Goal: Communication & Community: Share content

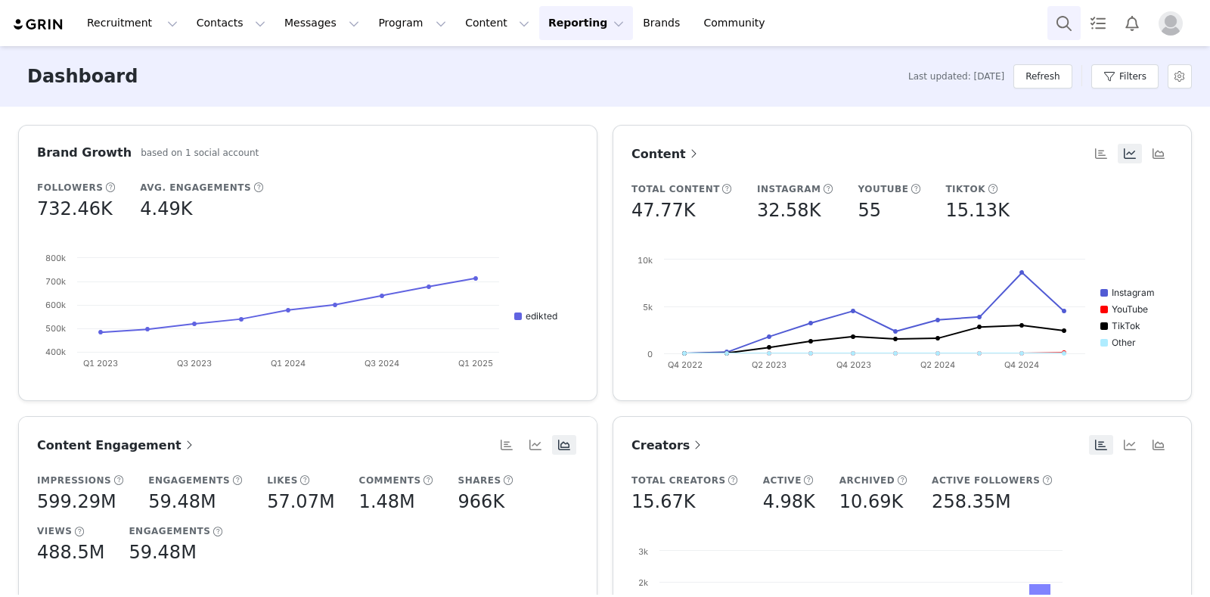
click at [1053, 17] on button "Search" at bounding box center [1064, 23] width 33 height 34
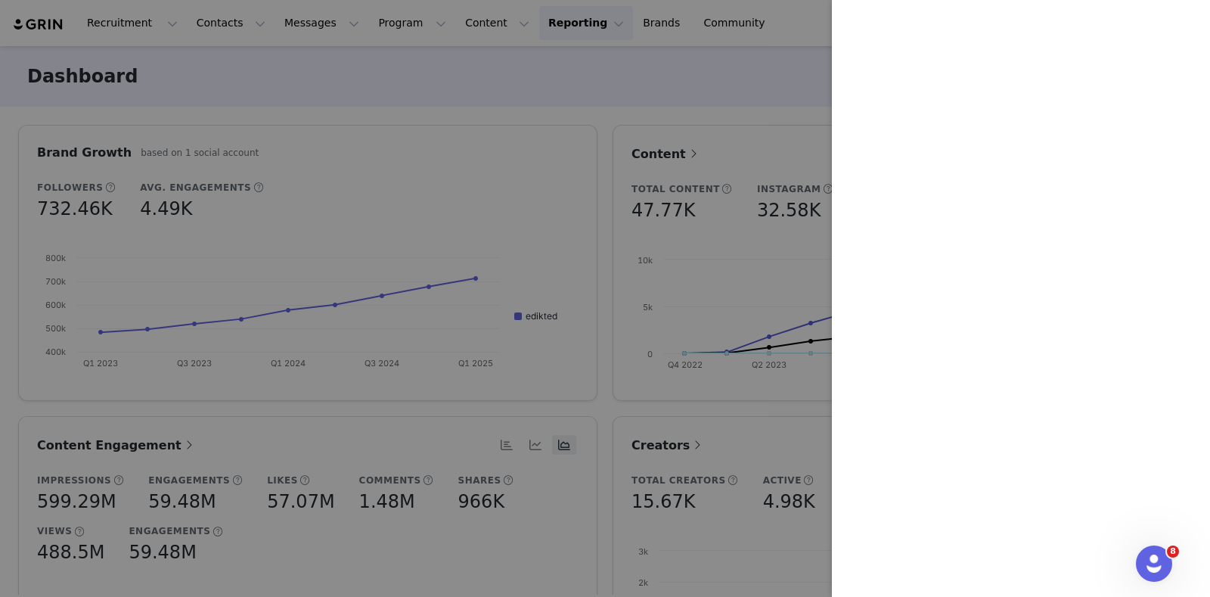
click at [549, 50] on div at bounding box center [605, 298] width 1210 height 597
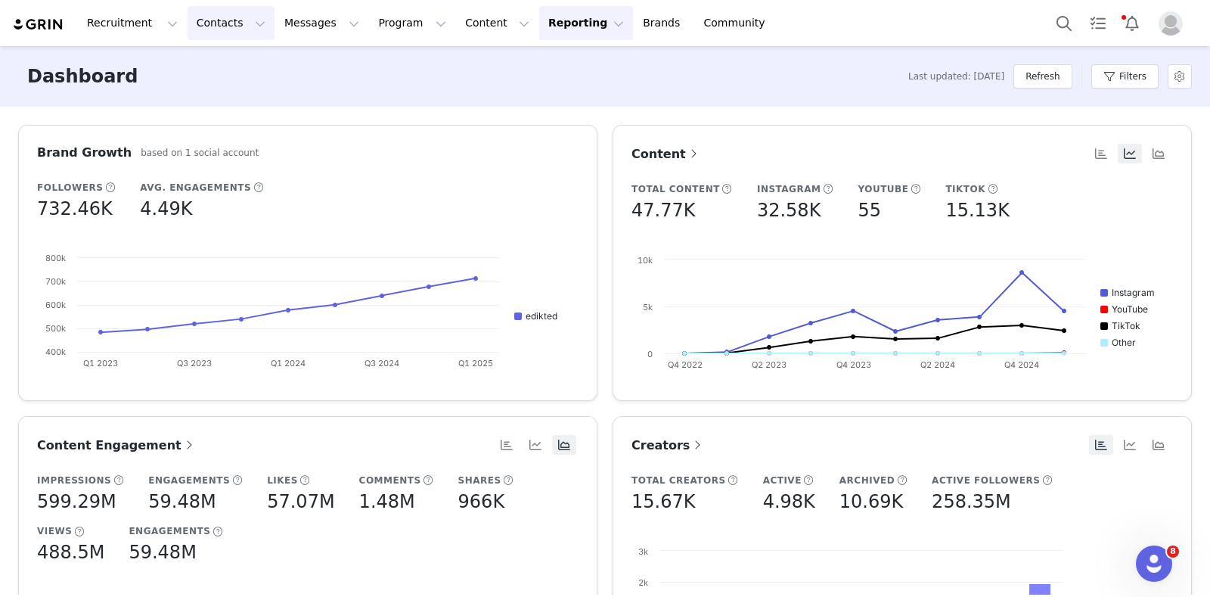
click at [202, 23] on button "Contacts Contacts" at bounding box center [231, 23] width 87 height 34
click at [250, 119] on div "Applicants" at bounding box center [232, 123] width 101 height 16
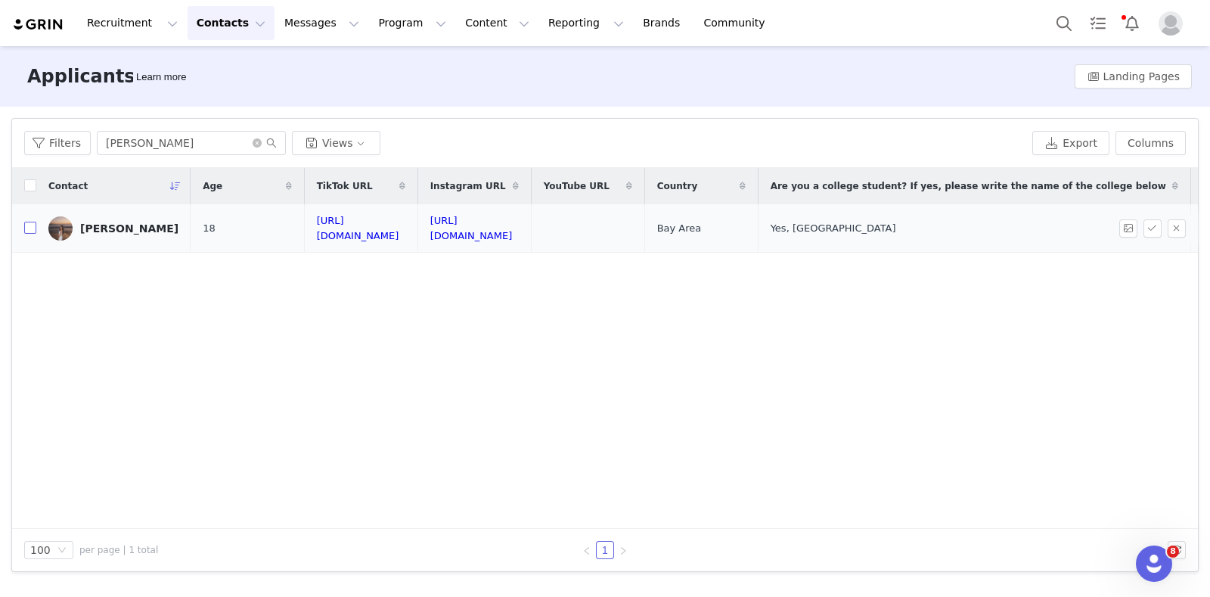
click at [26, 222] on input "checkbox" at bounding box center [30, 228] width 12 height 12
checkbox input "true"
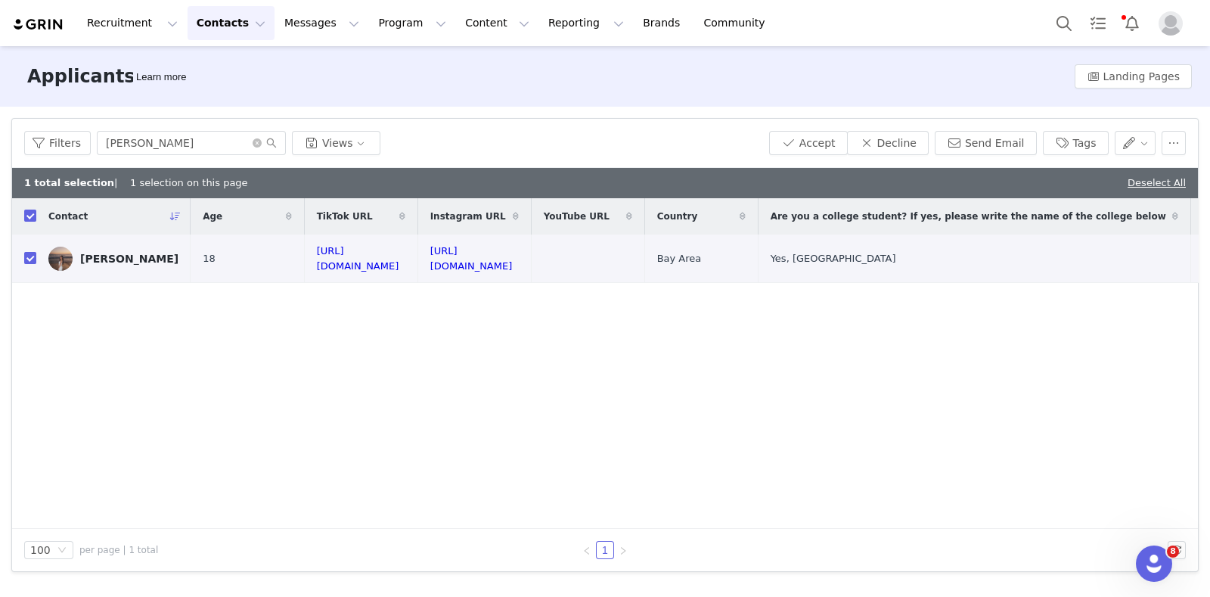
click at [826, 127] on div "Filters Sydney Yuen Views Accept Decline Send Email Tags" at bounding box center [605, 143] width 1186 height 49
click at [816, 139] on button "Accept" at bounding box center [808, 143] width 79 height 24
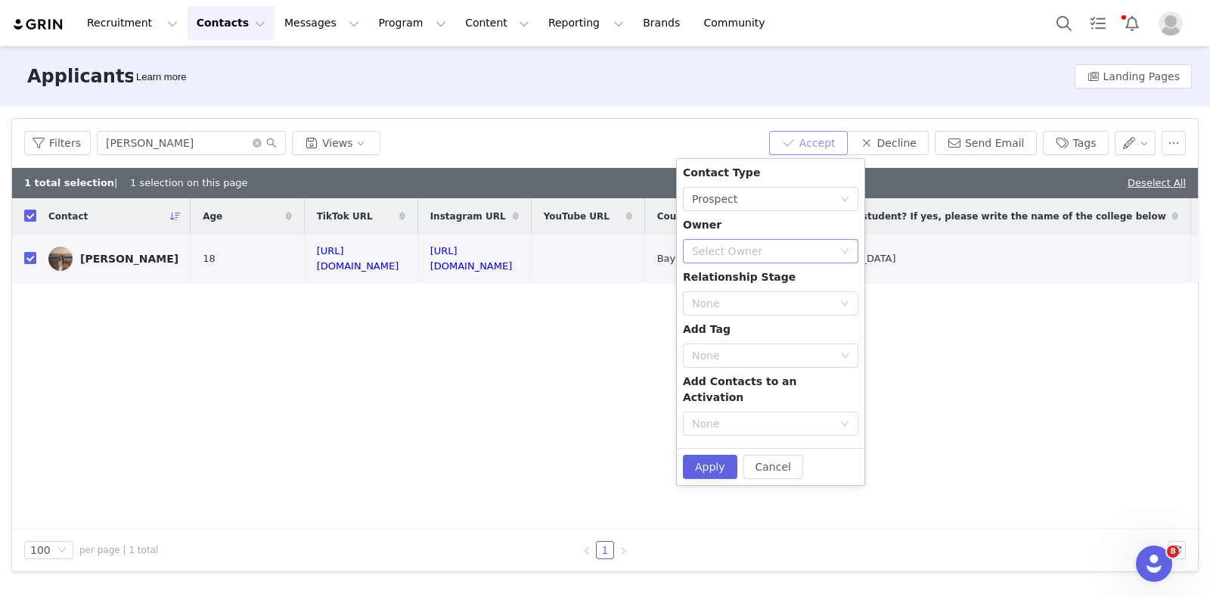
click at [766, 247] on div "Select Owner" at bounding box center [762, 251] width 141 height 15
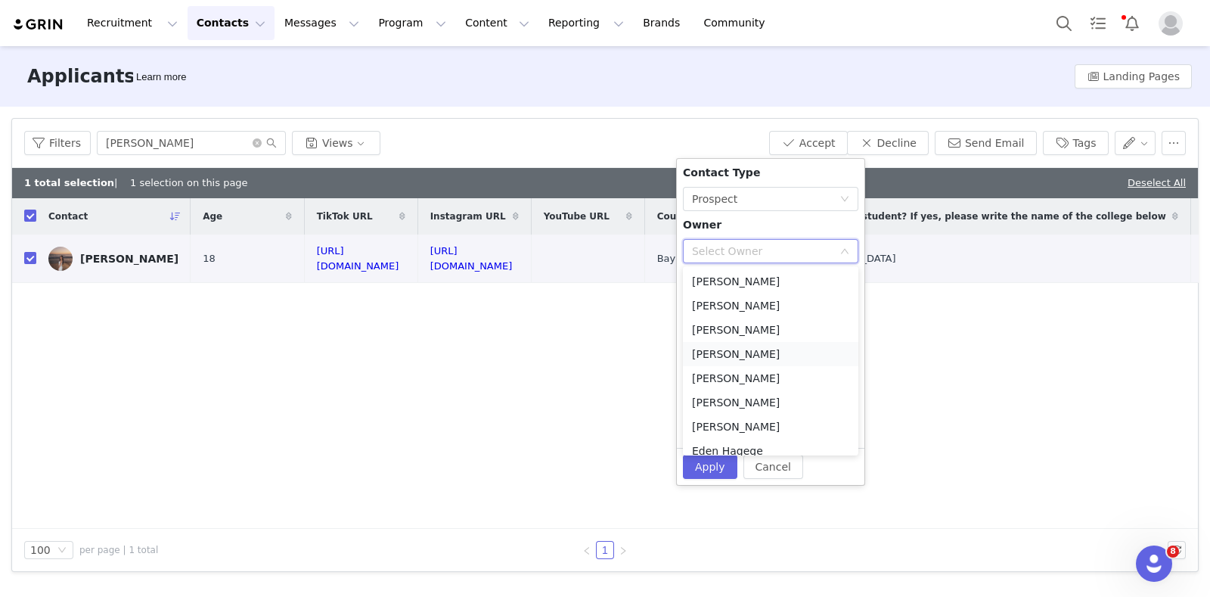
click at [754, 355] on li "[PERSON_NAME]" at bounding box center [771, 354] width 176 height 24
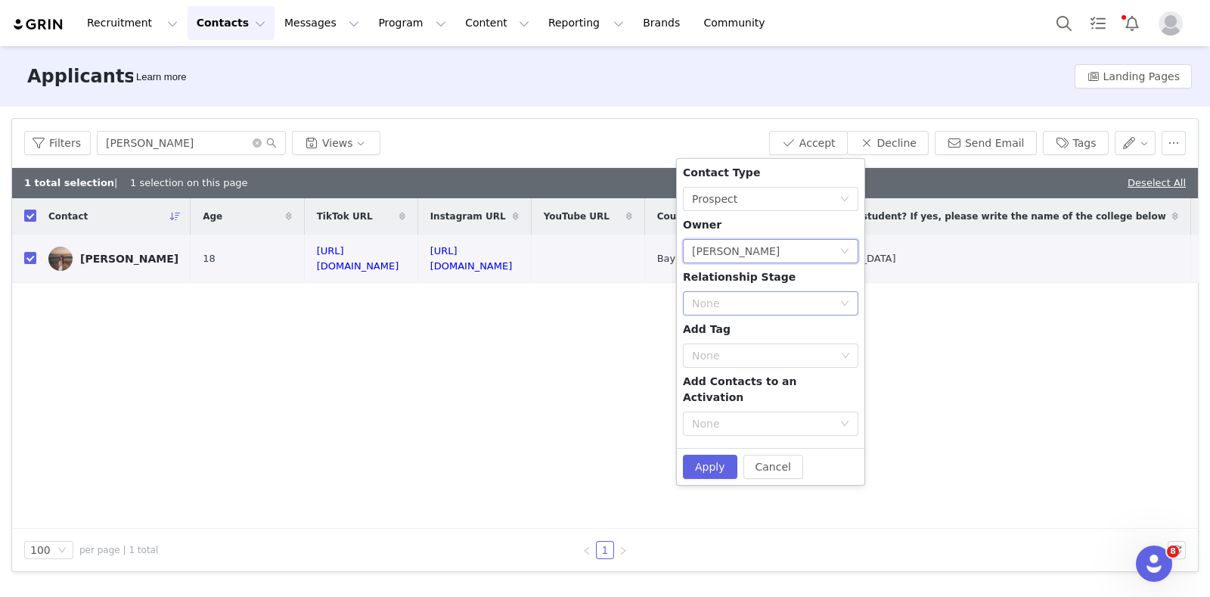
click at [738, 297] on div "None" at bounding box center [762, 303] width 141 height 15
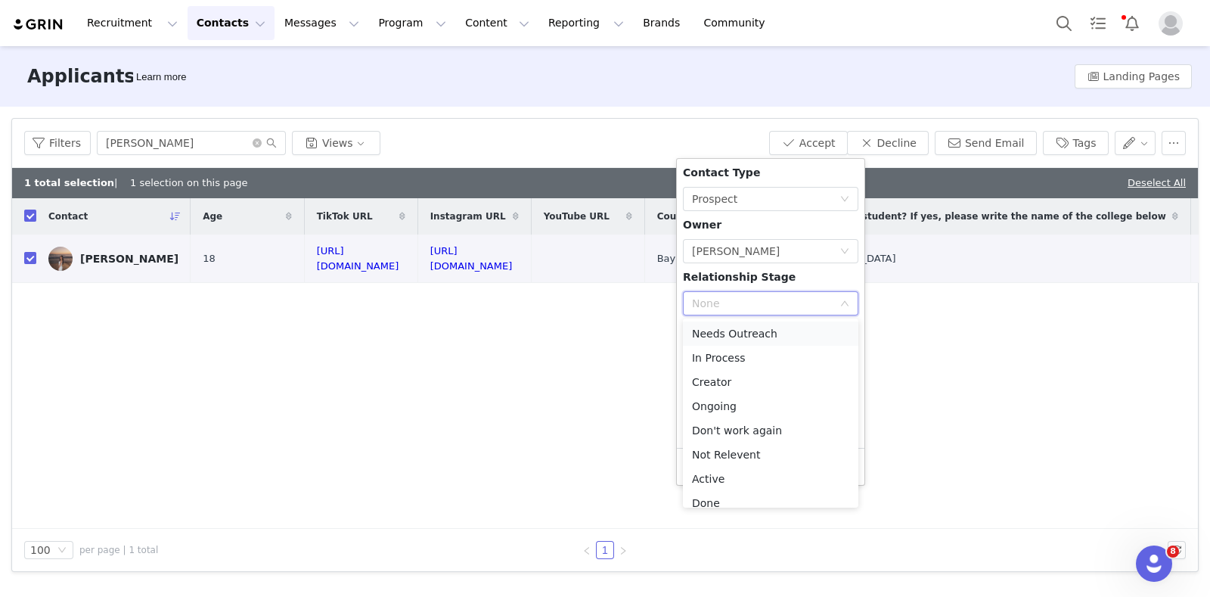
click at [740, 334] on li "Needs Outreach" at bounding box center [771, 334] width 176 height 24
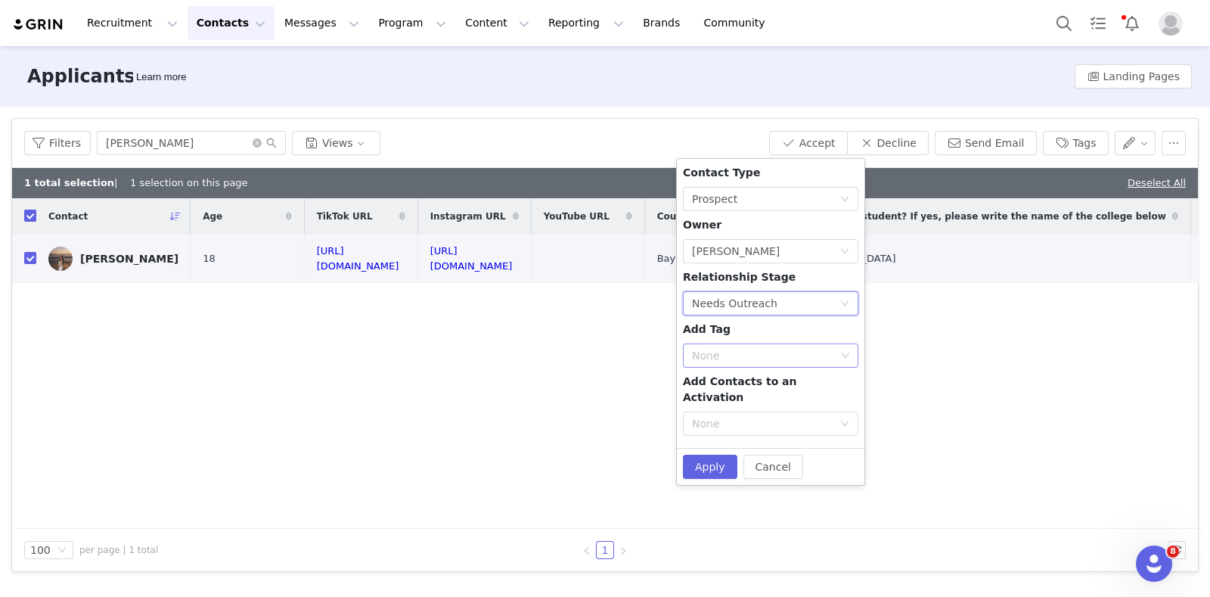
click at [732, 356] on div "None" at bounding box center [764, 355] width 144 height 15
type input "stude"
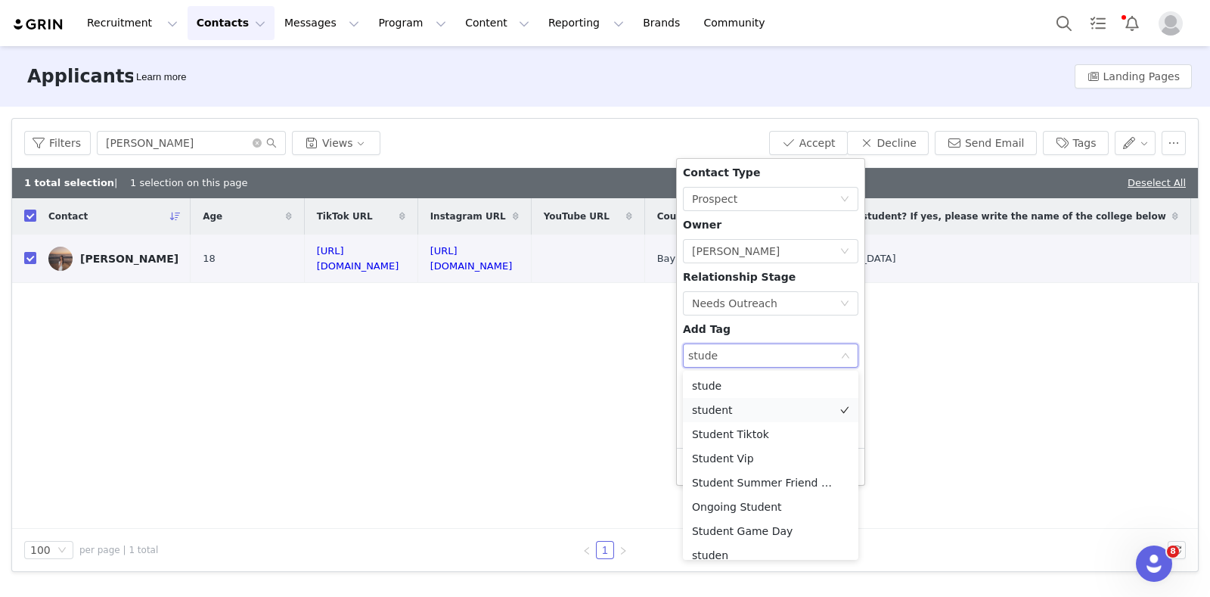
click at [769, 412] on li "student" at bounding box center [771, 410] width 176 height 24
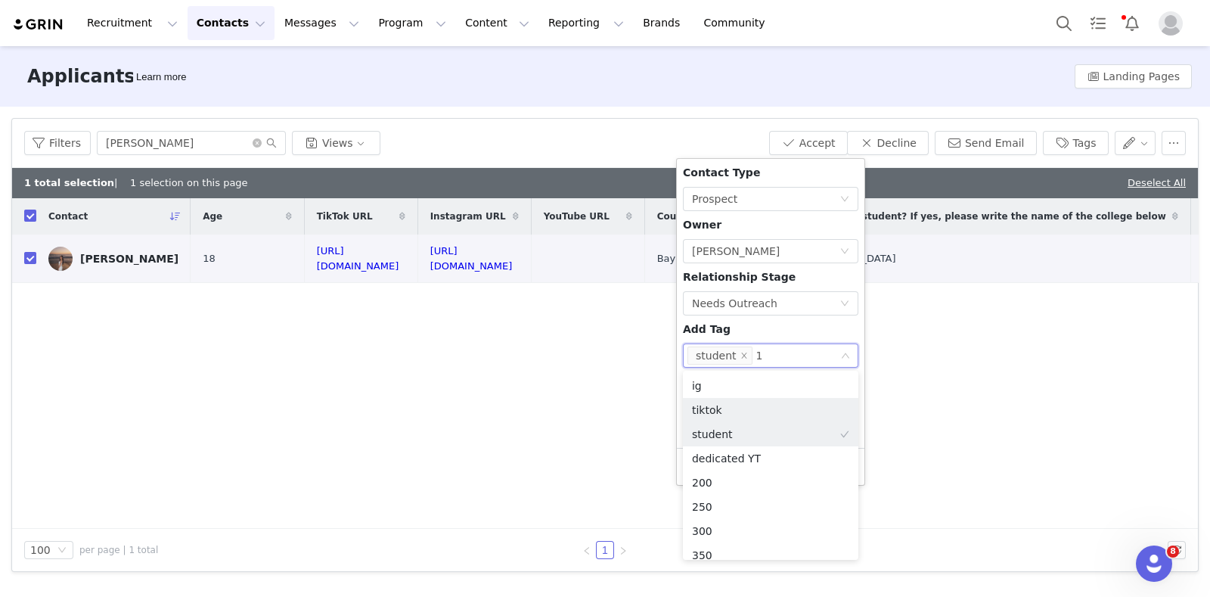
type input "15"
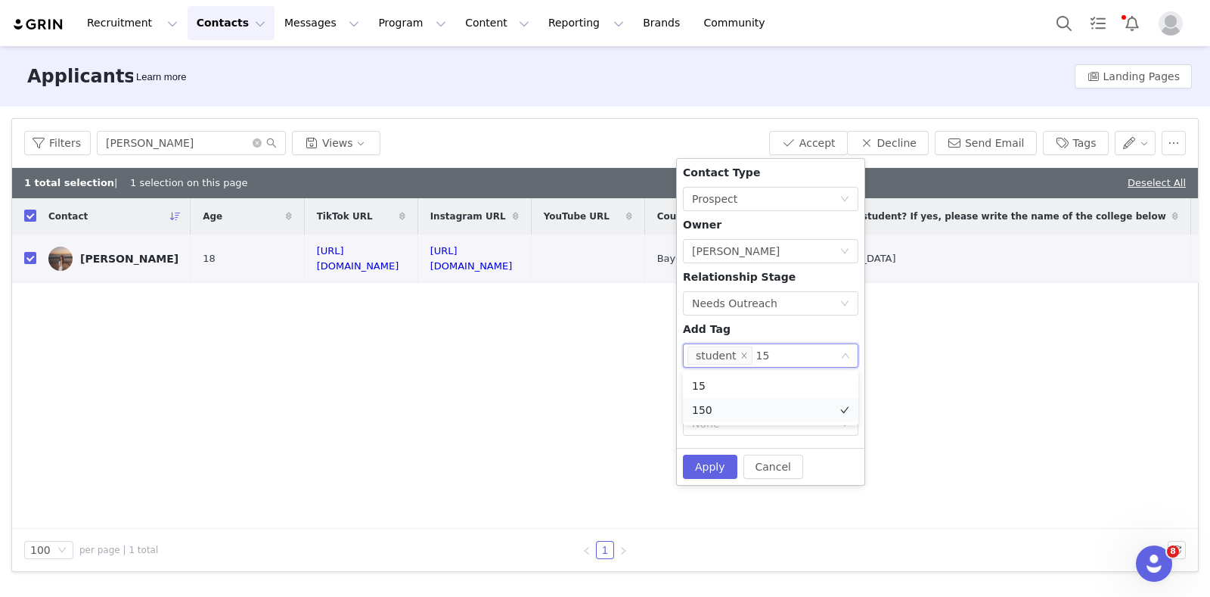
click at [774, 414] on li "150" at bounding box center [771, 410] width 176 height 24
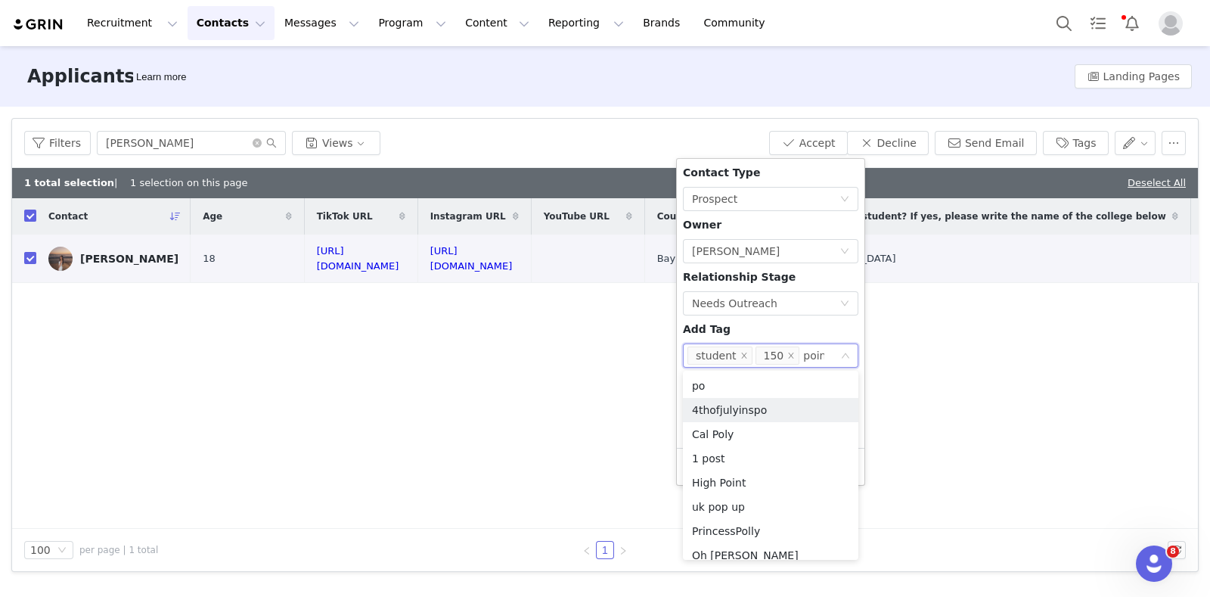
type input "point"
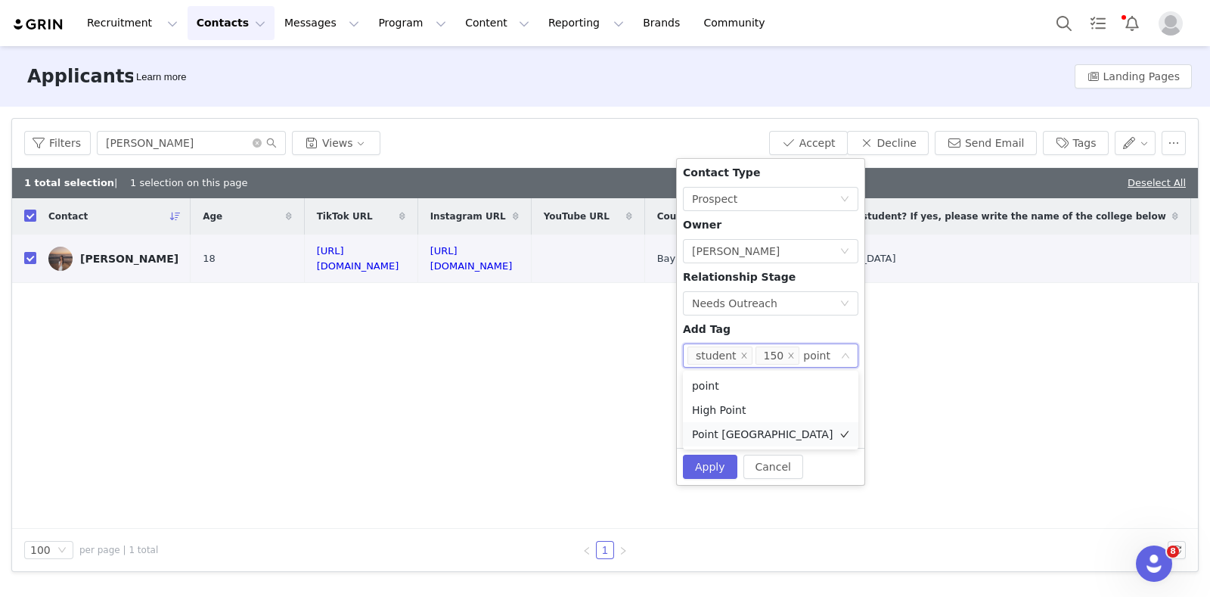
click at [778, 444] on li "Point Loma Nazarene University" at bounding box center [771, 434] width 176 height 24
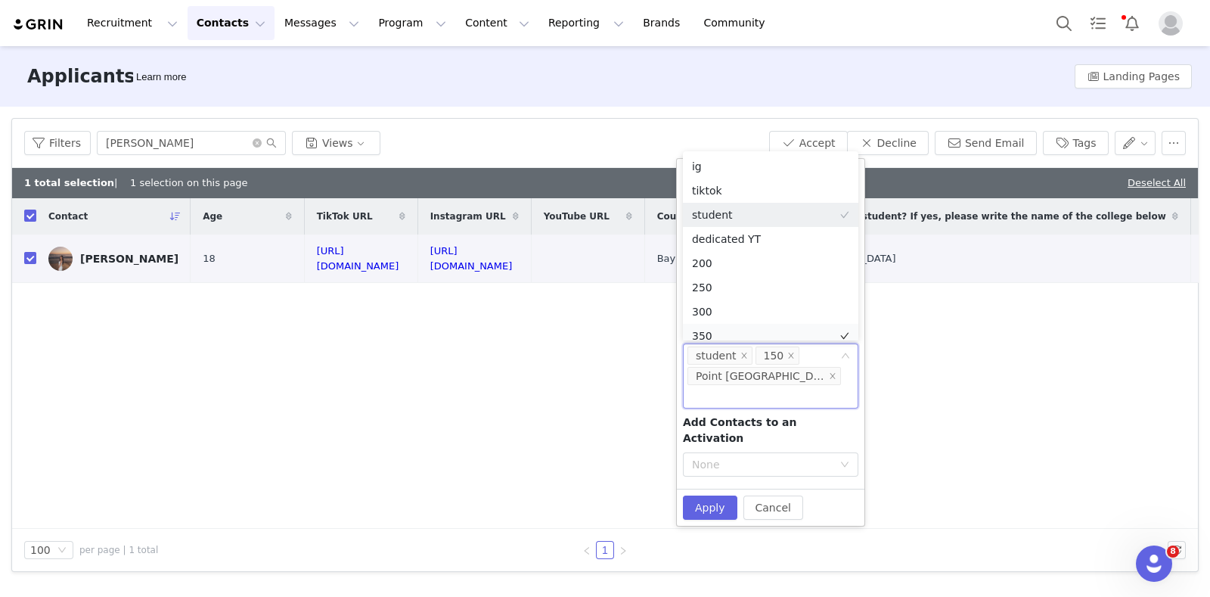
scroll to position [8, 0]
click at [710, 505] on div "Cancel Apply" at bounding box center [771, 507] width 188 height 37
click at [707, 496] on button "Apply" at bounding box center [710, 508] width 54 height 24
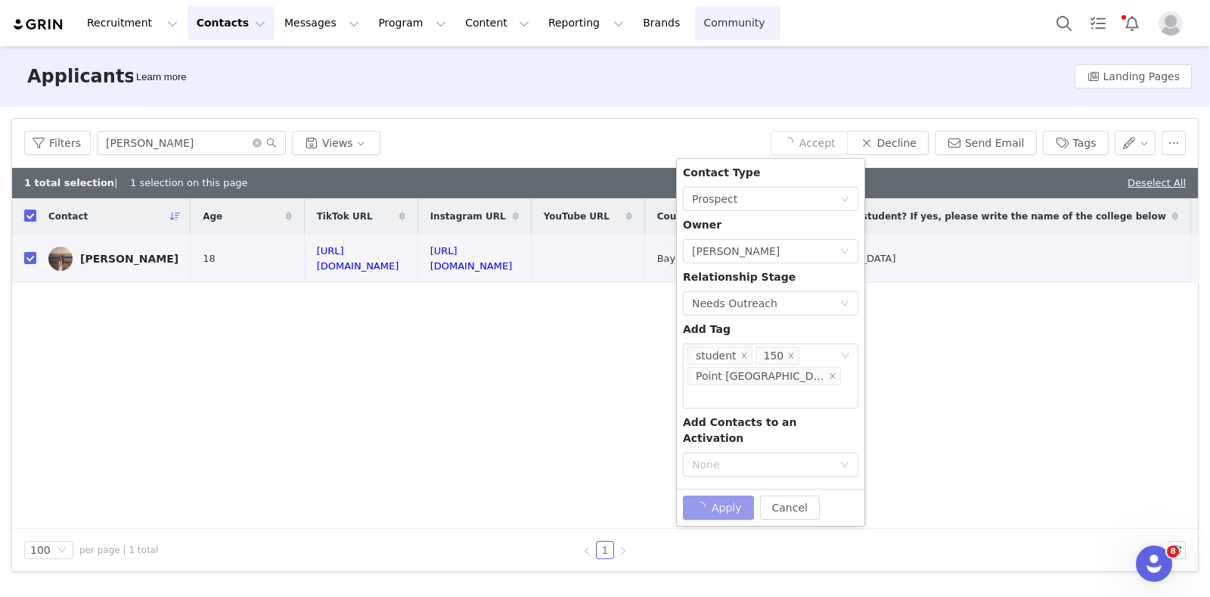
checkbox input "false"
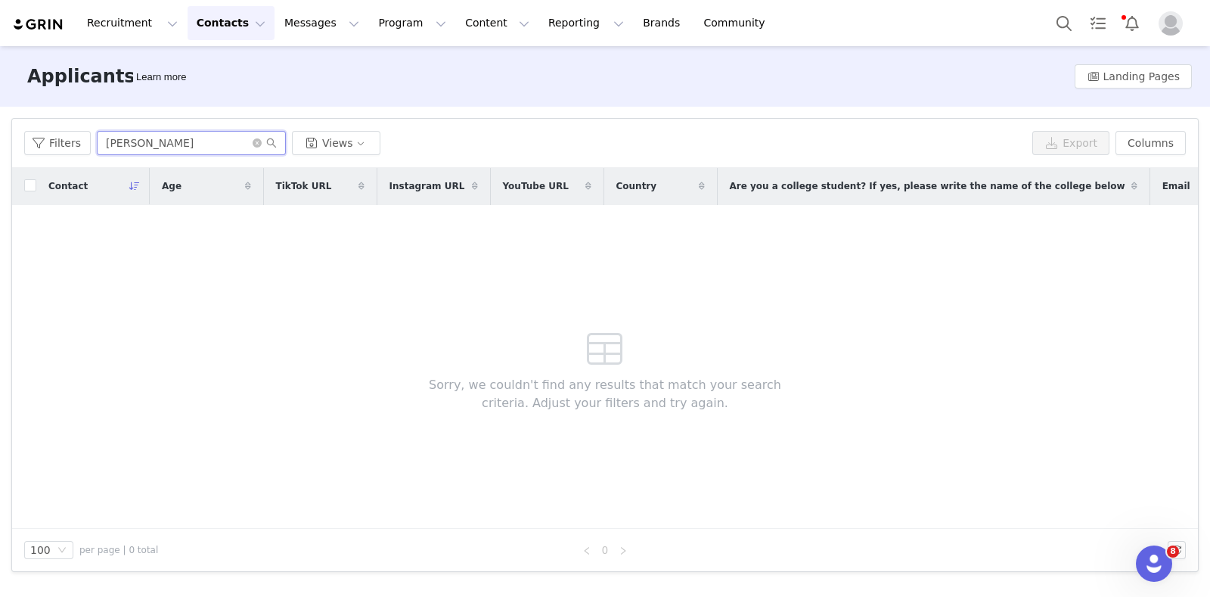
click at [172, 144] on input "Sydney Yuen" at bounding box center [191, 143] width 189 height 24
paste input "Kate Groszek"
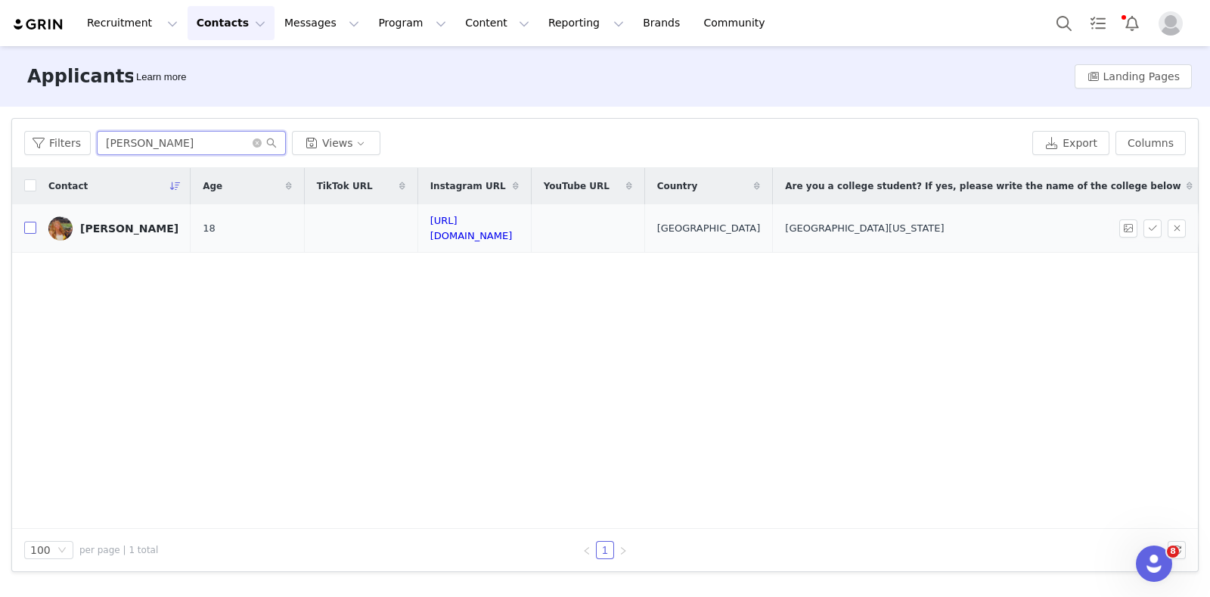
type input "Kate Groszek"
click at [30, 231] on input "checkbox" at bounding box center [30, 228] width 12 height 12
checkbox input "true"
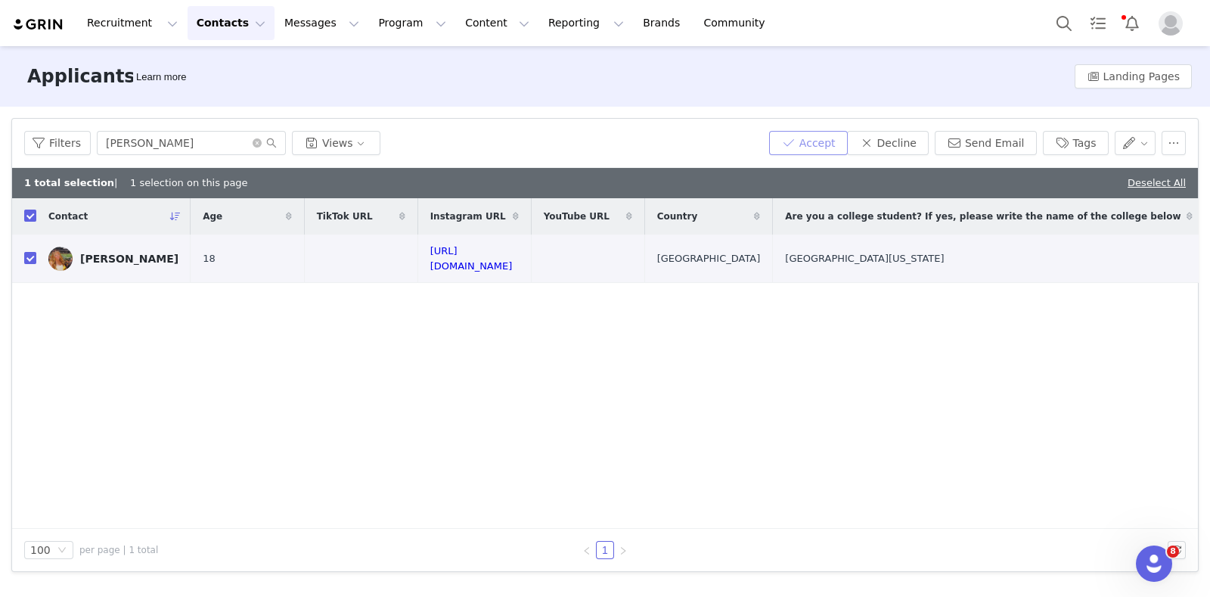
click at [834, 147] on button "Accept" at bounding box center [808, 143] width 79 height 24
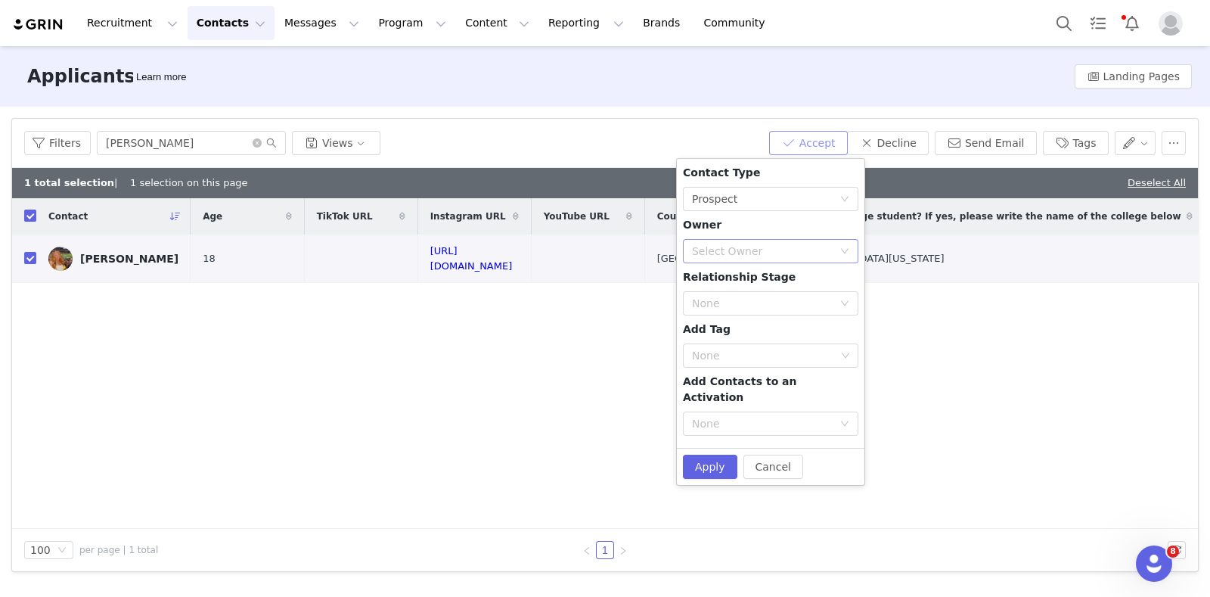
click at [770, 244] on div "Select Owner" at bounding box center [762, 251] width 141 height 15
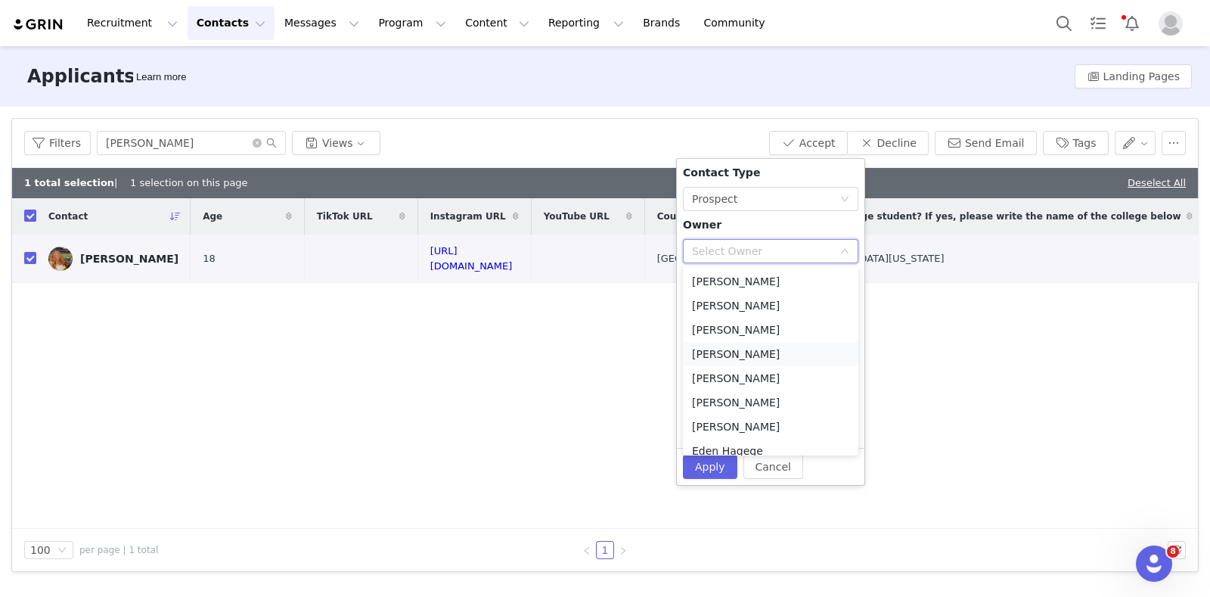
click at [762, 354] on li "[PERSON_NAME]" at bounding box center [771, 354] width 176 height 24
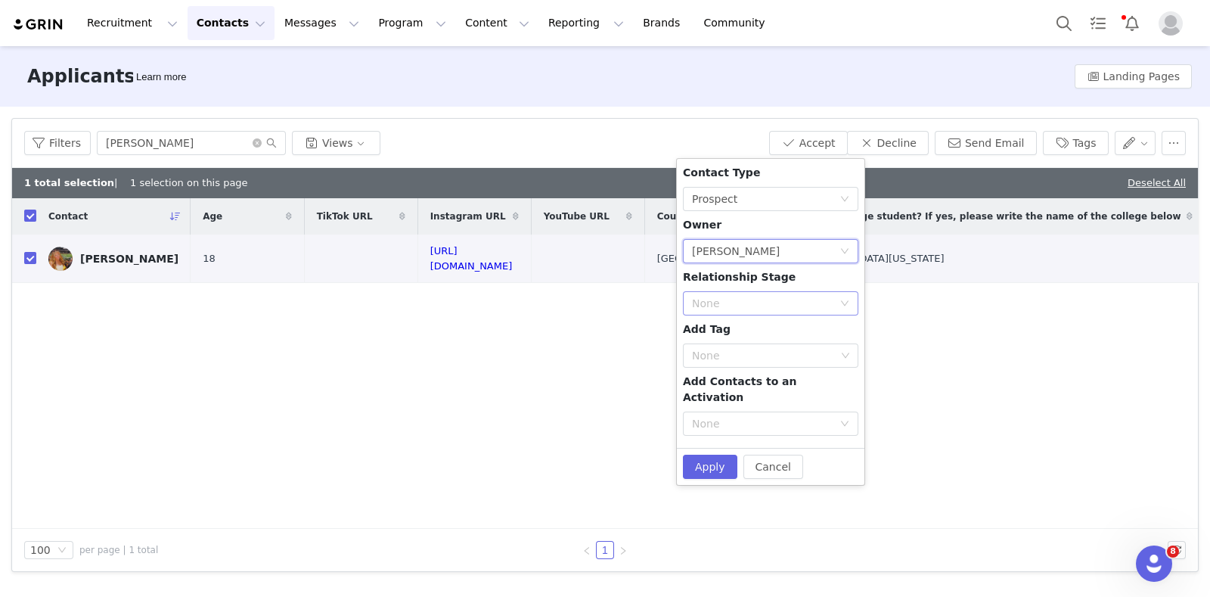
click at [729, 294] on div "None" at bounding box center [766, 303] width 148 height 23
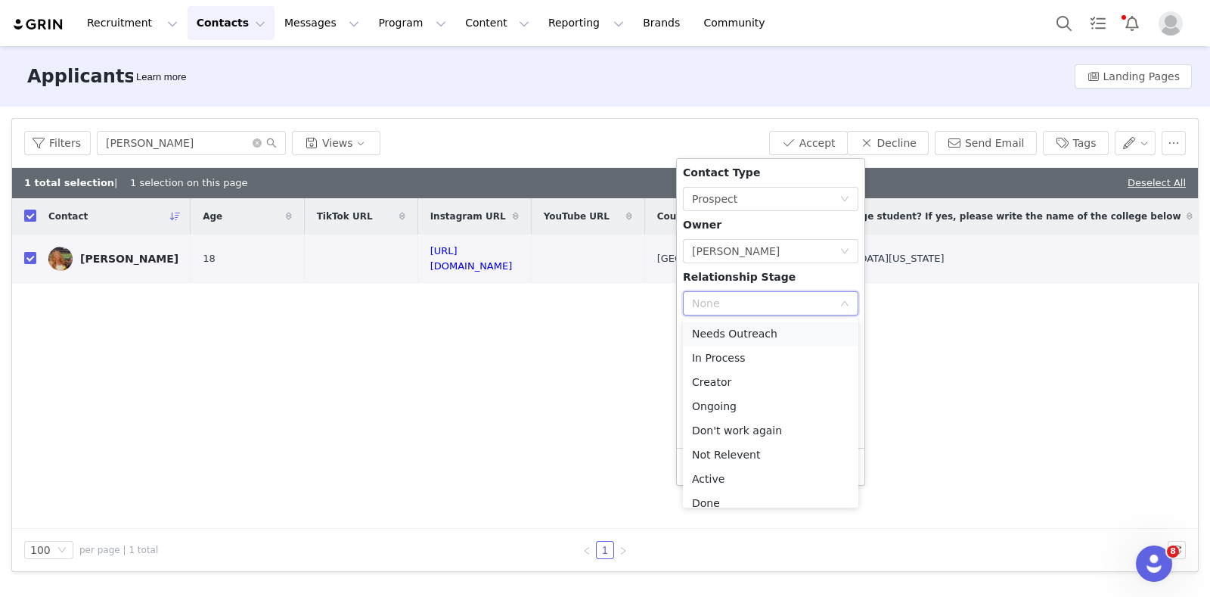
click at [733, 338] on li "Needs Outreach" at bounding box center [771, 334] width 176 height 24
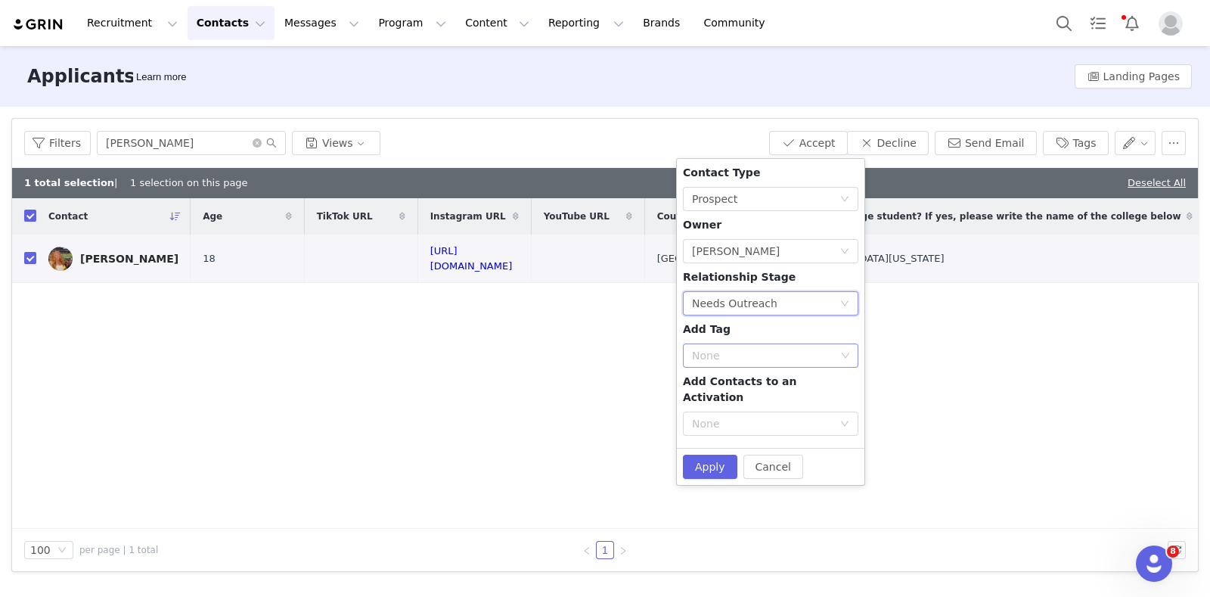
click at [747, 357] on div "None" at bounding box center [764, 355] width 144 height 15
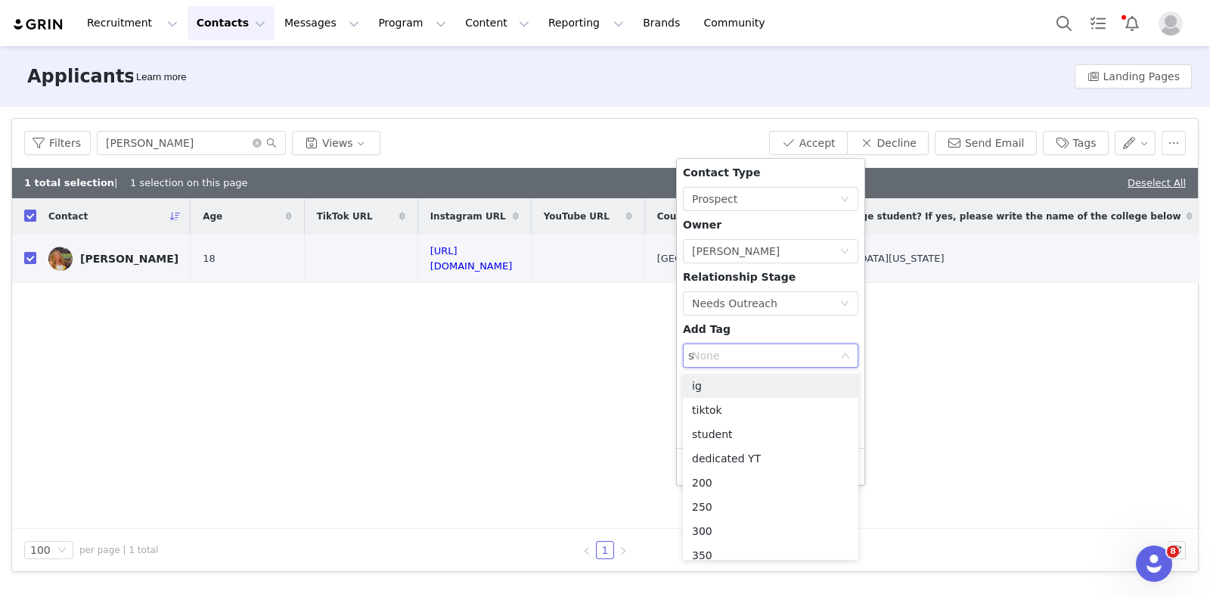
type input "st"
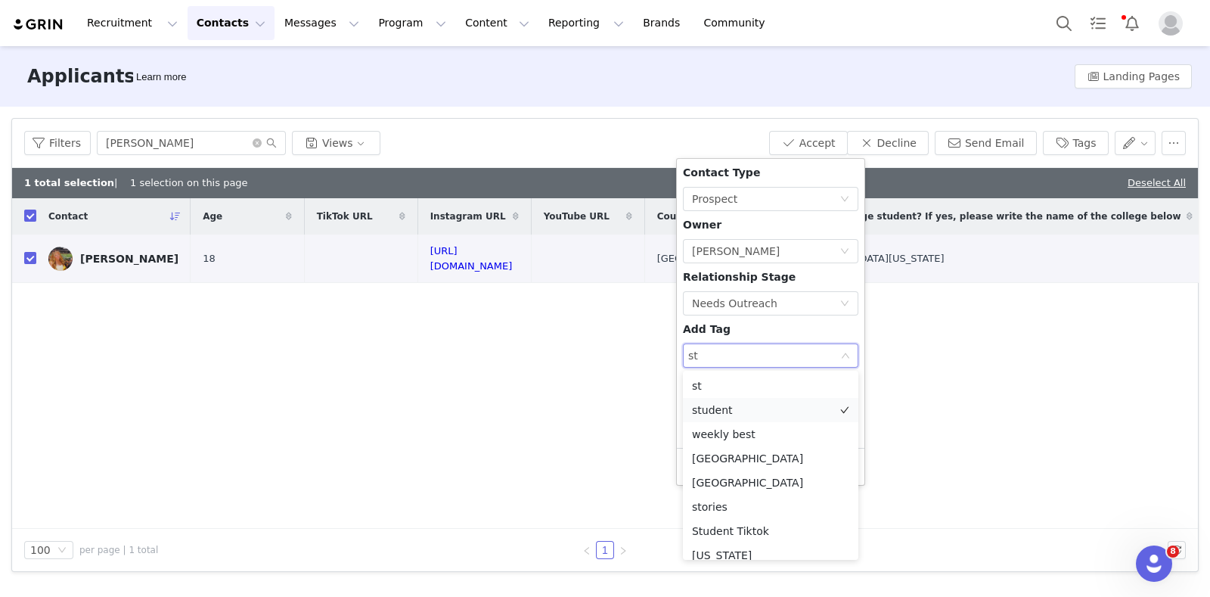
click at [730, 407] on li "student" at bounding box center [771, 410] width 176 height 24
type input "15"
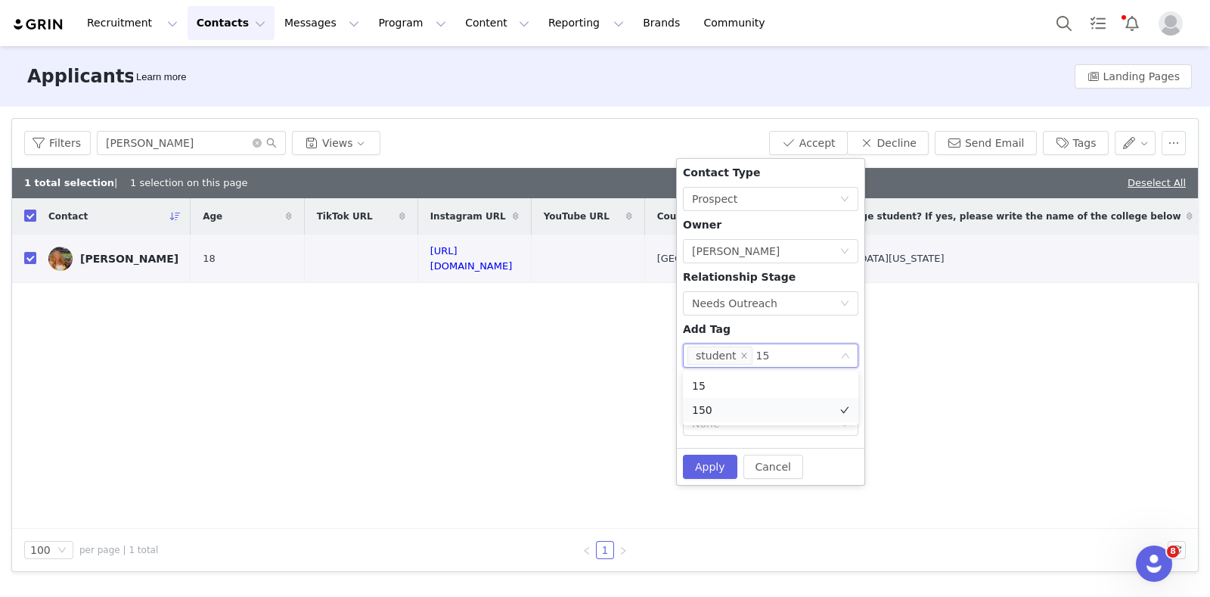
click at [725, 410] on li "150" at bounding box center [771, 410] width 176 height 24
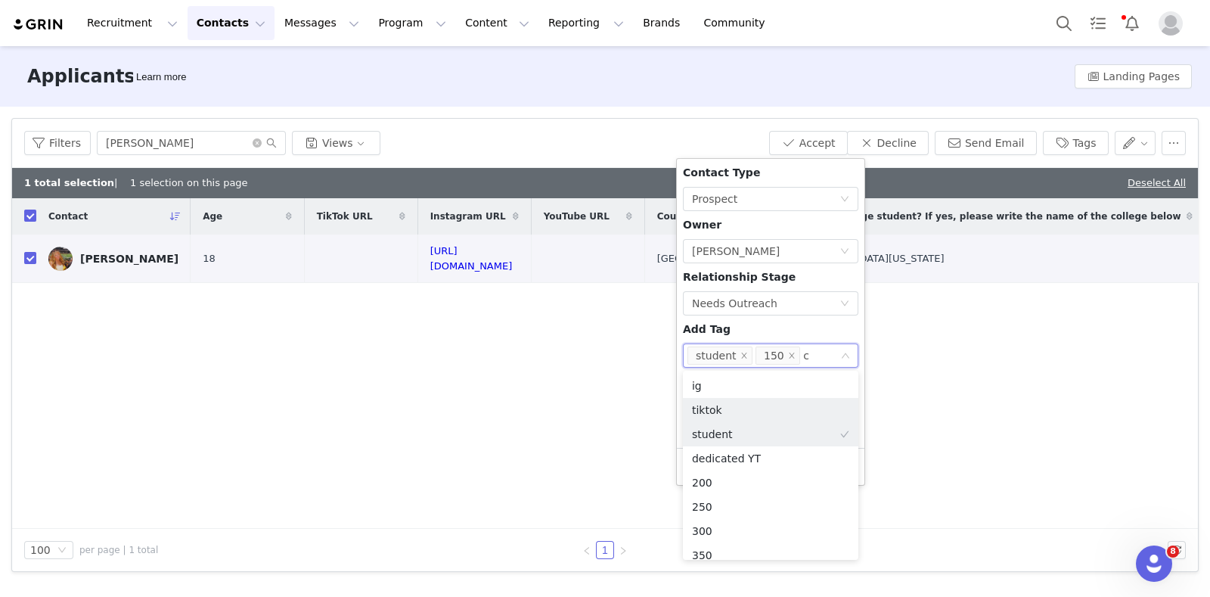
type input "chi"
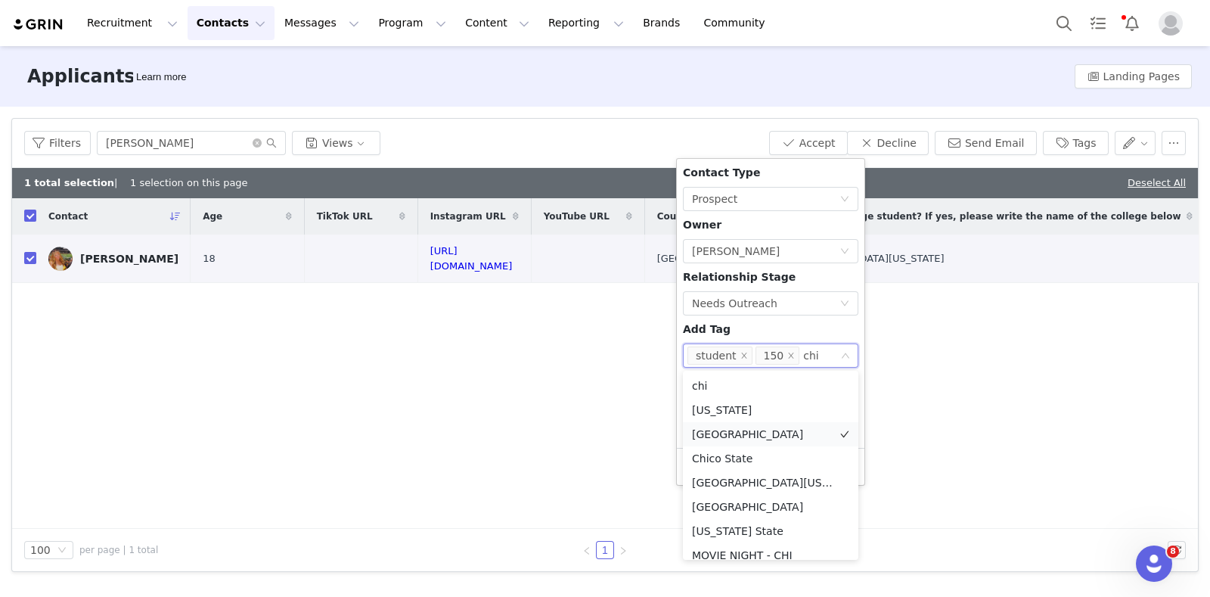
click at [744, 431] on li "chicago" at bounding box center [771, 434] width 176 height 24
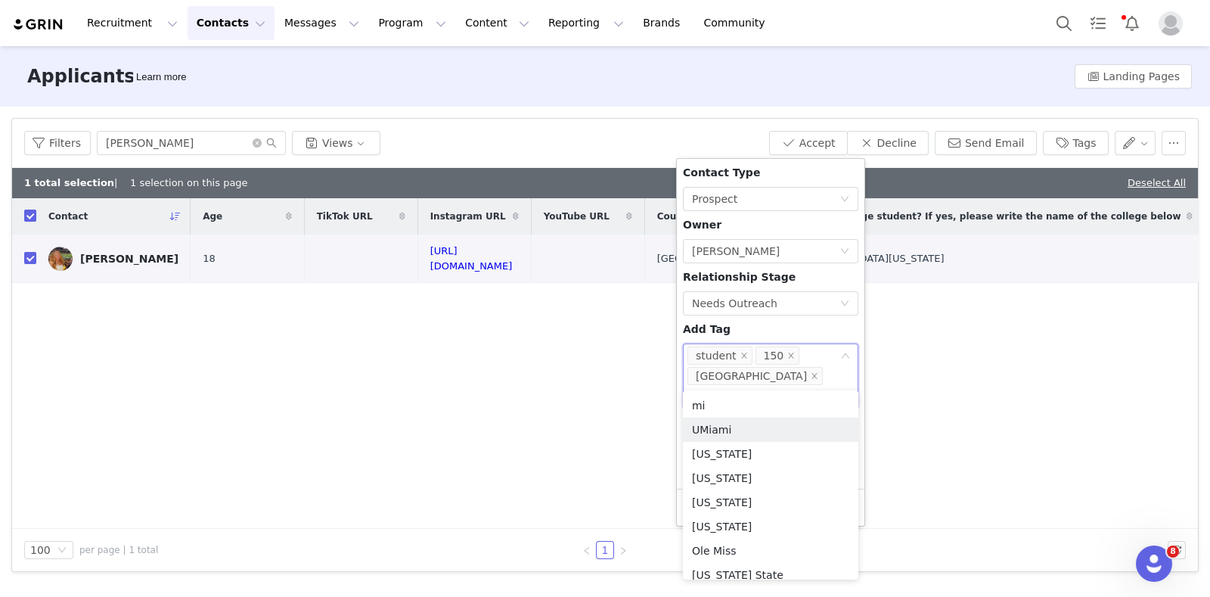
type input "mis"
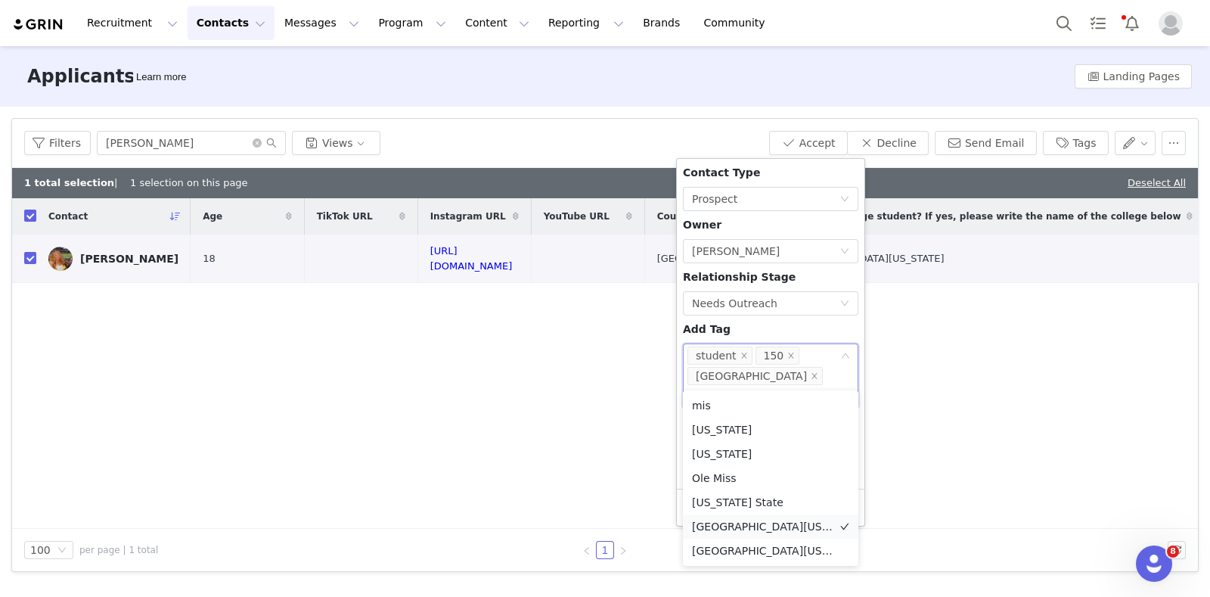
click at [775, 527] on li "University of Missouri" at bounding box center [771, 526] width 176 height 24
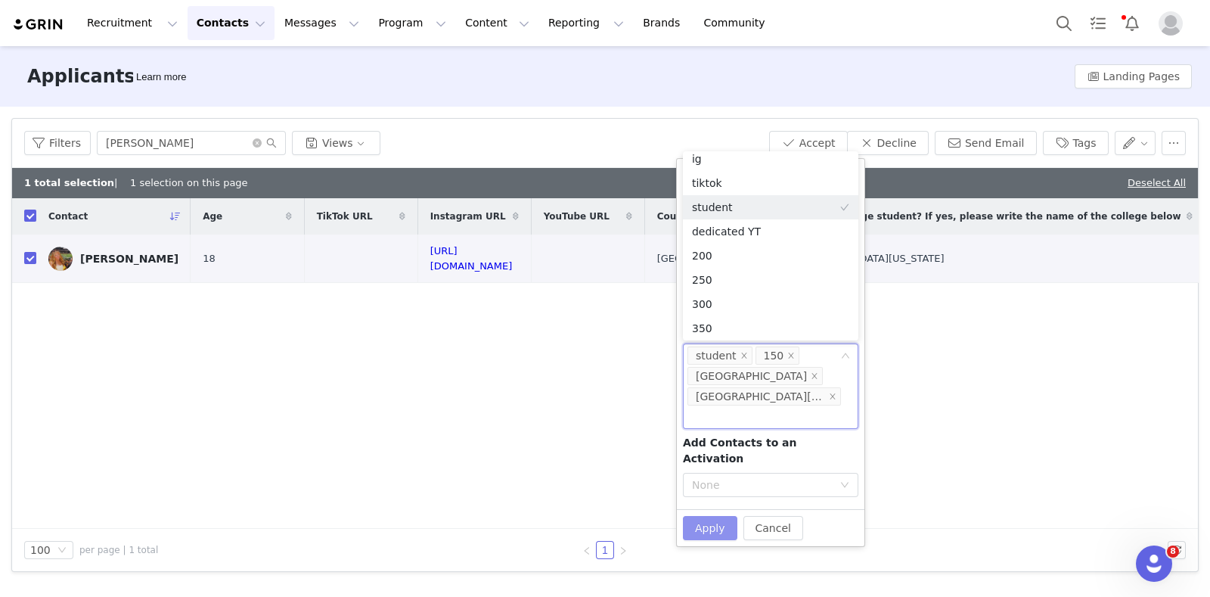
click at [716, 516] on button "Apply" at bounding box center [710, 528] width 54 height 24
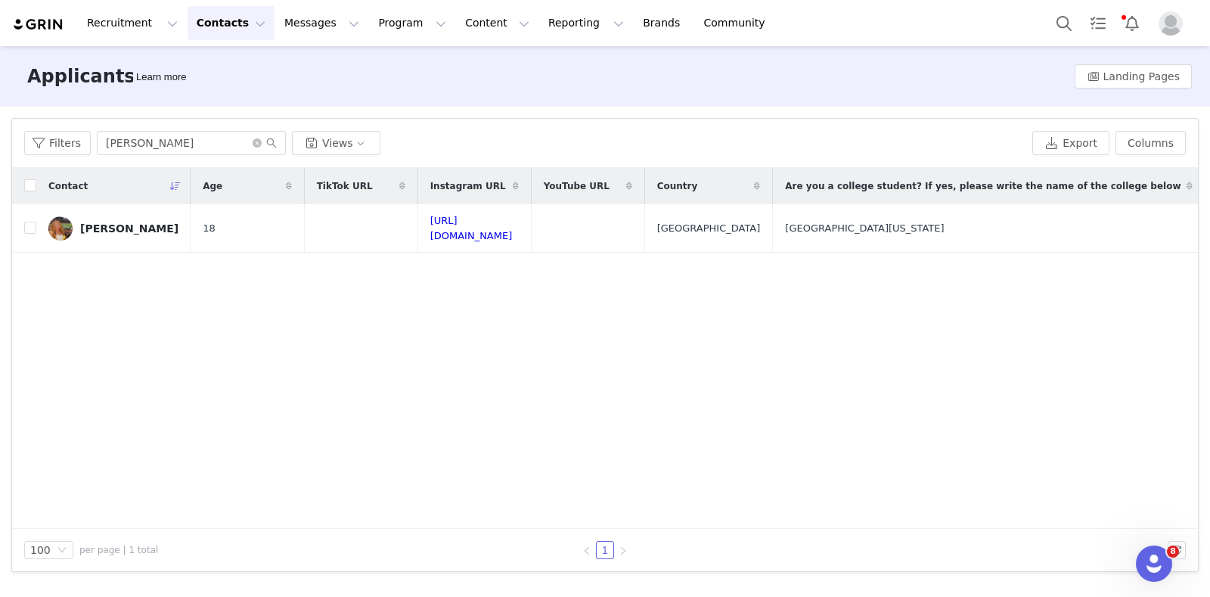
checkbox input "false"
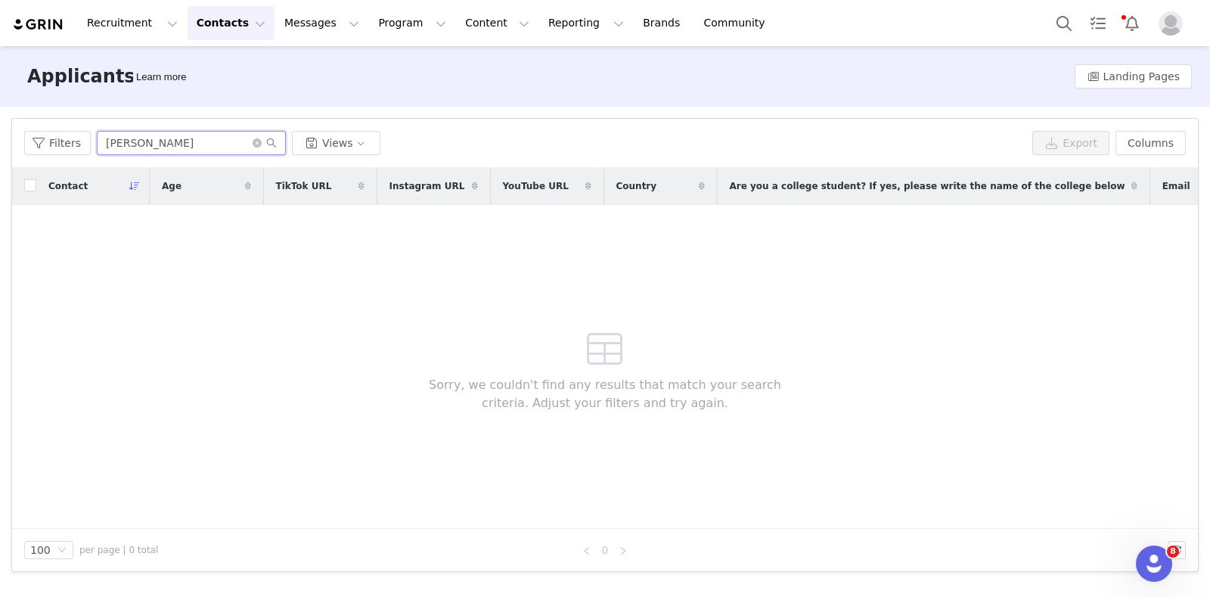
click at [148, 143] on input "Kate Groszek" at bounding box center [191, 143] width 189 height 24
type input "v"
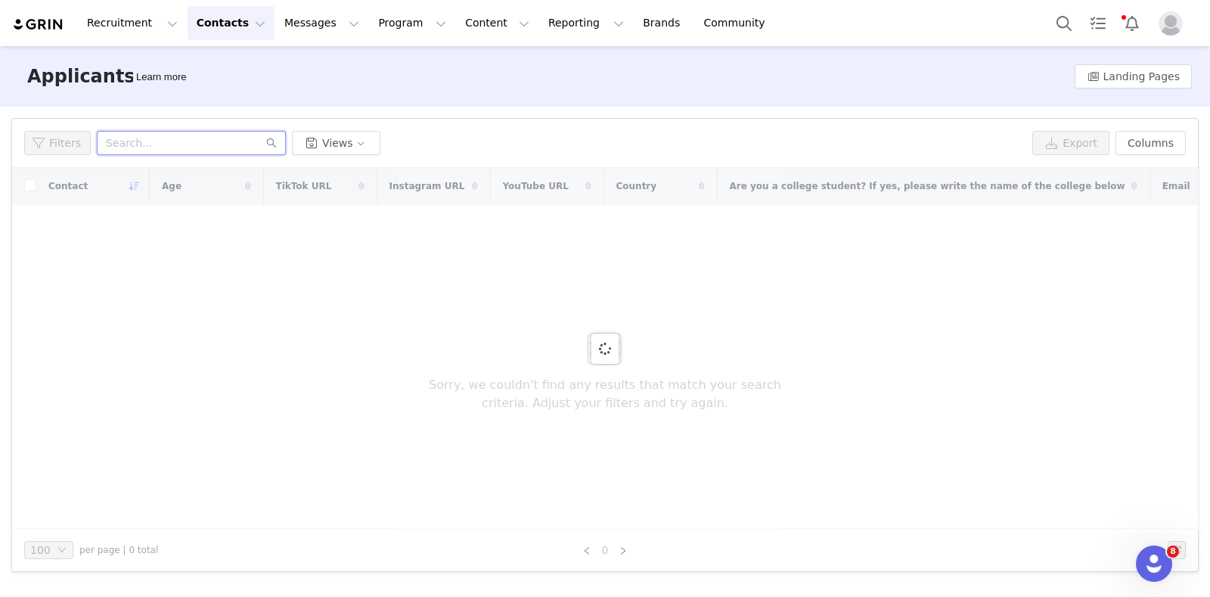
paste input "Addison Fair"
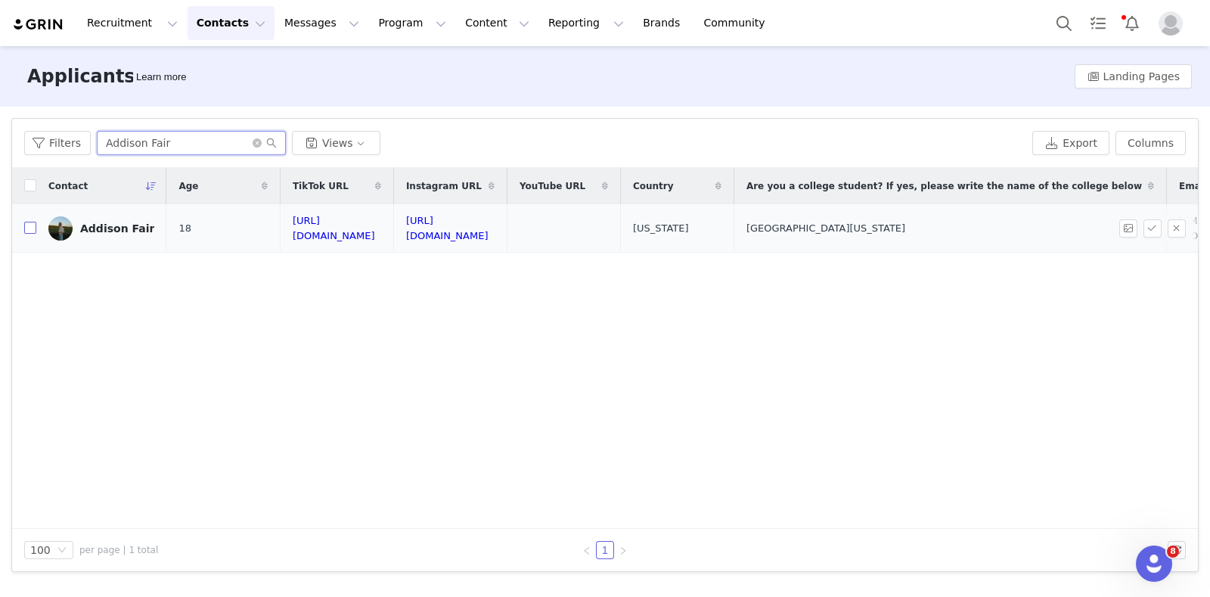
type input "Addison Fair"
click at [28, 225] on input "checkbox" at bounding box center [30, 228] width 12 height 12
checkbox input "true"
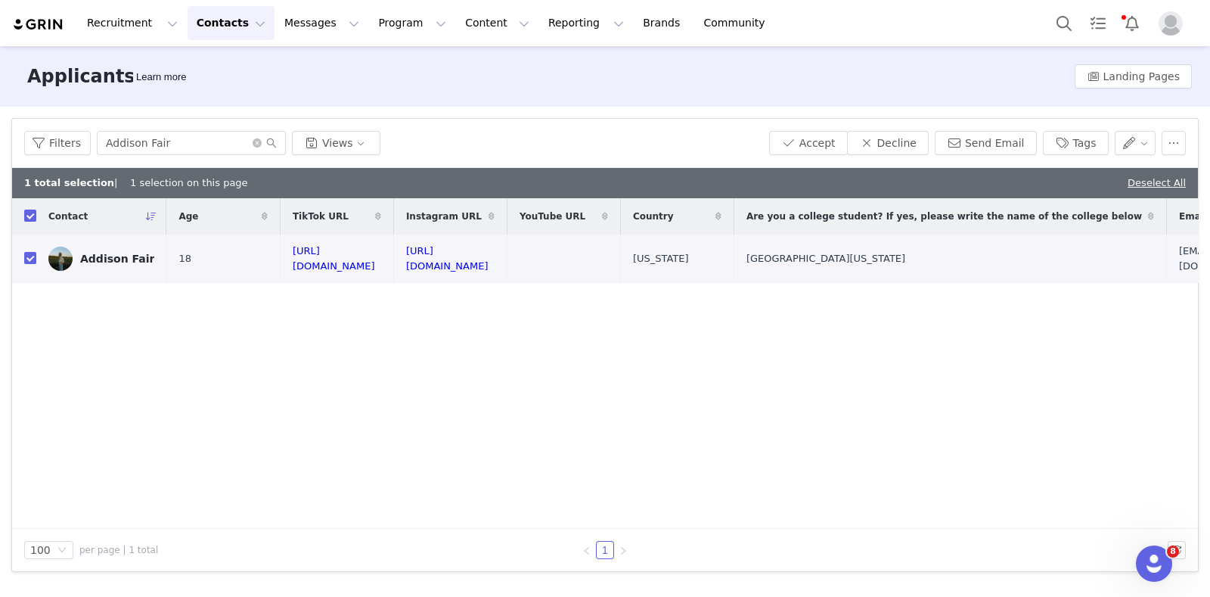
click at [838, 157] on div "Filters Addison Fair Views Accept Decline Send Email Tags" at bounding box center [605, 143] width 1186 height 49
click at [834, 151] on button "Accept" at bounding box center [808, 143] width 79 height 24
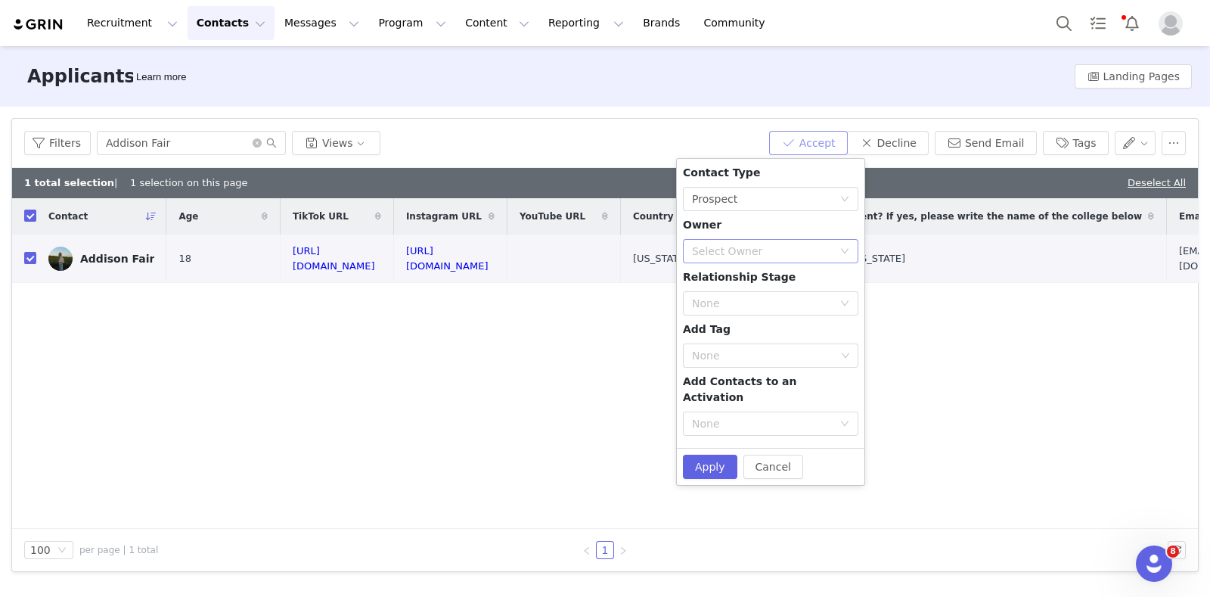
click at [752, 247] on div "Select Owner" at bounding box center [762, 251] width 141 height 15
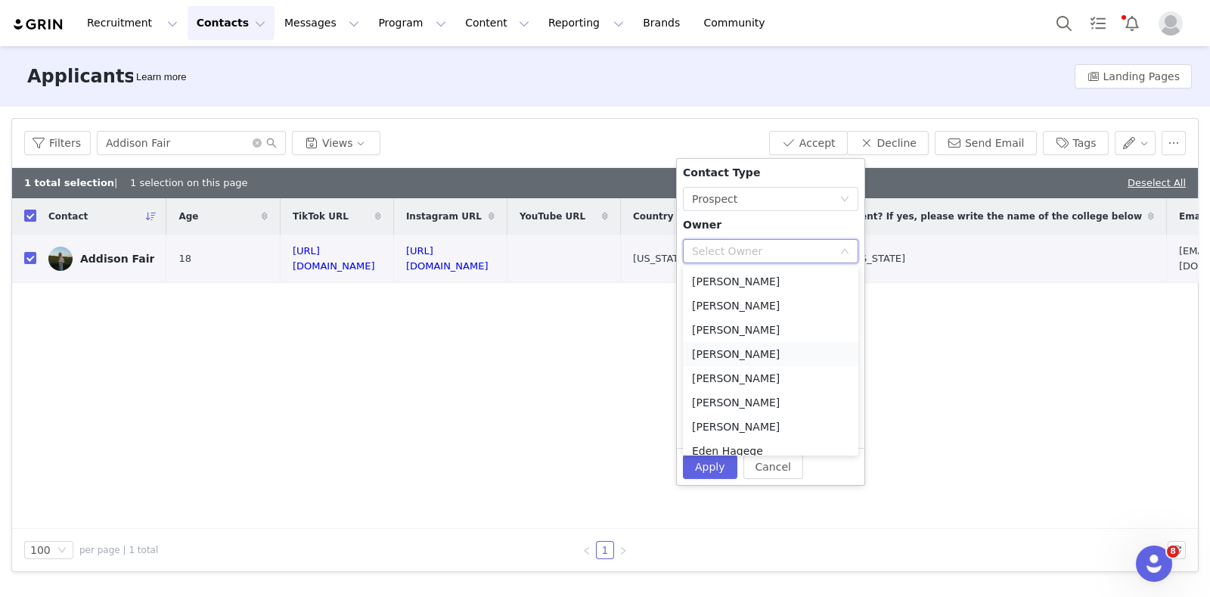
click at [741, 351] on li "[PERSON_NAME]" at bounding box center [771, 354] width 176 height 24
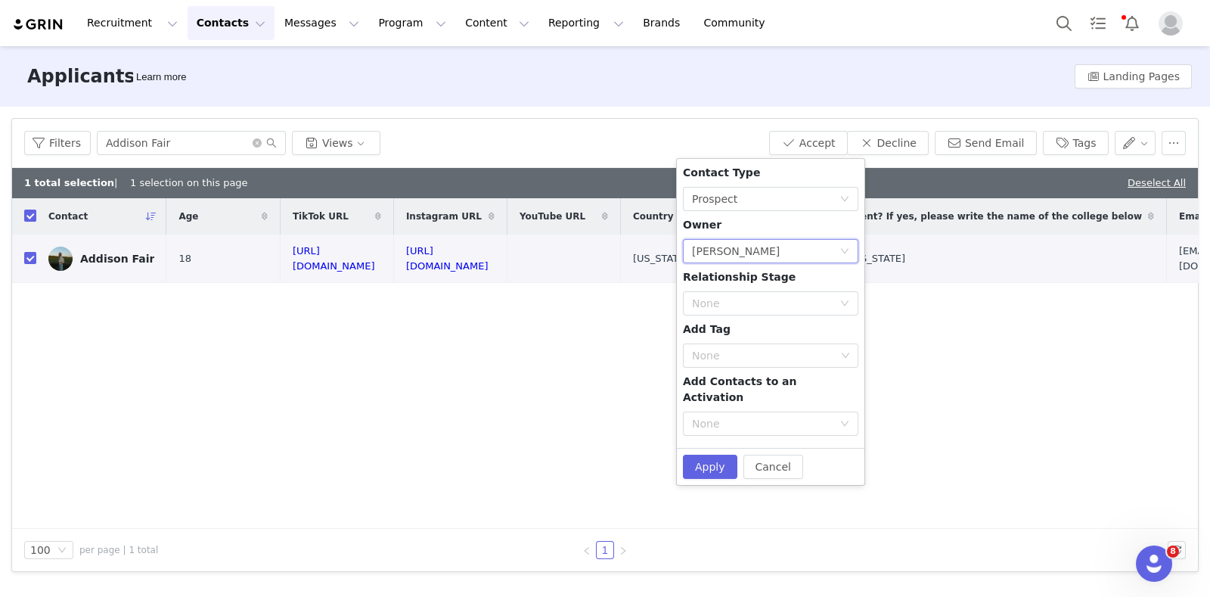
click at [740, 287] on div "Contact Type None Prospect Owner Select Owner Martina Villaverde Relationship S…" at bounding box center [771, 303] width 176 height 277
click at [740, 292] on div "None" at bounding box center [766, 303] width 148 height 23
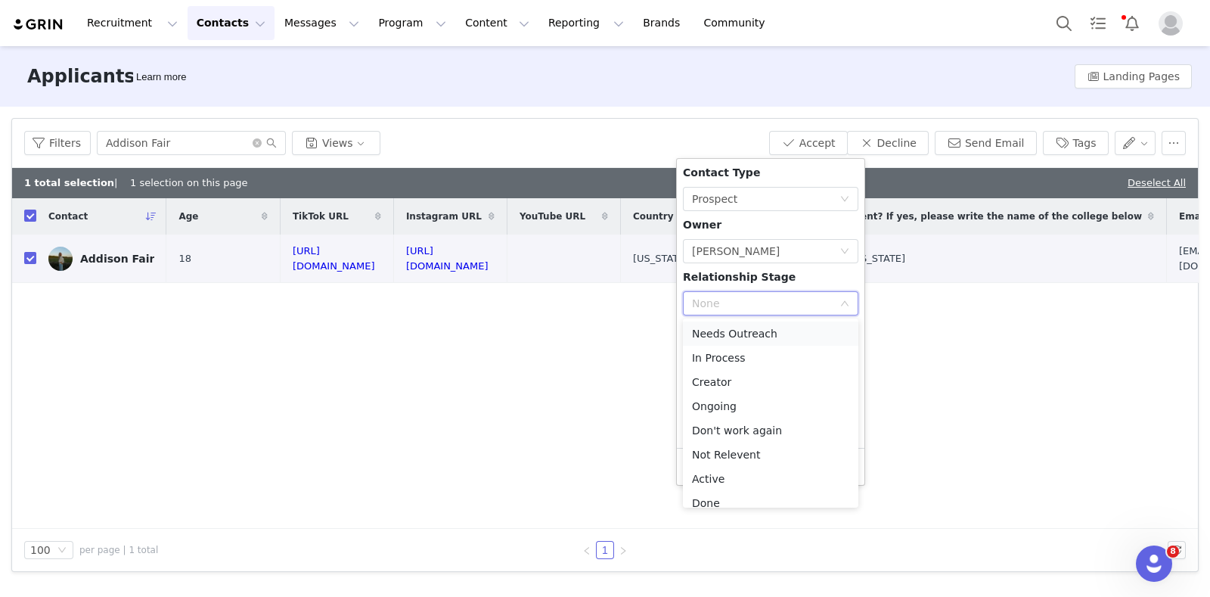
click at [738, 334] on li "Needs Outreach" at bounding box center [771, 334] width 176 height 24
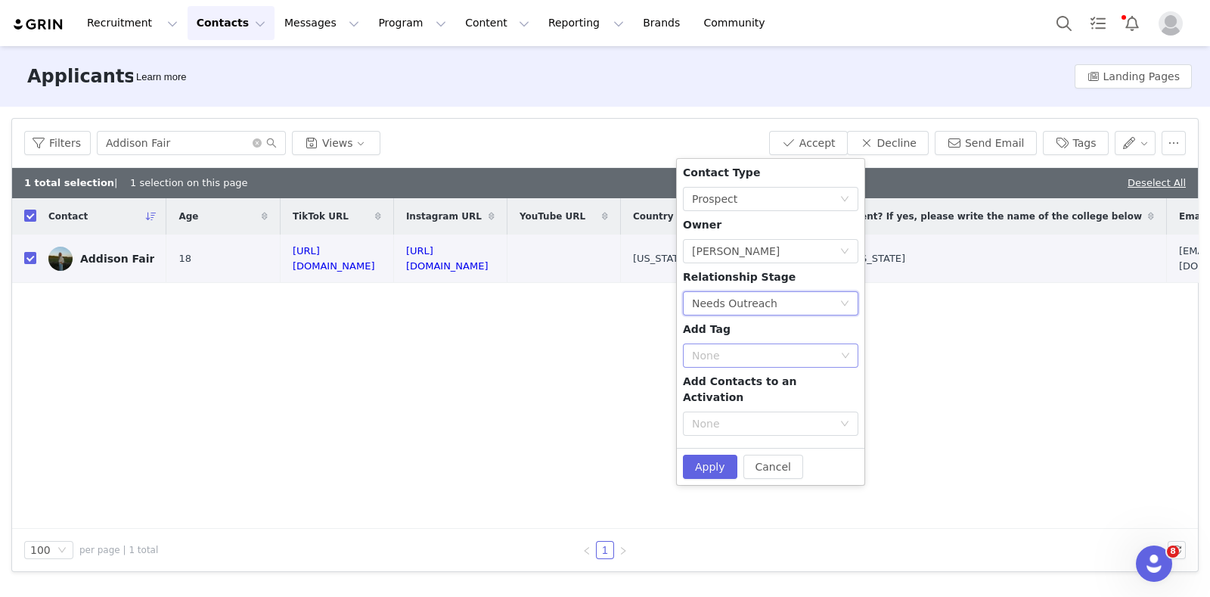
click at [747, 353] on div "None" at bounding box center [764, 355] width 144 height 15
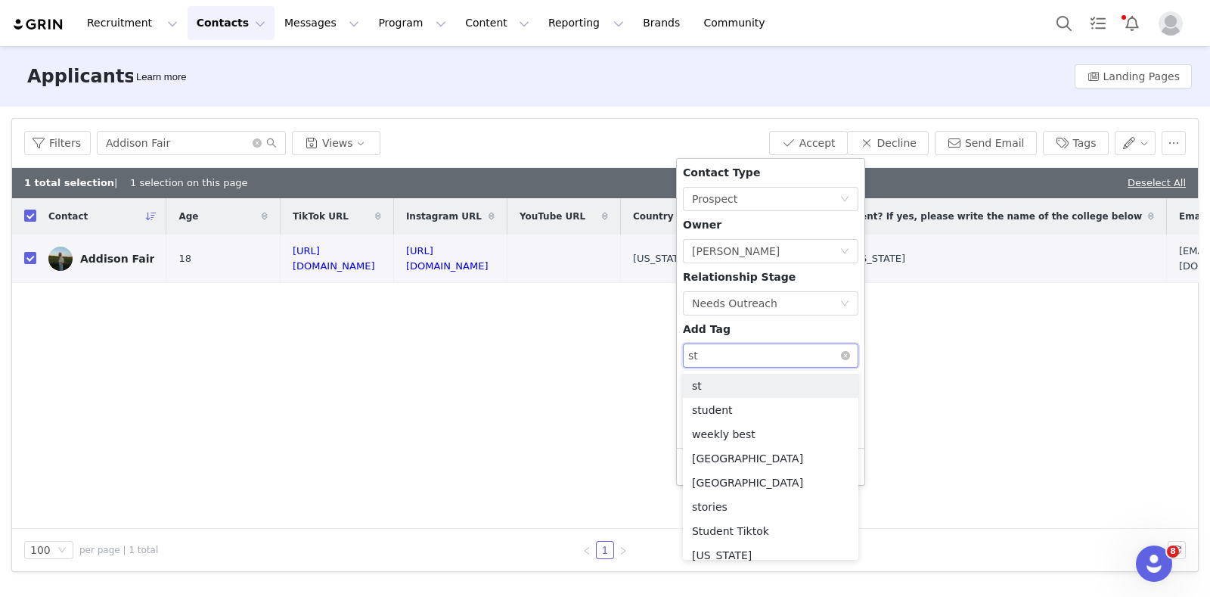
type input "stu"
click at [727, 431] on li "Student Tiktok" at bounding box center [771, 434] width 176 height 24
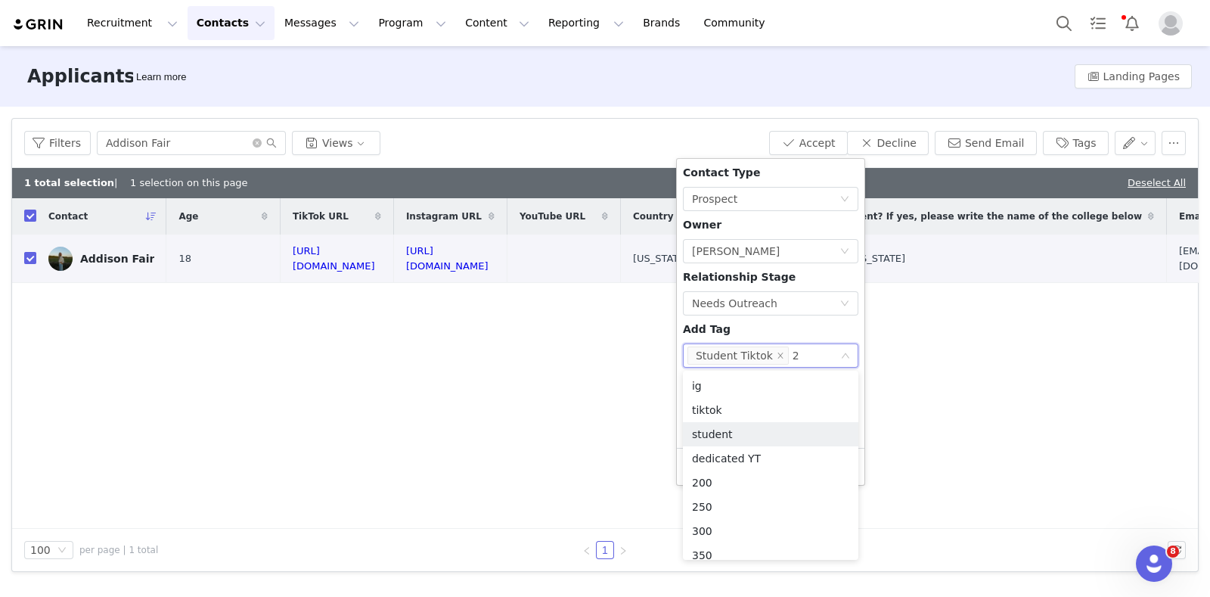
type input "25"
click at [726, 416] on li "250" at bounding box center [771, 410] width 176 height 24
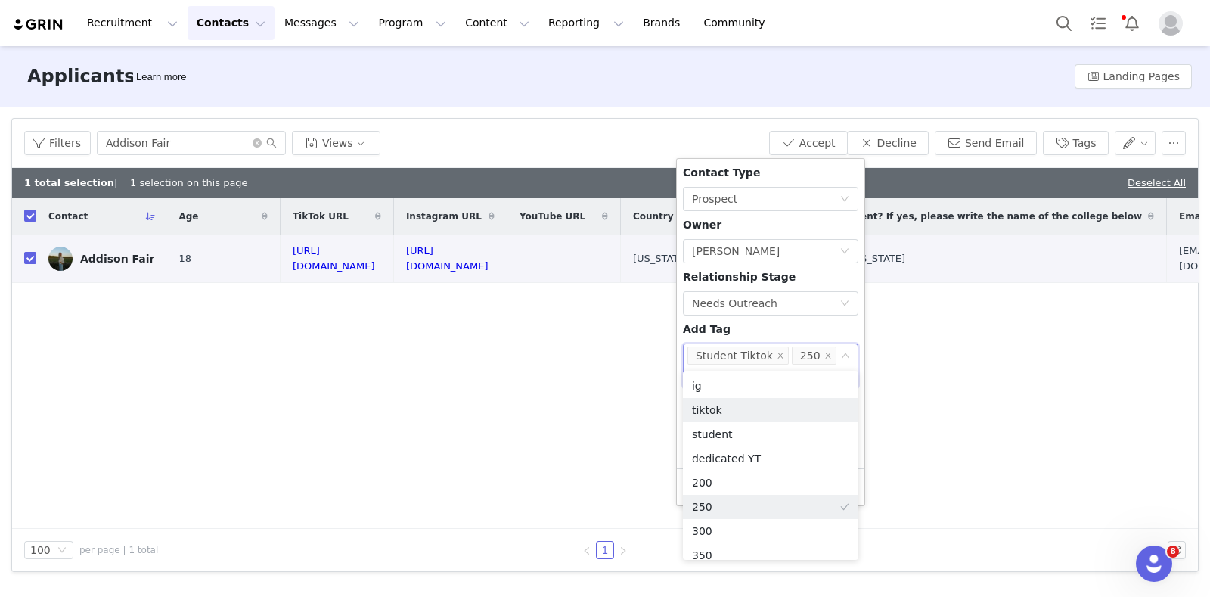
drag, startPoint x: 726, startPoint y: 416, endPoint x: 711, endPoint y: 332, distance: 85.3
click at [711, 332] on span "Add Tag" at bounding box center [707, 329] width 48 height 12
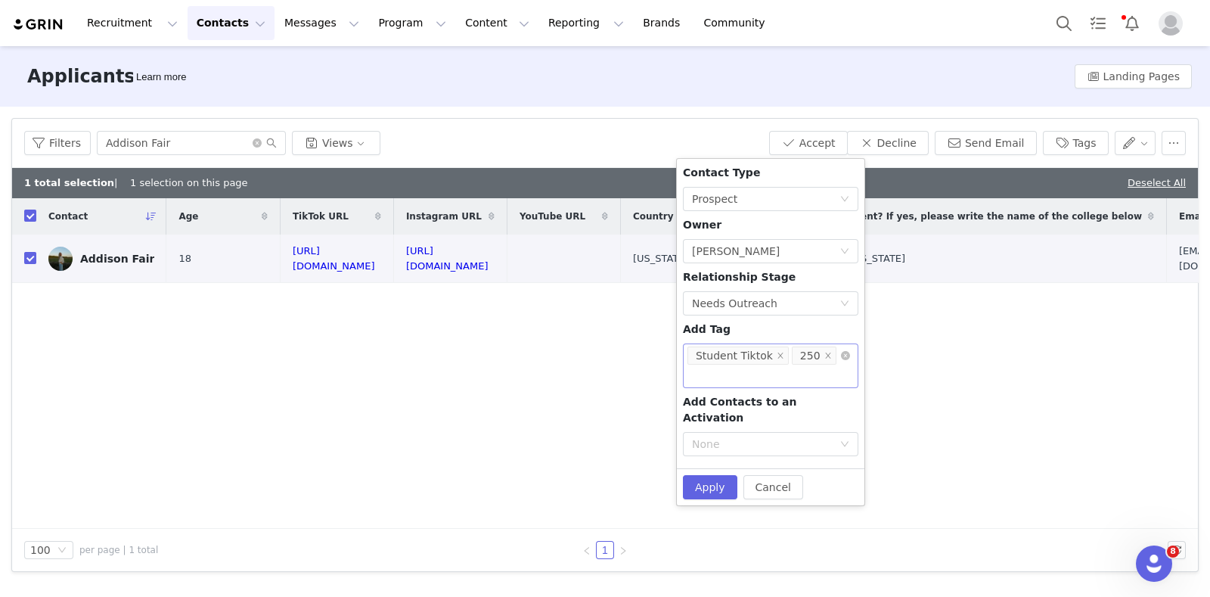
click at [837, 355] on div "None Student Tiktok 250" at bounding box center [765, 355] width 155 height 23
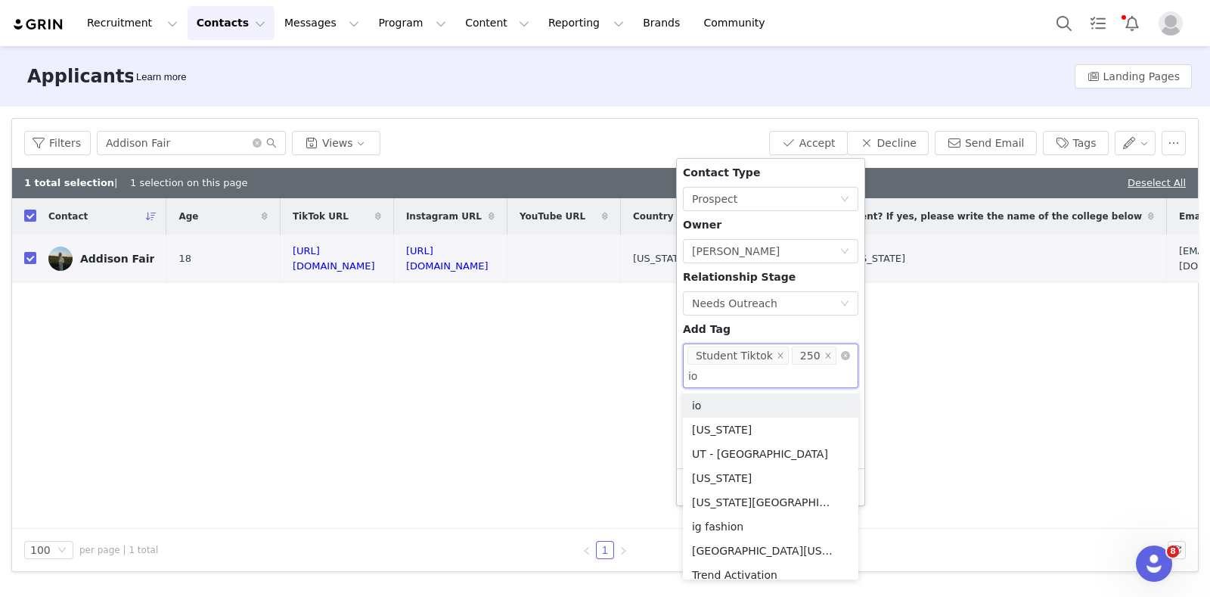
type input "iow"
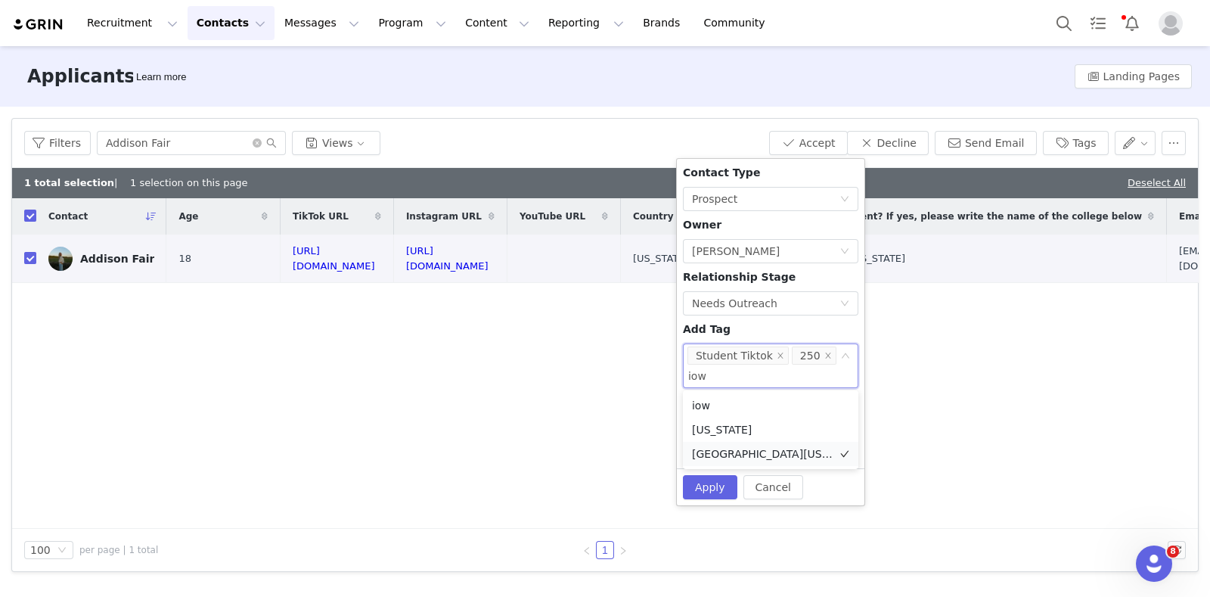
click at [744, 461] on li "University of Iowa" at bounding box center [771, 454] width 176 height 24
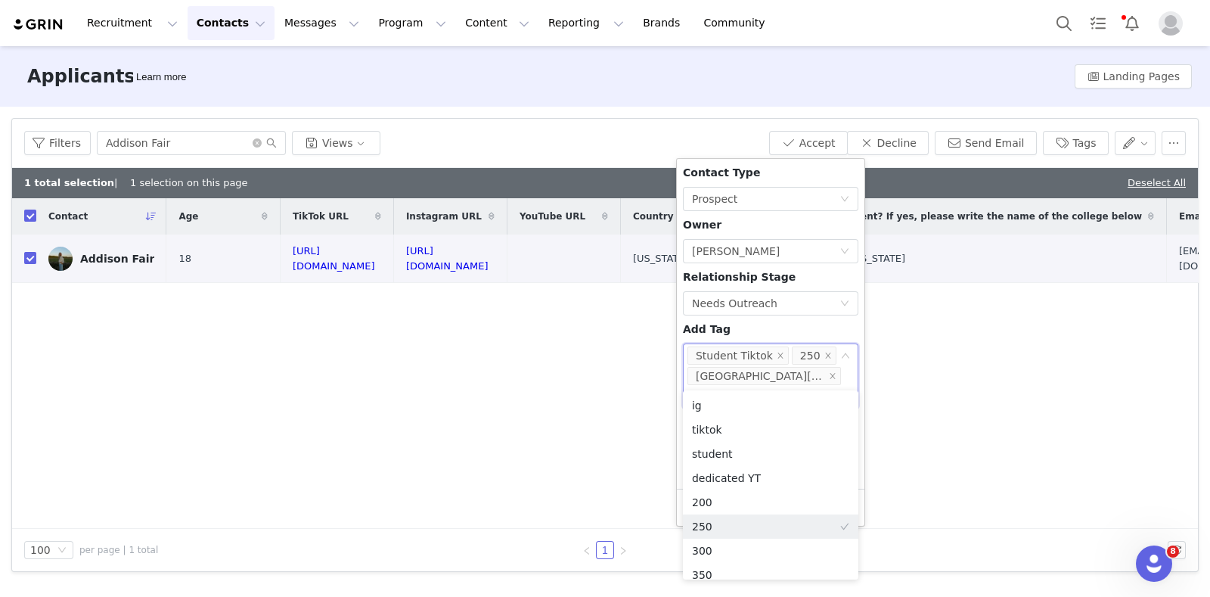
click at [763, 331] on div "Contact Type None Prospect Owner Select Owner Martina Villaverde Relationship S…" at bounding box center [771, 324] width 176 height 318
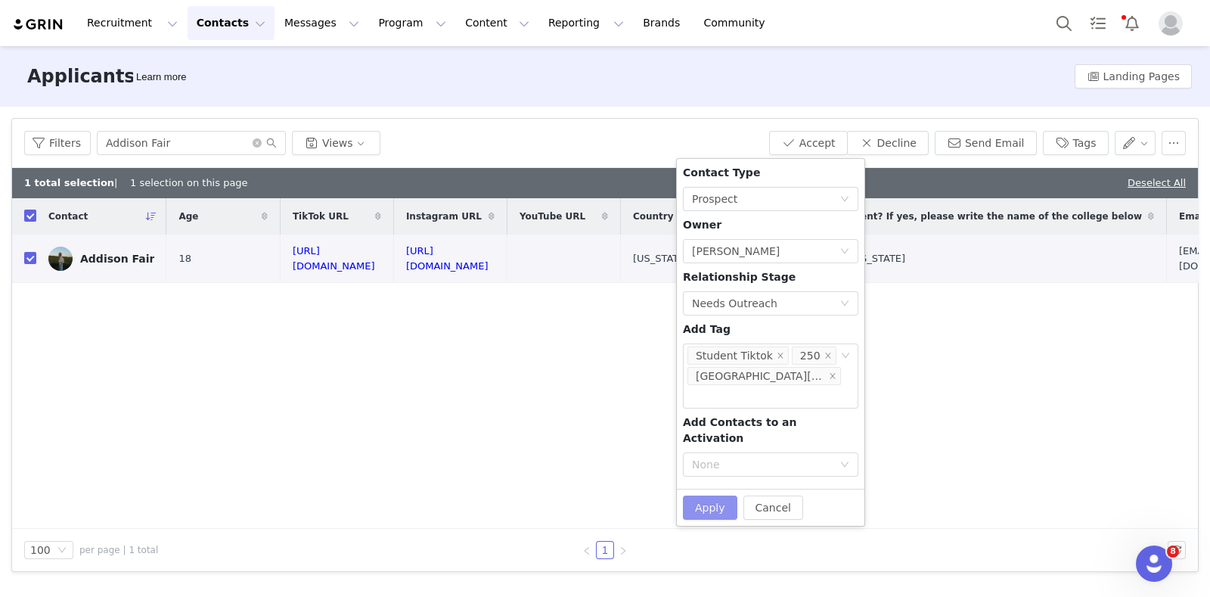
click at [713, 496] on button "Apply" at bounding box center [710, 508] width 54 height 24
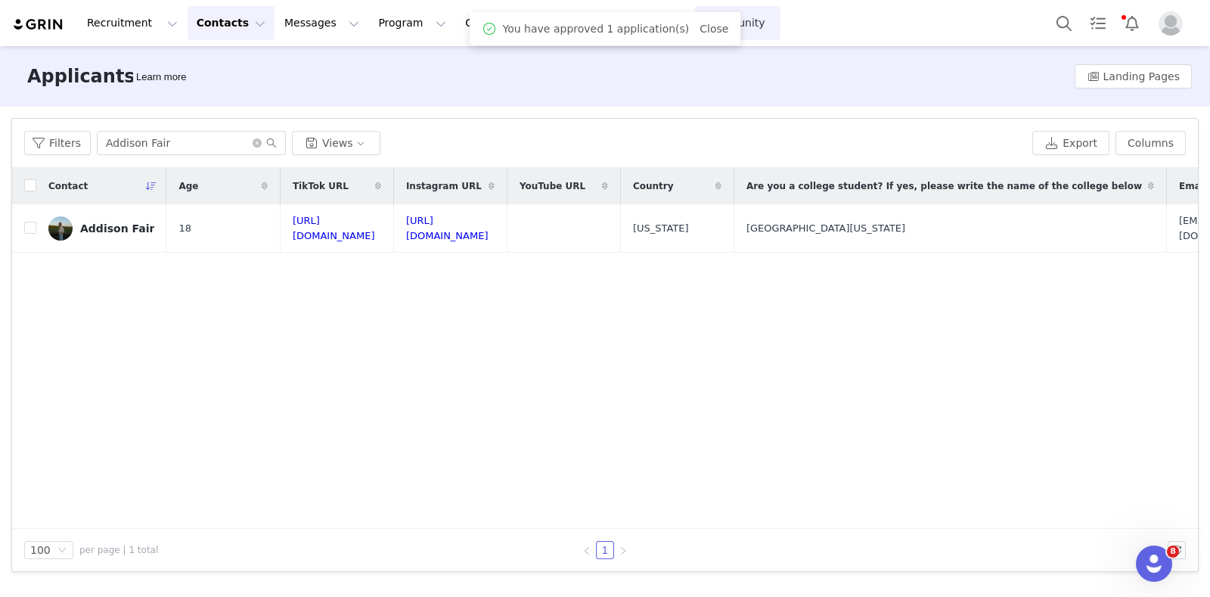
checkbox input "false"
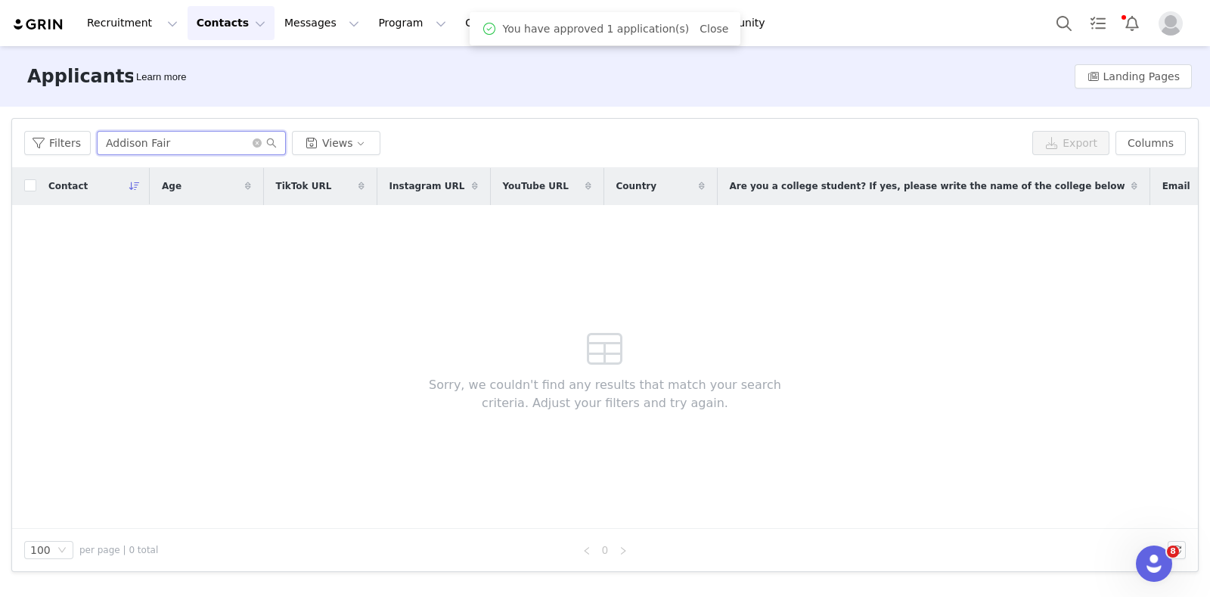
click at [164, 140] on input "Addison Fair" at bounding box center [191, 143] width 189 height 24
paste input "Riley Egan"
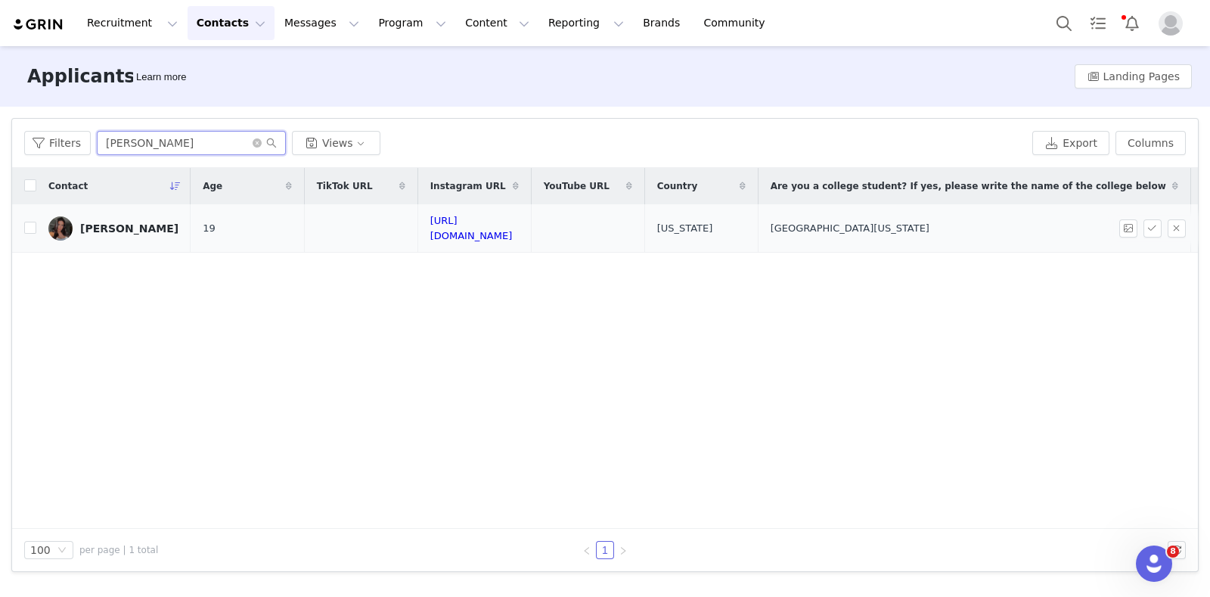
type input "Riley Egan"
click at [20, 222] on td at bounding box center [24, 228] width 24 height 48
click at [28, 226] on input "checkbox" at bounding box center [30, 228] width 12 height 12
checkbox input "true"
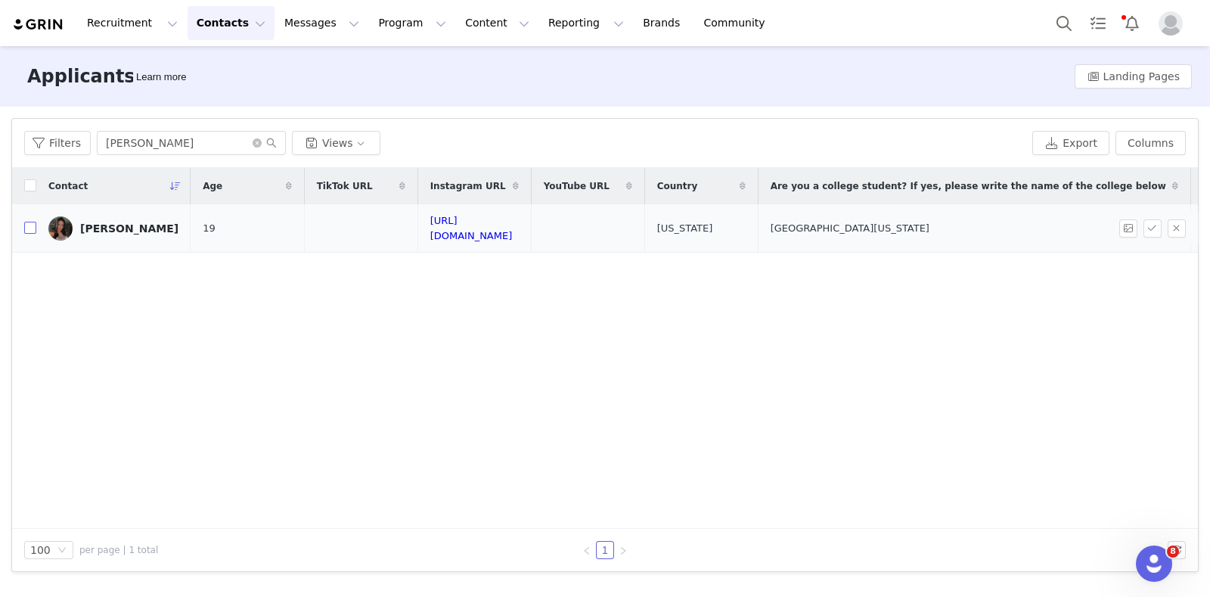
checkbox input "true"
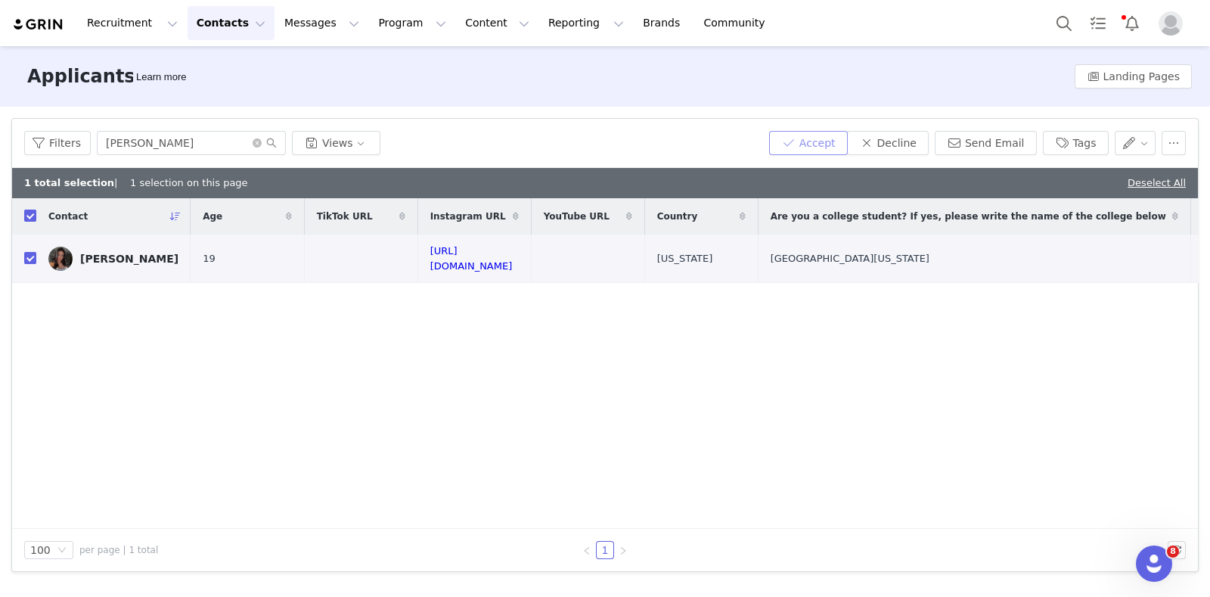
click at [847, 143] on button "Accept" at bounding box center [808, 143] width 79 height 24
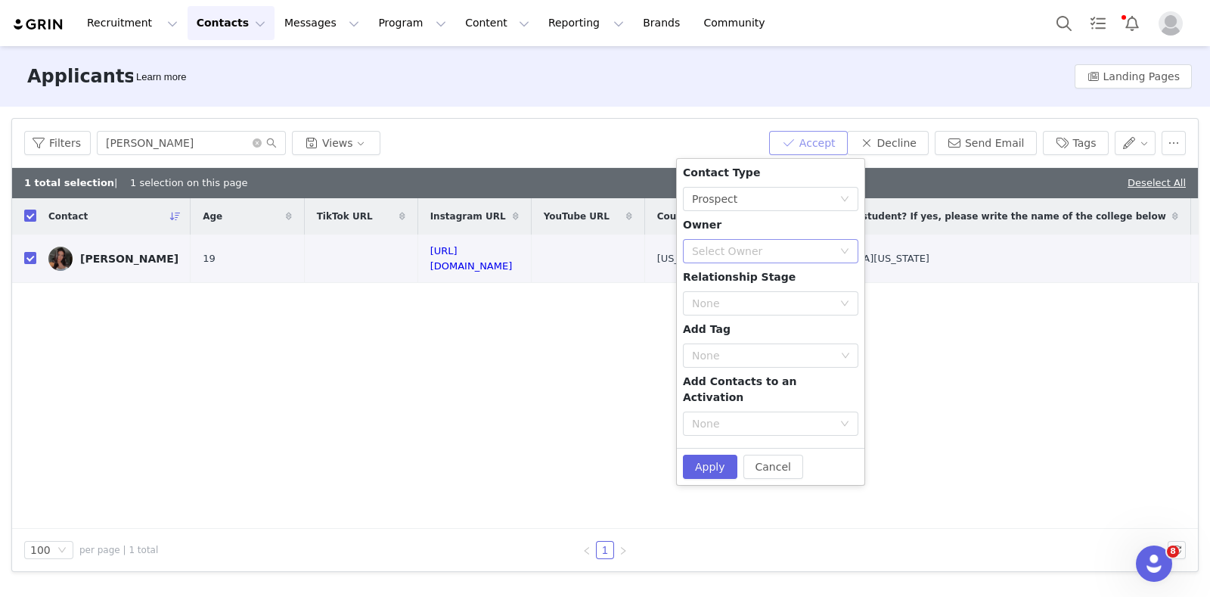
click at [708, 258] on div "Select Owner" at bounding box center [762, 251] width 141 height 15
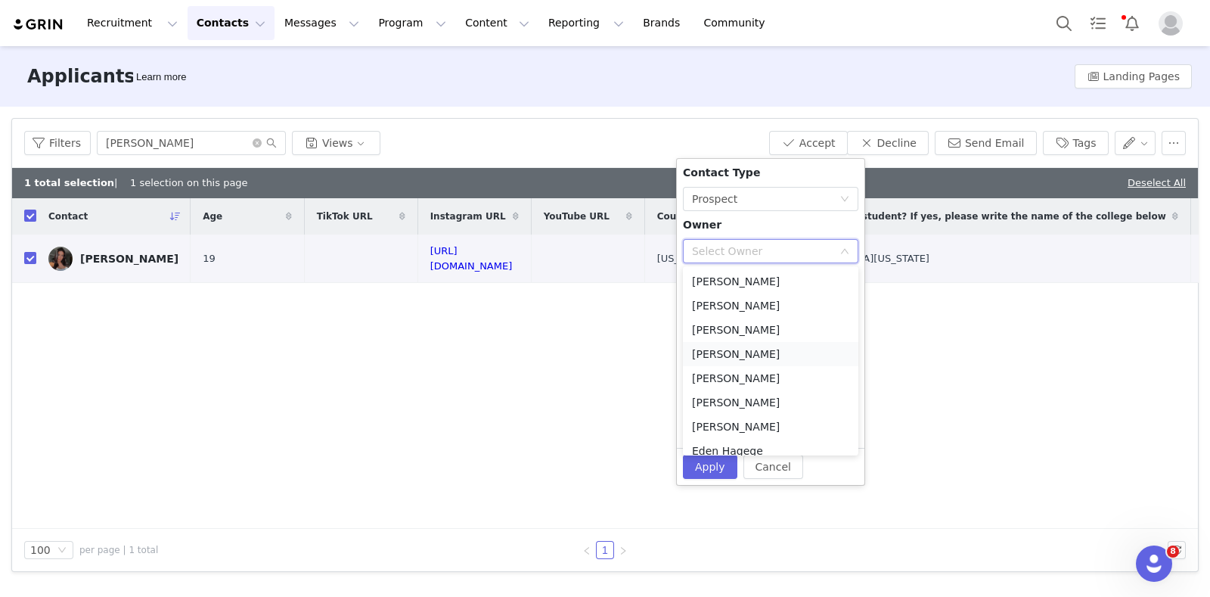
click at [732, 353] on li "[PERSON_NAME]" at bounding box center [771, 354] width 176 height 24
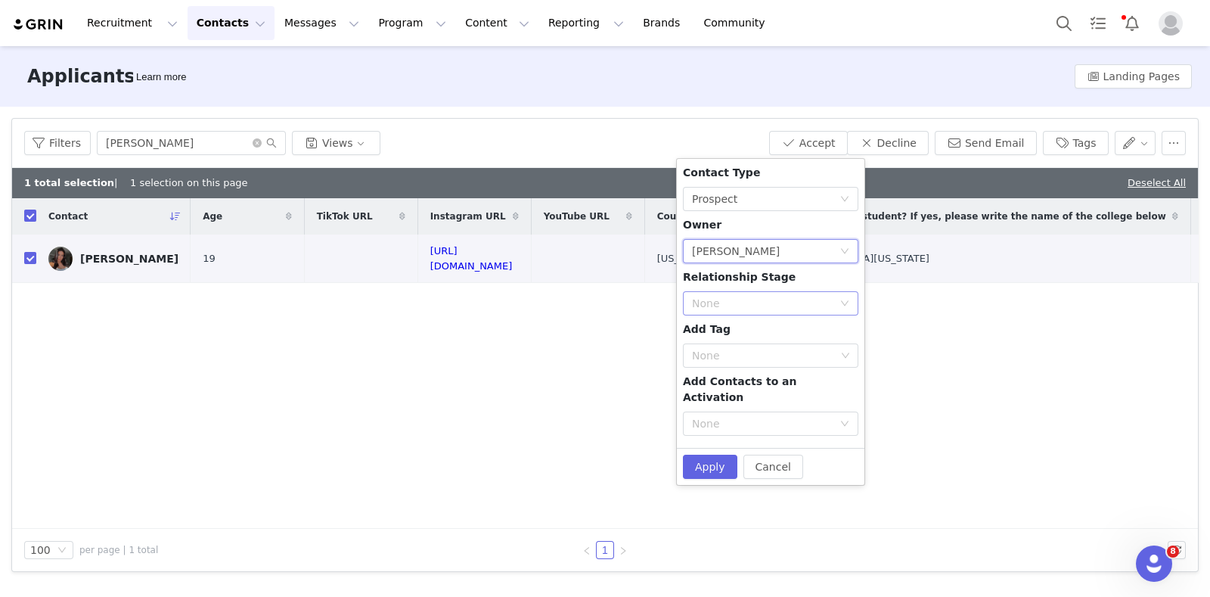
click at [735, 303] on div "None" at bounding box center [762, 303] width 141 height 15
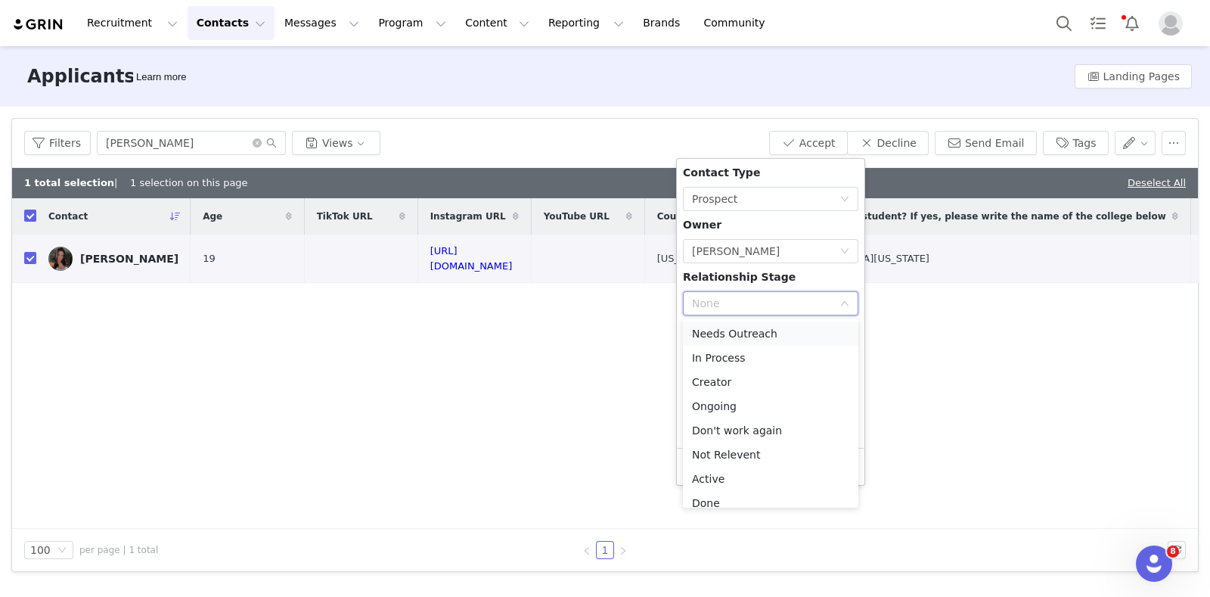
click at [733, 330] on li "Needs Outreach" at bounding box center [771, 334] width 176 height 24
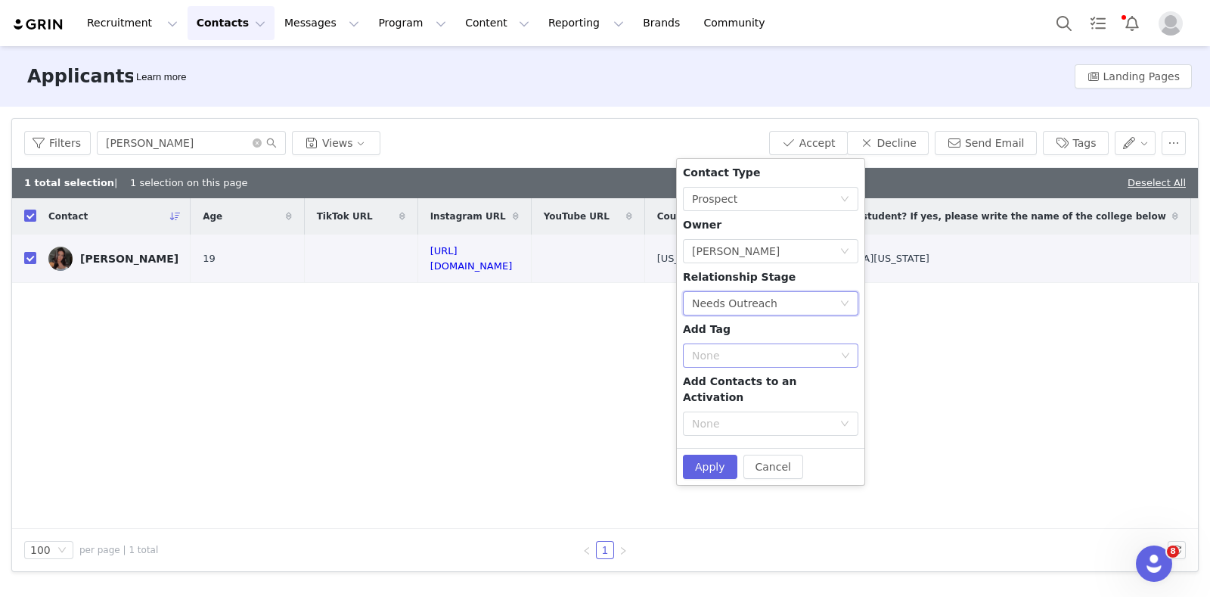
click at [742, 358] on div "None" at bounding box center [764, 355] width 144 height 15
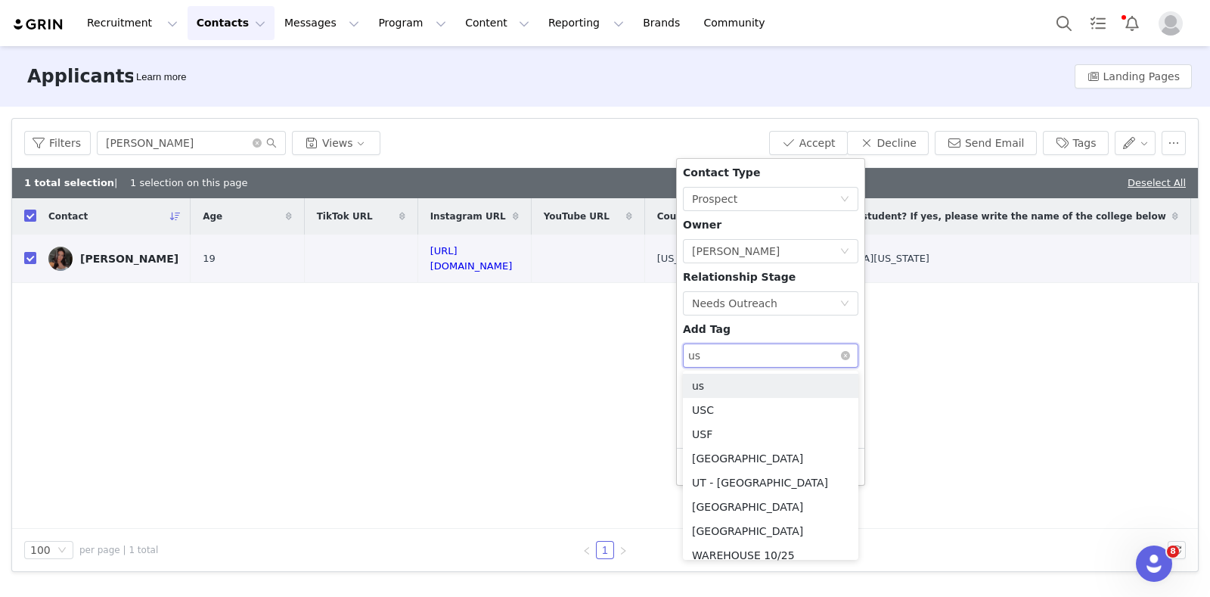
type input "usc"
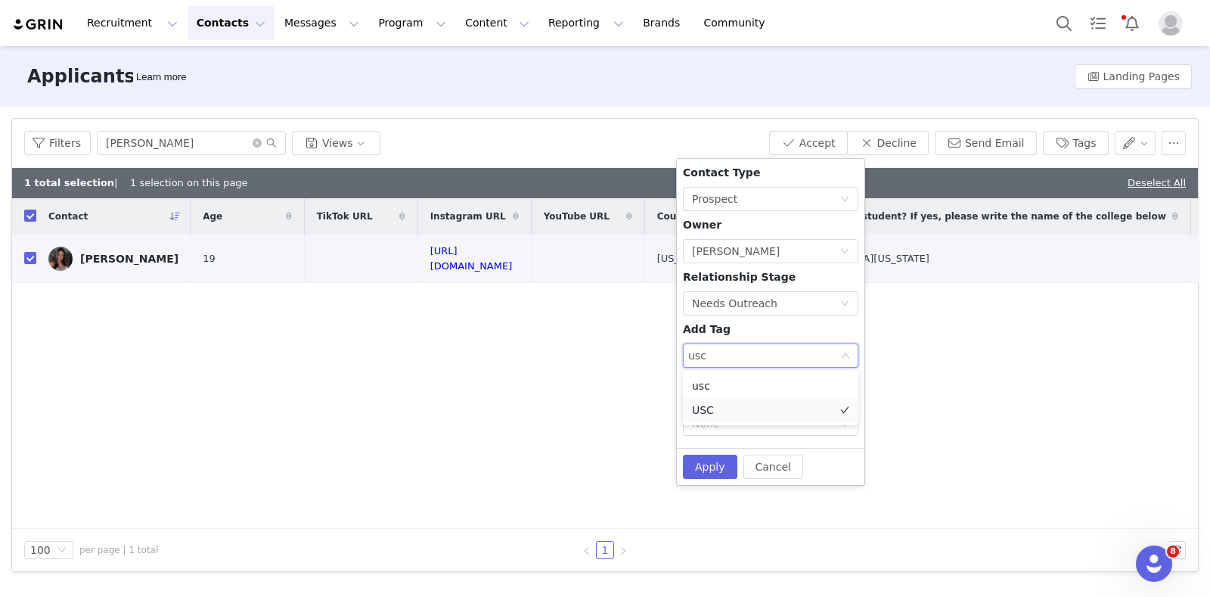
click at [734, 402] on li "USC" at bounding box center [771, 410] width 176 height 24
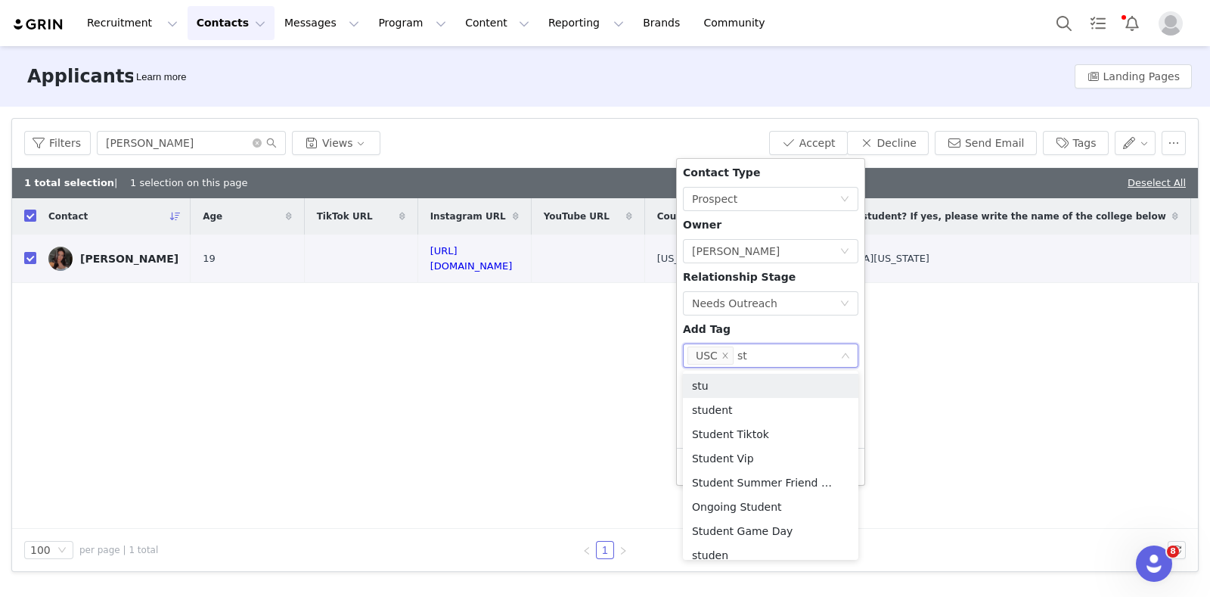
type input "stu"
click at [746, 413] on li "student" at bounding box center [771, 410] width 176 height 24
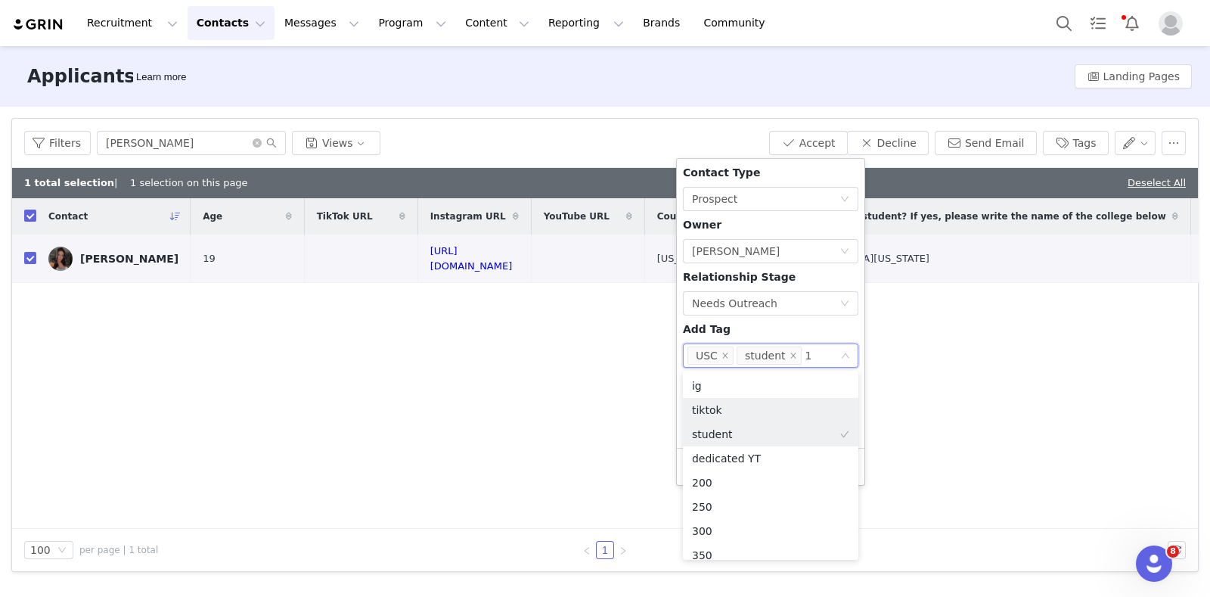
type input "15"
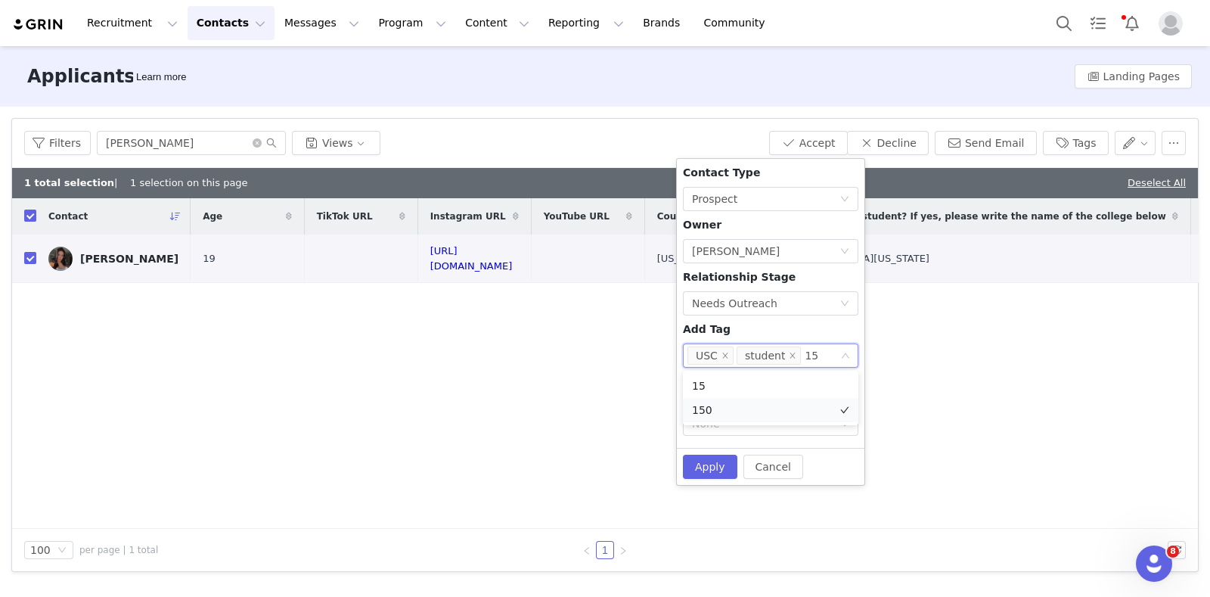
click at [747, 409] on li "150" at bounding box center [771, 410] width 176 height 24
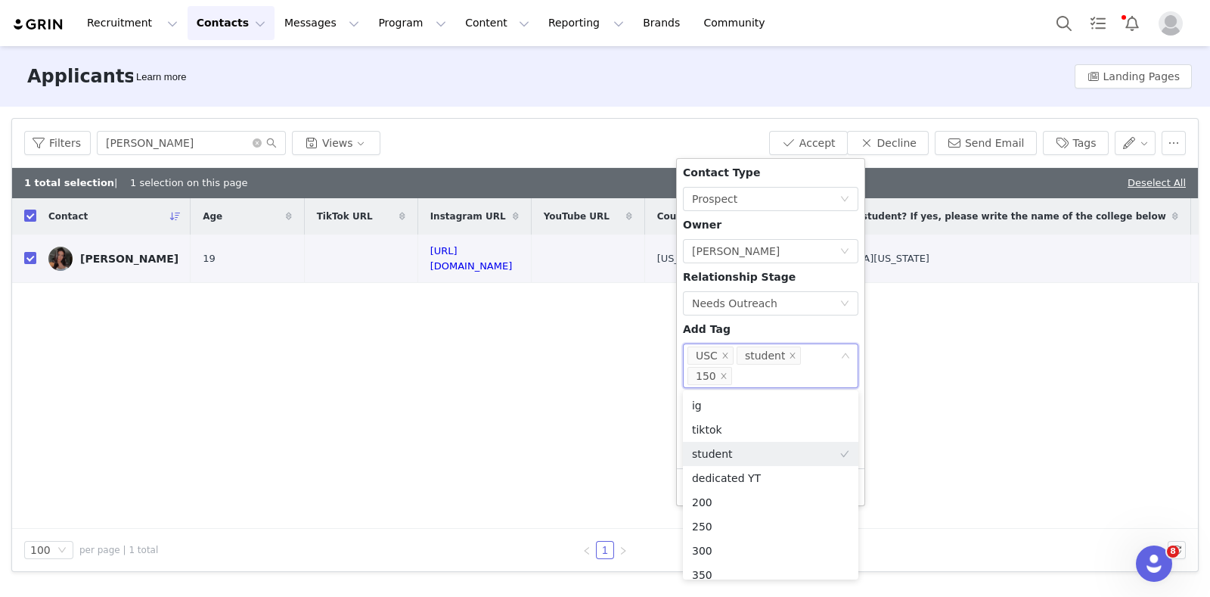
click at [778, 325] on div "Contact Type None Prospect Owner Select Owner Martina Villaverde Relationship S…" at bounding box center [771, 313] width 176 height 297
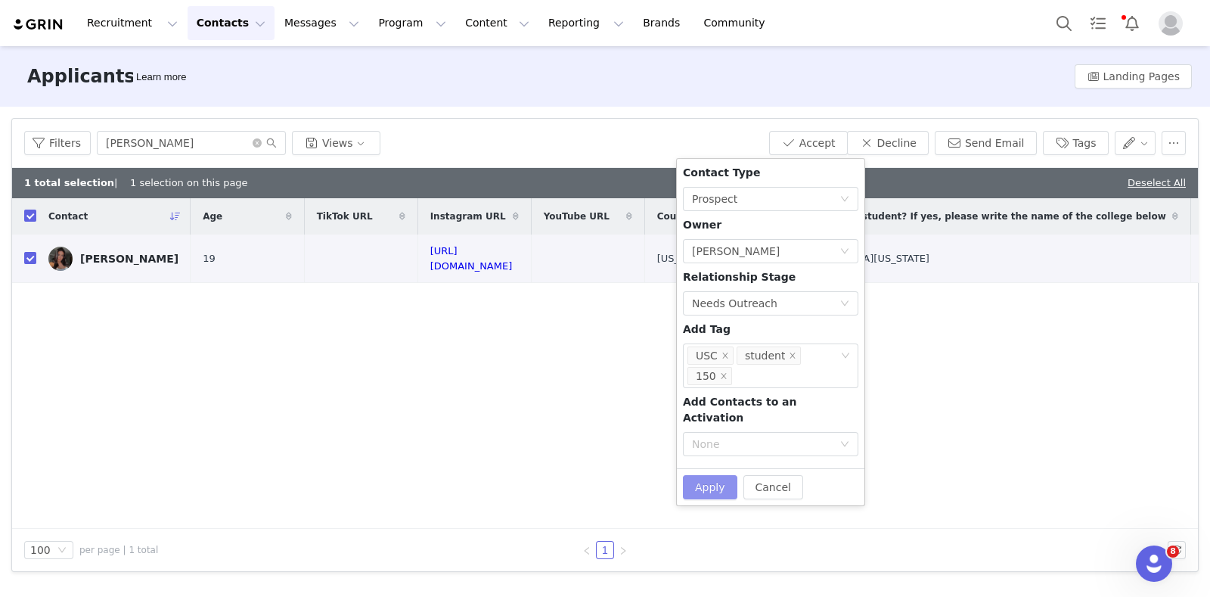
click at [713, 475] on button "Apply" at bounding box center [710, 487] width 54 height 24
checkbox input "false"
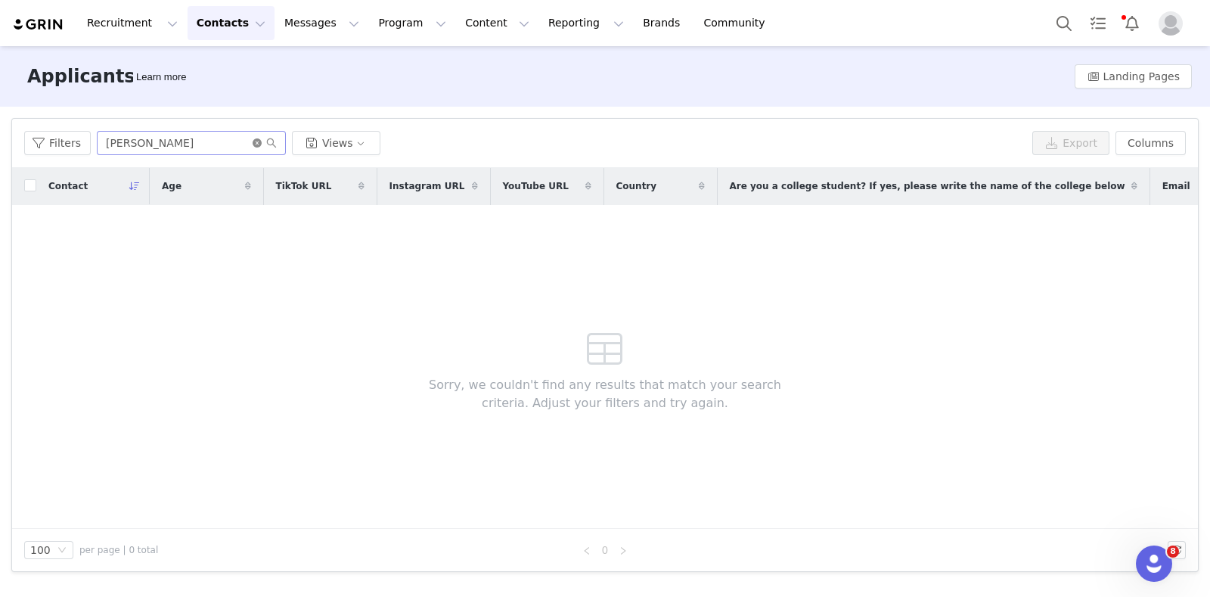
click at [253, 141] on icon "icon: close-circle" at bounding box center [257, 142] width 9 height 9
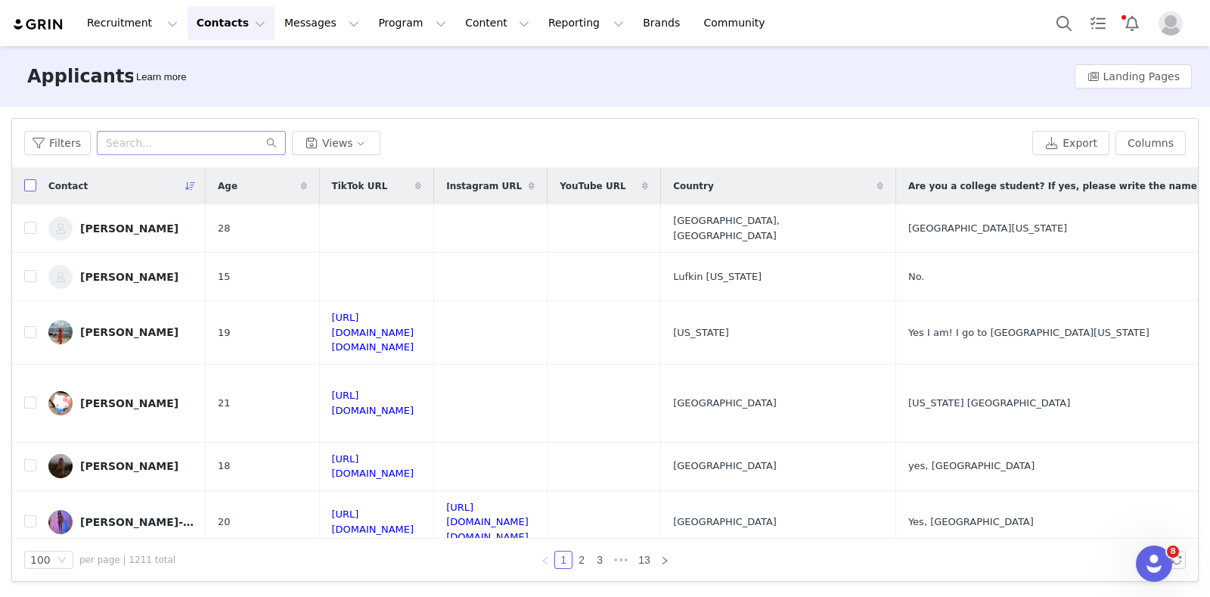
click at [32, 182] on input "checkbox" at bounding box center [30, 185] width 12 height 12
checkbox input "true"
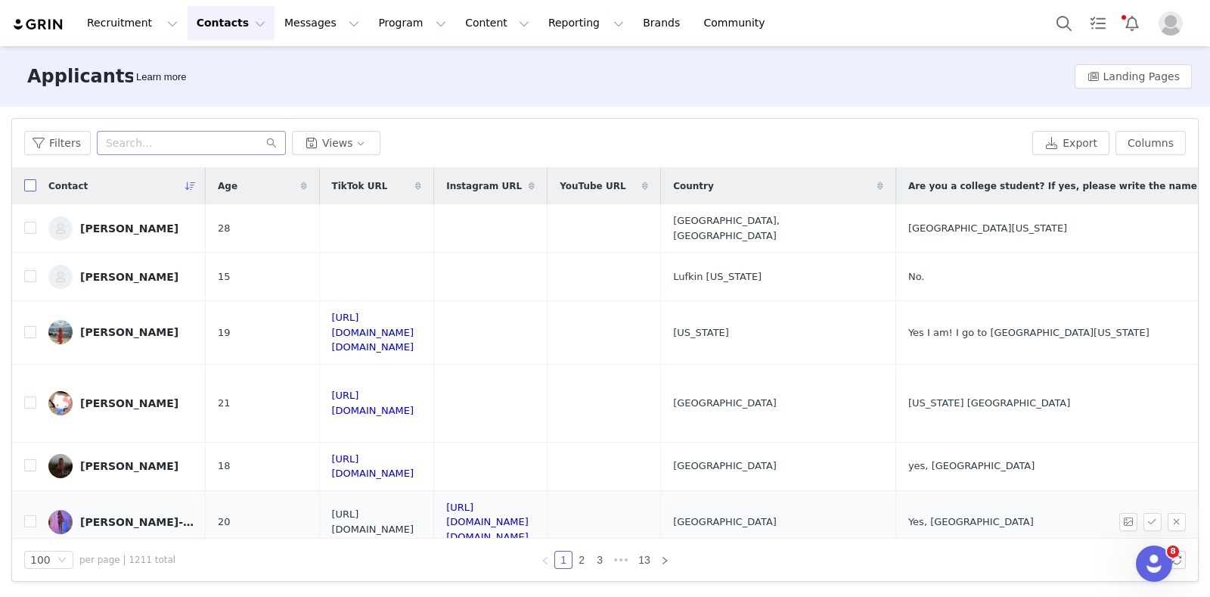
checkbox input "true"
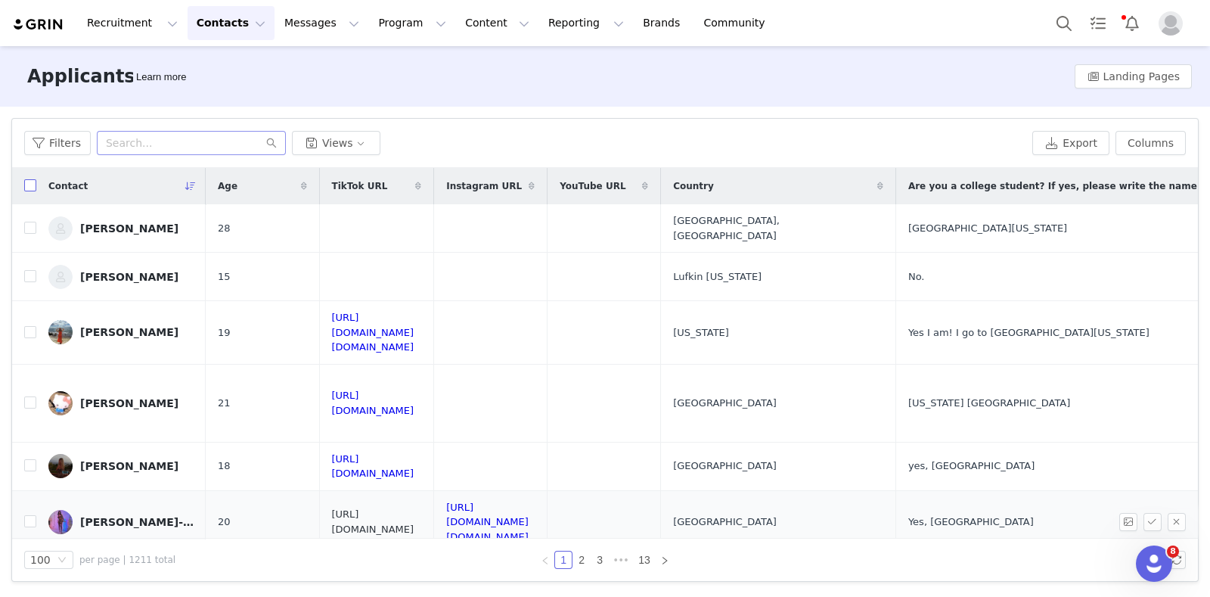
checkbox input "true"
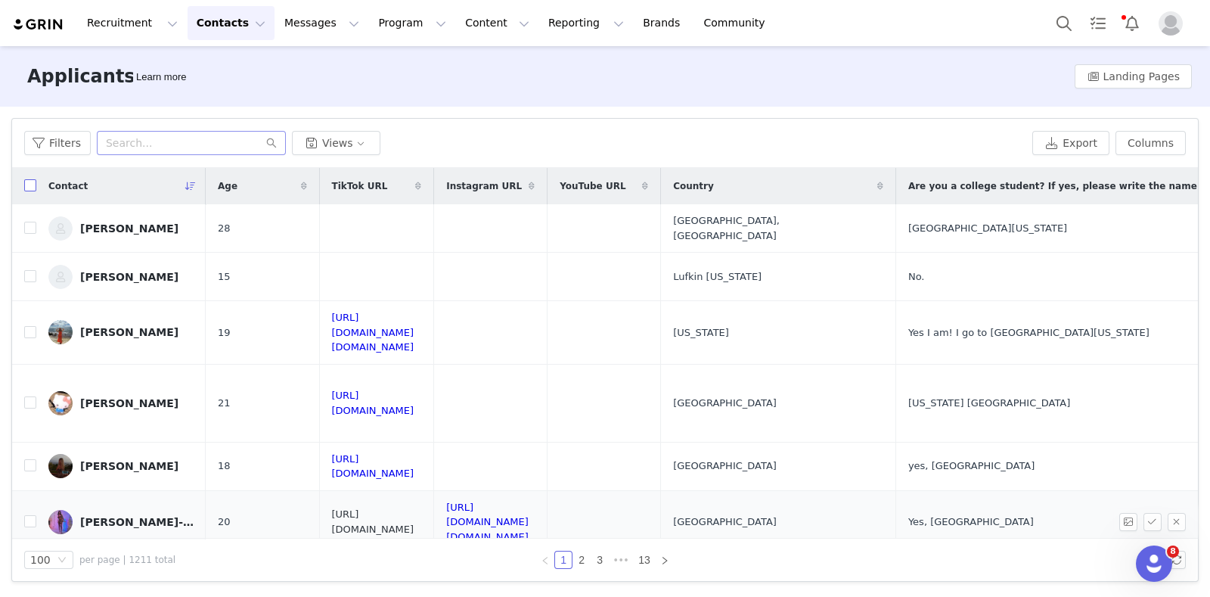
checkbox input "true"
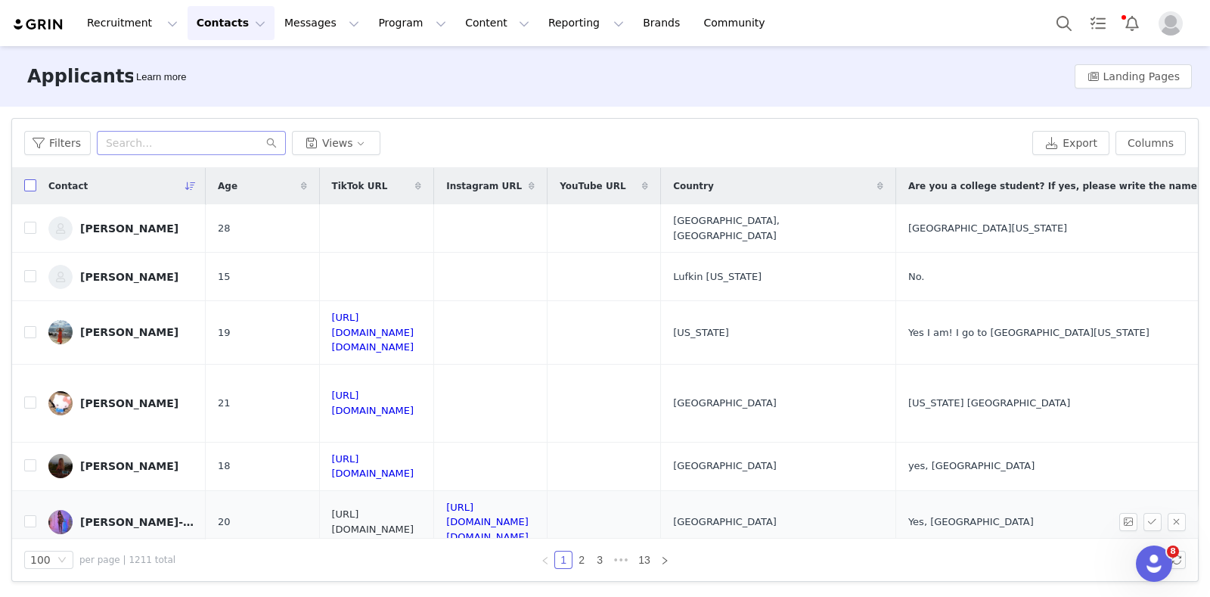
checkbox input "true"
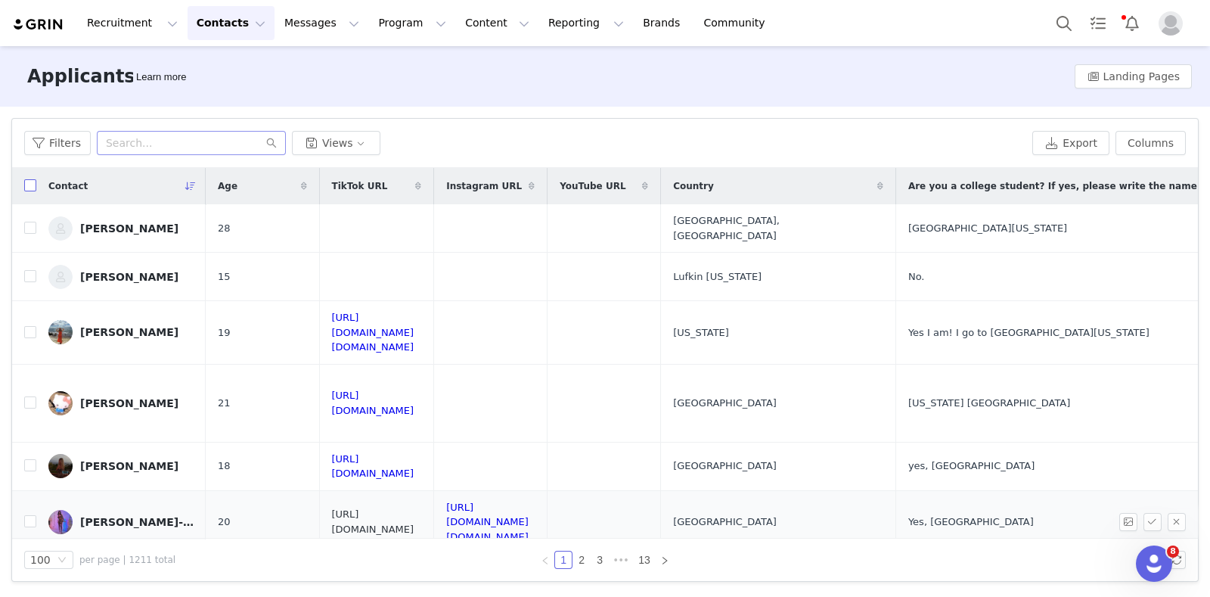
checkbox input "true"
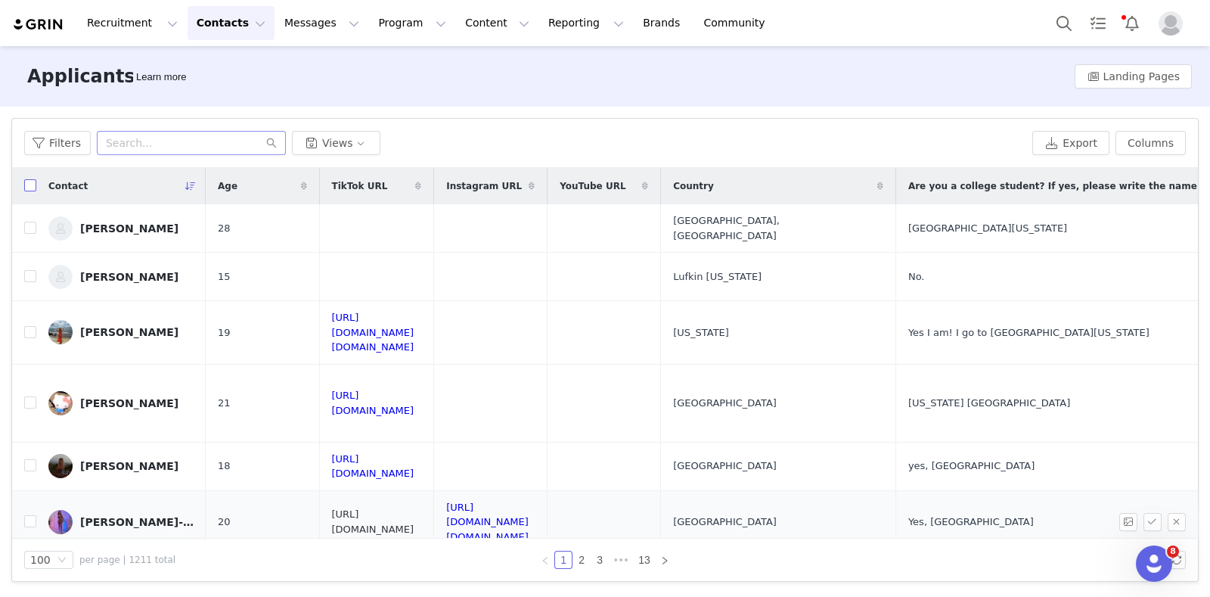
checkbox input "true"
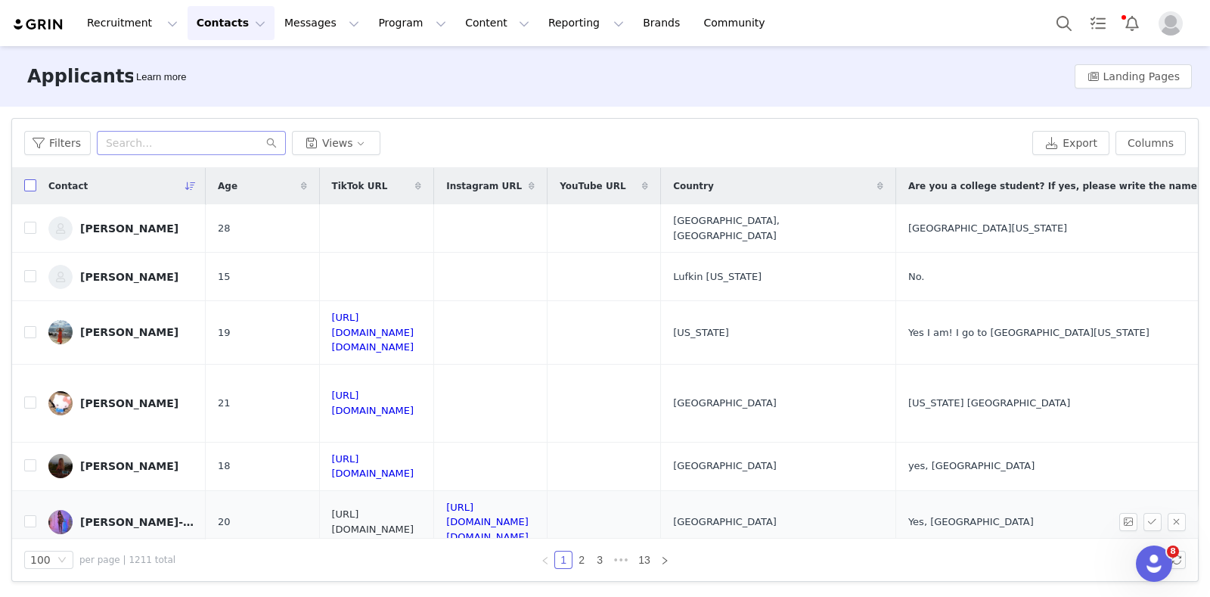
checkbox input "true"
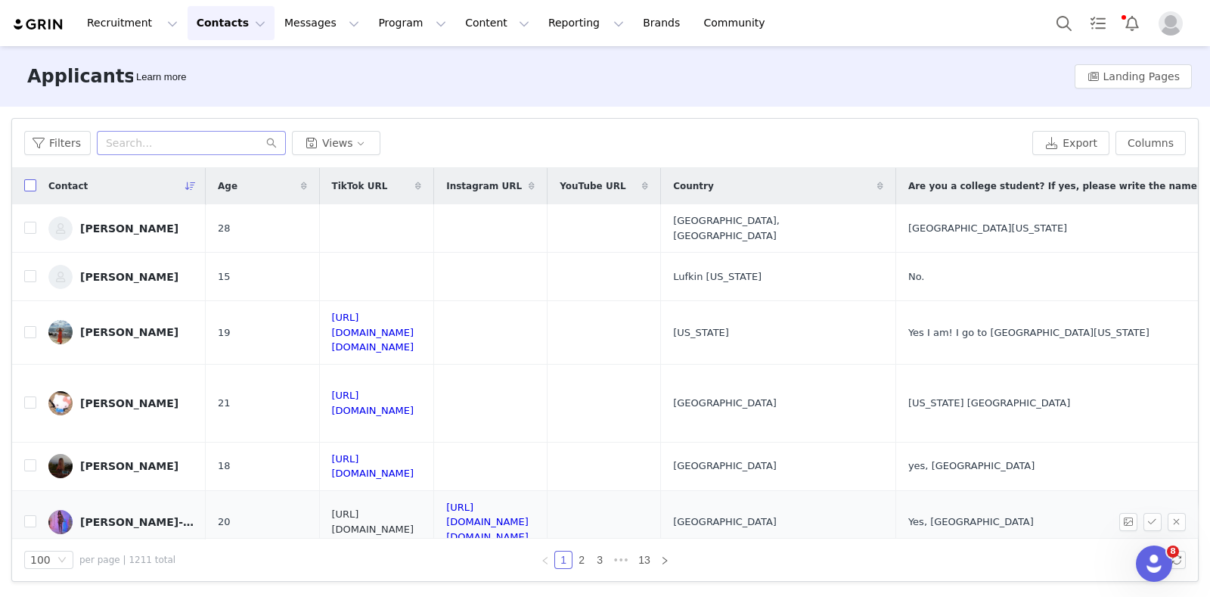
checkbox input "true"
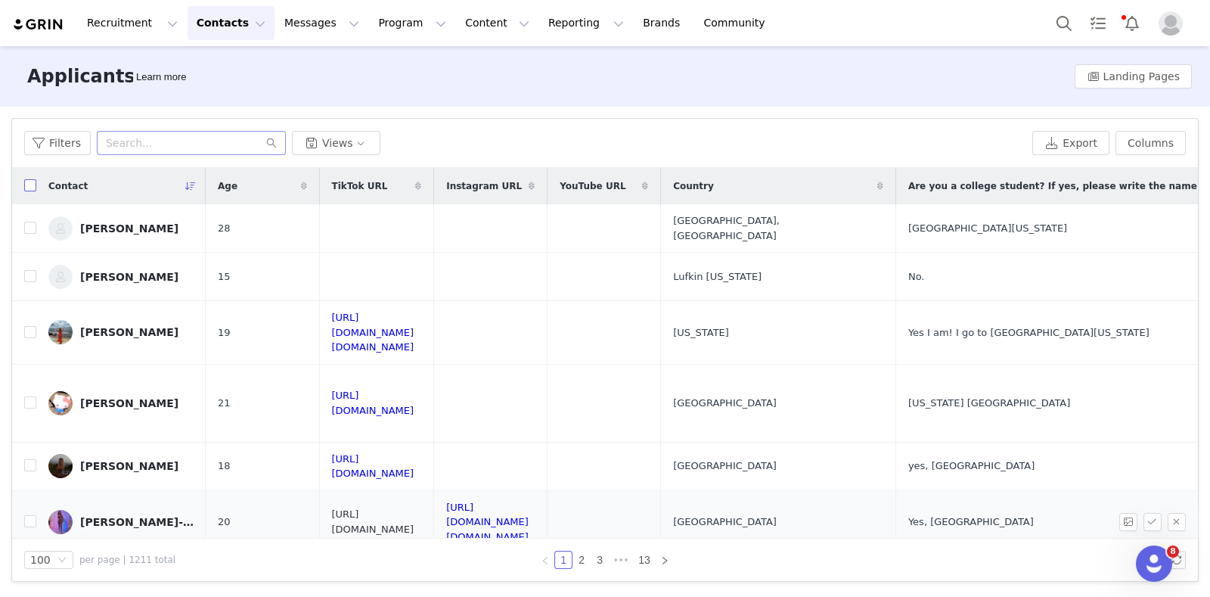
checkbox input "true"
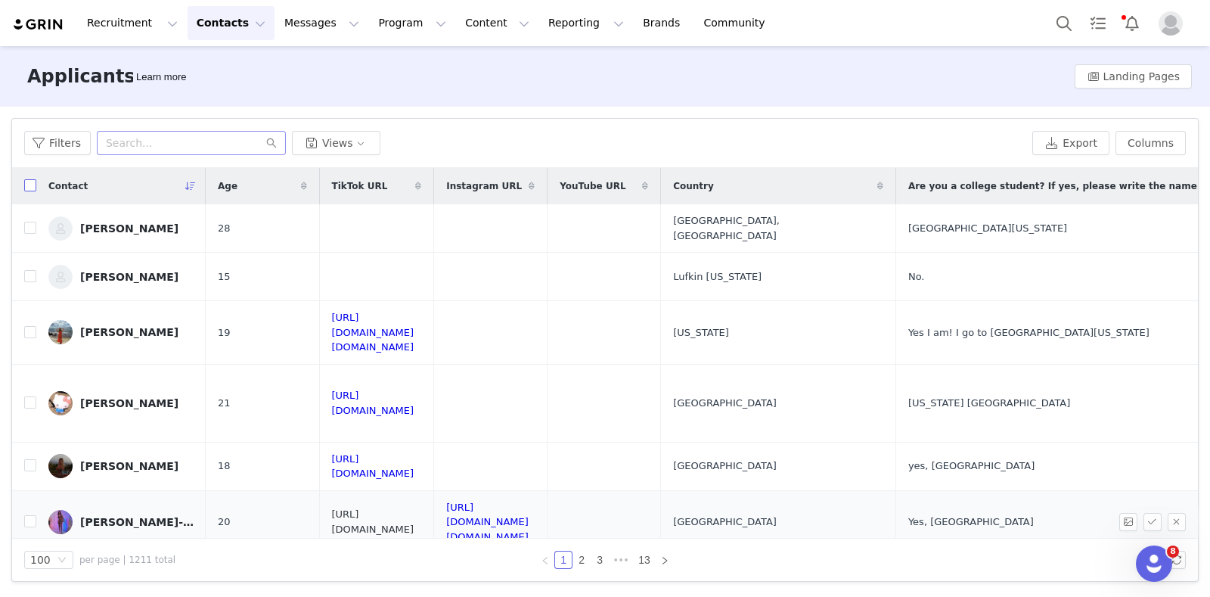
checkbox input "true"
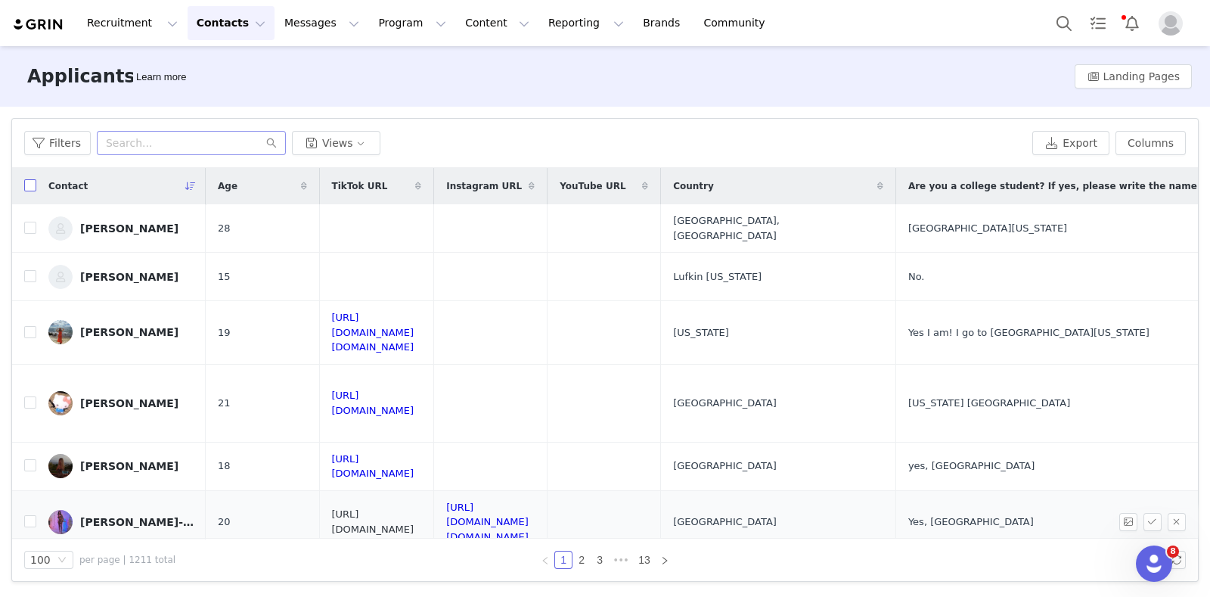
checkbox input "true"
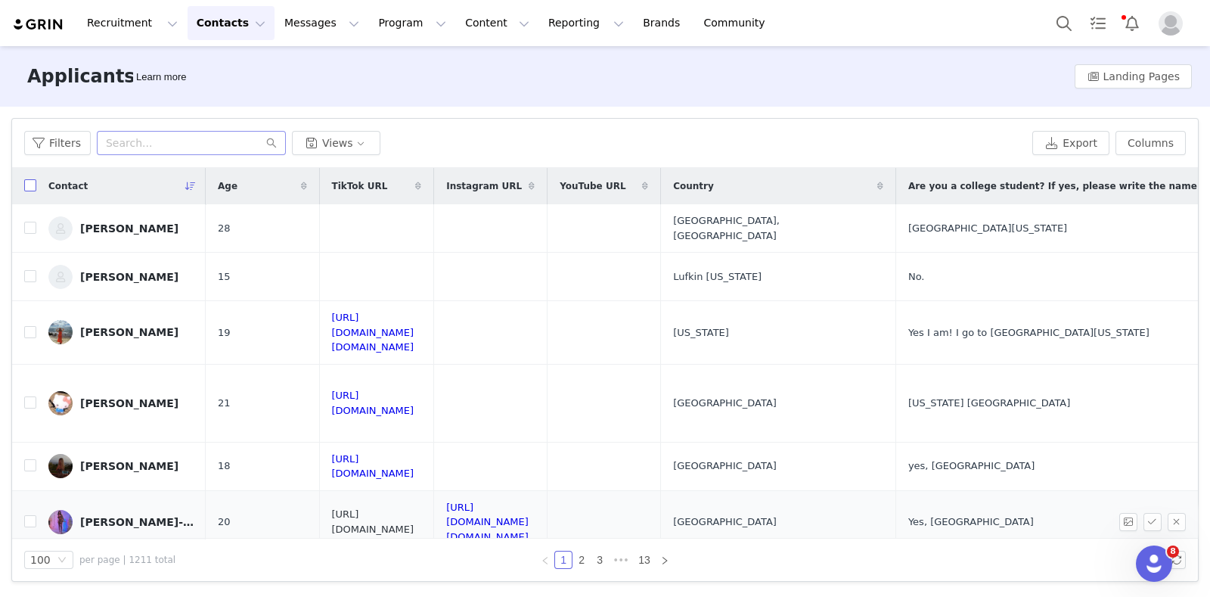
checkbox input "true"
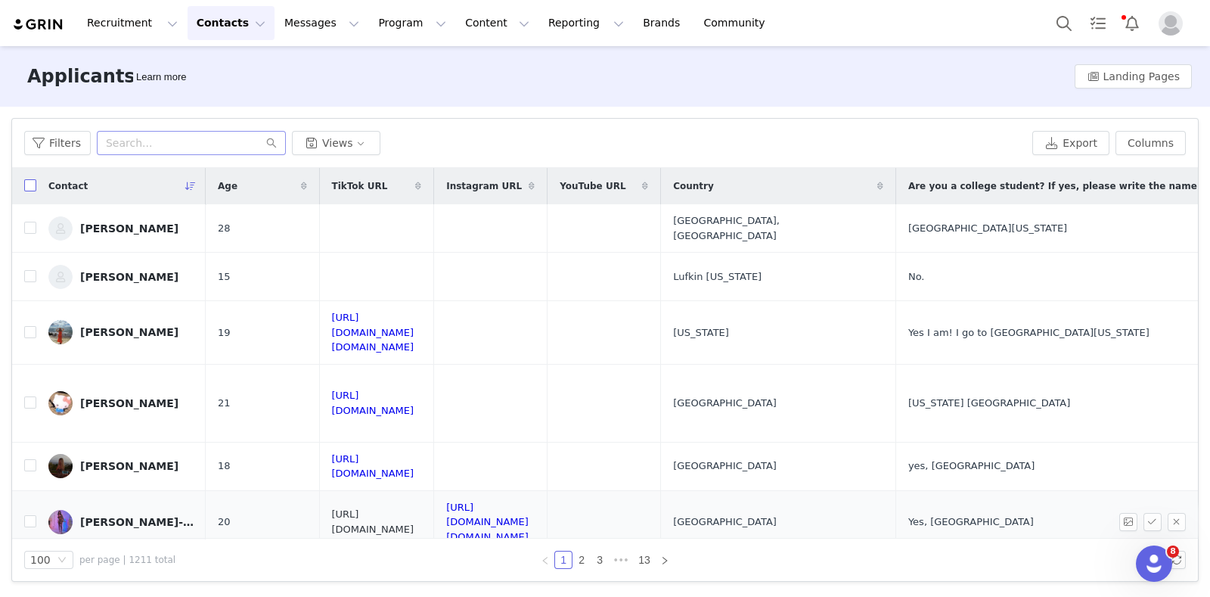
checkbox input "true"
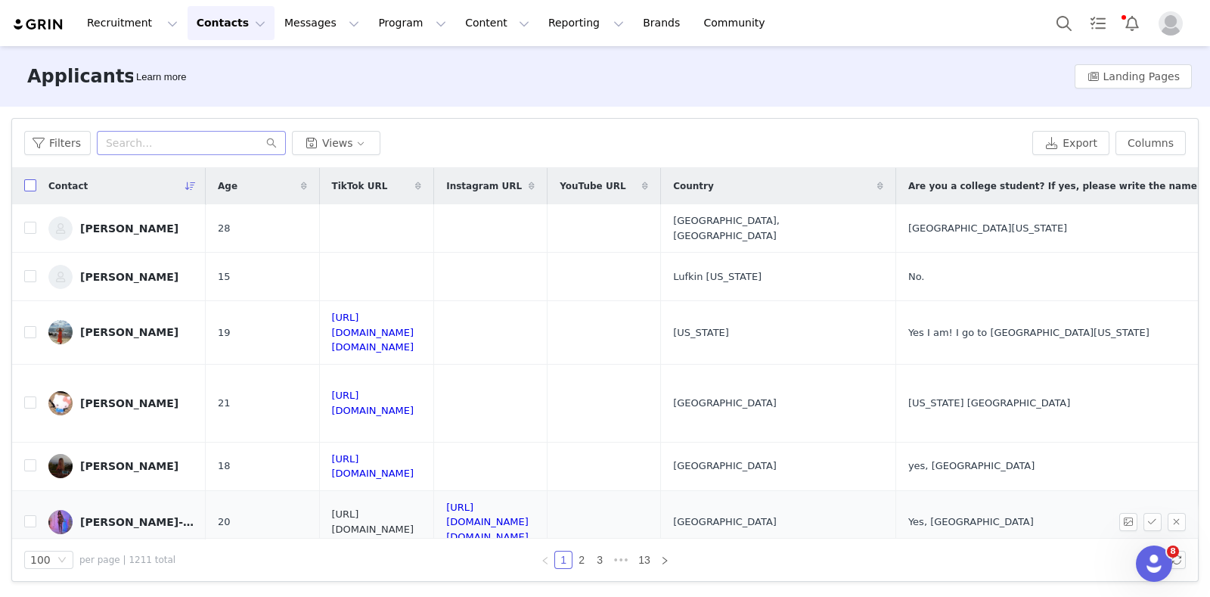
checkbox input "true"
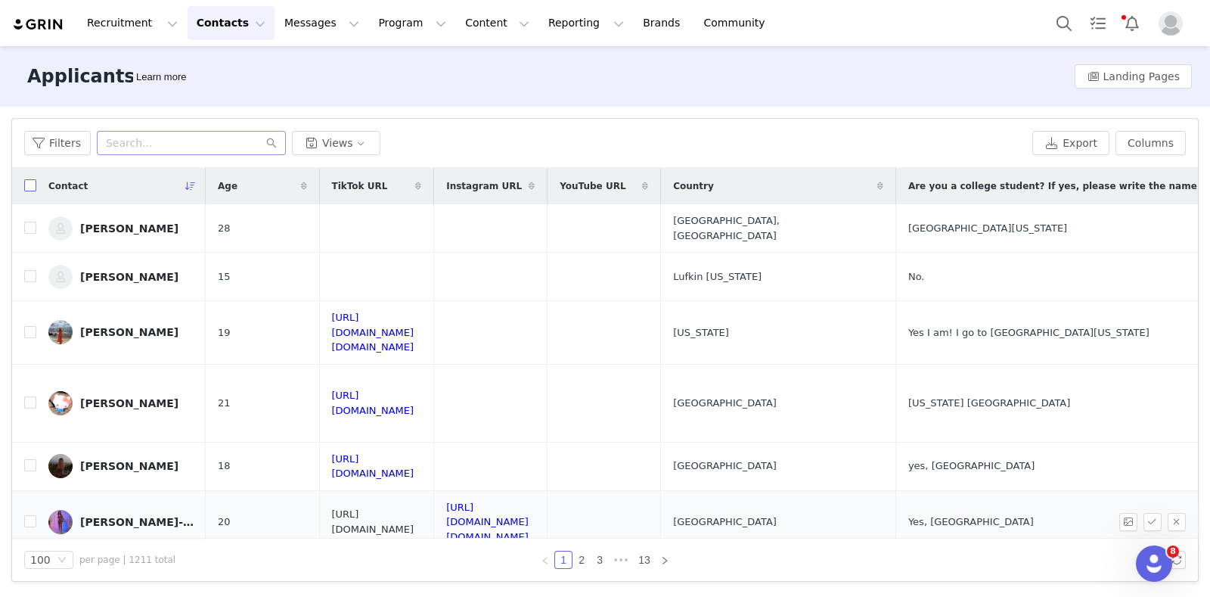
checkbox input "true"
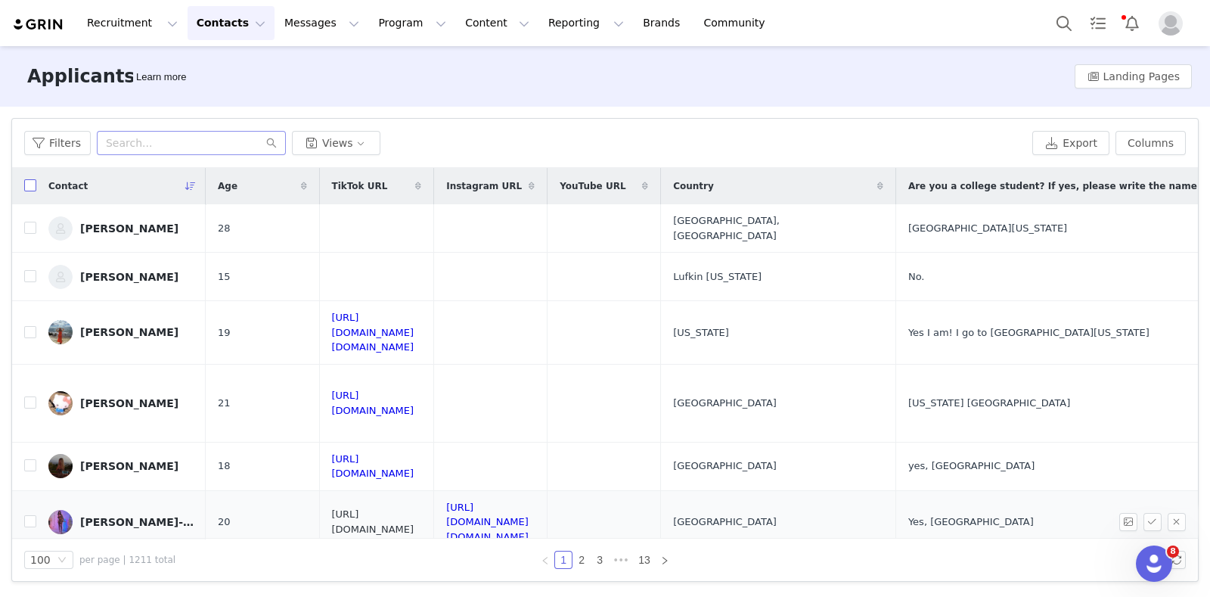
checkbox input "true"
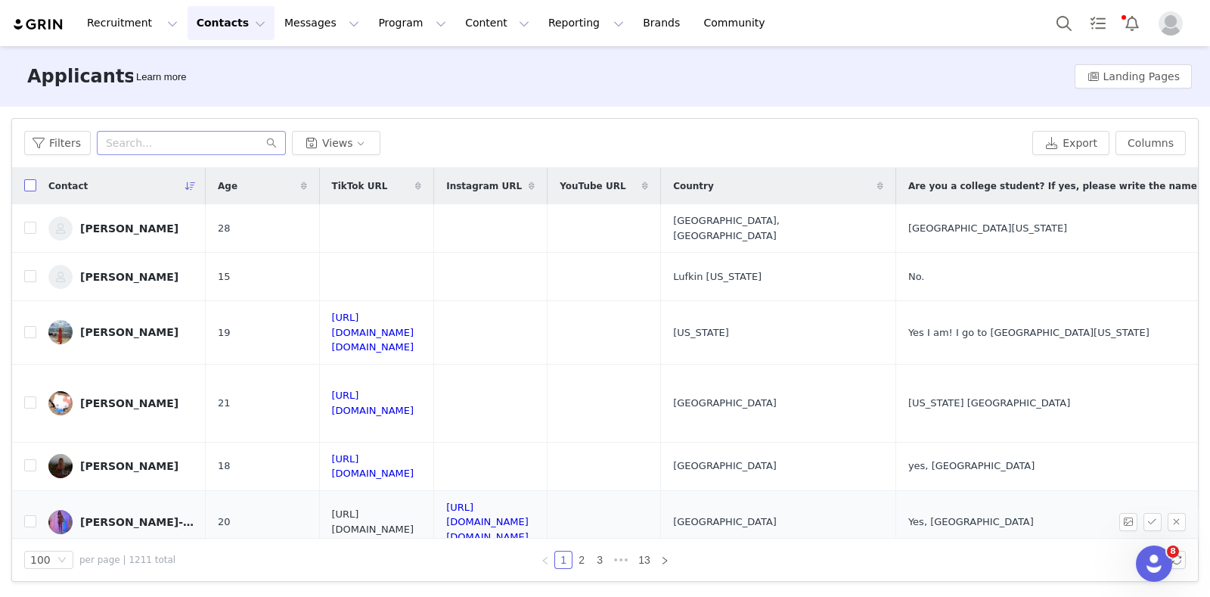
checkbox input "true"
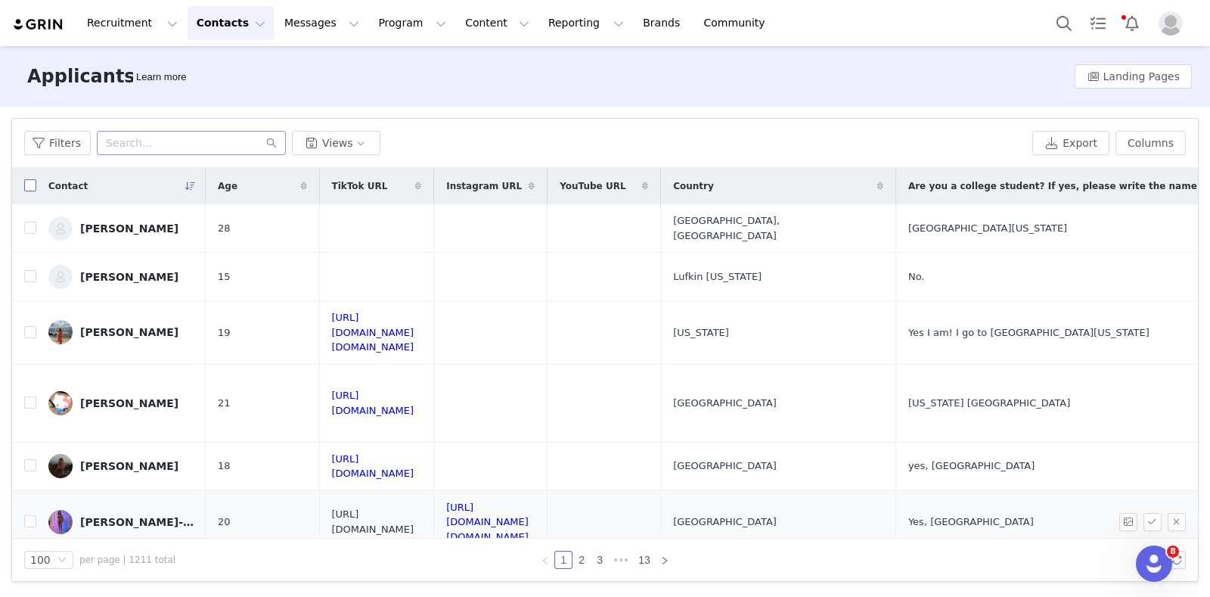
checkbox input "true"
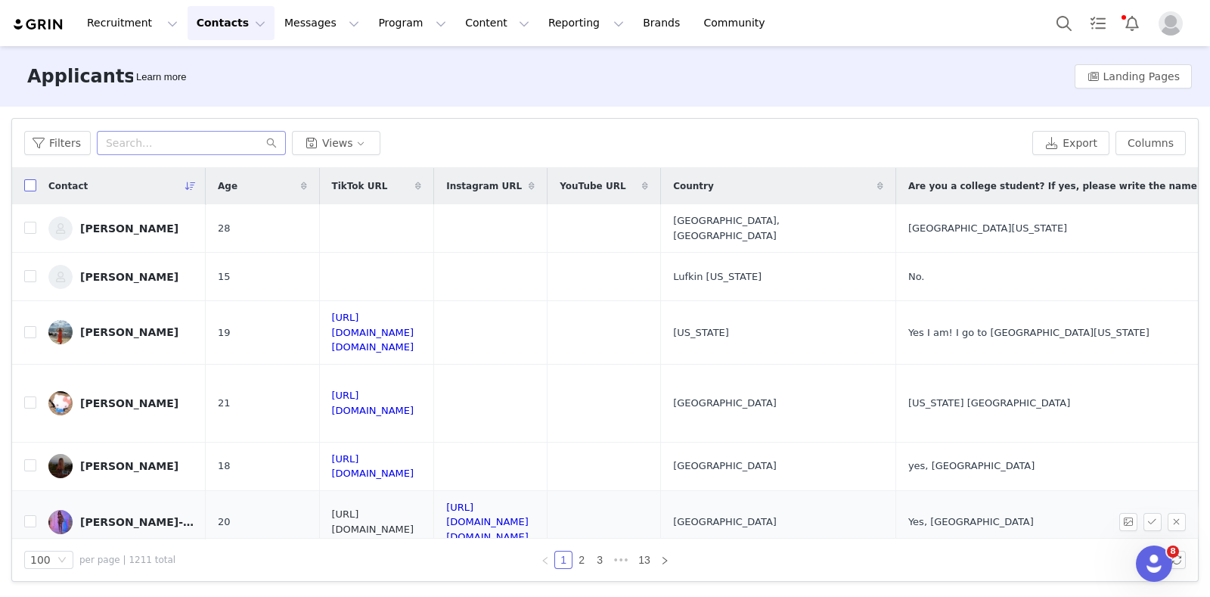
checkbox input "true"
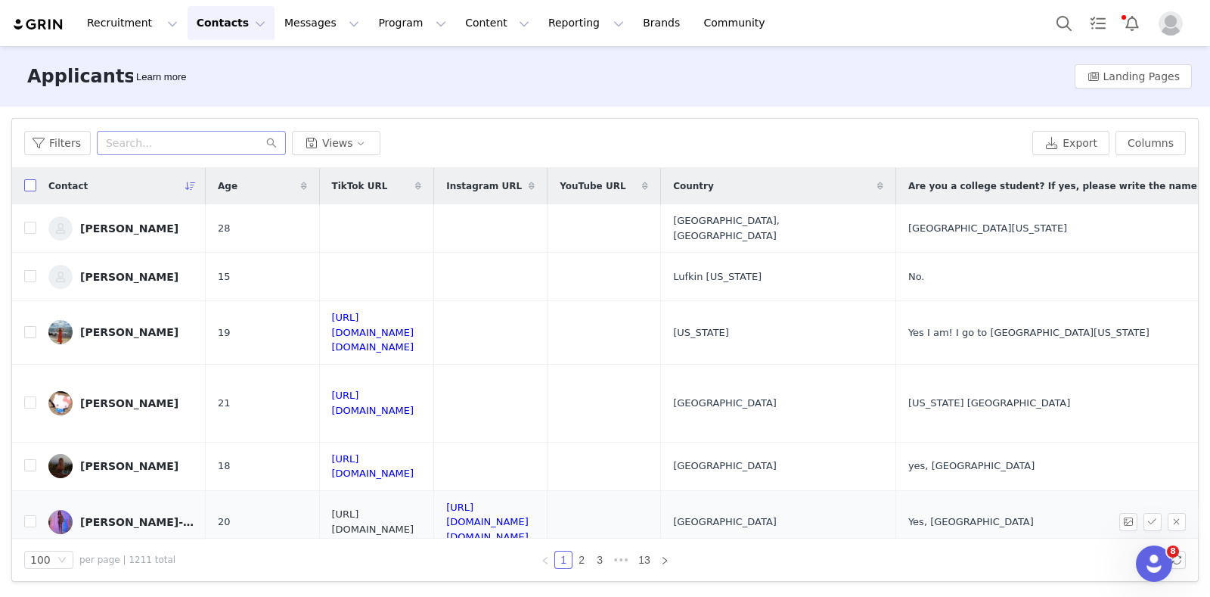
checkbox input "true"
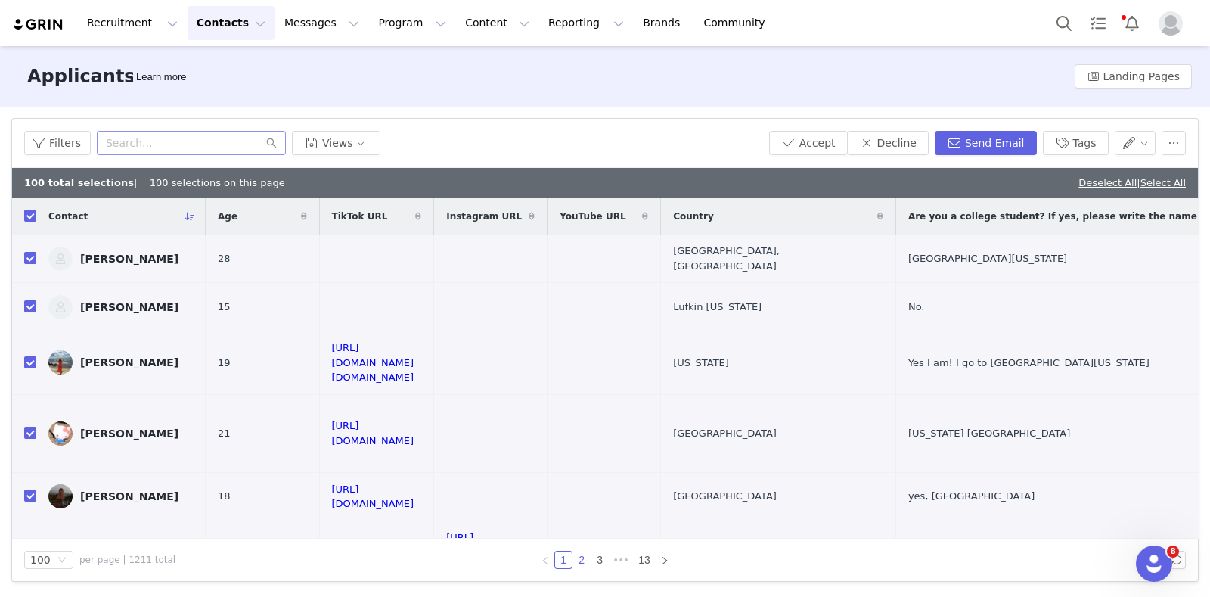
click at [588, 561] on link "2" at bounding box center [581, 559] width 17 height 17
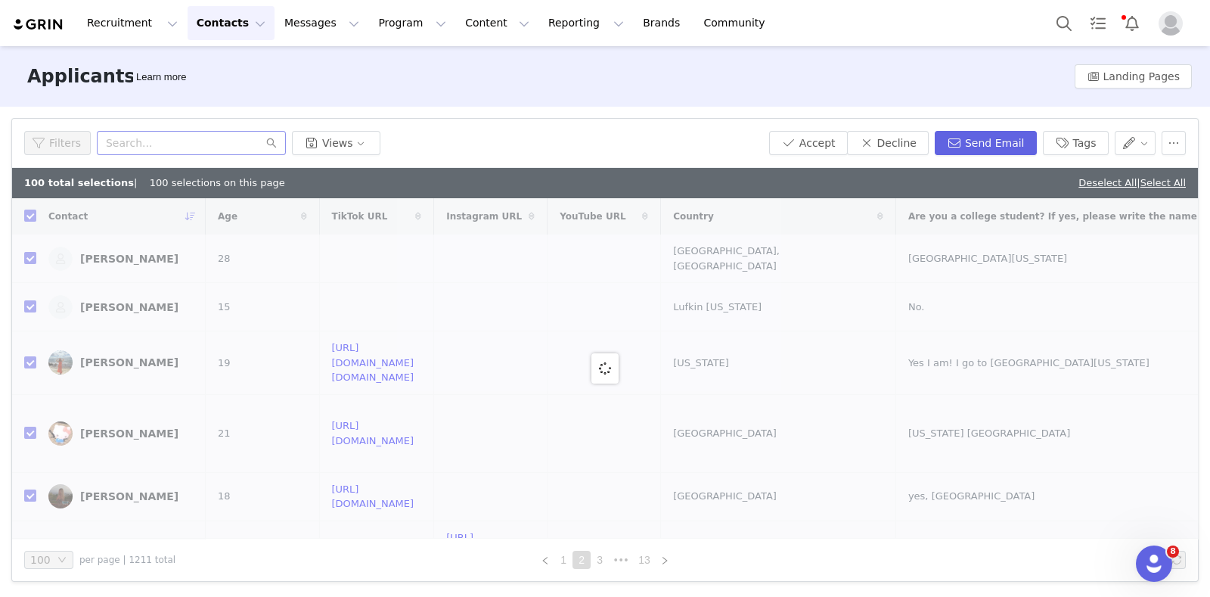
checkbox input "false"
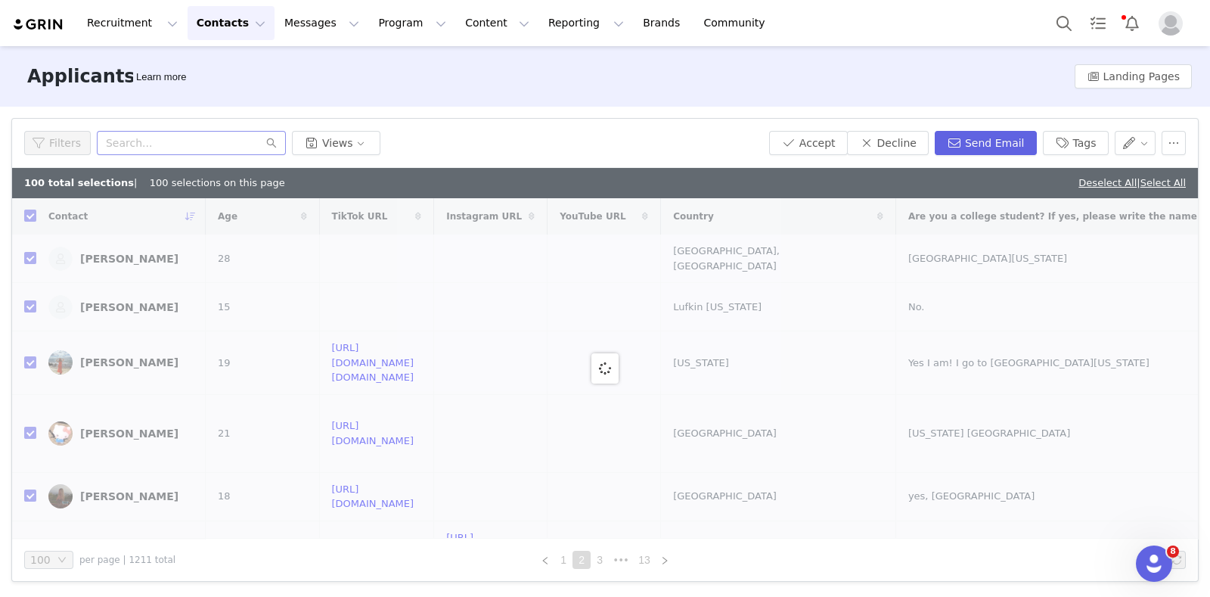
checkbox input "false"
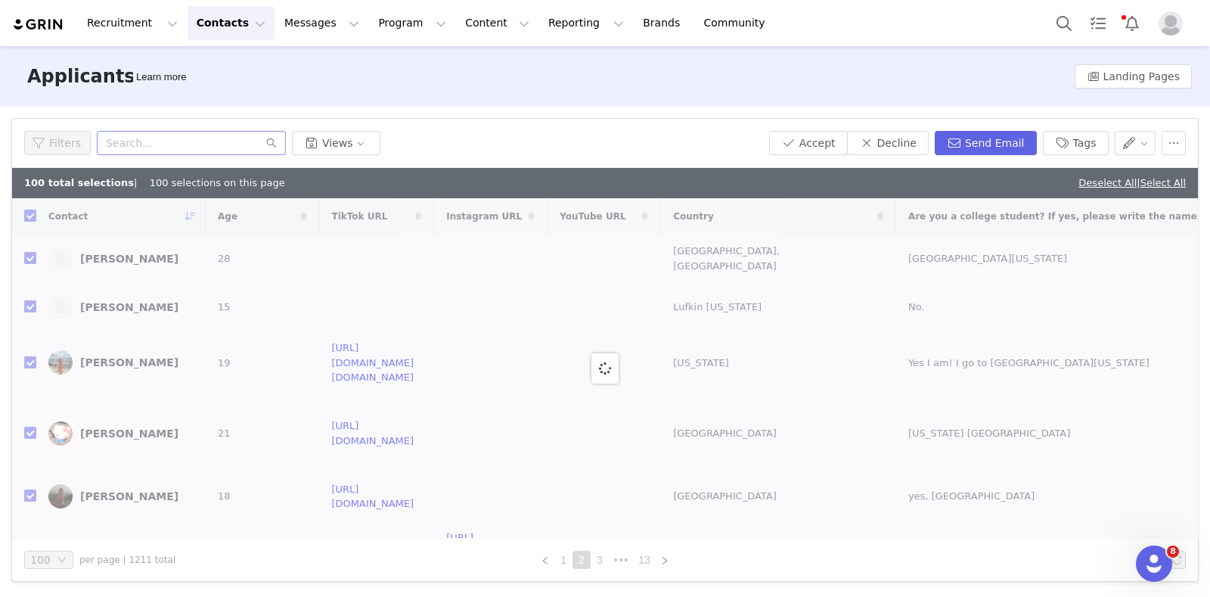
checkbox input "false"
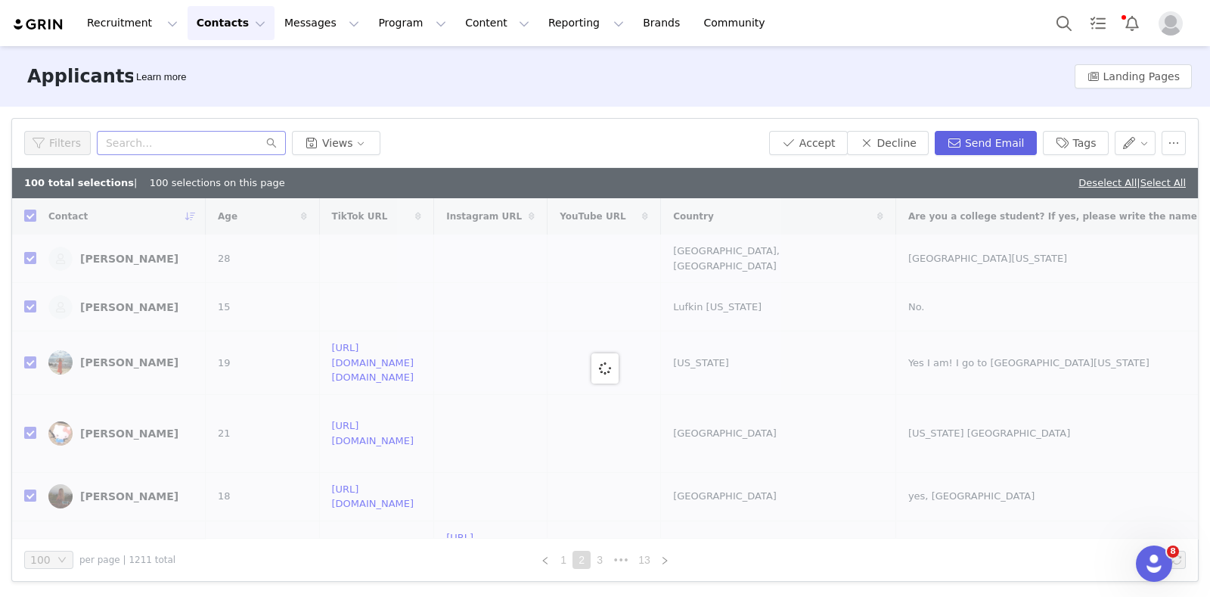
checkbox input "false"
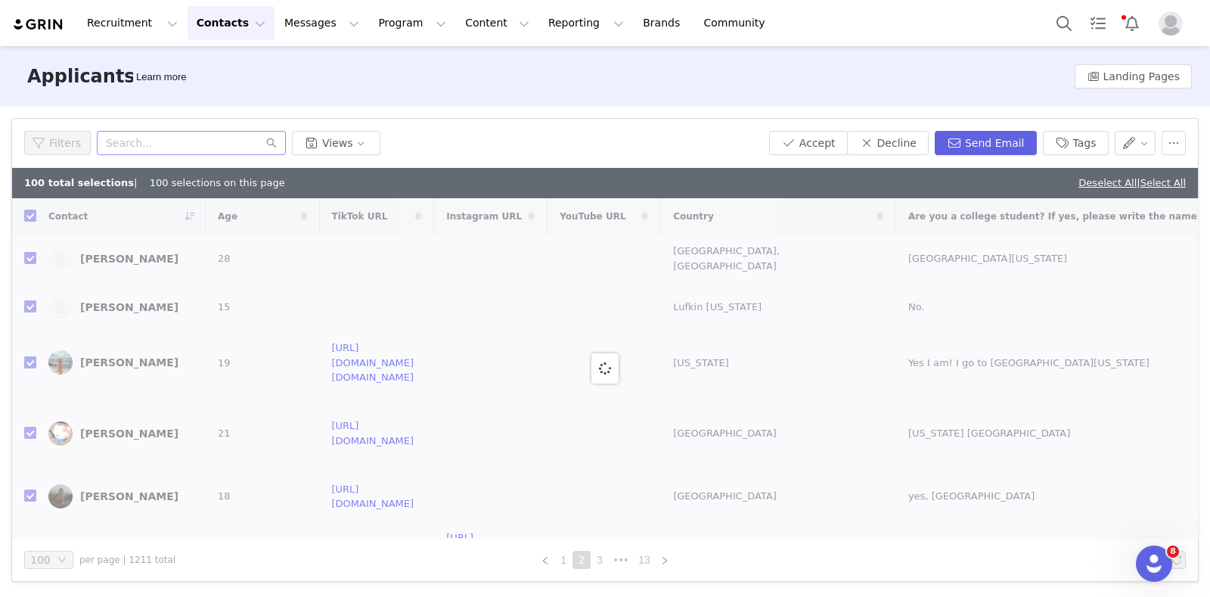
checkbox input "false"
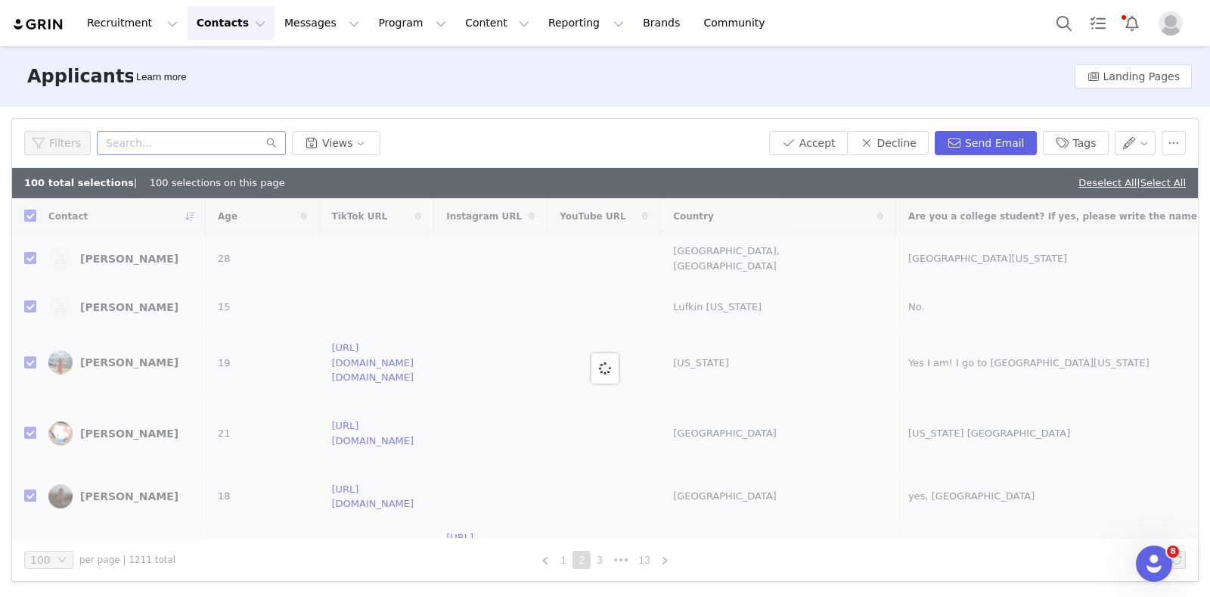
checkbox input "false"
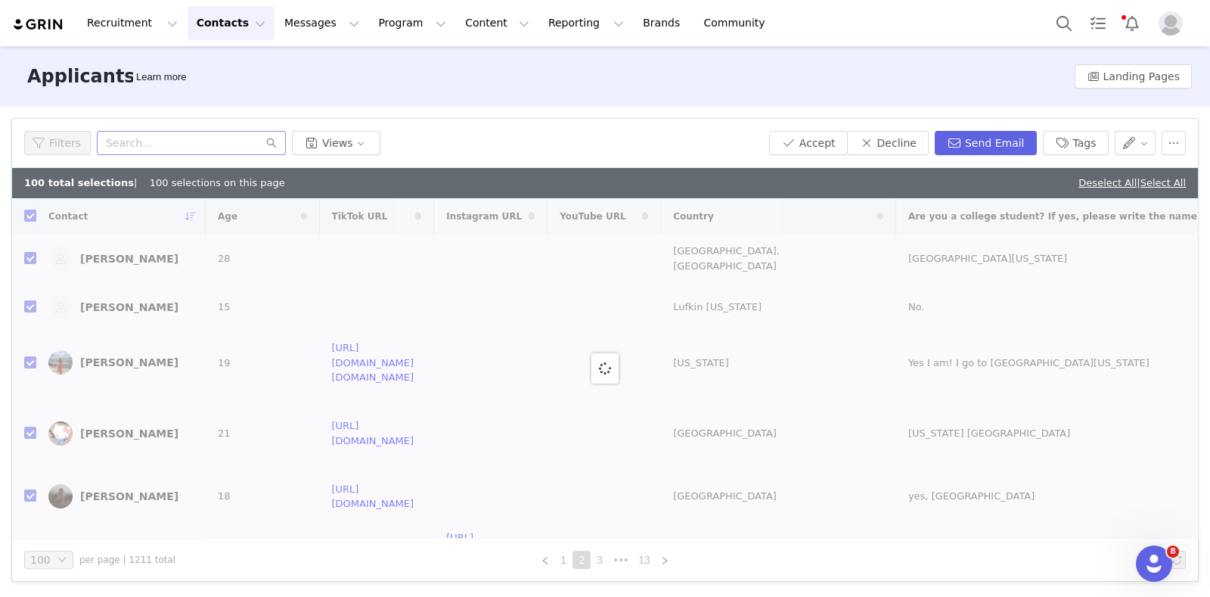
checkbox input "false"
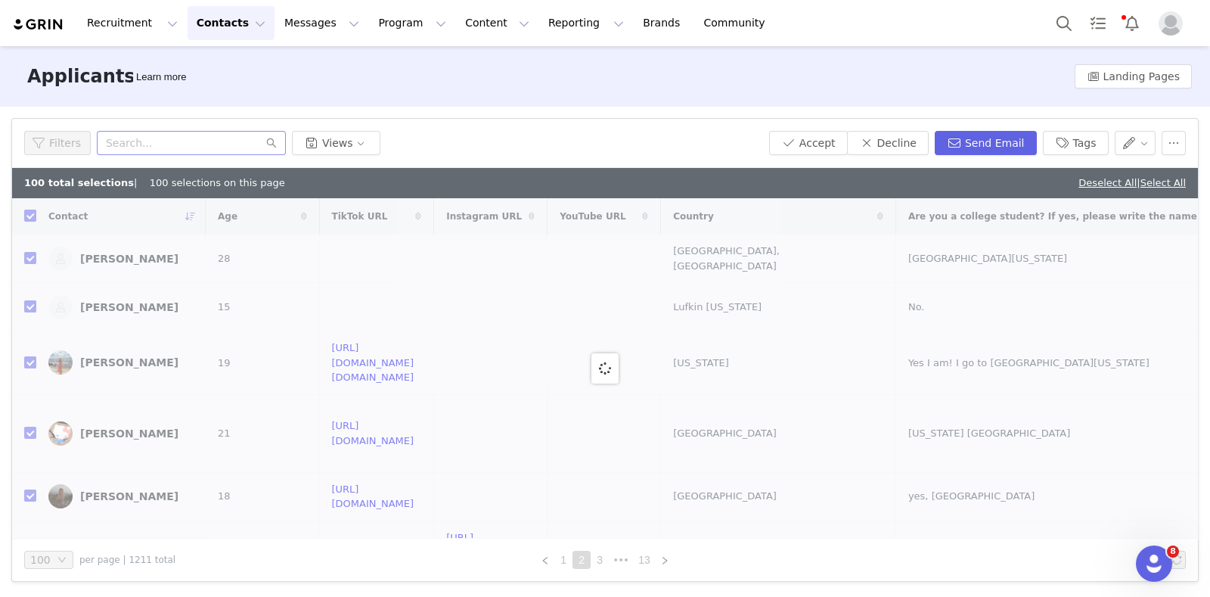
checkbox input "false"
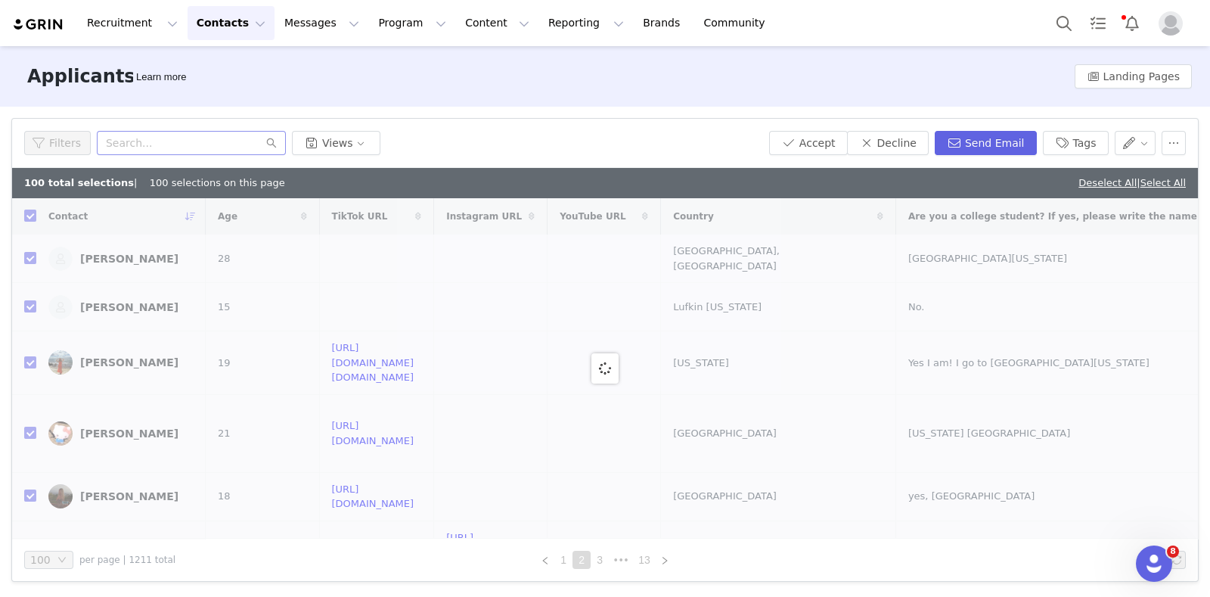
checkbox input "false"
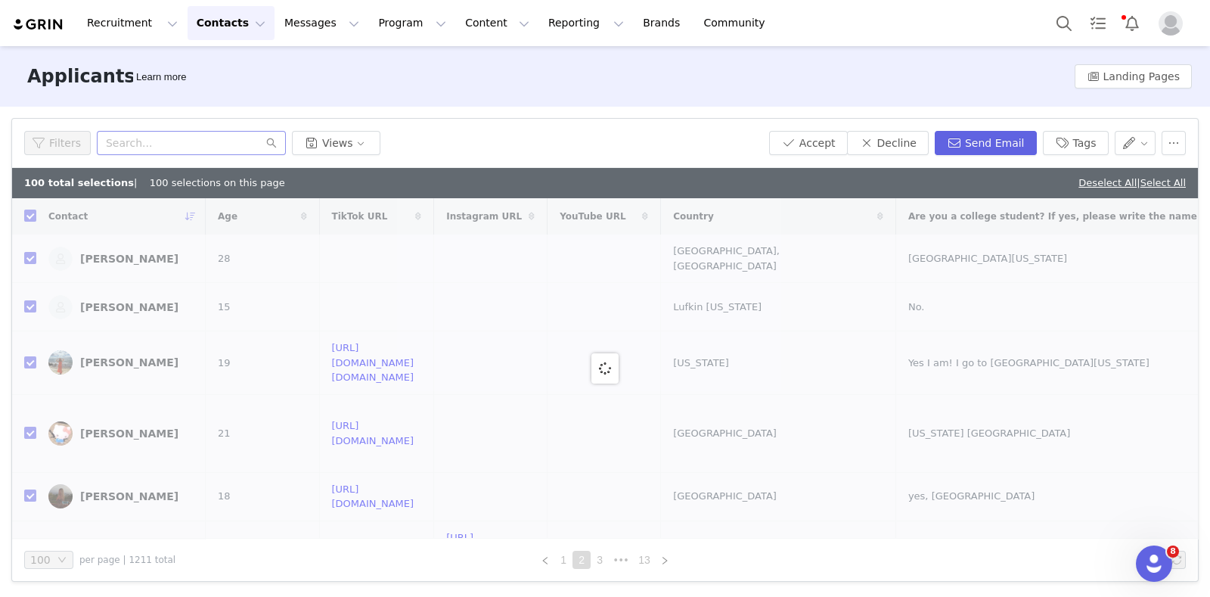
checkbox input "false"
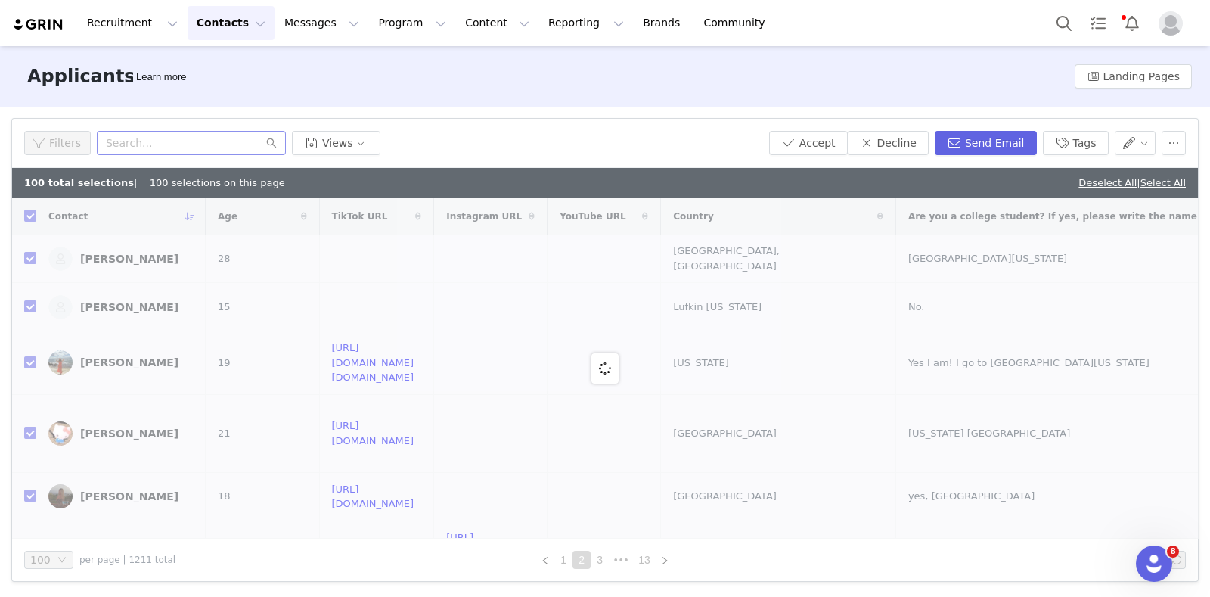
checkbox input "false"
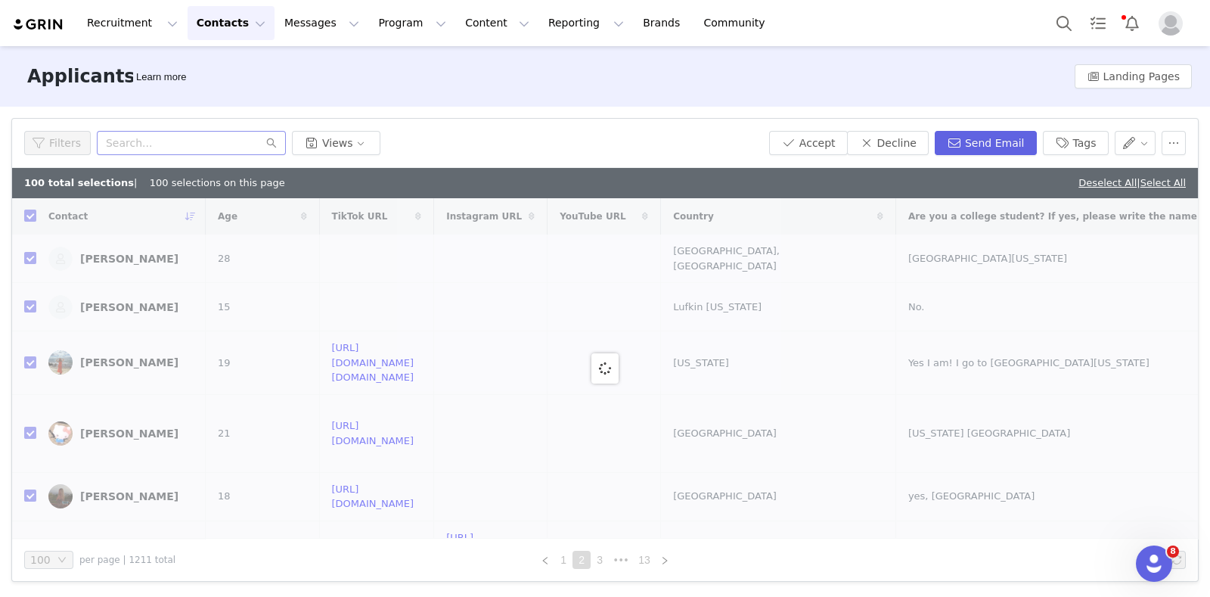
checkbox input "false"
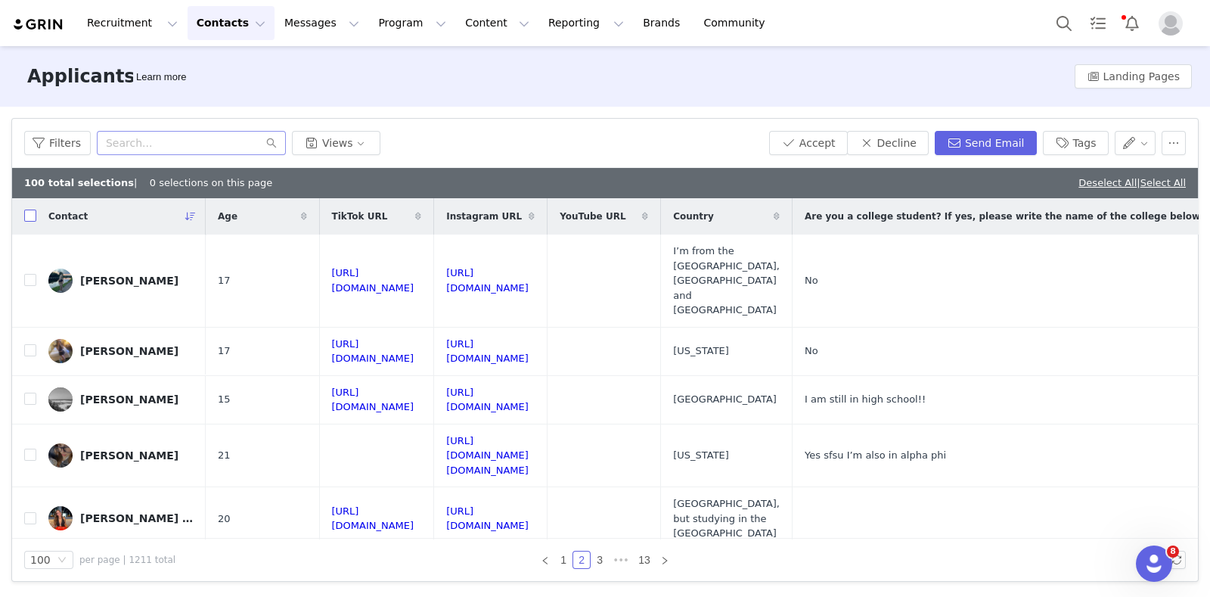
click at [27, 217] on input "checkbox" at bounding box center [30, 216] width 12 height 12
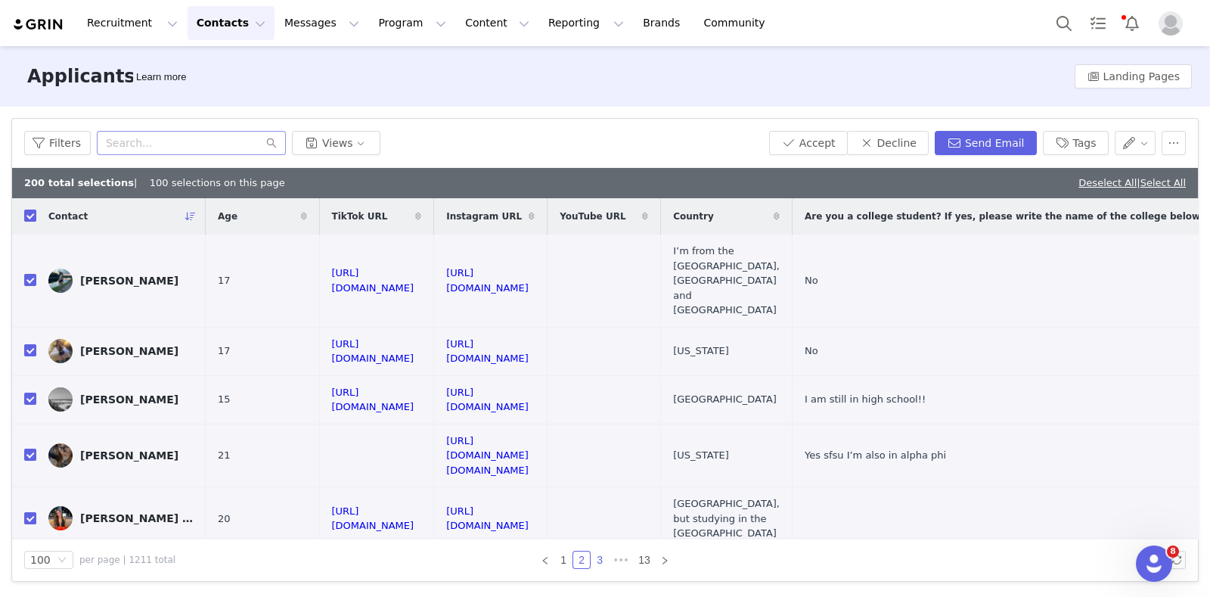
click at [595, 560] on link "3" at bounding box center [600, 559] width 17 height 17
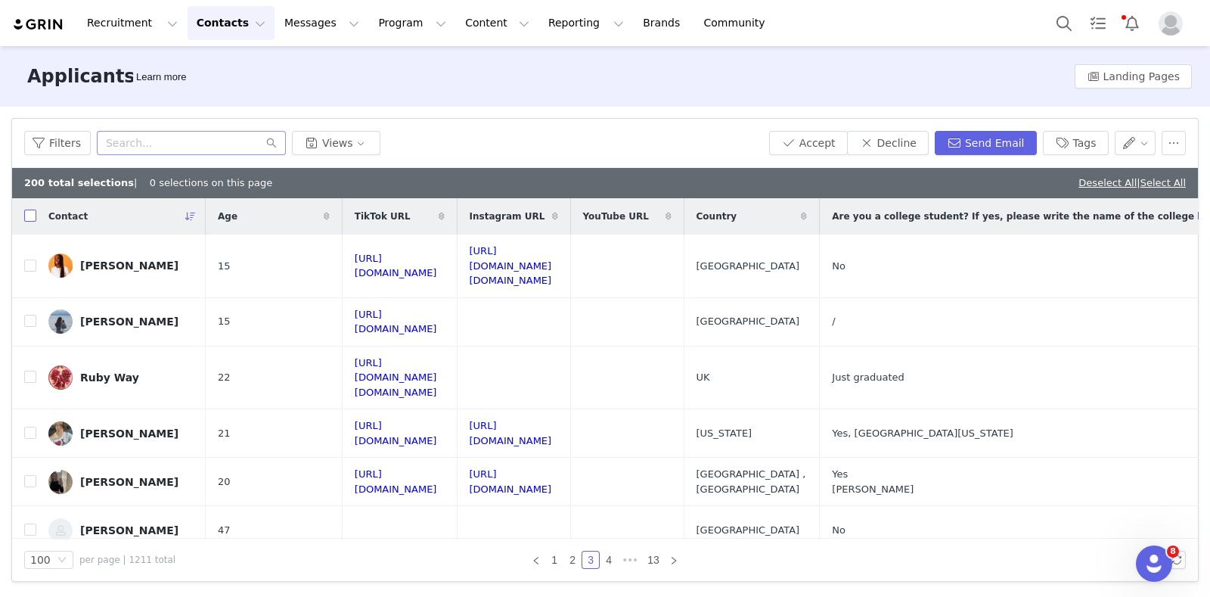
click at [27, 213] on input "checkbox" at bounding box center [30, 216] width 12 height 12
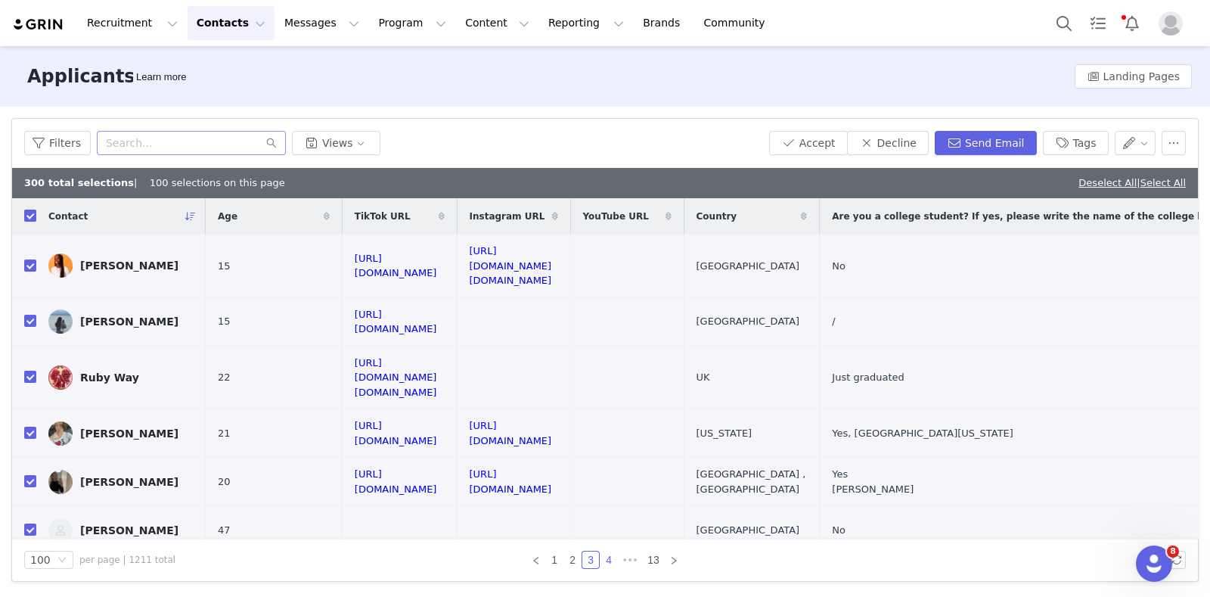
click at [613, 557] on link "4" at bounding box center [609, 559] width 17 height 17
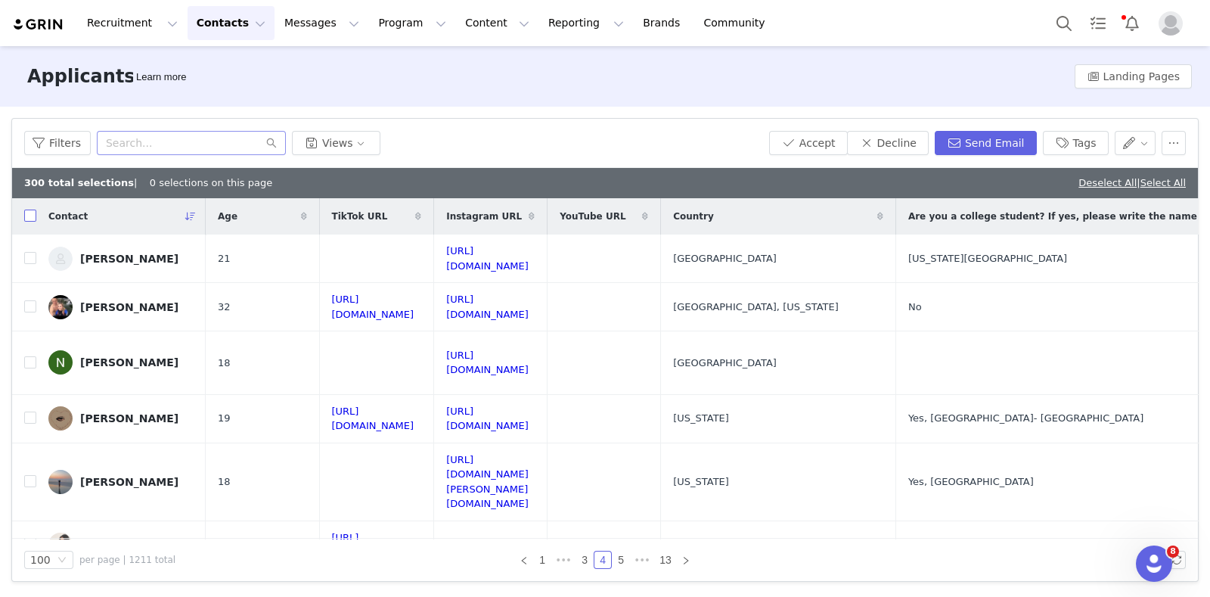
click at [30, 216] on input "checkbox" at bounding box center [30, 216] width 12 height 12
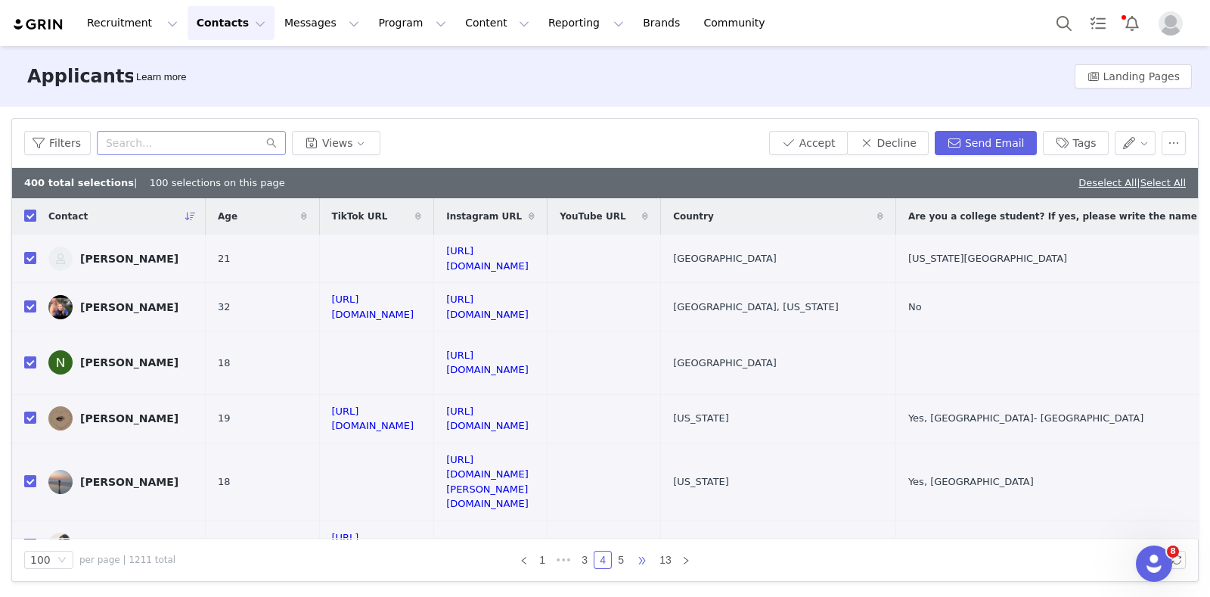
click at [631, 559] on span "•••" at bounding box center [642, 560] width 24 height 18
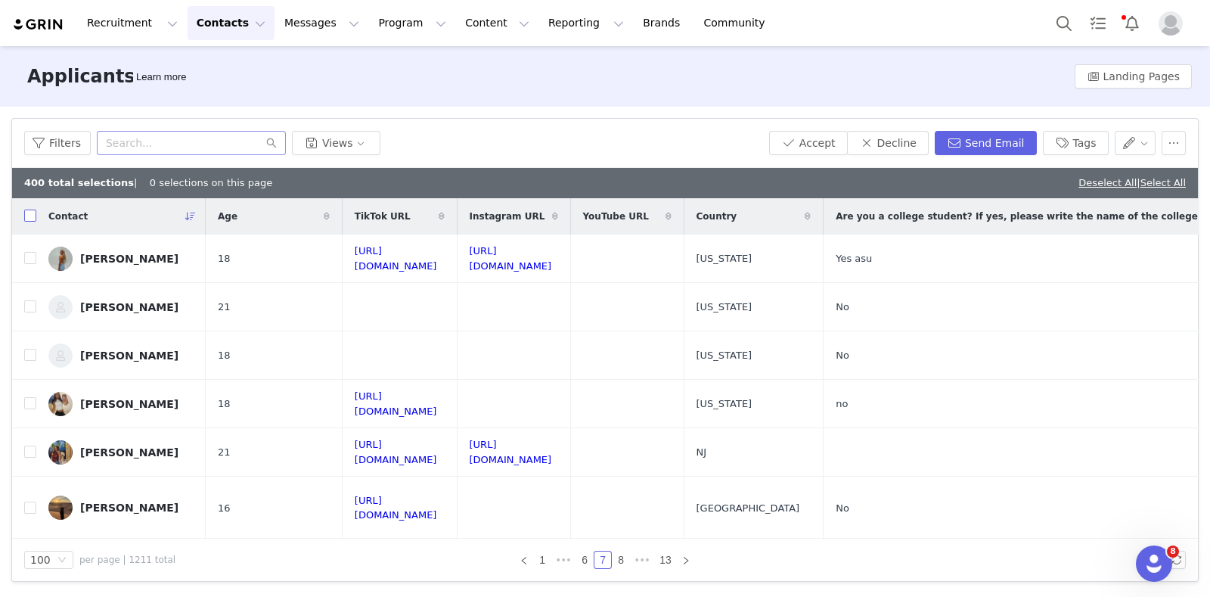
click at [30, 213] on input "checkbox" at bounding box center [30, 216] width 12 height 12
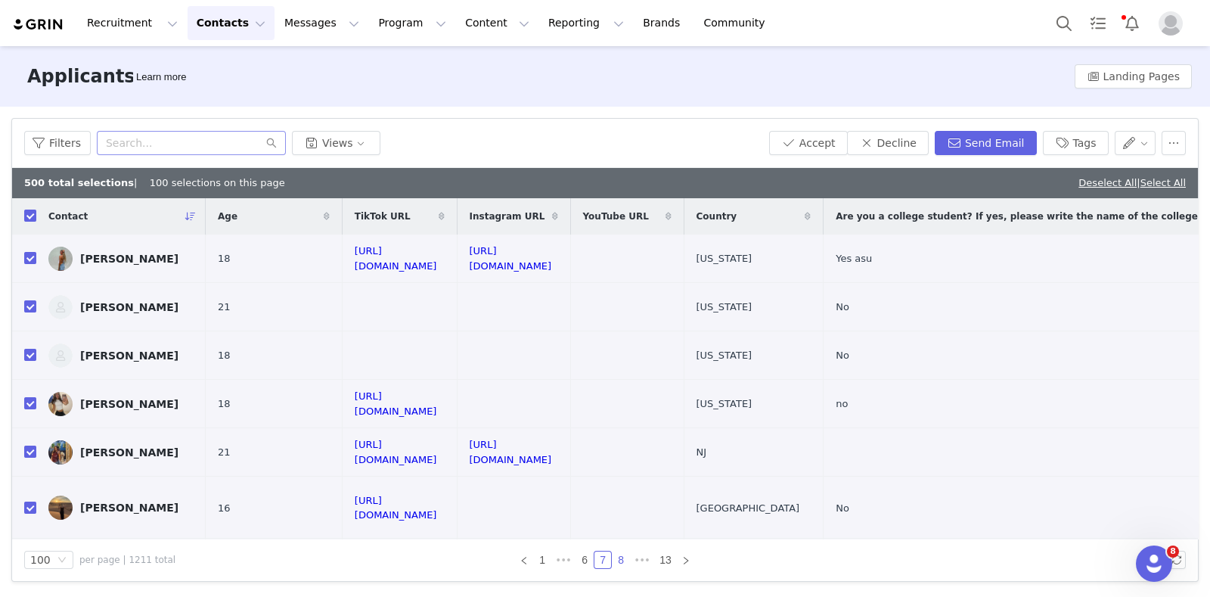
click at [624, 558] on link "8" at bounding box center [621, 559] width 17 height 17
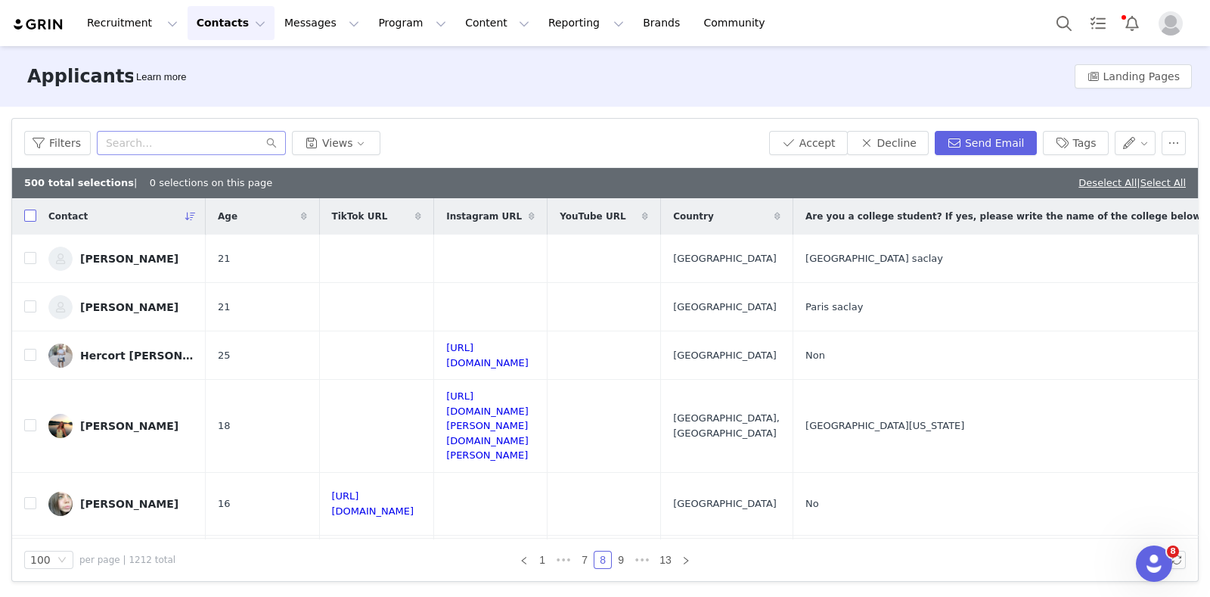
click at [28, 215] on input "checkbox" at bounding box center [30, 216] width 12 height 12
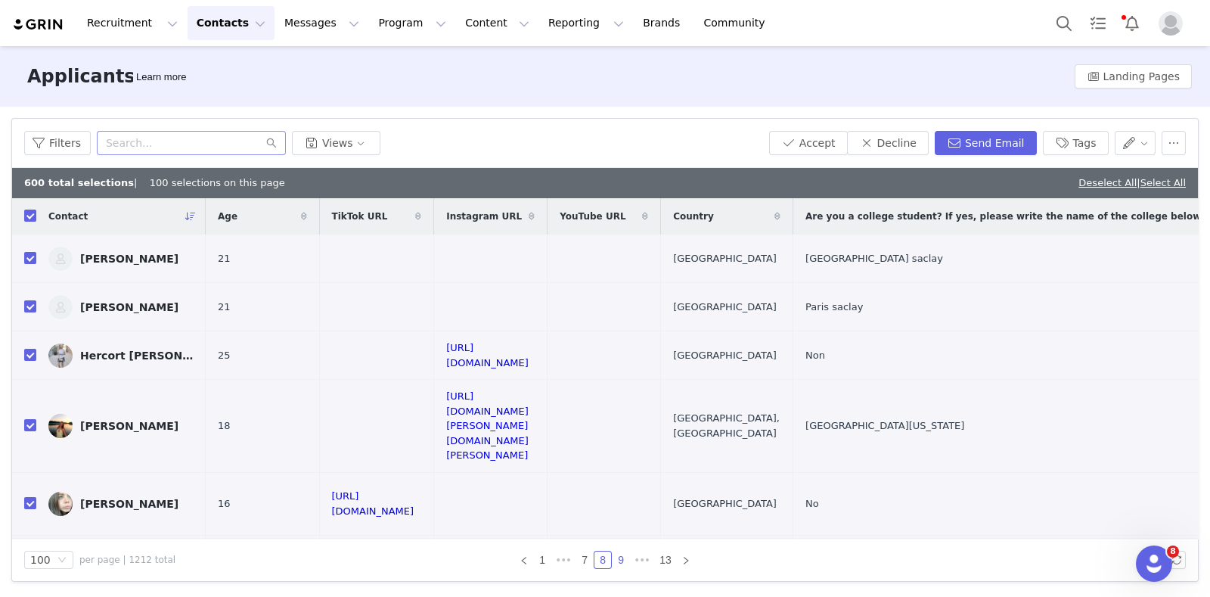
click at [625, 560] on link "9" at bounding box center [621, 559] width 17 height 17
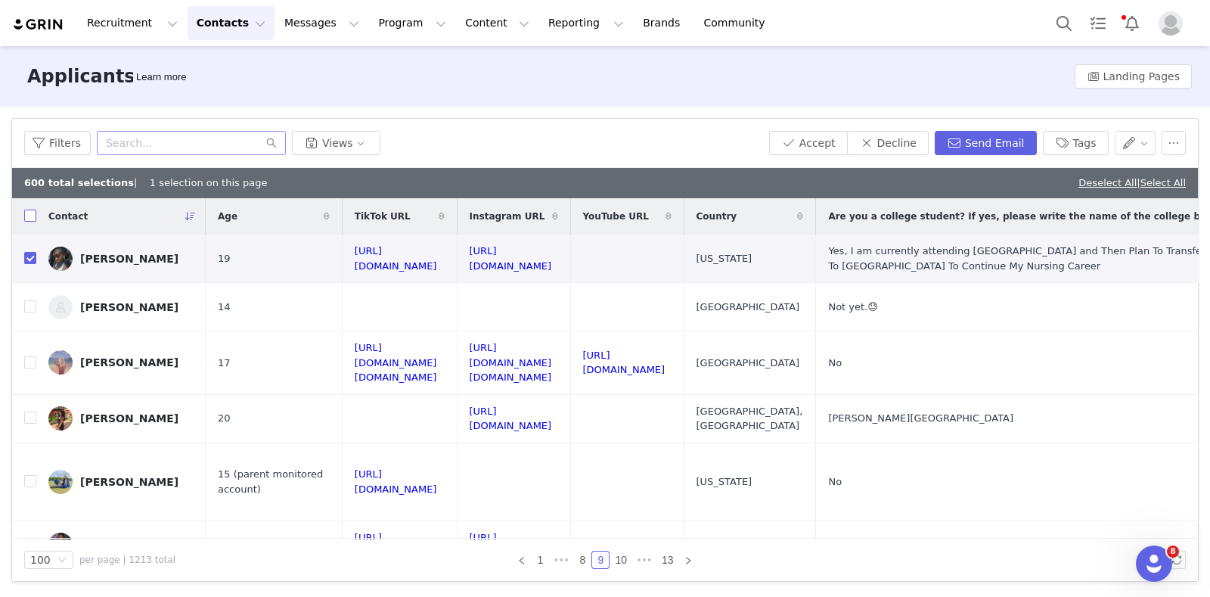
click at [26, 209] on label at bounding box center [30, 217] width 12 height 16
click at [26, 210] on input "checkbox" at bounding box center [30, 216] width 12 height 12
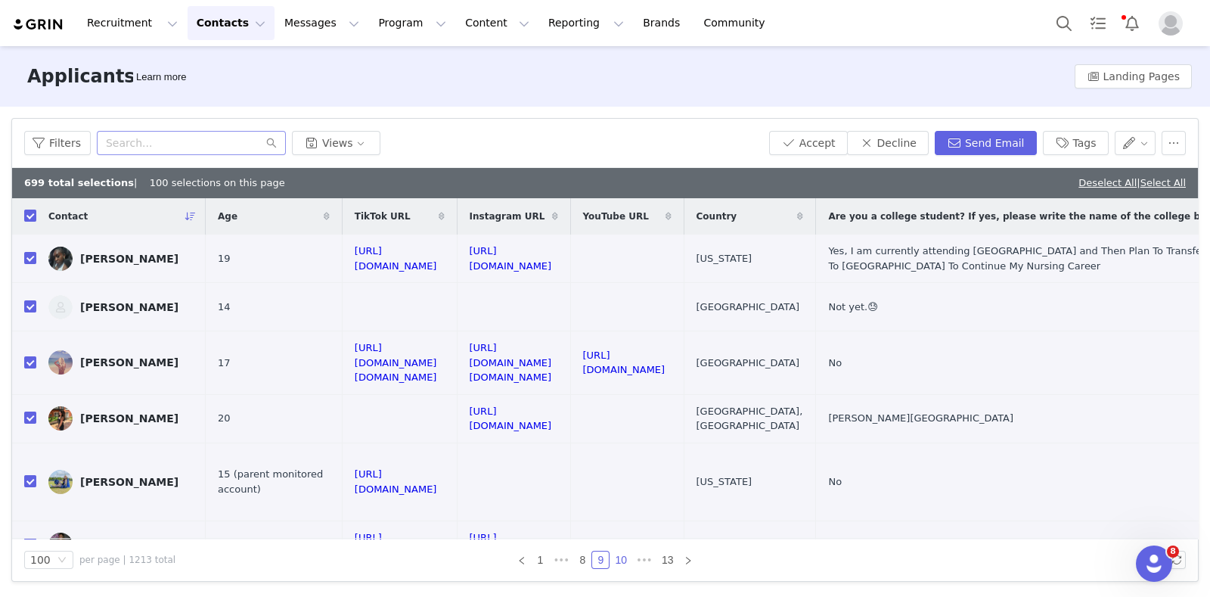
click at [626, 563] on link "10" at bounding box center [620, 559] width 21 height 17
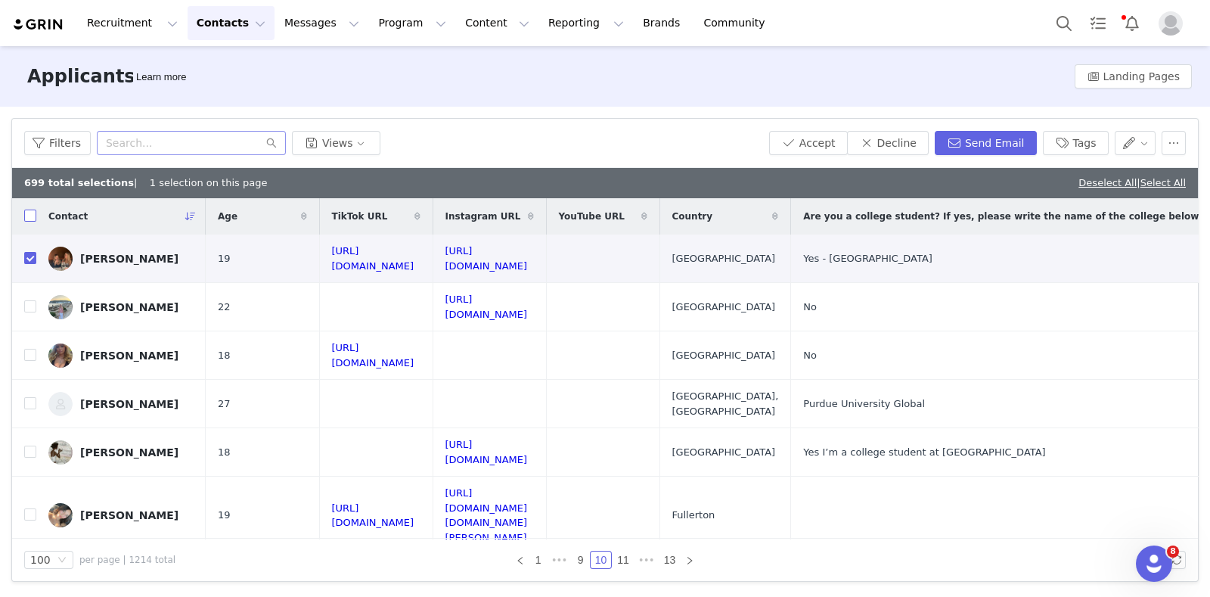
click at [30, 217] on input "checkbox" at bounding box center [30, 216] width 12 height 12
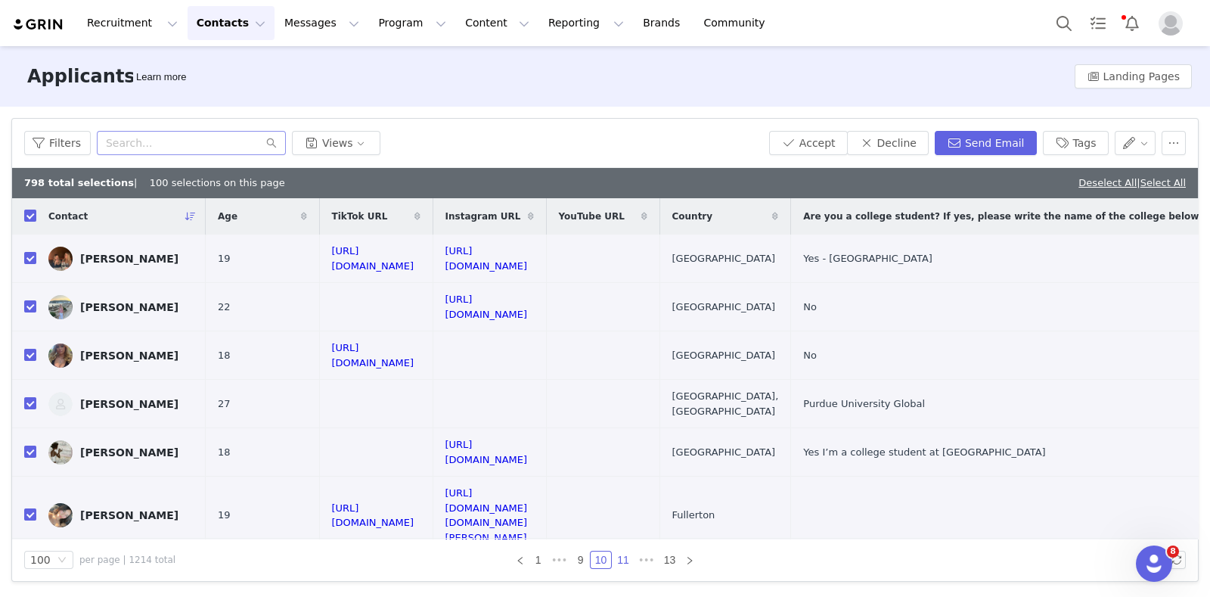
click at [620, 554] on link "11" at bounding box center [623, 559] width 21 height 17
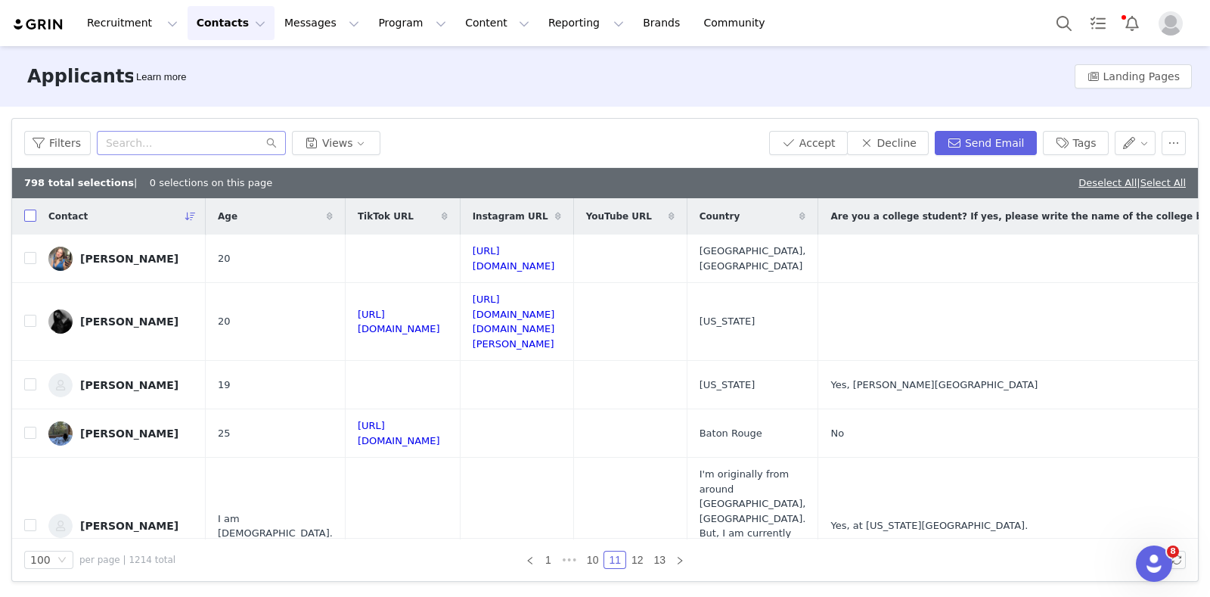
click at [30, 212] on input "checkbox" at bounding box center [30, 216] width 12 height 12
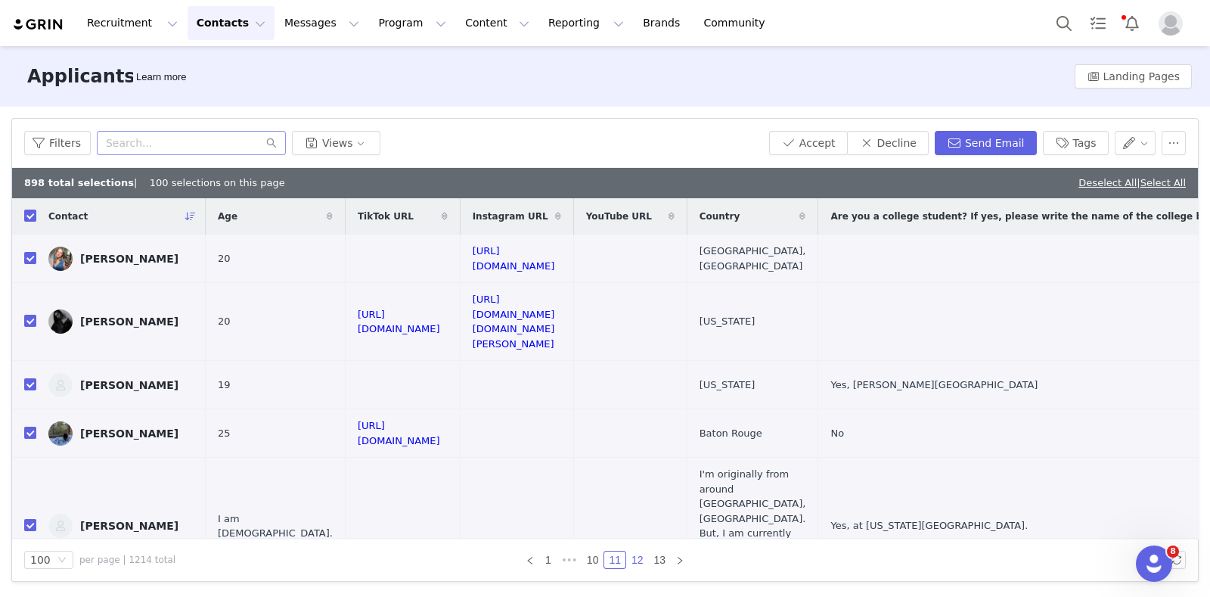
click at [645, 561] on link "12" at bounding box center [637, 559] width 21 height 17
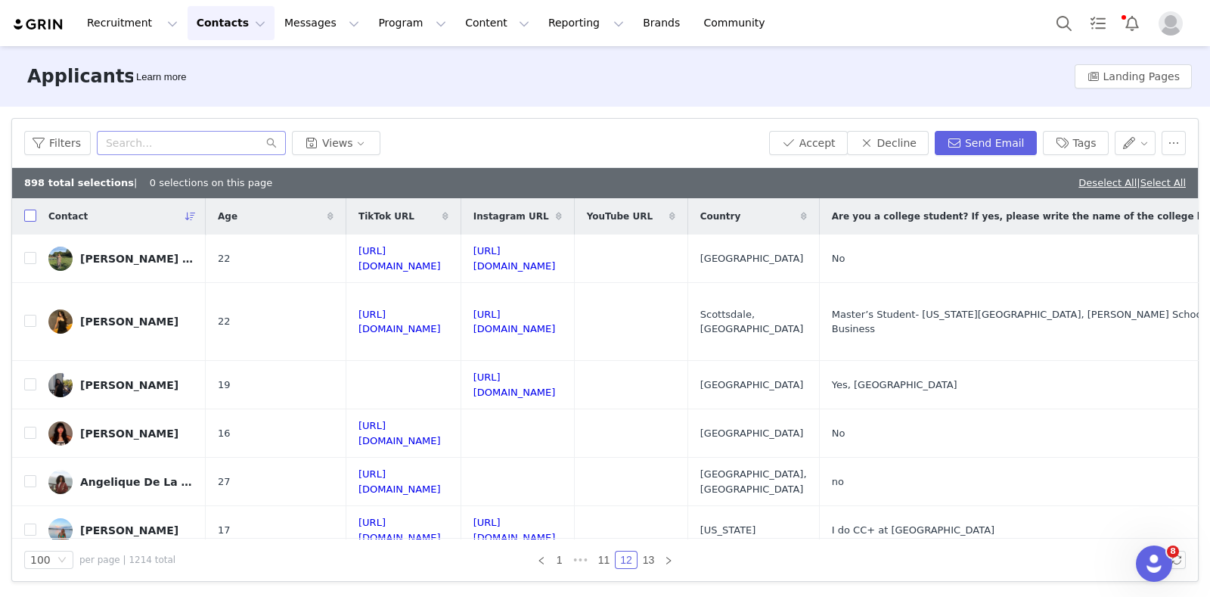
click at [30, 220] on input "checkbox" at bounding box center [30, 216] width 12 height 12
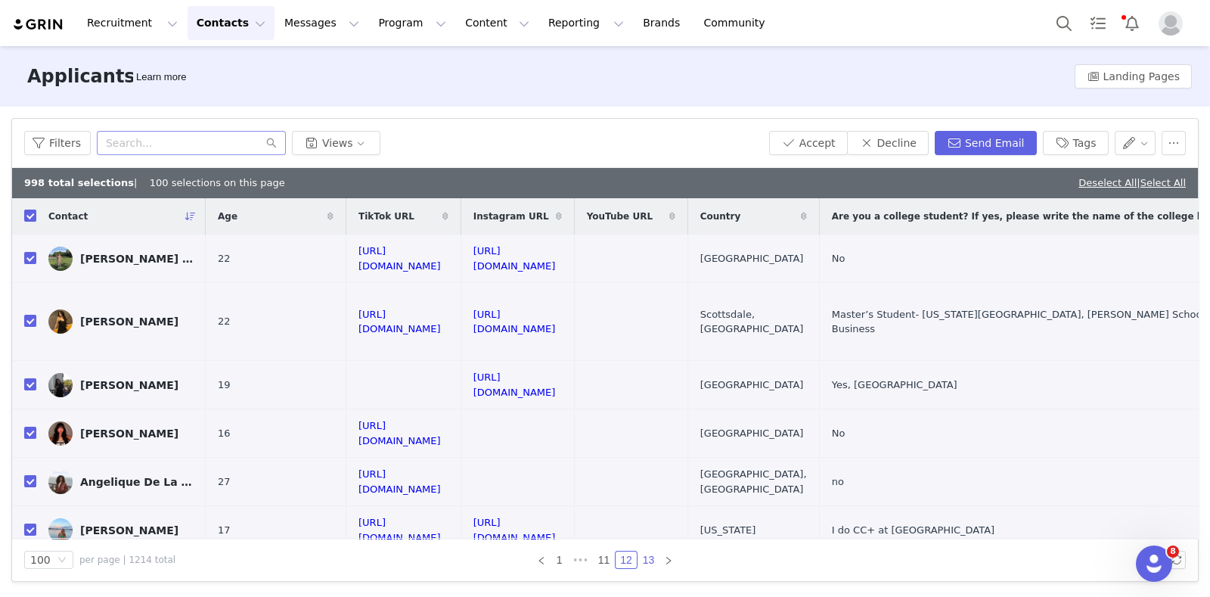
click at [657, 556] on link "13" at bounding box center [648, 559] width 21 height 17
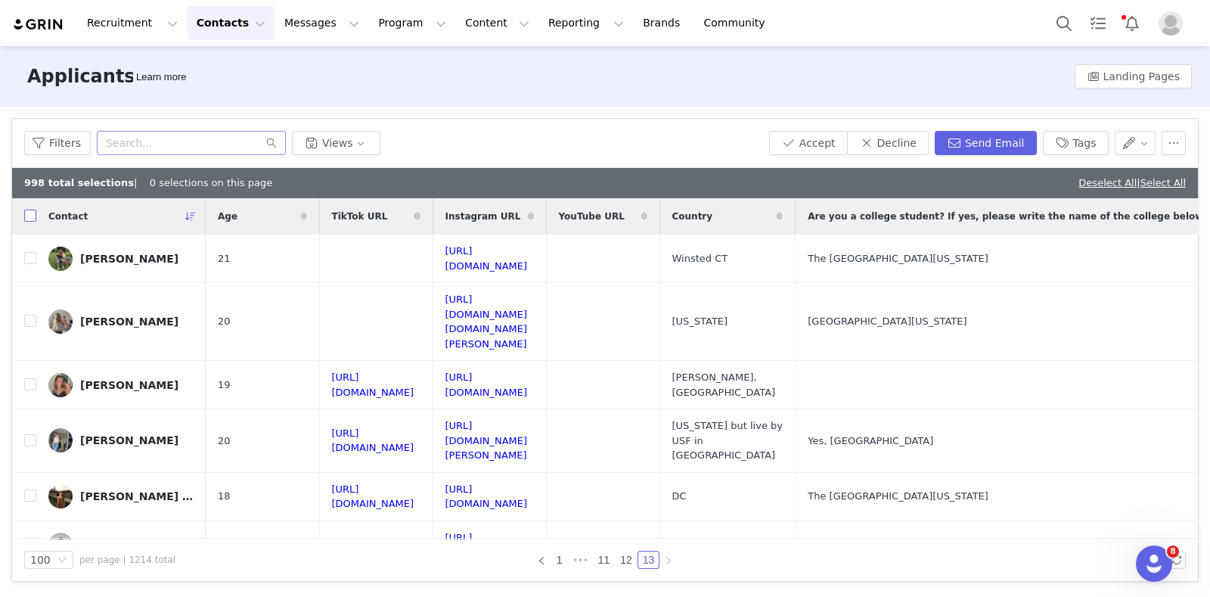
click at [31, 216] on input "checkbox" at bounding box center [30, 216] width 12 height 12
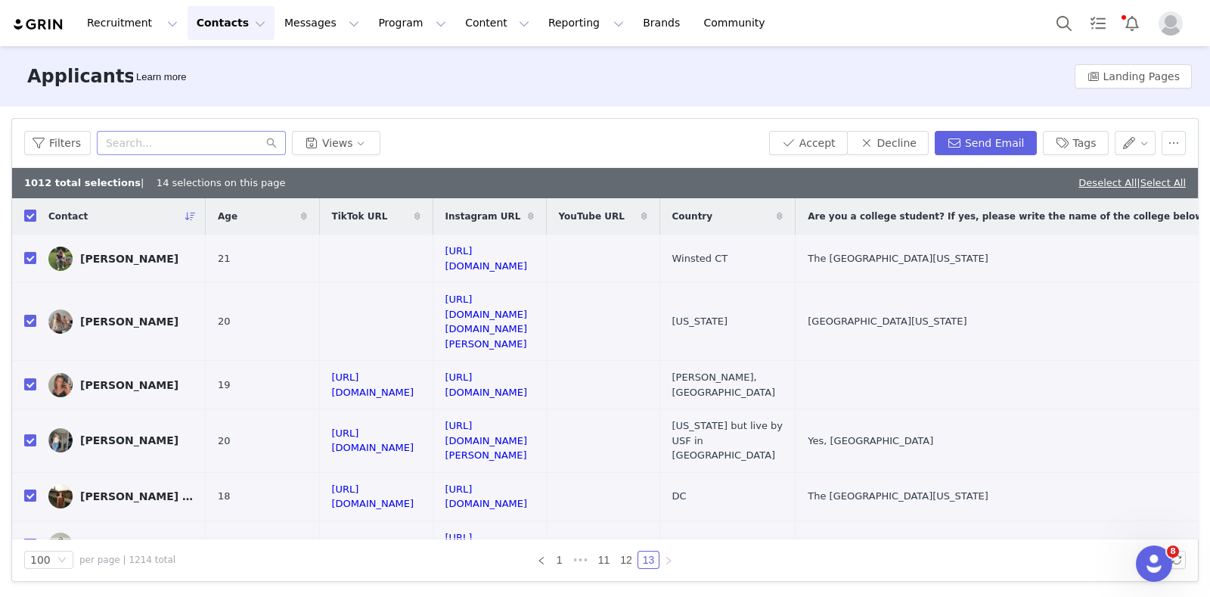
click at [1188, 135] on div "Filters Views Accept Decline Send Email Tags" at bounding box center [605, 143] width 1186 height 49
click at [1180, 138] on button "button" at bounding box center [1174, 143] width 24 height 24
click at [1176, 189] on span "Delete" at bounding box center [1164, 197] width 35 height 17
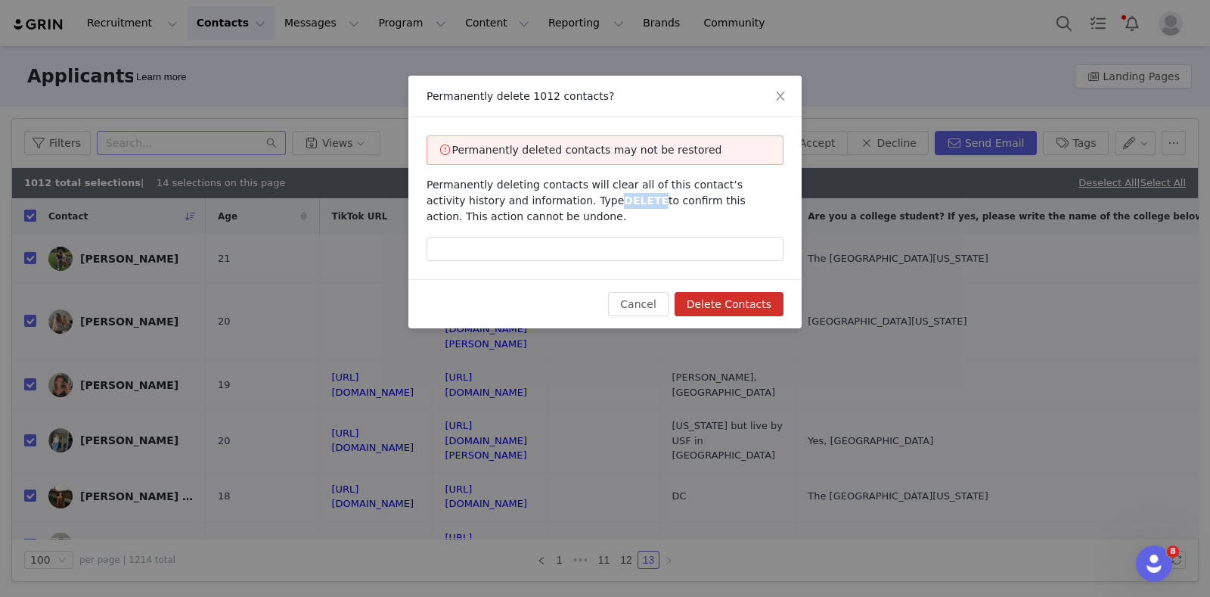
drag, startPoint x: 533, startPoint y: 197, endPoint x: 567, endPoint y: 202, distance: 35.1
click at [624, 202] on span "DELETE" at bounding box center [646, 200] width 45 height 12
copy span "DELETE"
click at [594, 248] on input "text" at bounding box center [605, 249] width 357 height 24
paste input "DELETE"
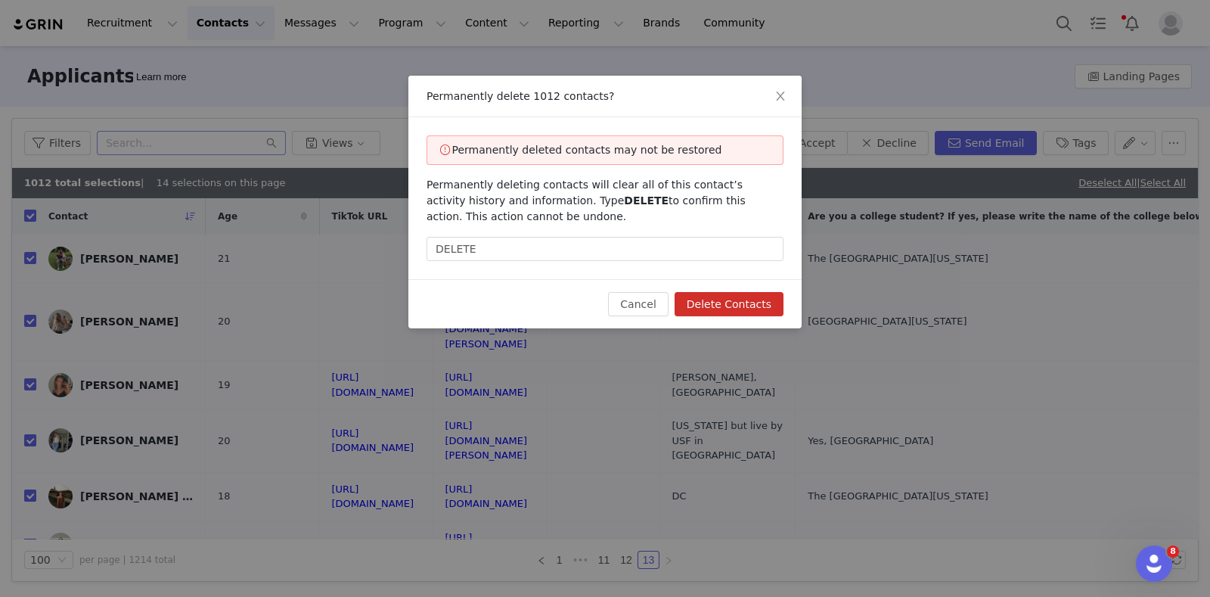
click at [729, 301] on button "Delete Contacts" at bounding box center [729, 304] width 109 height 24
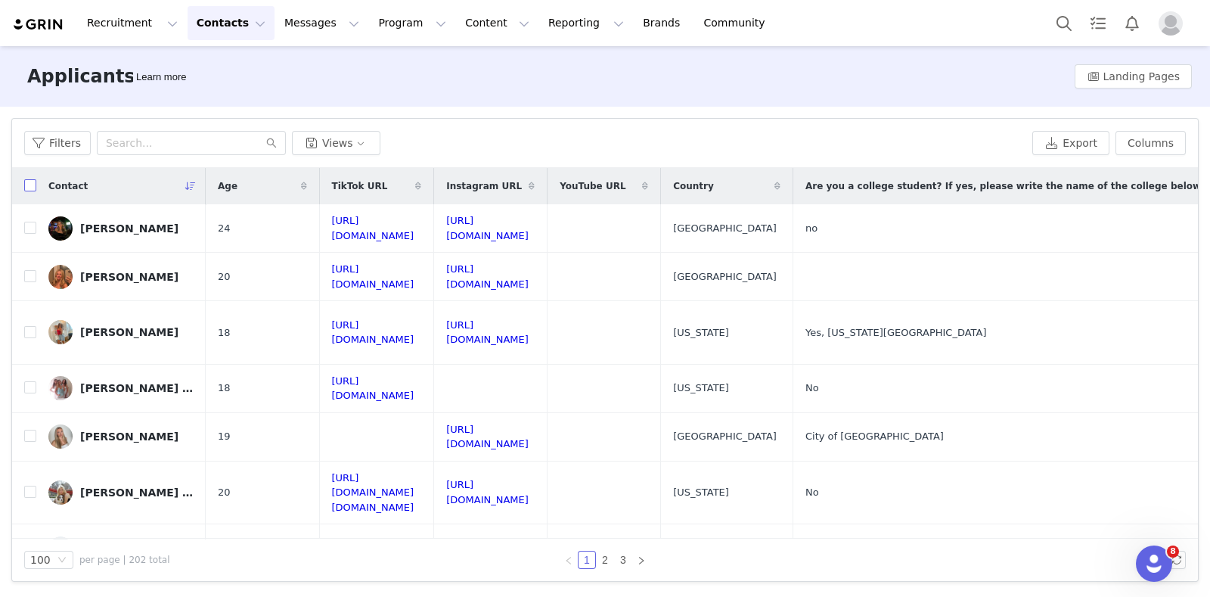
click at [26, 183] on input "checkbox" at bounding box center [30, 185] width 12 height 12
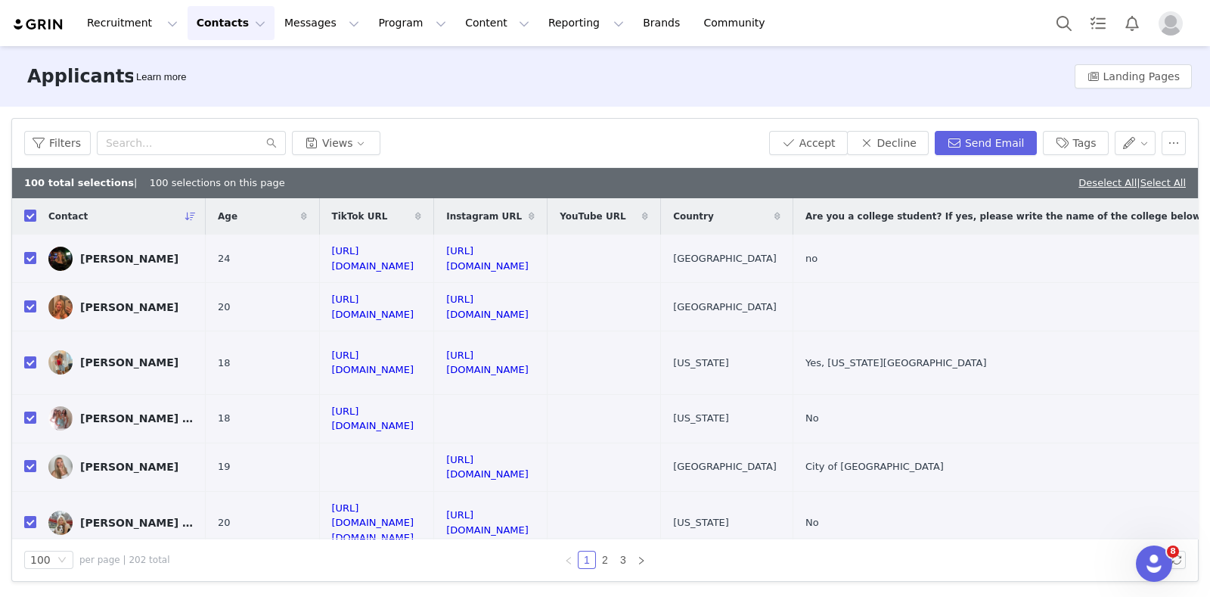
checkbox input "true"
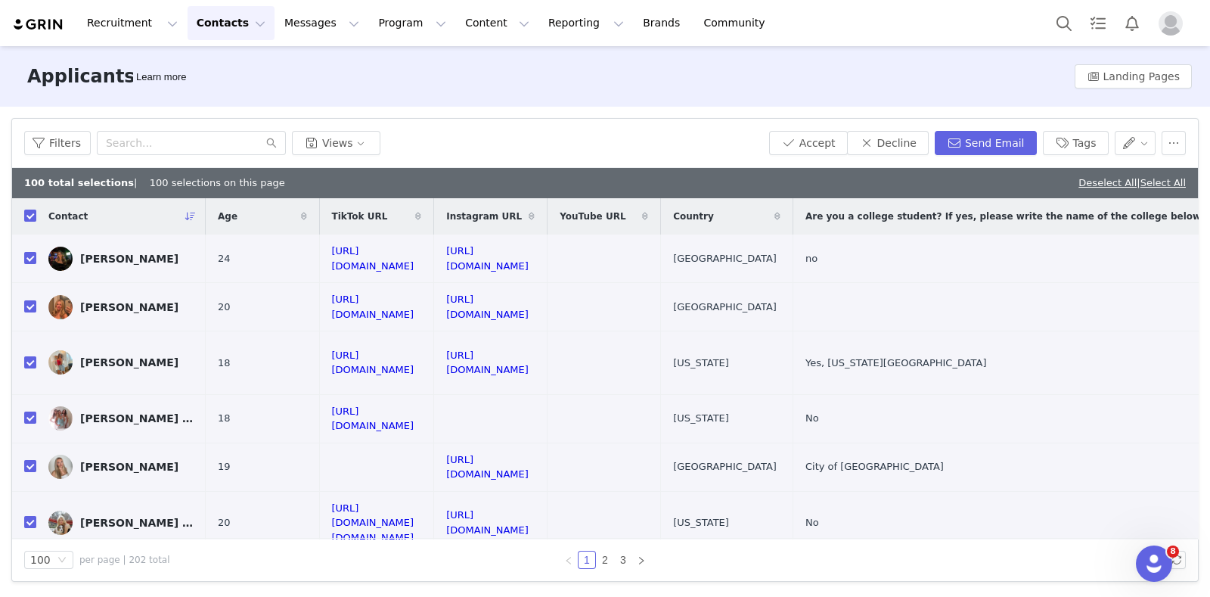
checkbox input "true"
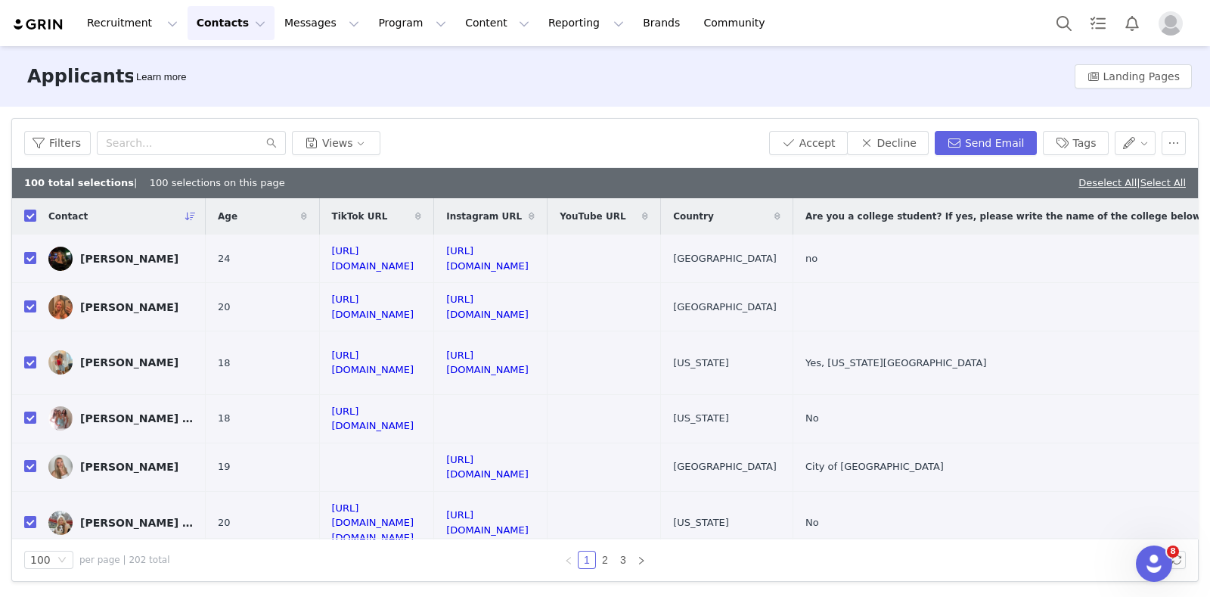
checkbox input "true"
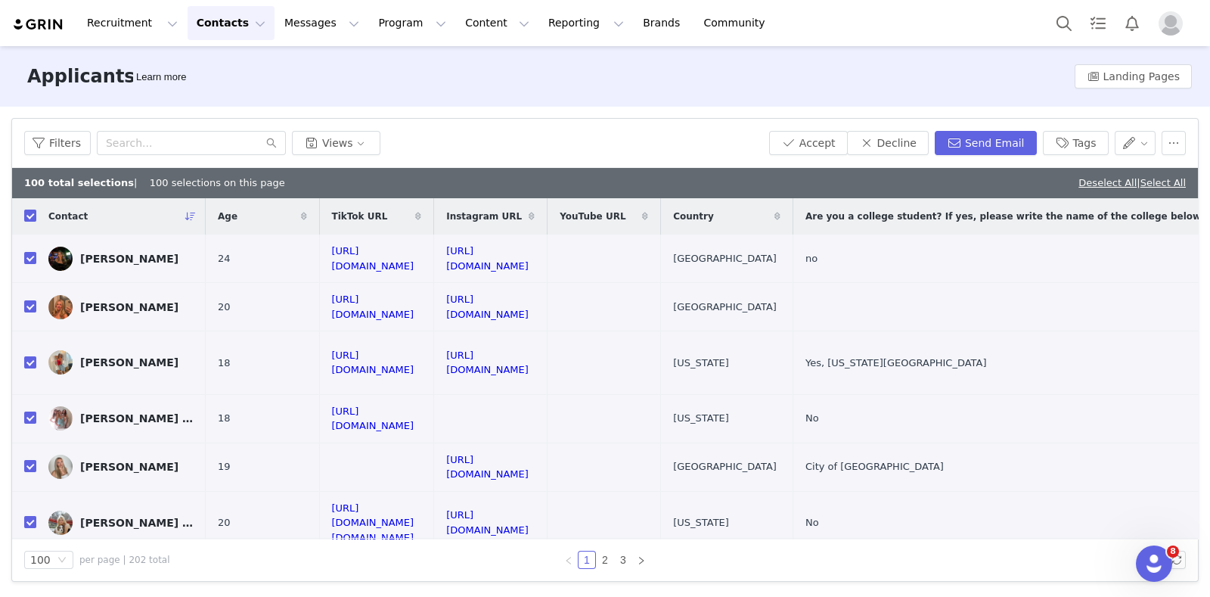
checkbox input "true"
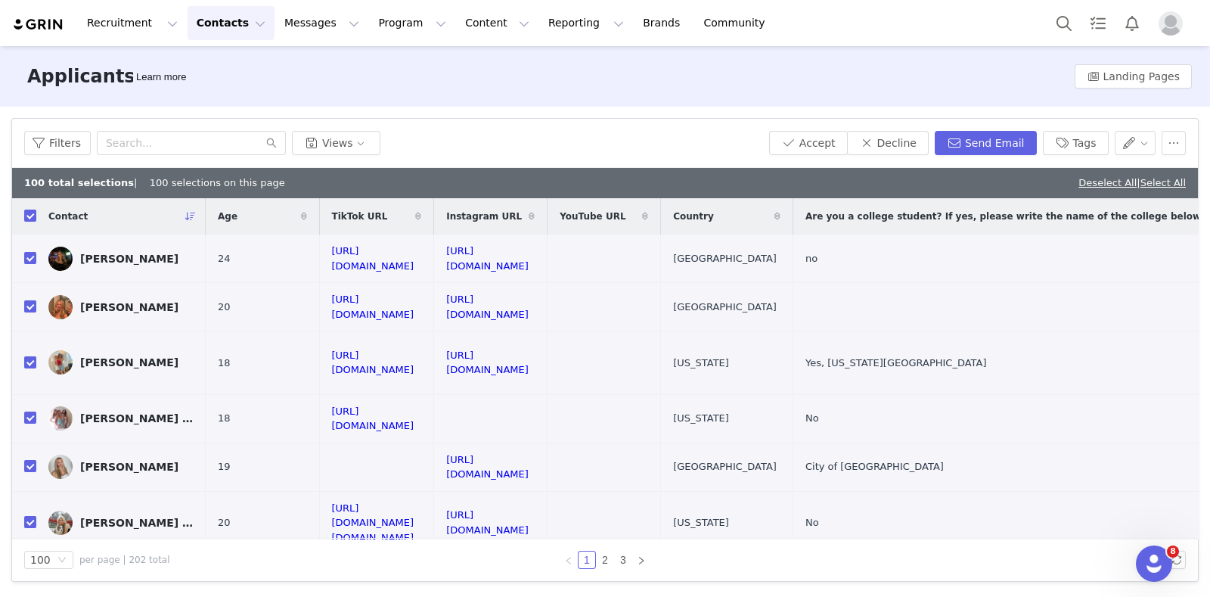
checkbox input "true"
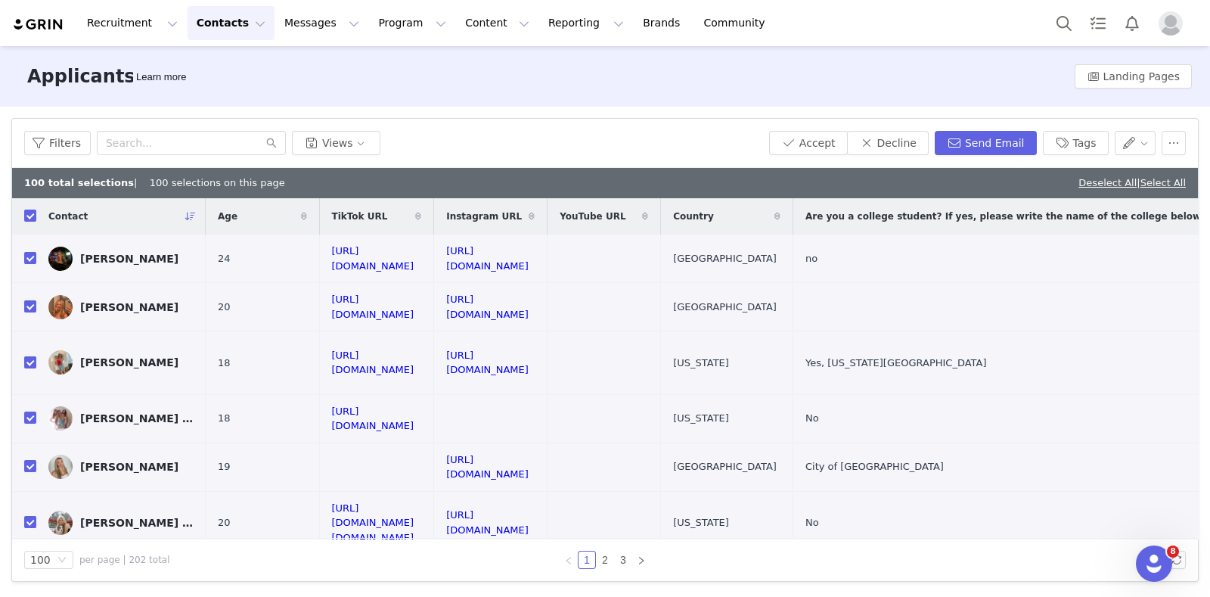
checkbox input "true"
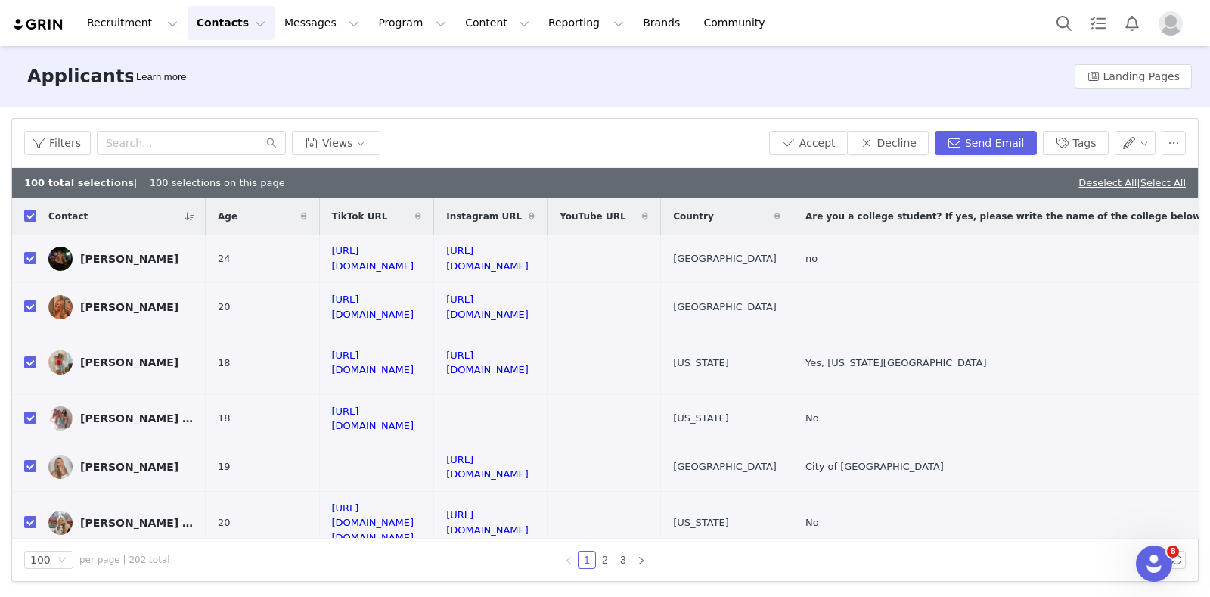
checkbox input "true"
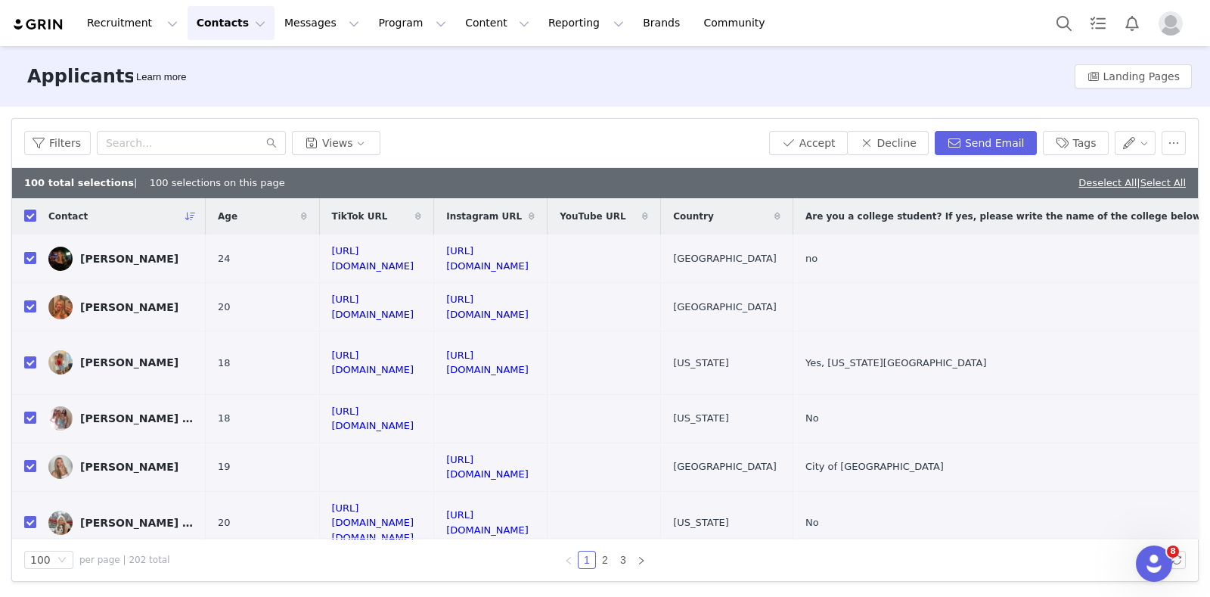
checkbox input "true"
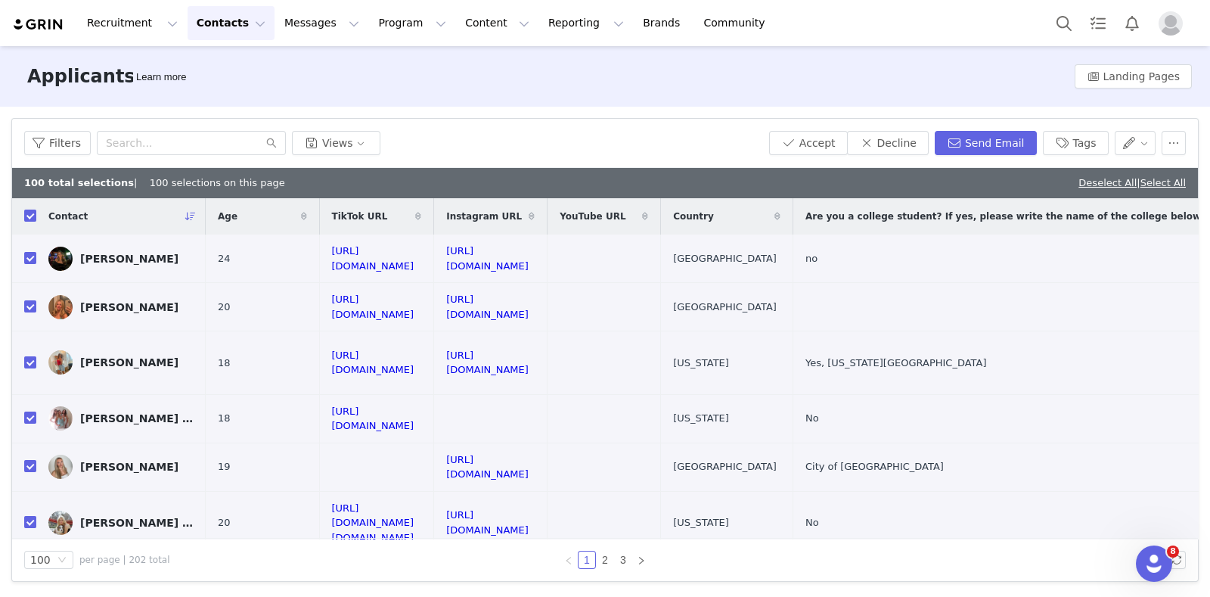
checkbox input "true"
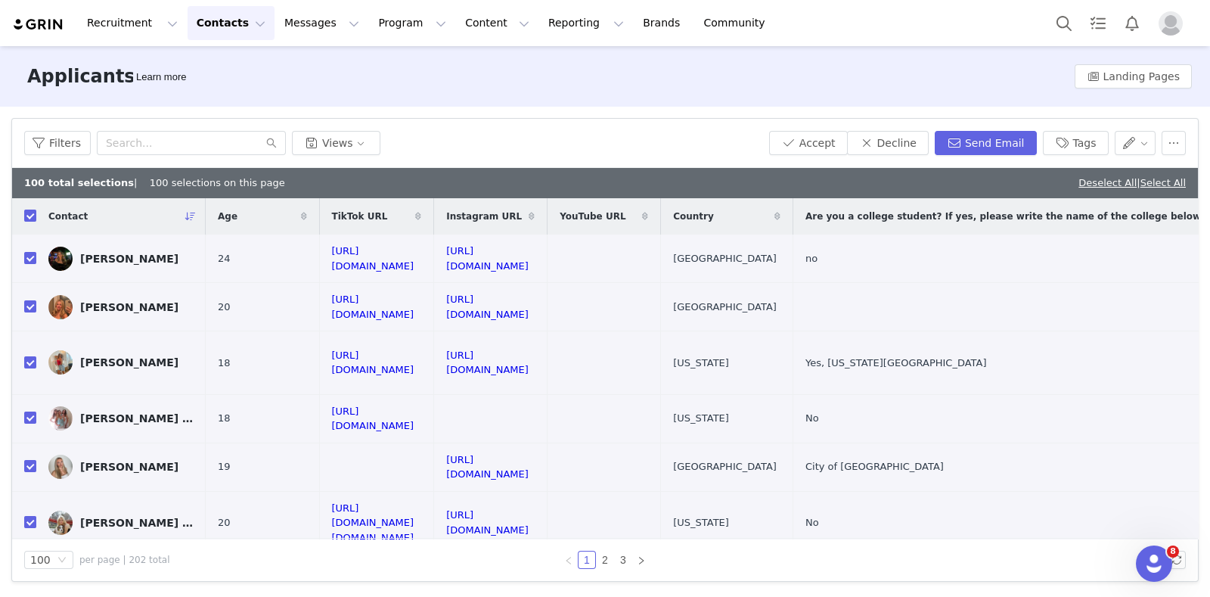
checkbox input "true"
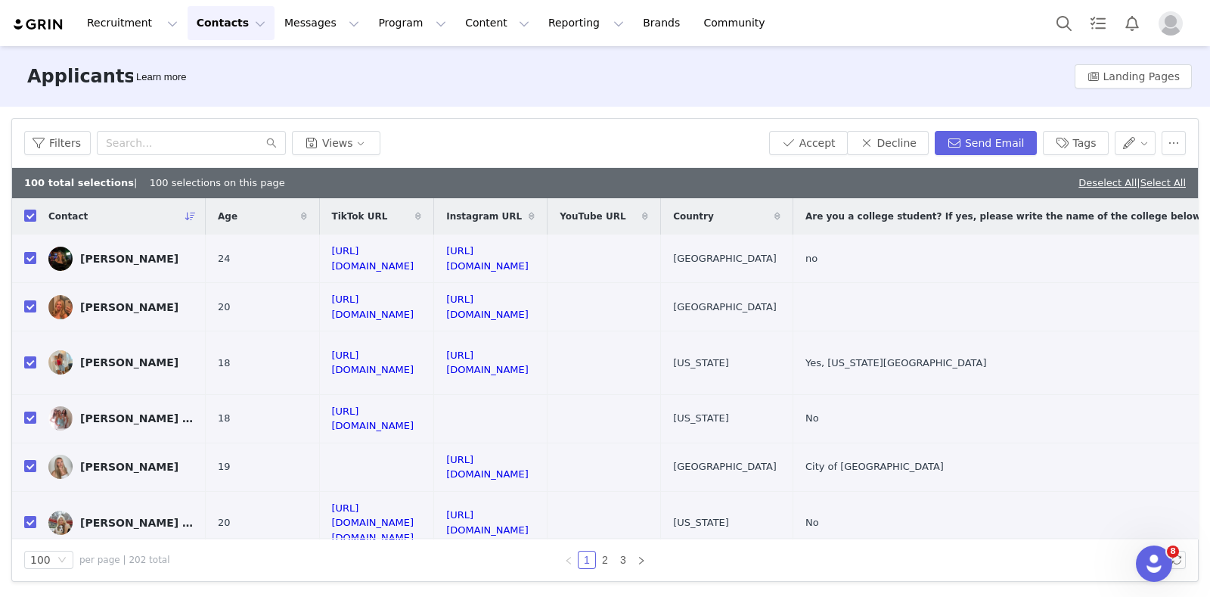
checkbox input "true"
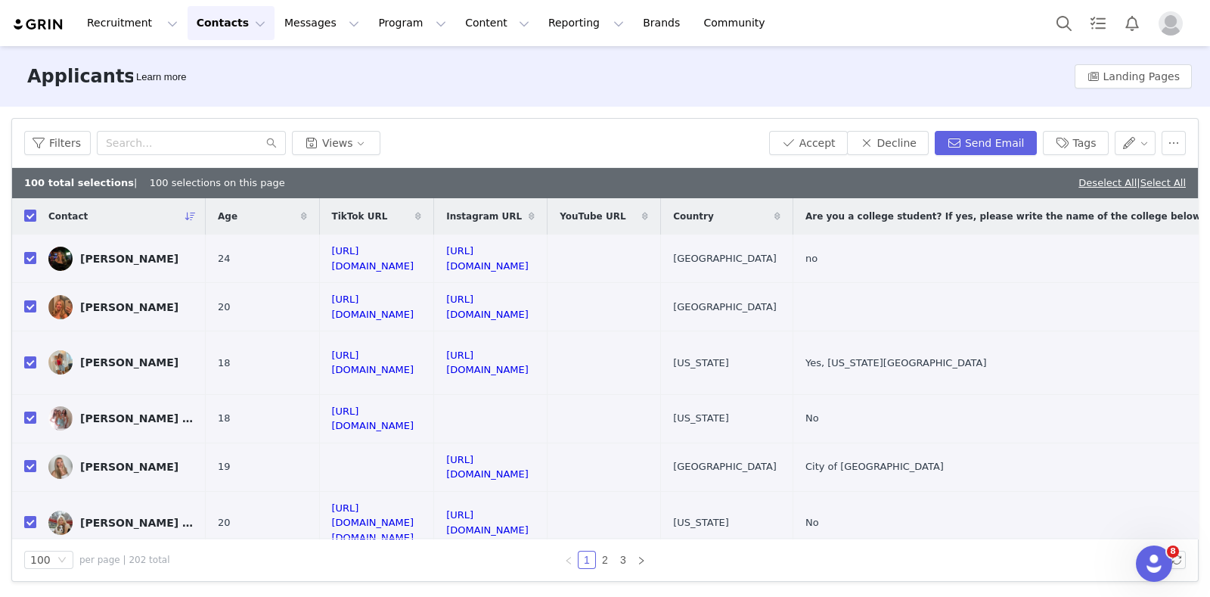
checkbox input "true"
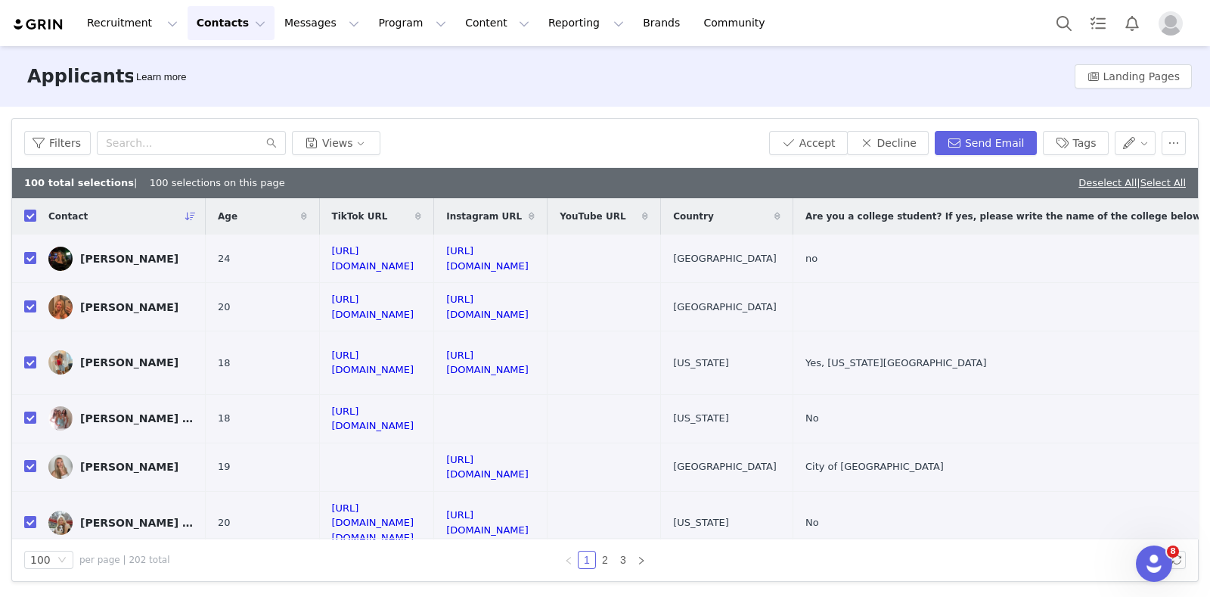
checkbox input "true"
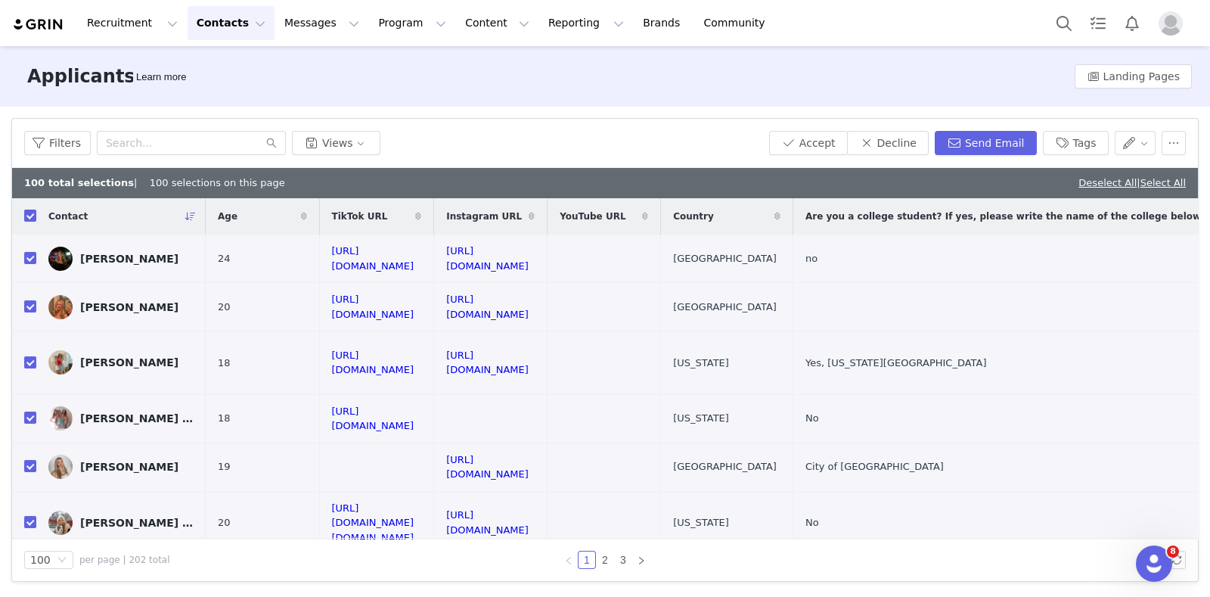
checkbox input "true"
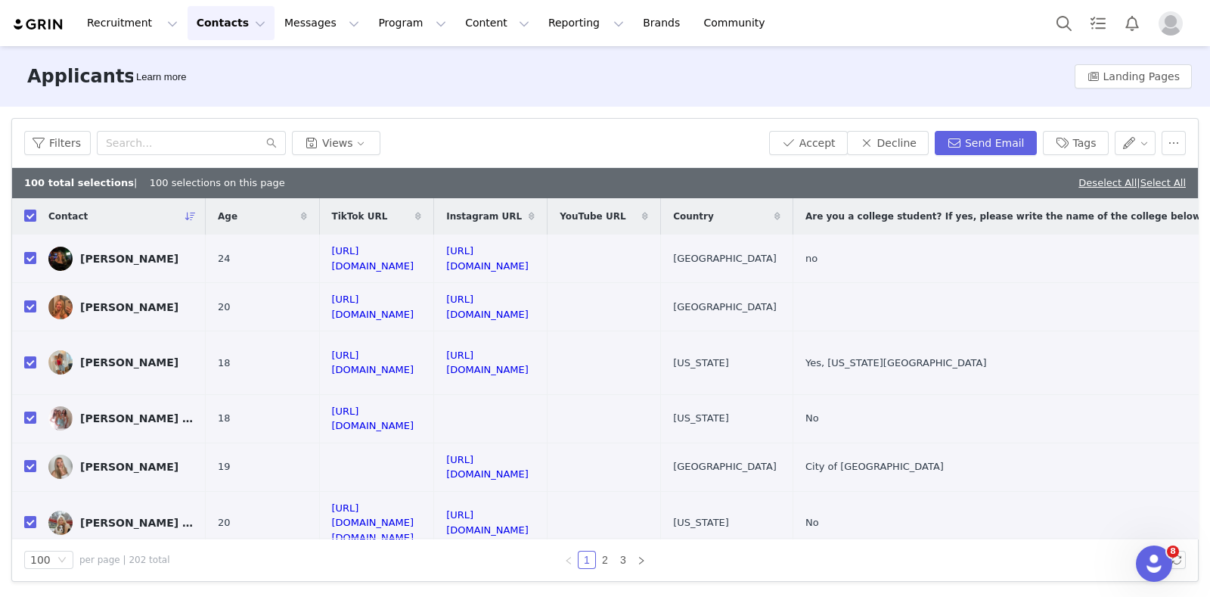
checkbox input "true"
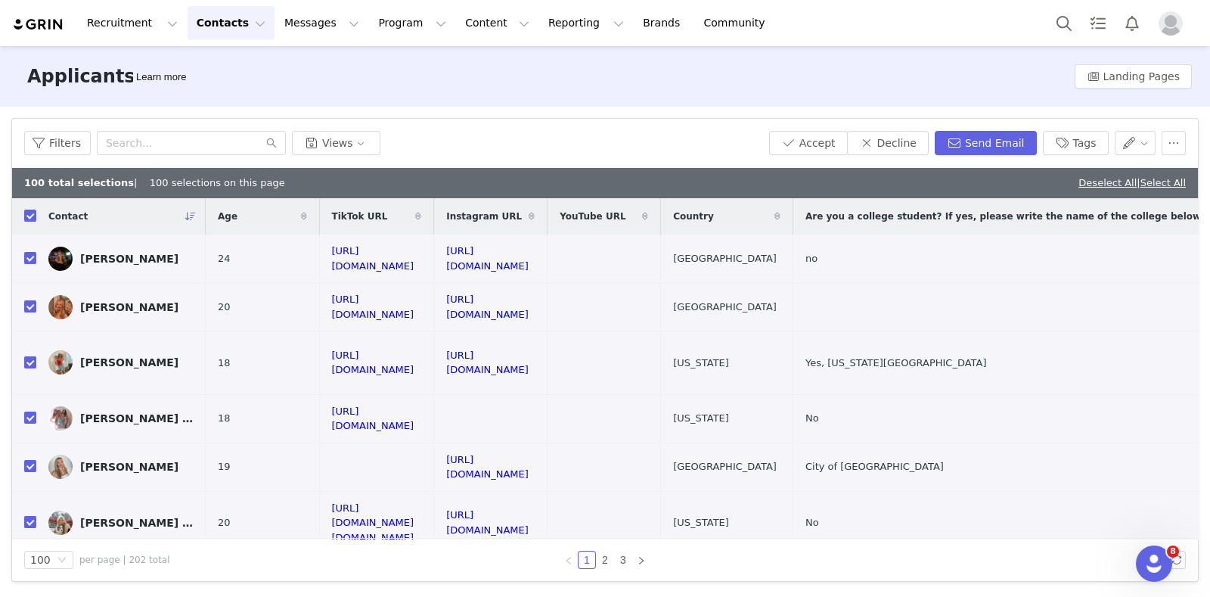
checkbox input "true"
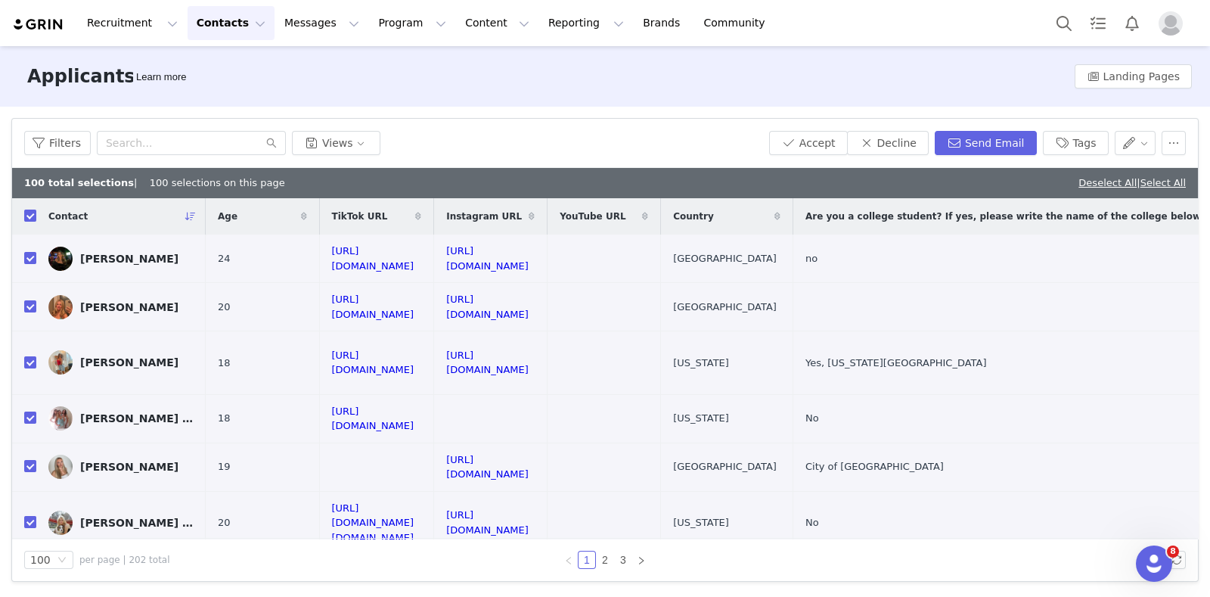
checkbox input "true"
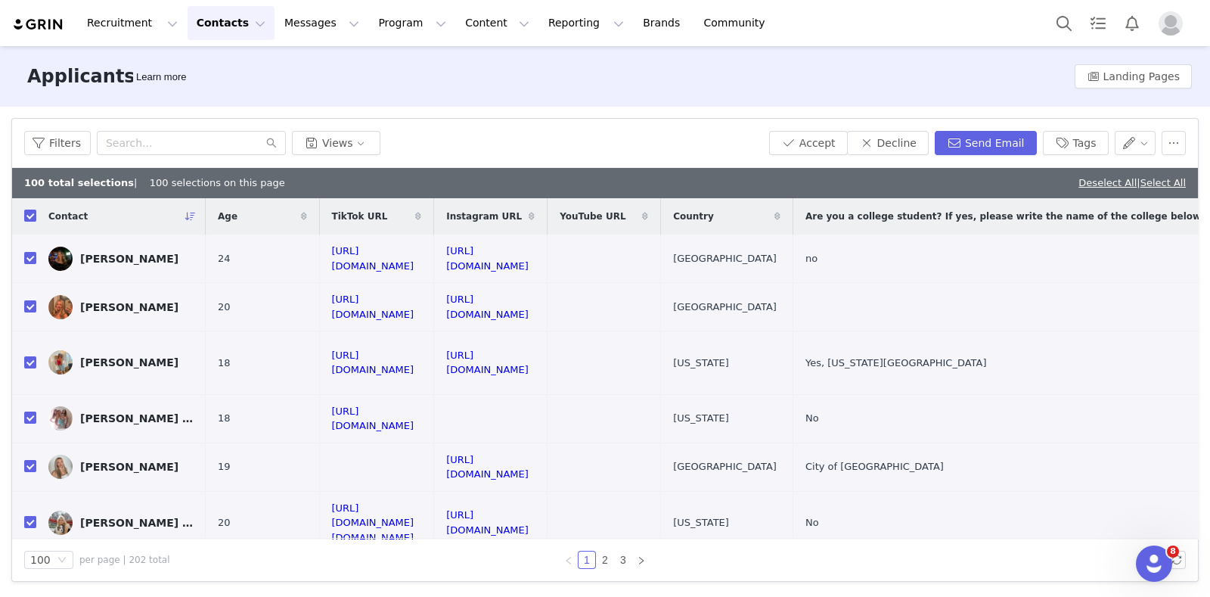
checkbox input "true"
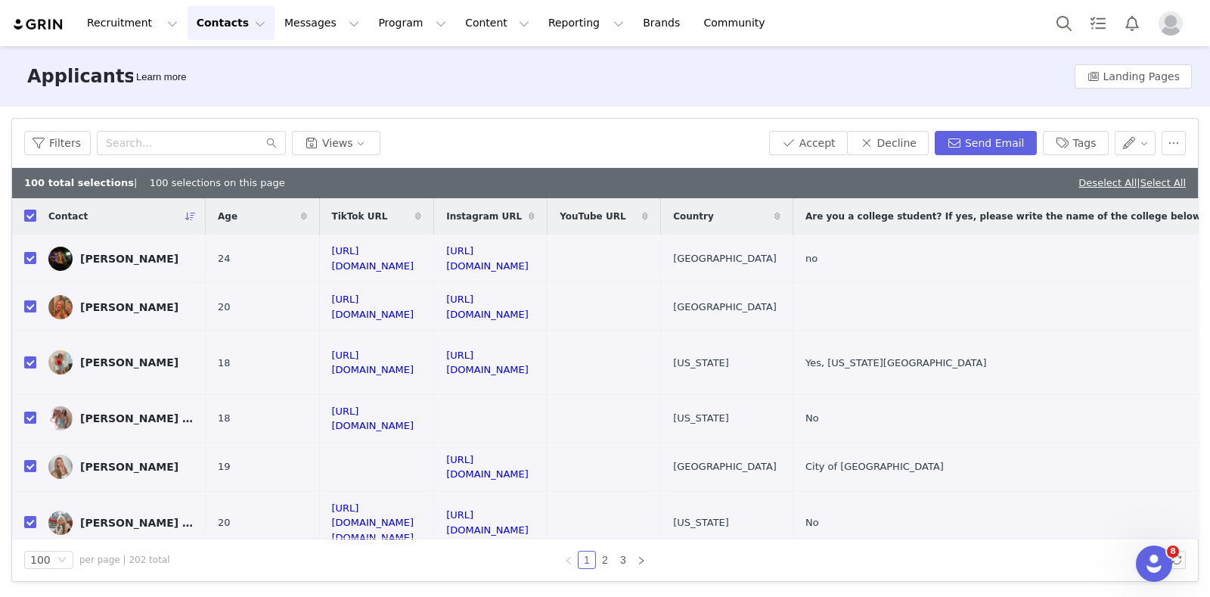
checkbox input "true"
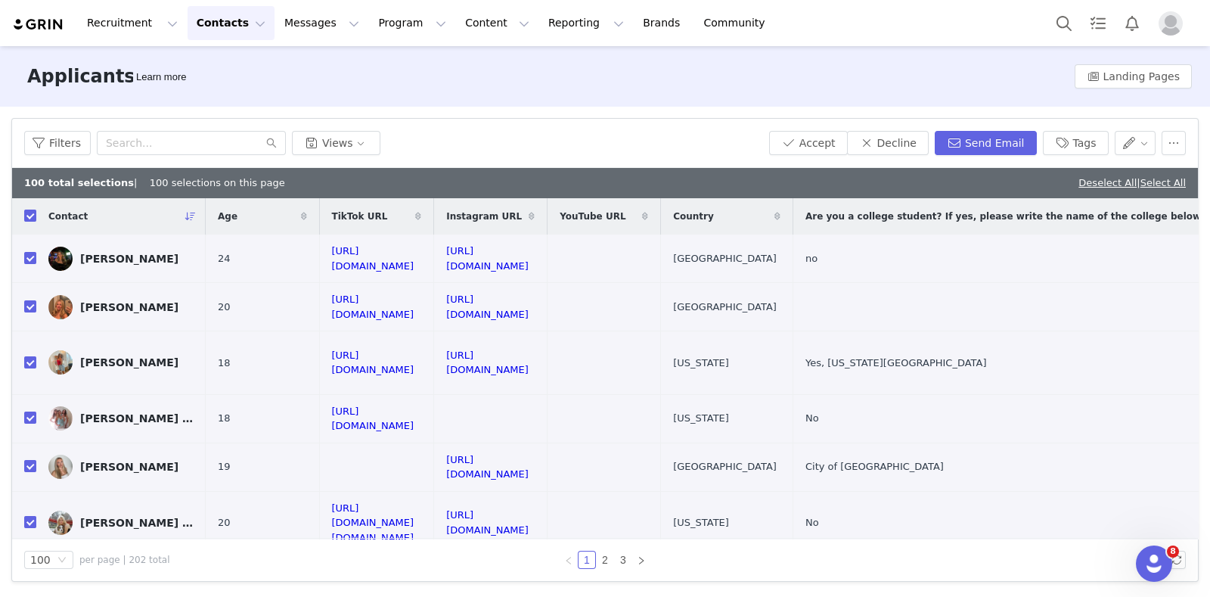
checkbox input "true"
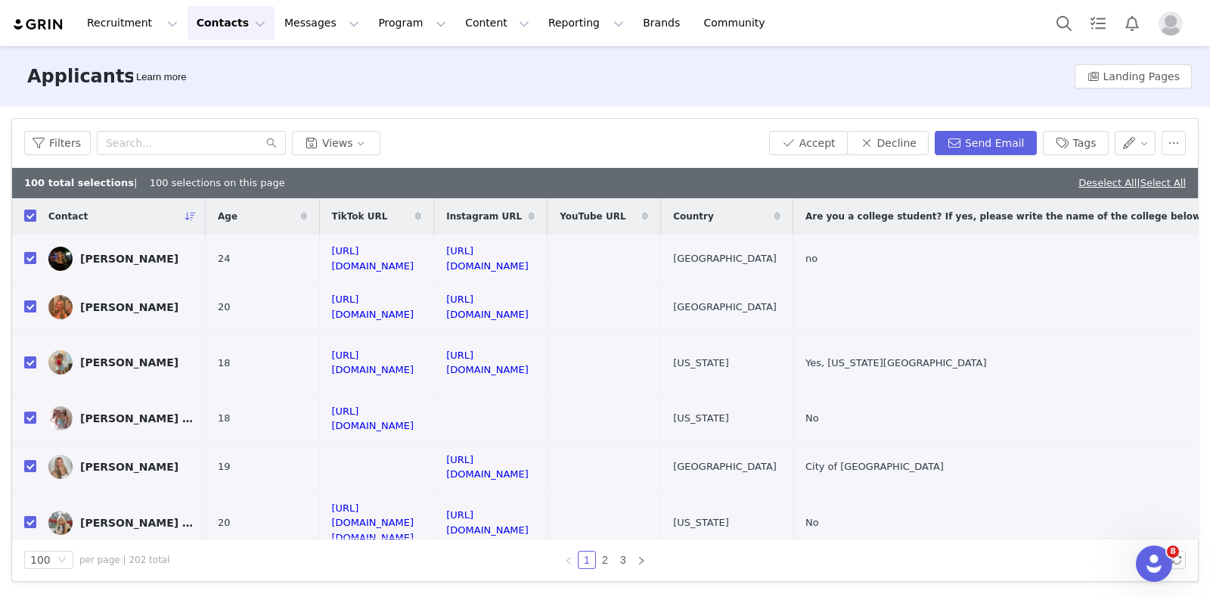
checkbox input "true"
click at [604, 561] on link "2" at bounding box center [605, 559] width 17 height 17
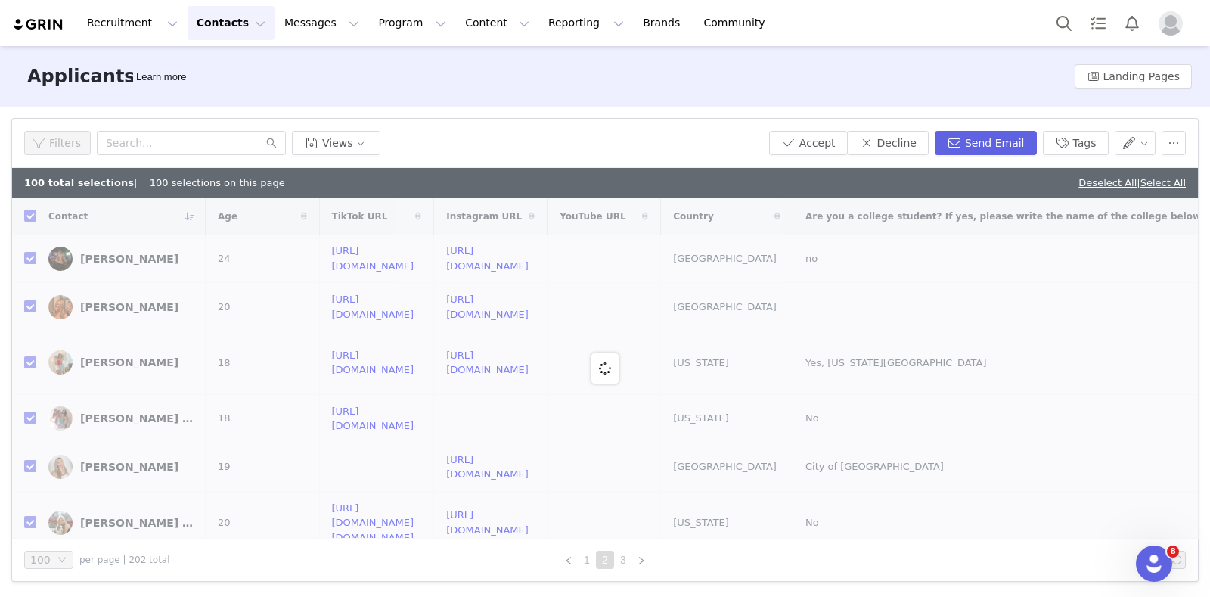
checkbox input "false"
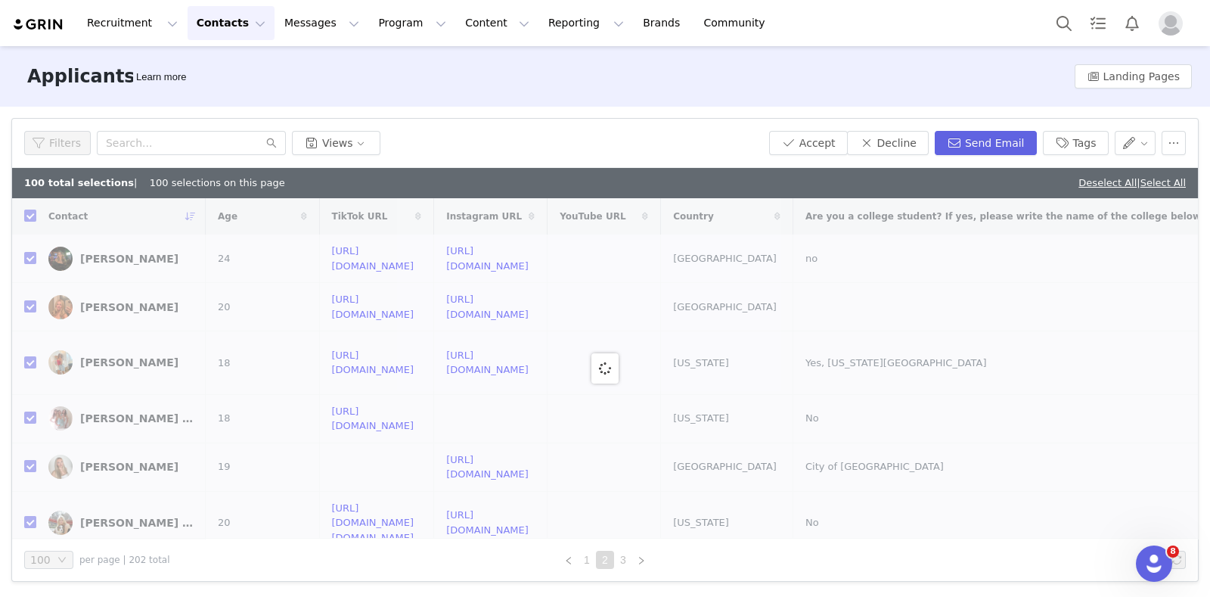
checkbox input "false"
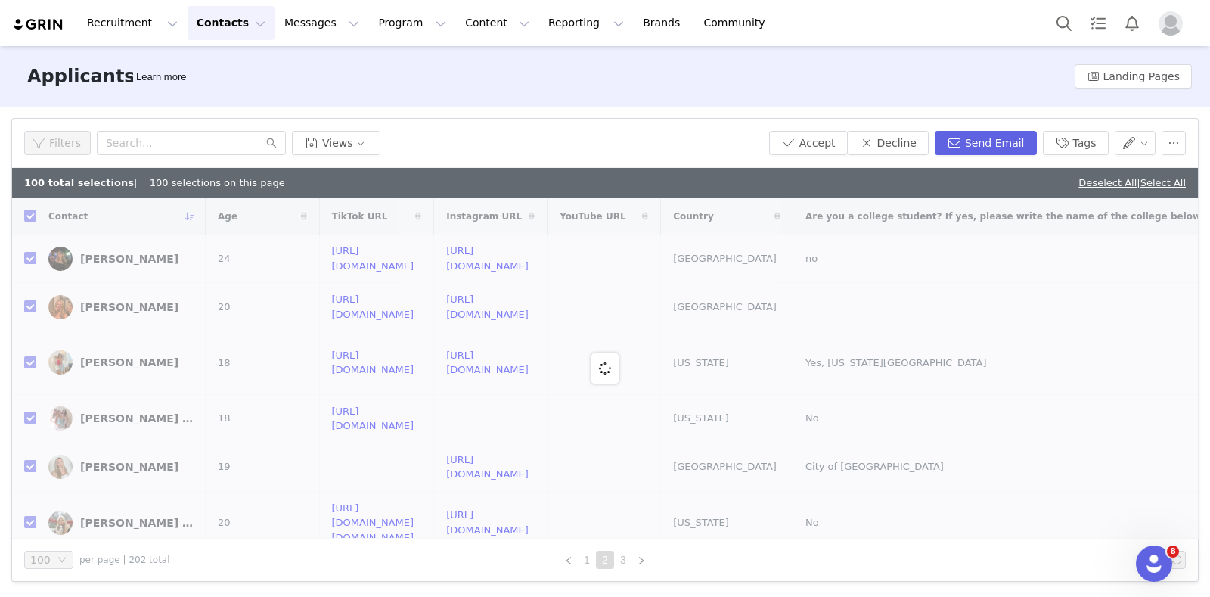
checkbox input "false"
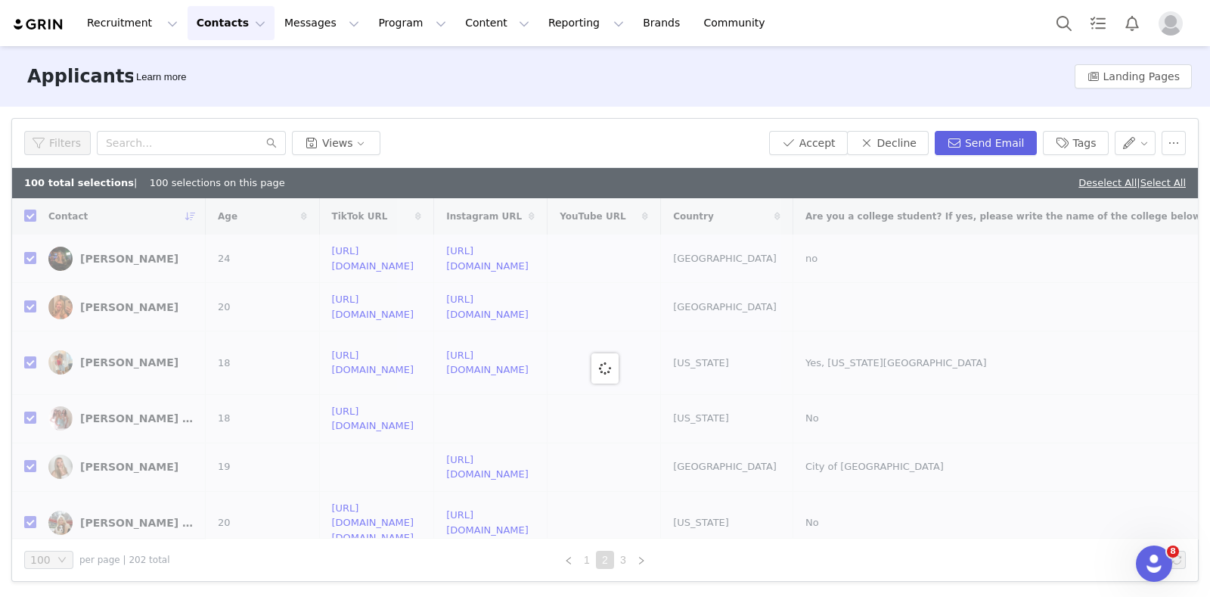
checkbox input "false"
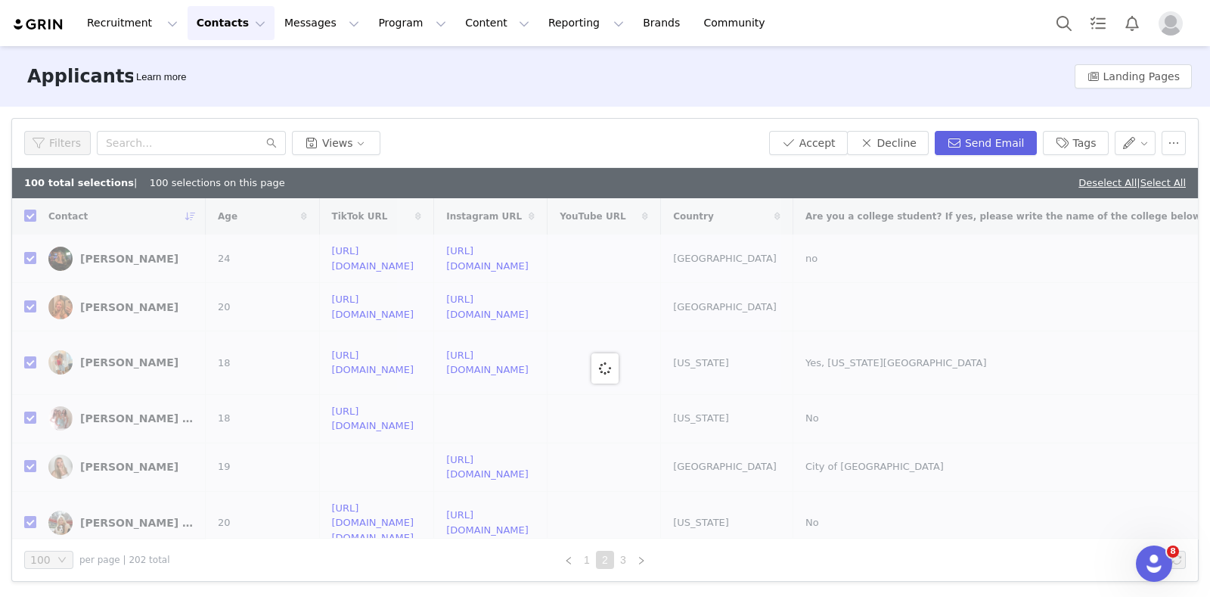
checkbox input "false"
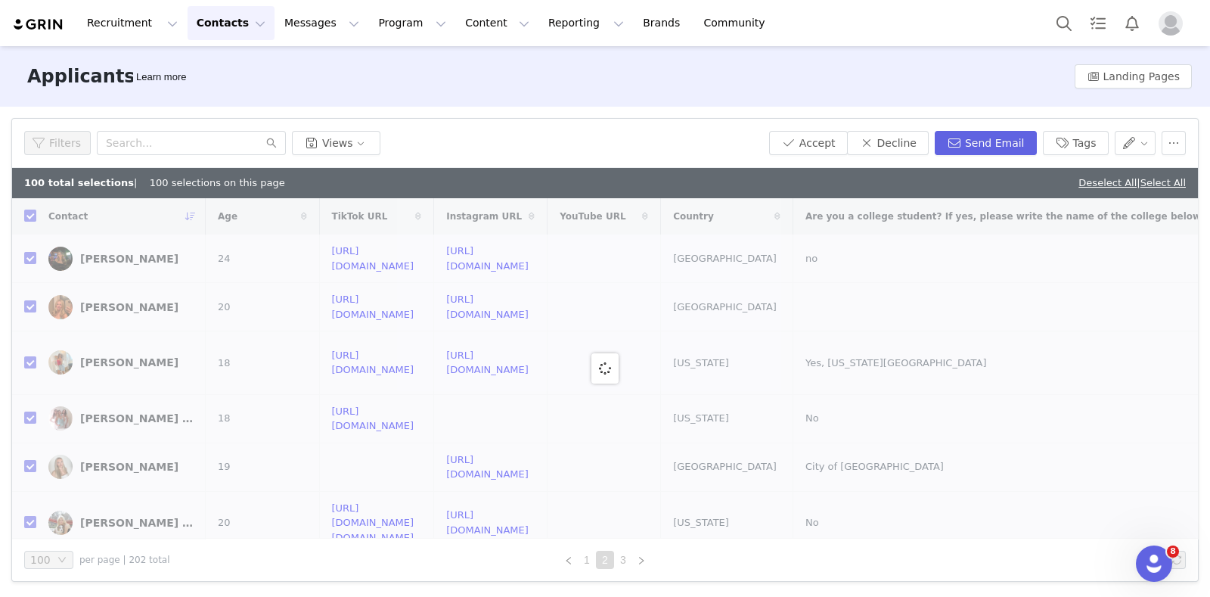
checkbox input "false"
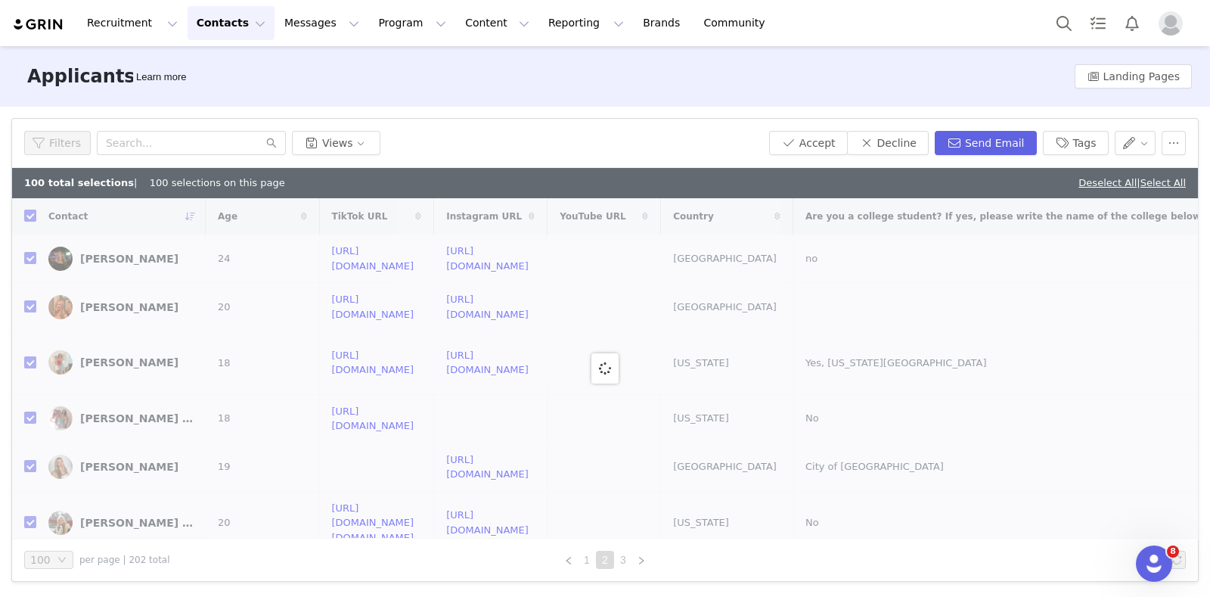
checkbox input "false"
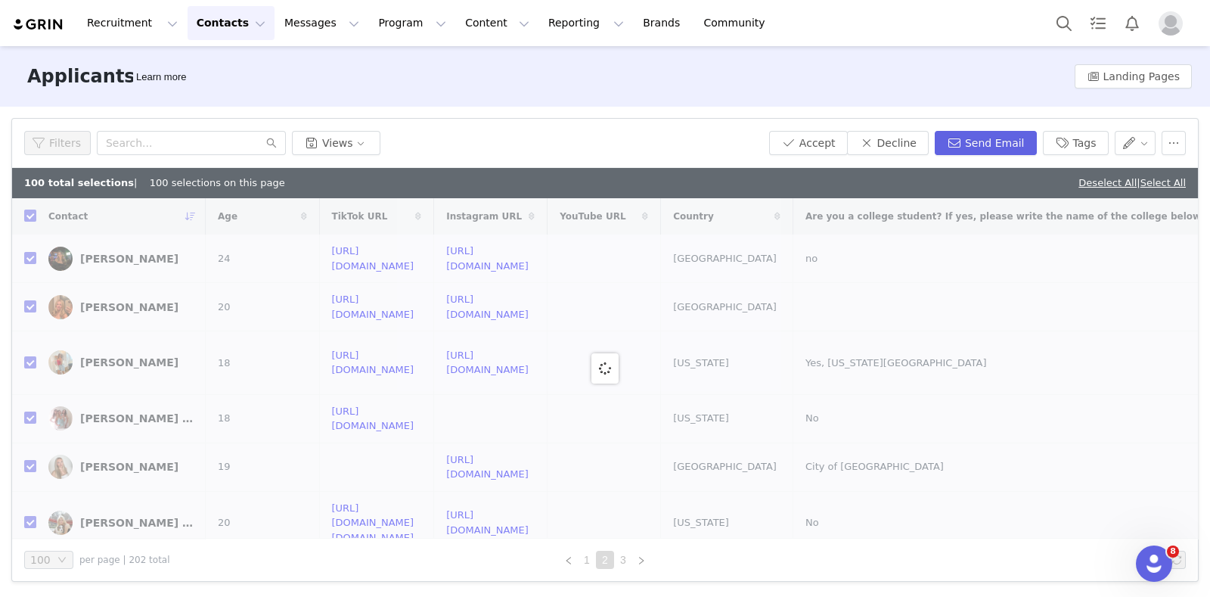
checkbox input "false"
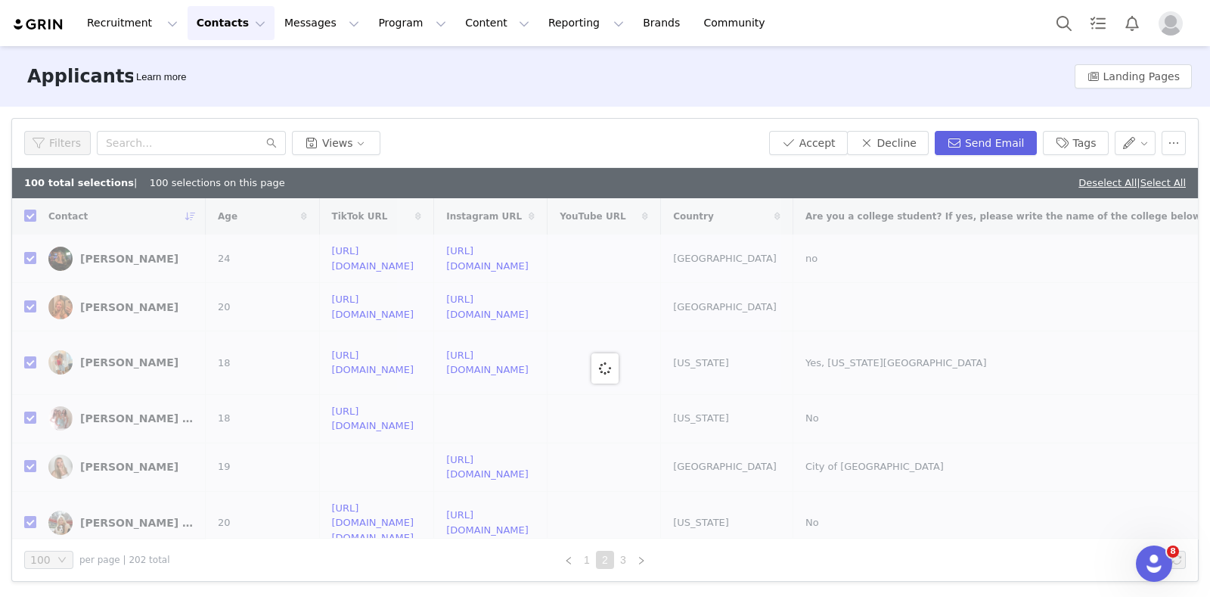
checkbox input "false"
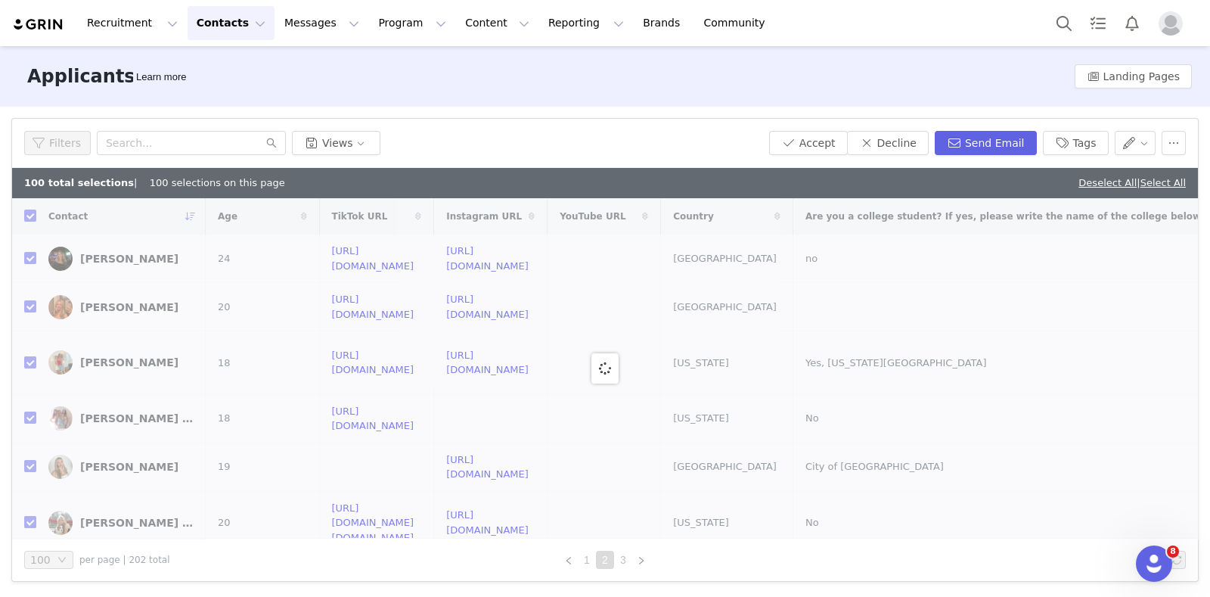
checkbox input "false"
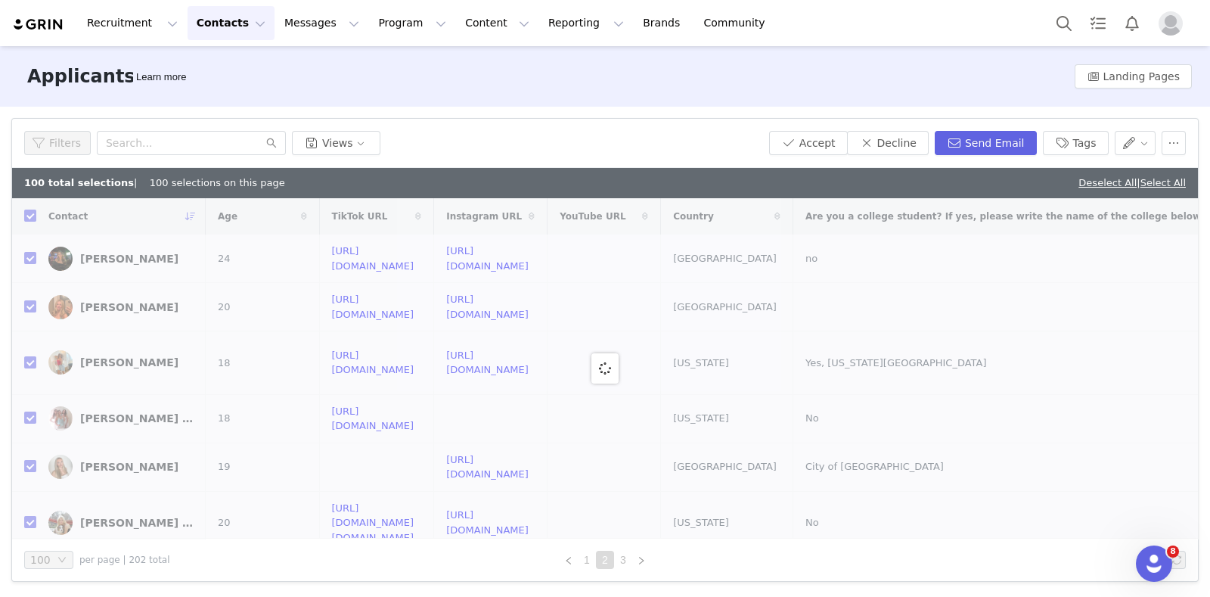
checkbox input "false"
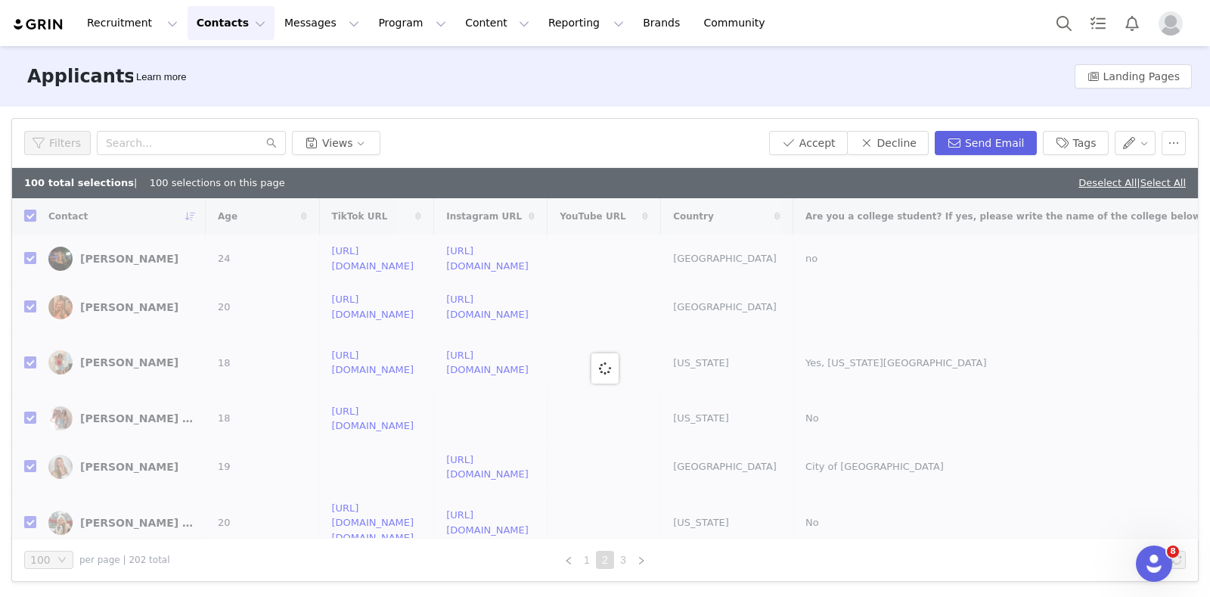
checkbox input "false"
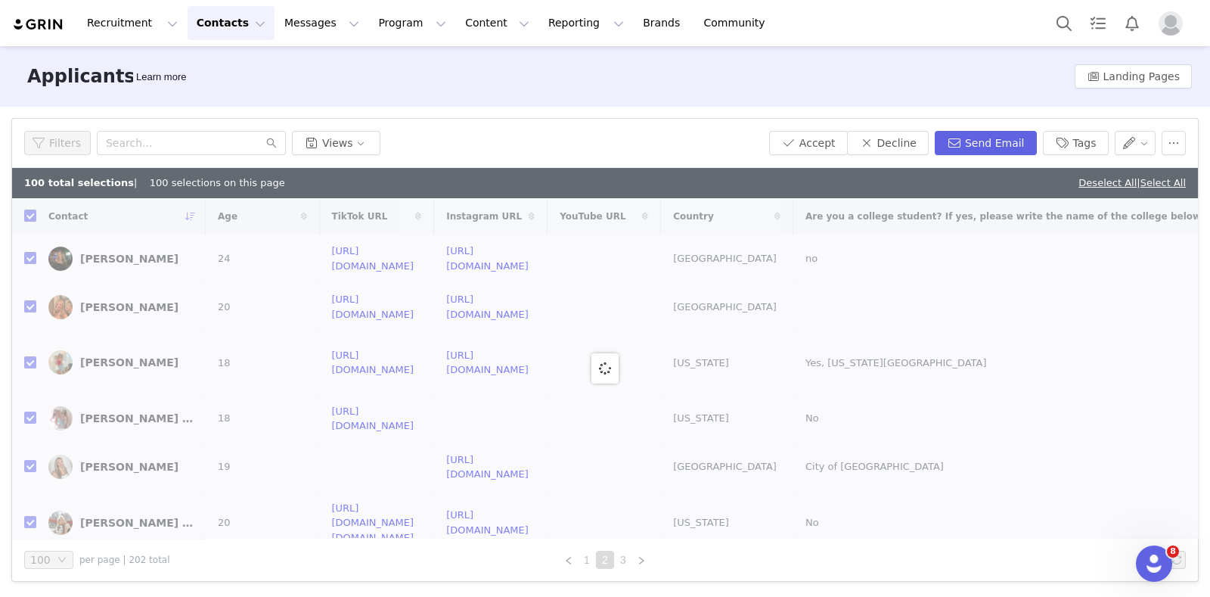
checkbox input "false"
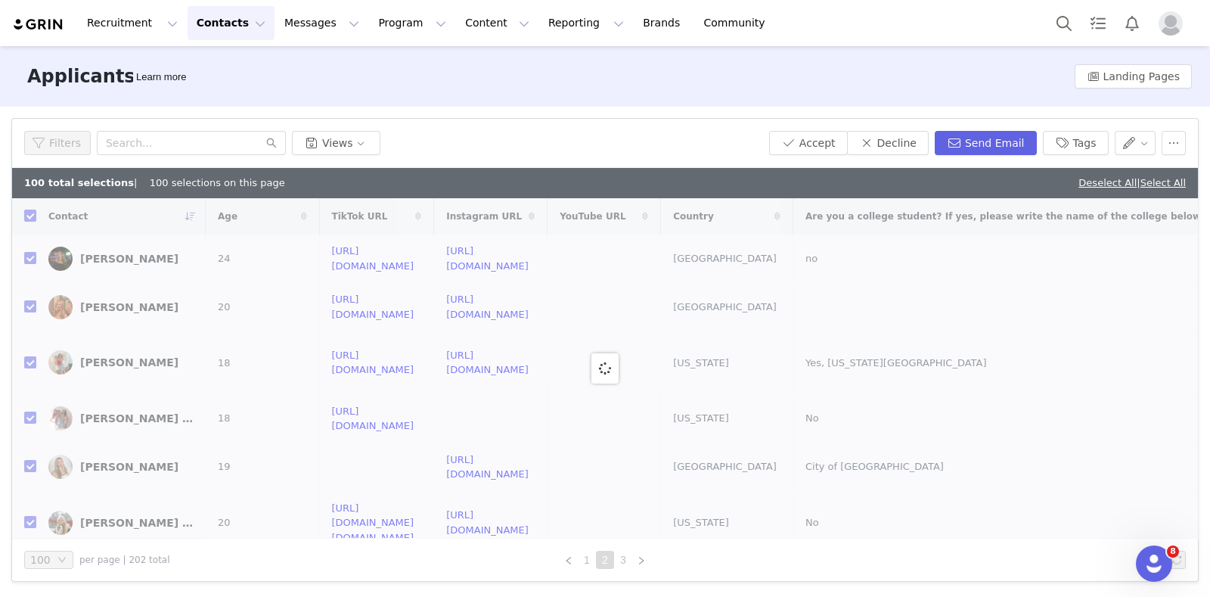
checkbox input "false"
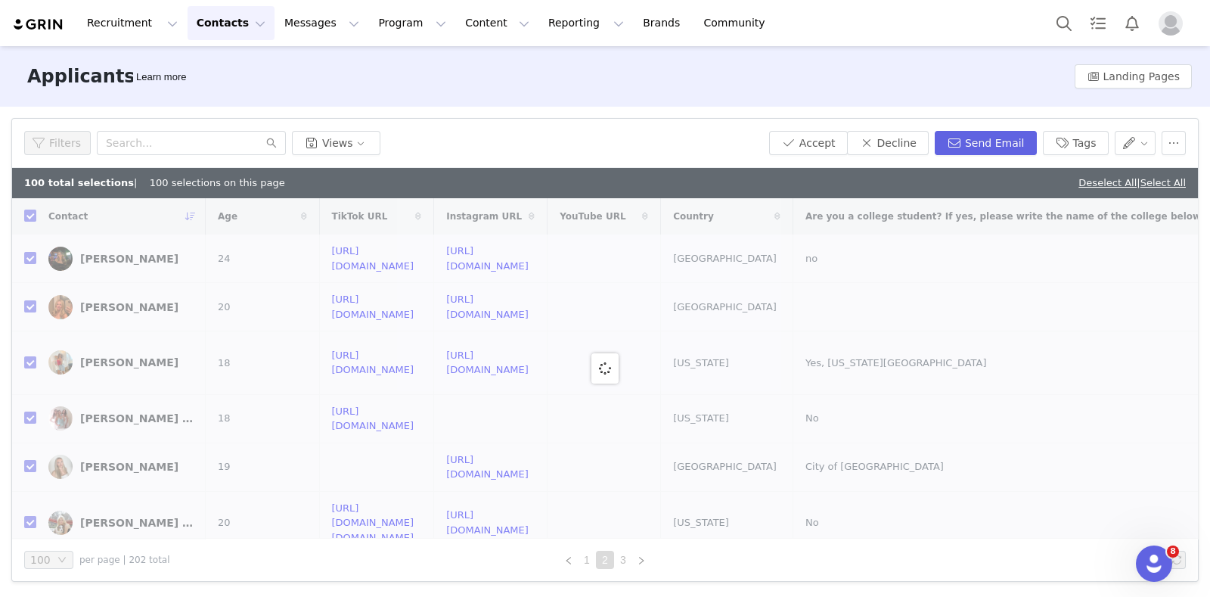
checkbox input "false"
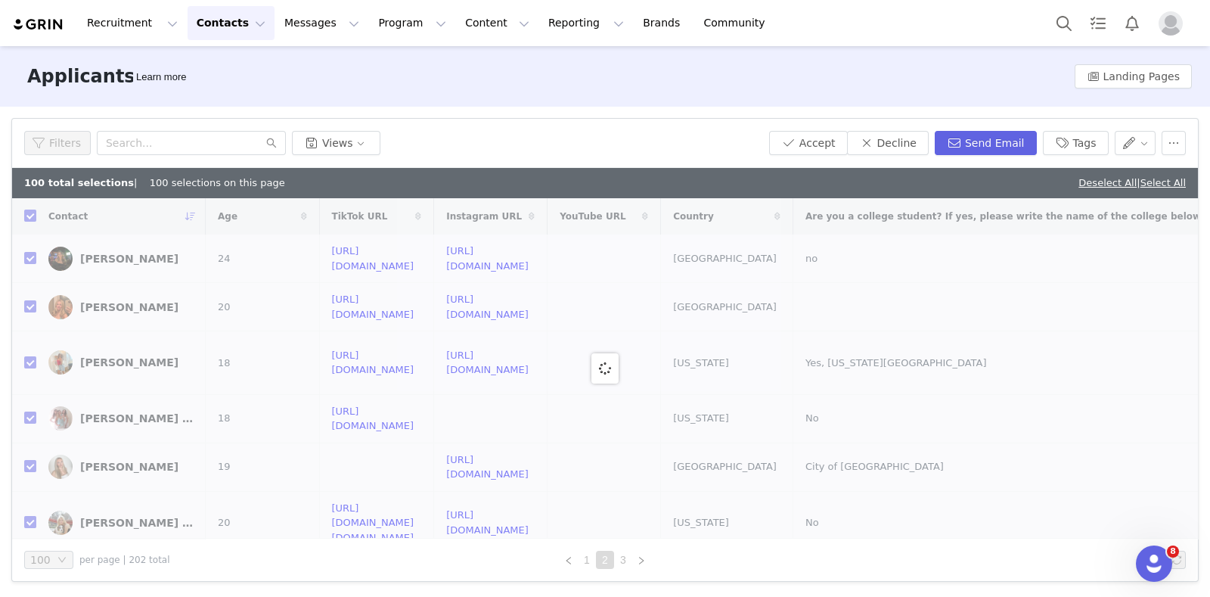
checkbox input "false"
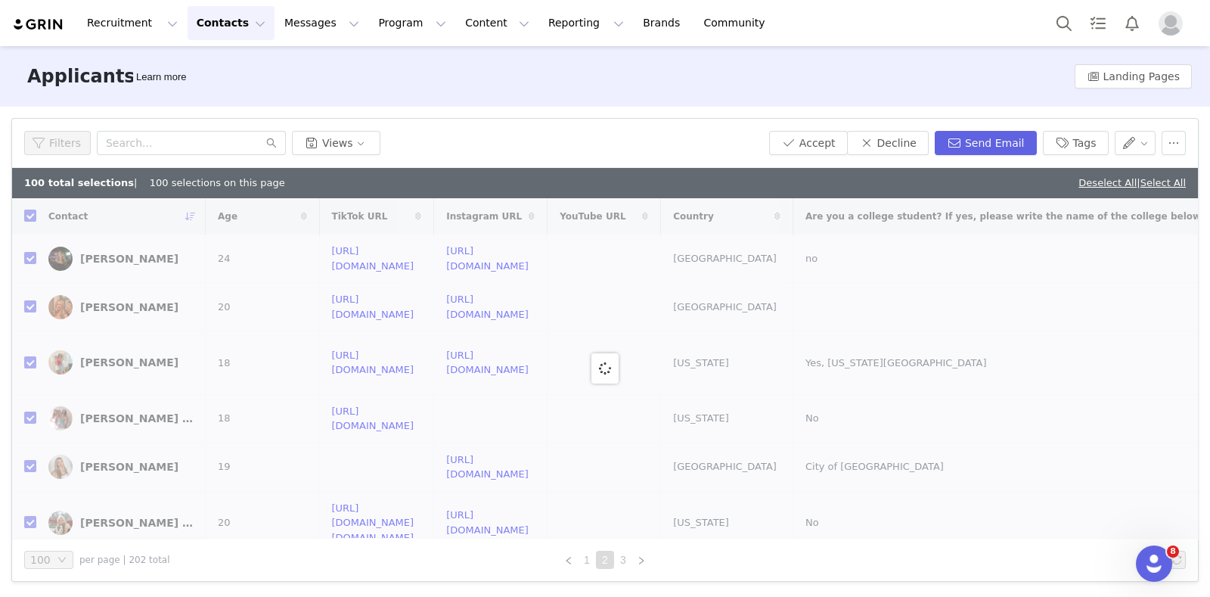
checkbox input "false"
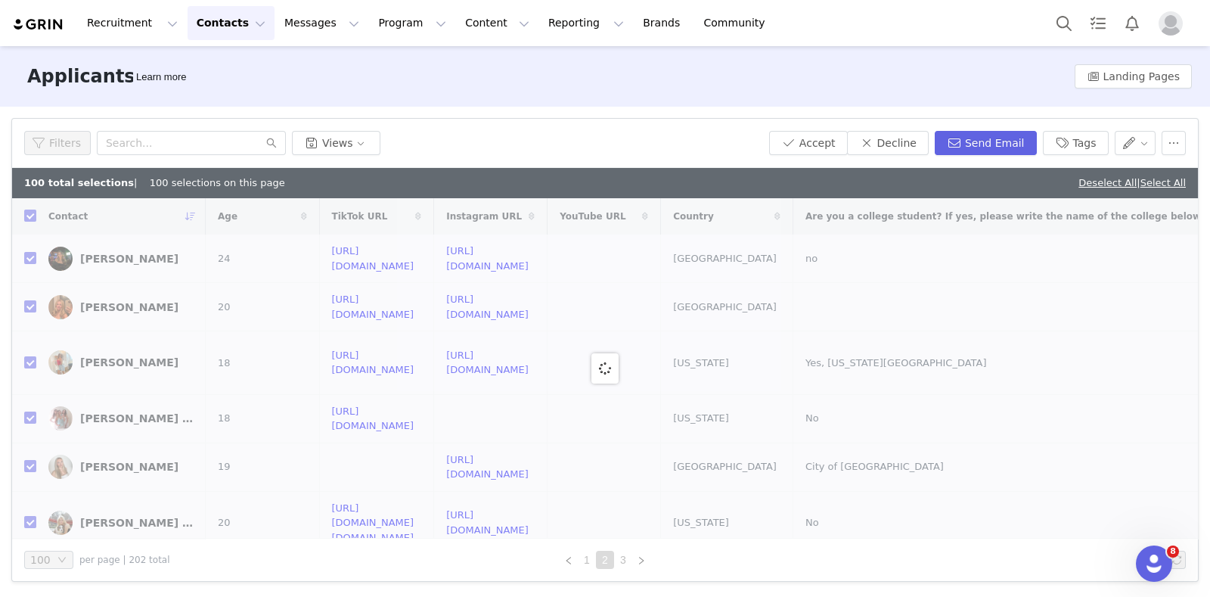
checkbox input "false"
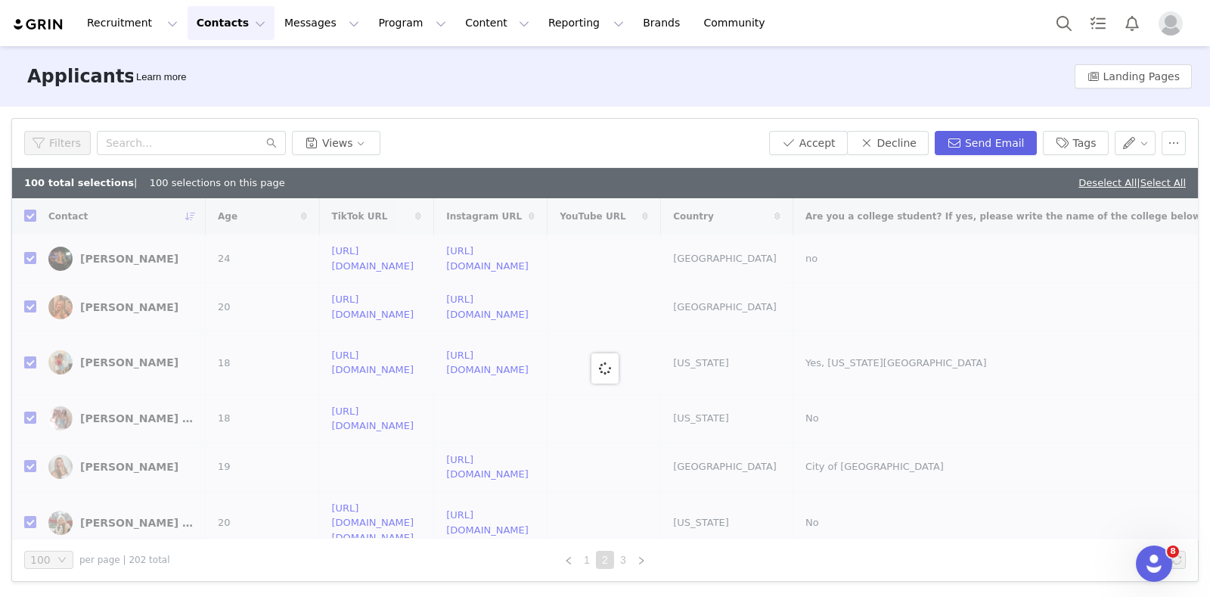
checkbox input "false"
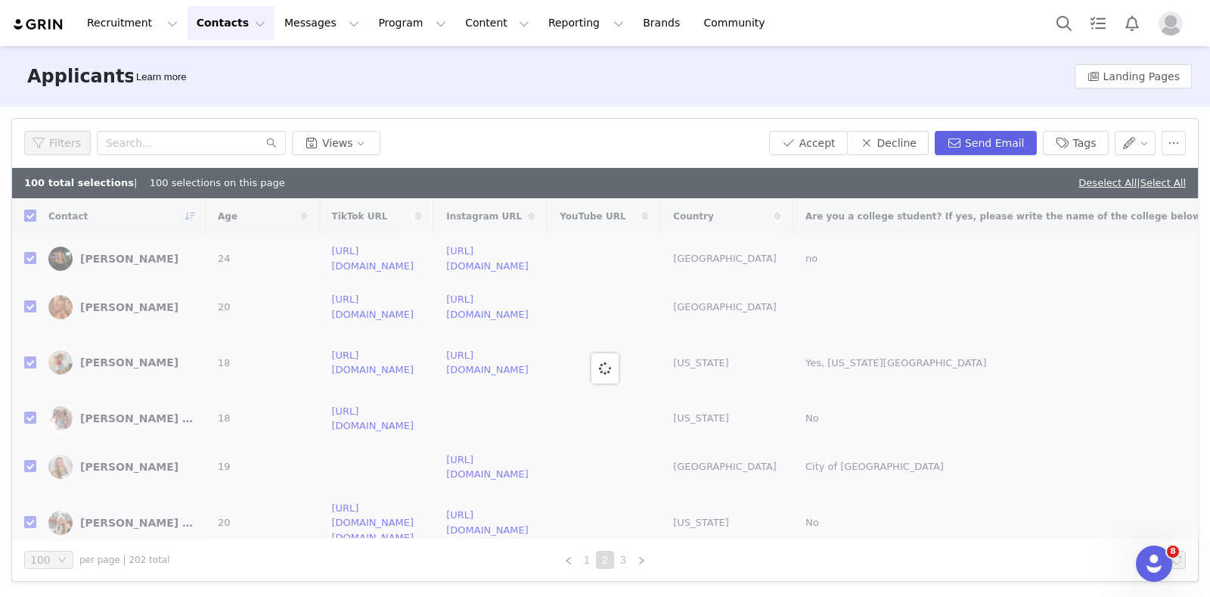
checkbox input "false"
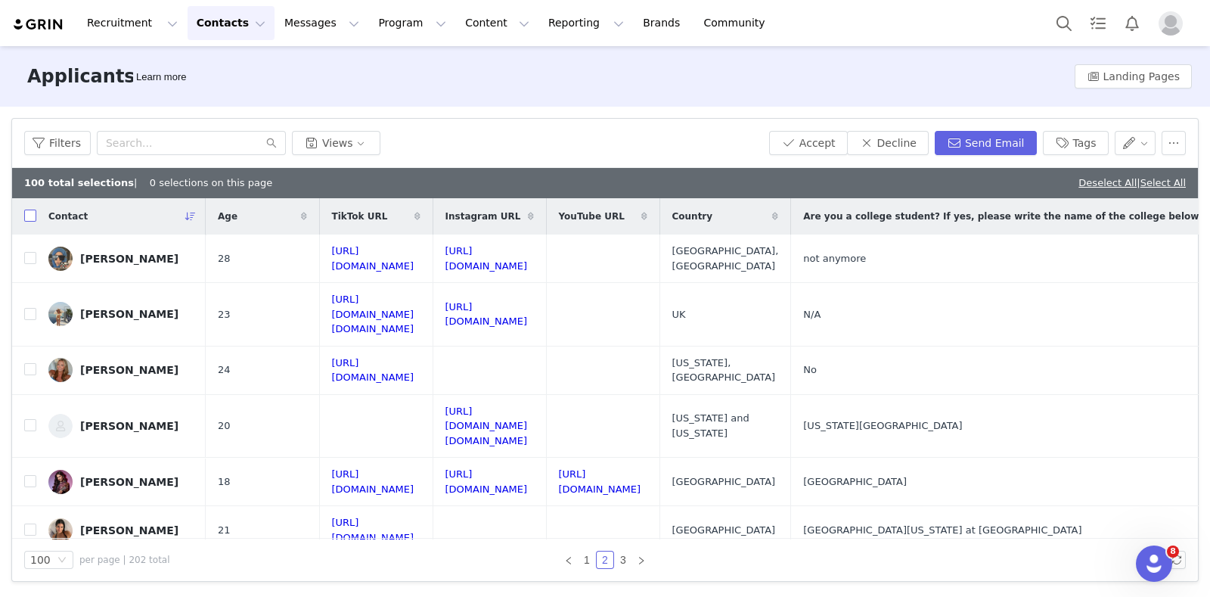
click at [33, 216] on input "checkbox" at bounding box center [30, 216] width 12 height 12
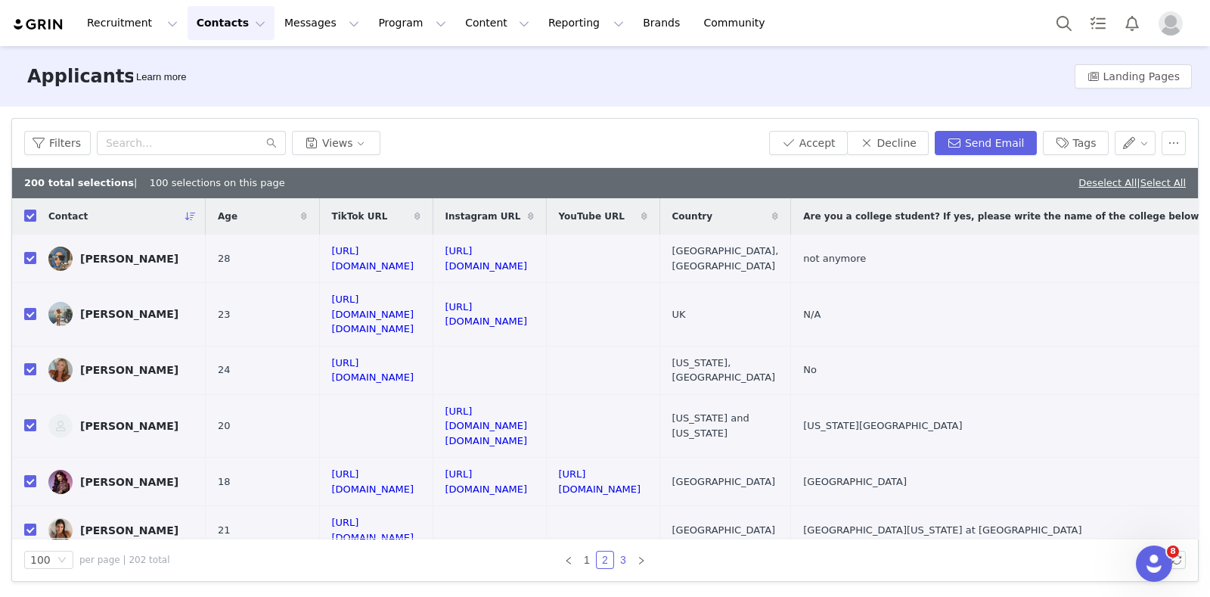
click at [623, 558] on link "3" at bounding box center [623, 559] width 17 height 17
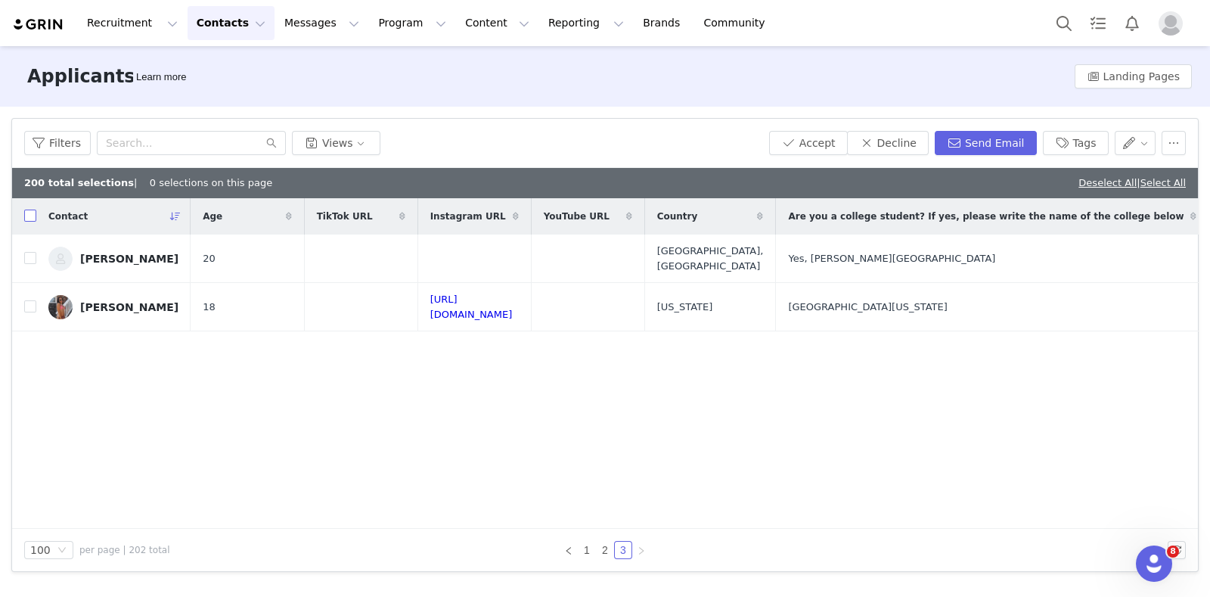
click at [30, 212] on input "checkbox" at bounding box center [30, 216] width 12 height 12
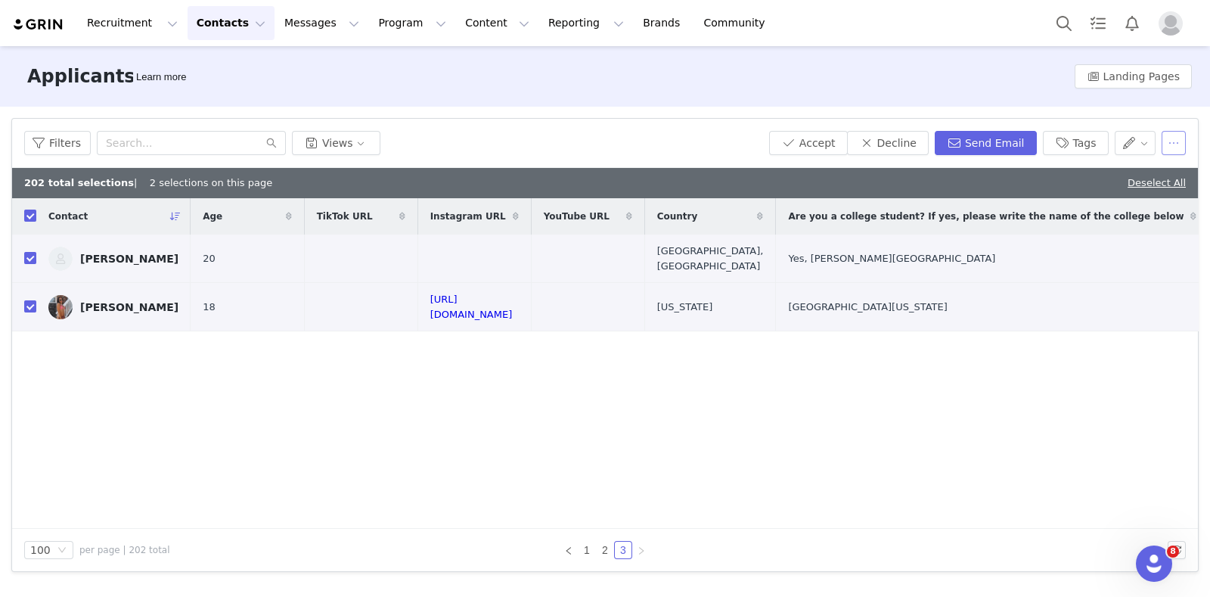
click at [1166, 141] on button "button" at bounding box center [1174, 143] width 24 height 24
click at [1139, 194] on span at bounding box center [1136, 197] width 15 height 17
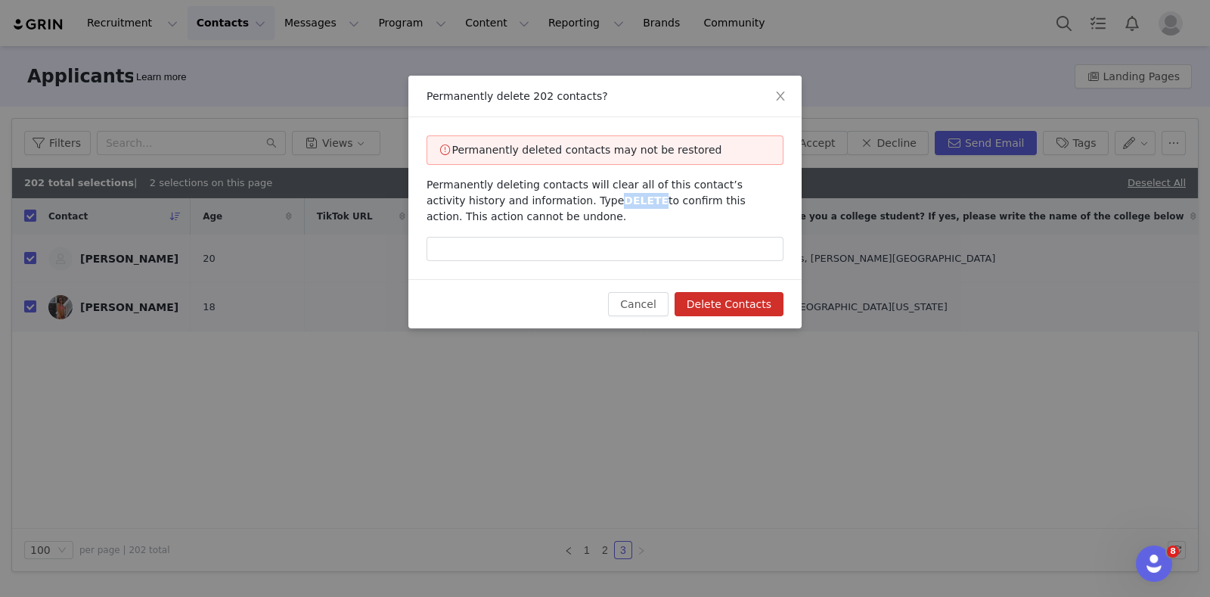
drag, startPoint x: 533, startPoint y: 198, endPoint x: 567, endPoint y: 200, distance: 34.9
click at [624, 200] on span "DELETE" at bounding box center [646, 200] width 45 height 12
copy span "DELETE"
click at [590, 247] on input "text" at bounding box center [605, 249] width 357 height 24
paste input "DELETE"
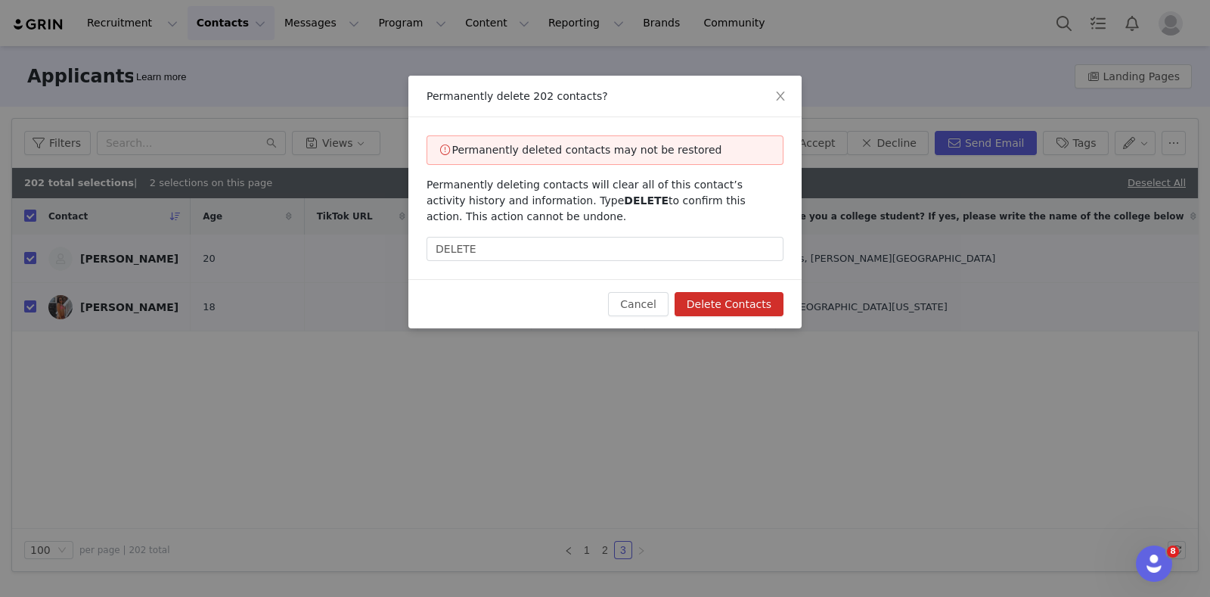
click at [738, 309] on button "Delete Contacts" at bounding box center [729, 304] width 109 height 24
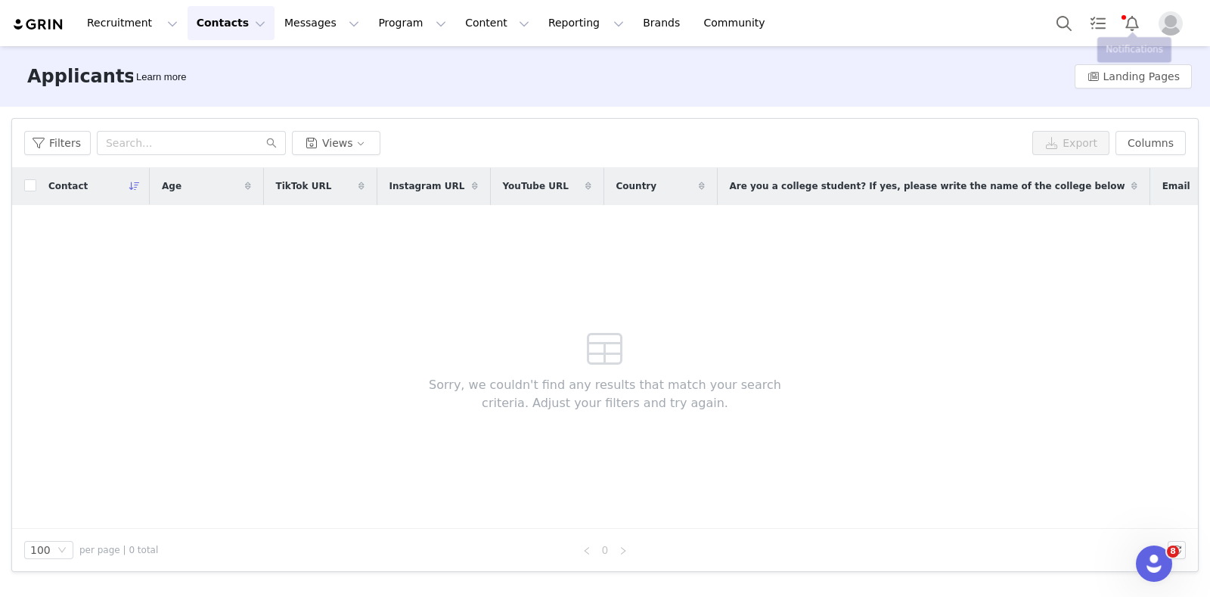
click at [1157, 28] on button "Profile" at bounding box center [1174, 23] width 48 height 24
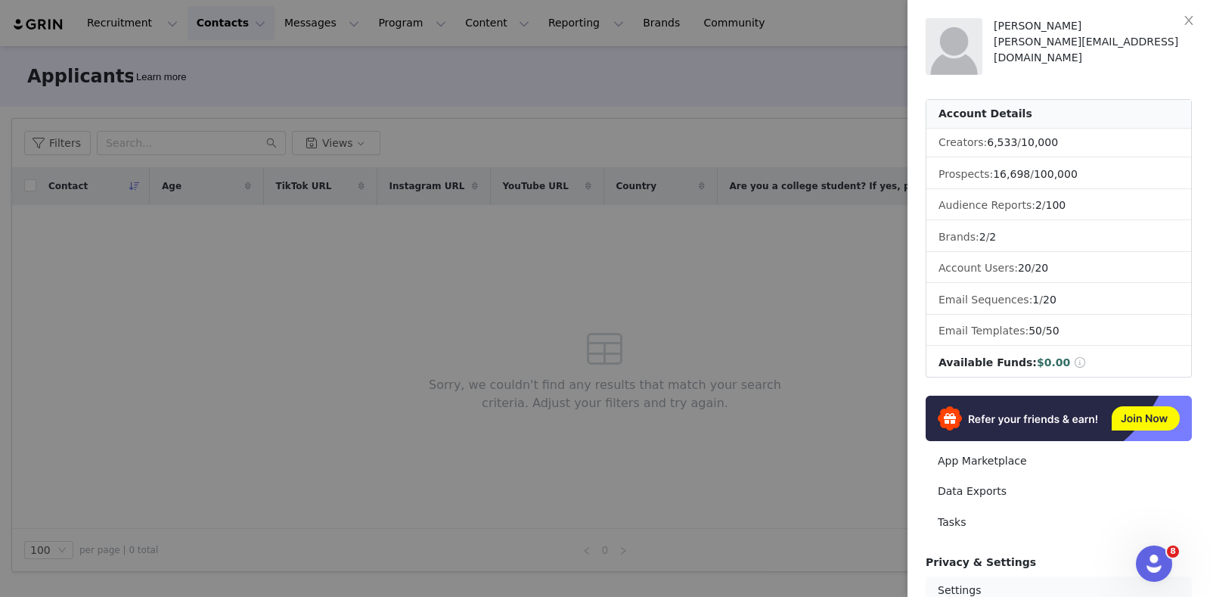
drag, startPoint x: 981, startPoint y: 586, endPoint x: 881, endPoint y: 567, distance: 102.2
click at [982, 585] on link "Settings" at bounding box center [1059, 590] width 266 height 28
select select "UTC"
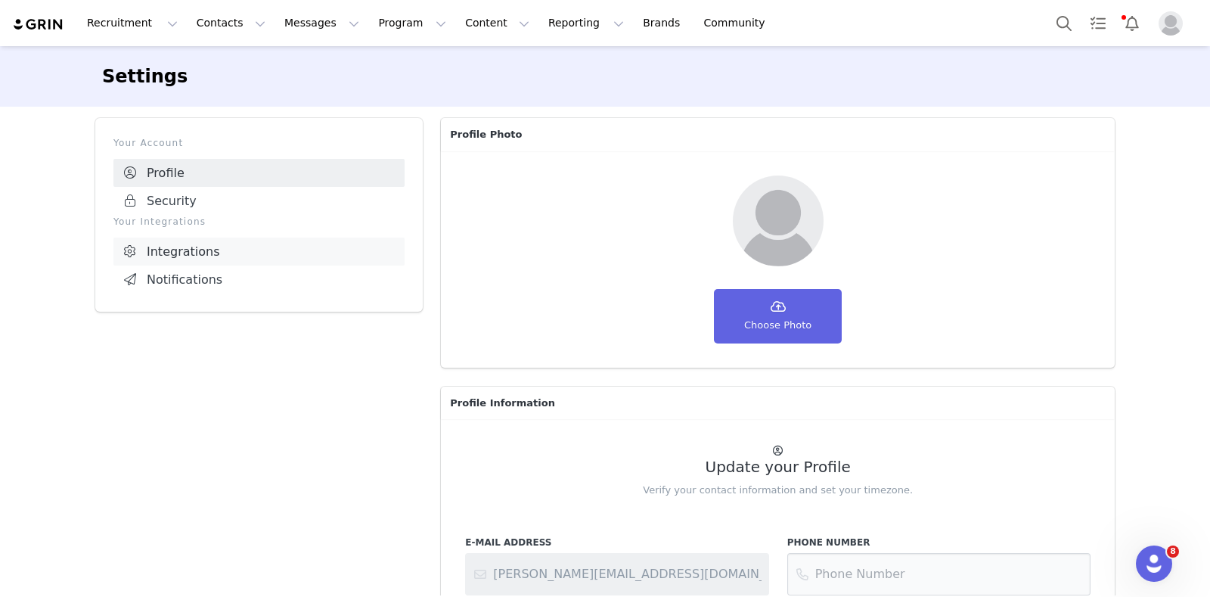
click at [302, 254] on link "Integrations" at bounding box center [258, 252] width 291 height 28
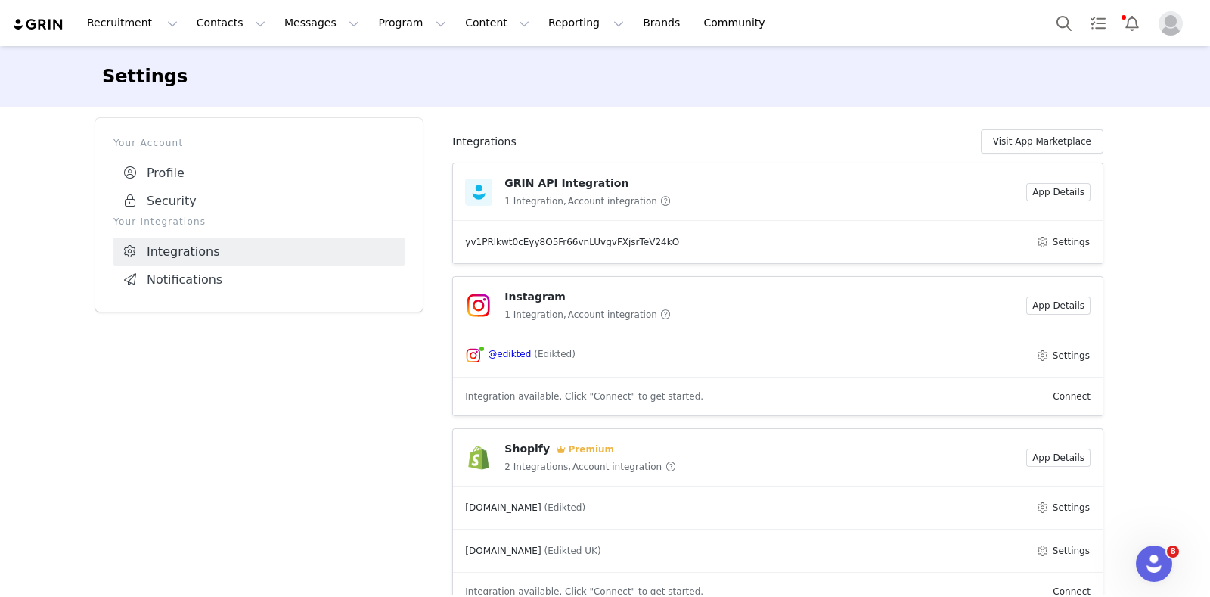
scroll to position [303, 0]
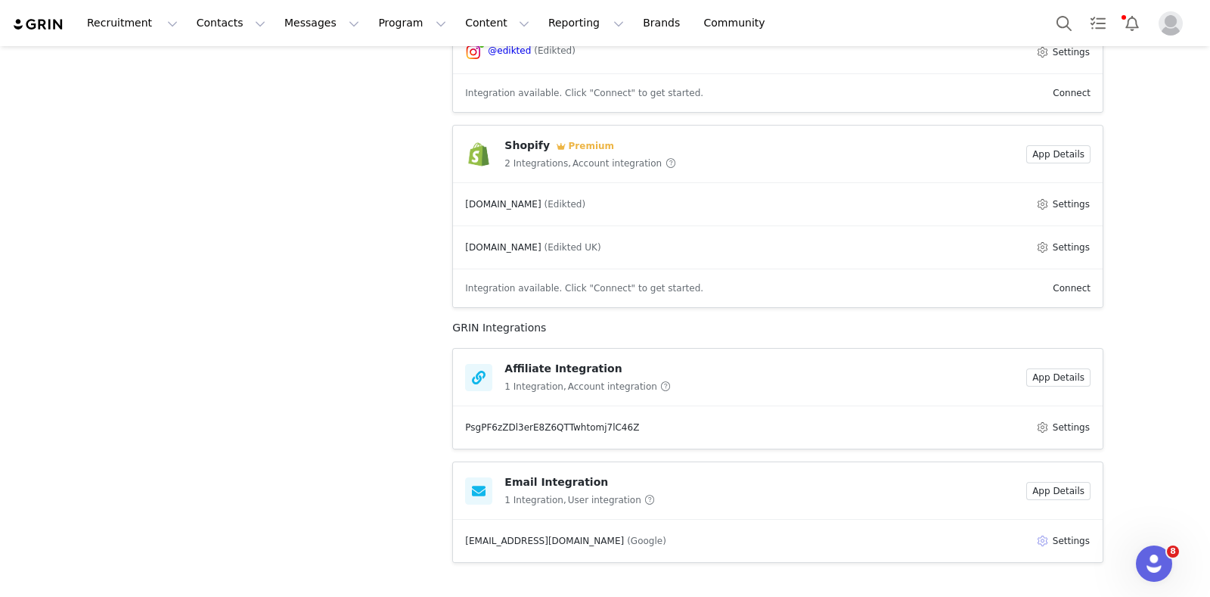
click at [1054, 532] on button "Settings" at bounding box center [1063, 541] width 55 height 18
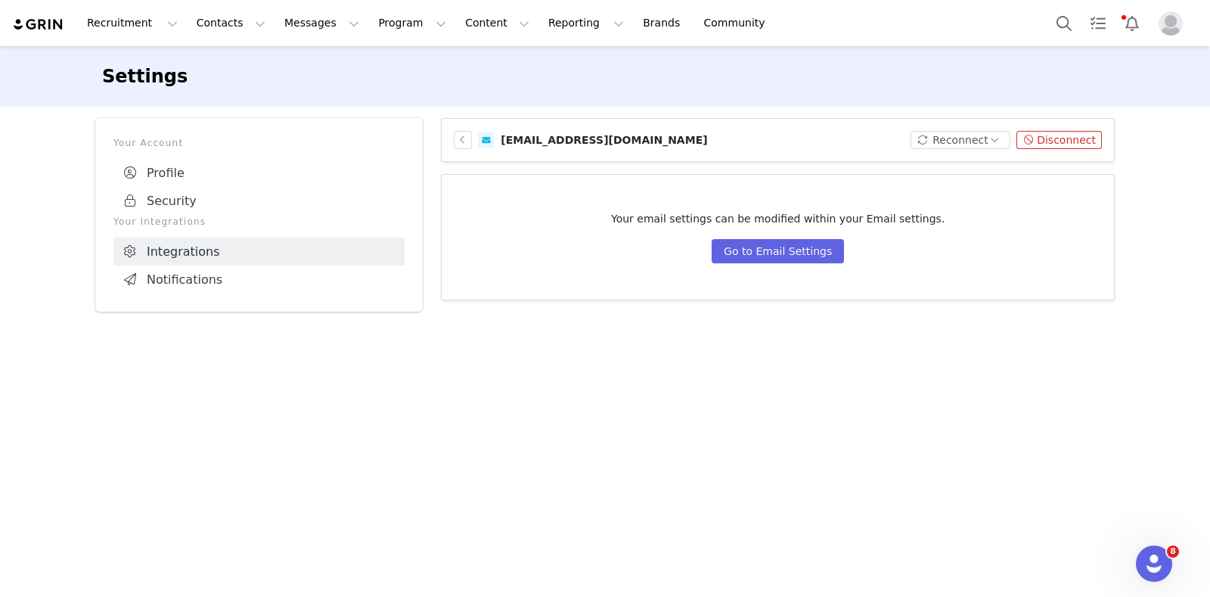
click at [1074, 141] on button "Disconnect" at bounding box center [1059, 140] width 85 height 18
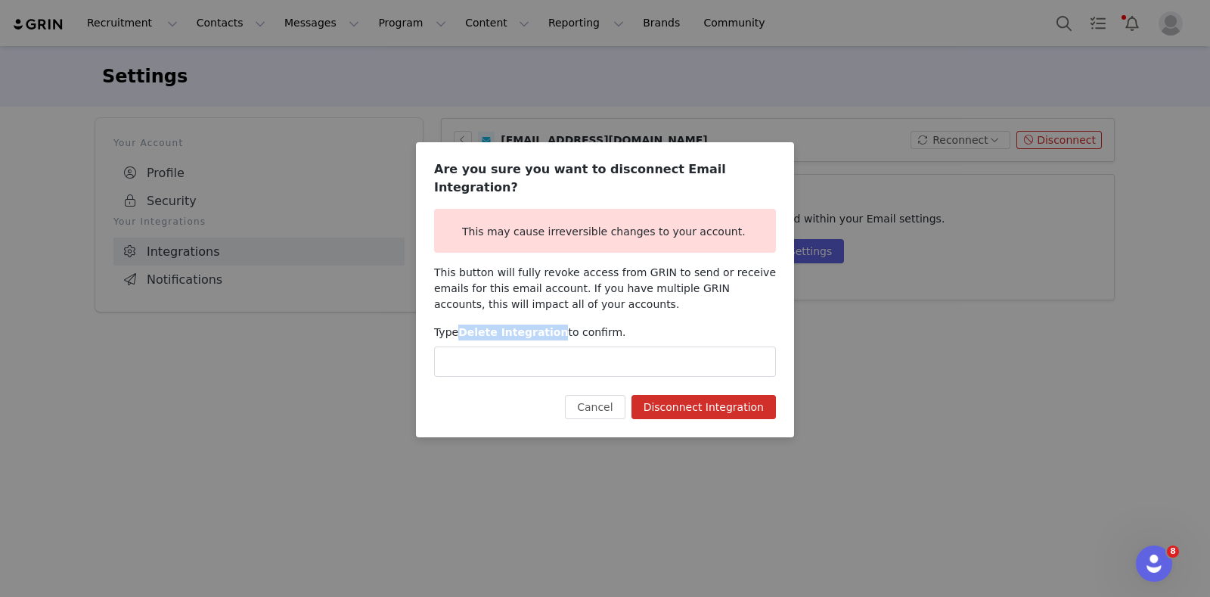
drag, startPoint x: 461, startPoint y: 322, endPoint x: 548, endPoint y: 319, distance: 87.8
click at [548, 326] on b "Delete Integration" at bounding box center [513, 332] width 110 height 12
copy b "Delete Integration"
click at [584, 359] on input "text" at bounding box center [605, 361] width 342 height 30
paste input "Delete Integration"
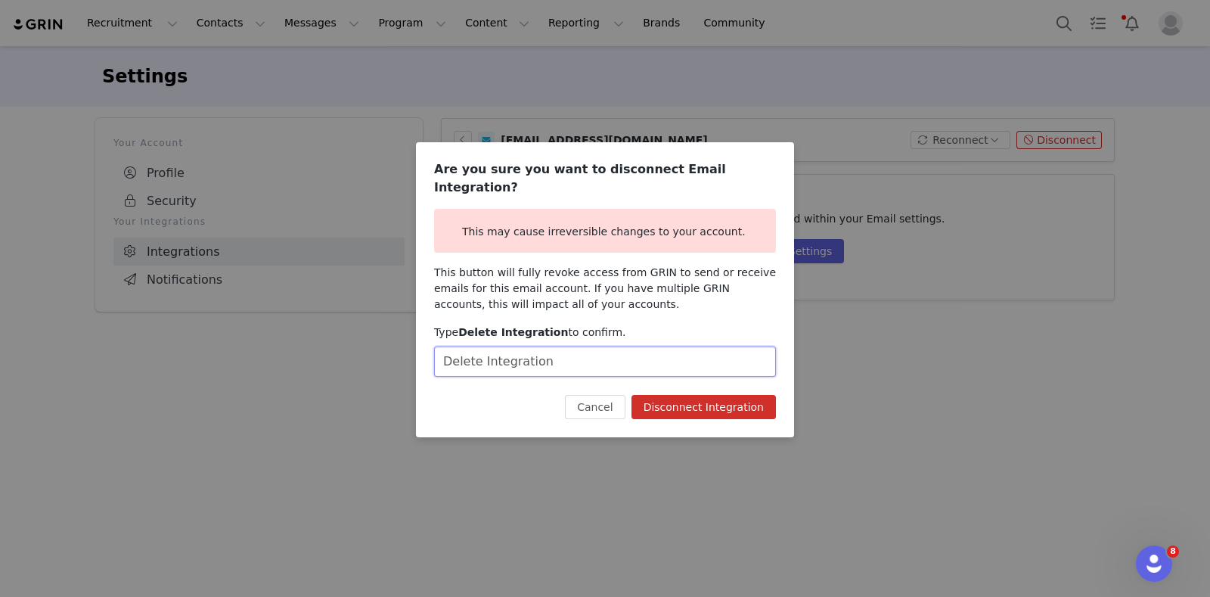
type input "Delete Integration"
click at [683, 399] on button "Disconnect Integration" at bounding box center [704, 407] width 144 height 24
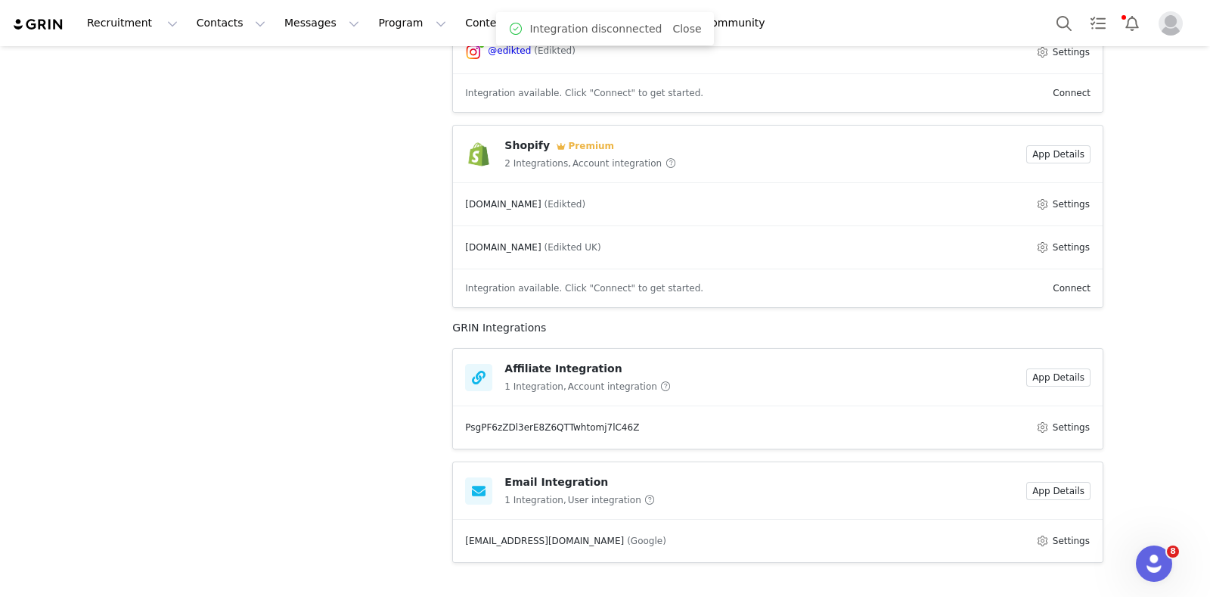
scroll to position [301, 0]
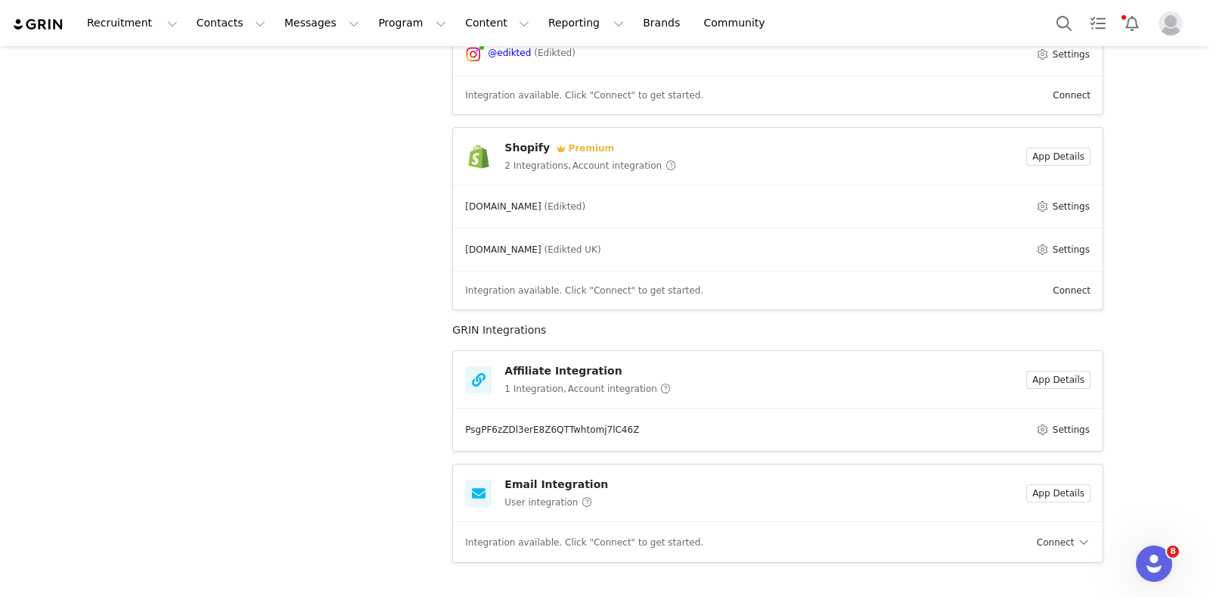
click at [1052, 542] on link "Connect" at bounding box center [1064, 542] width 54 height 11
click at [1067, 489] on li "Connect Email" at bounding box center [1089, 491] width 110 height 24
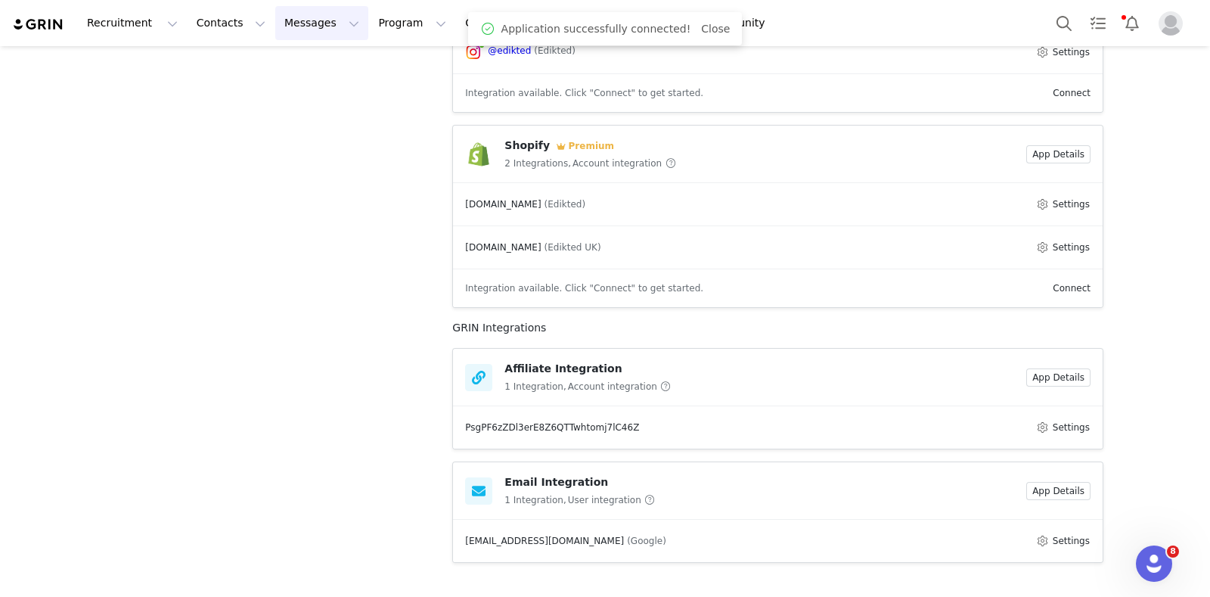
click at [299, 21] on button "Messages Messages" at bounding box center [321, 23] width 93 height 34
click at [193, 21] on button "Contacts Contacts" at bounding box center [231, 23] width 87 height 34
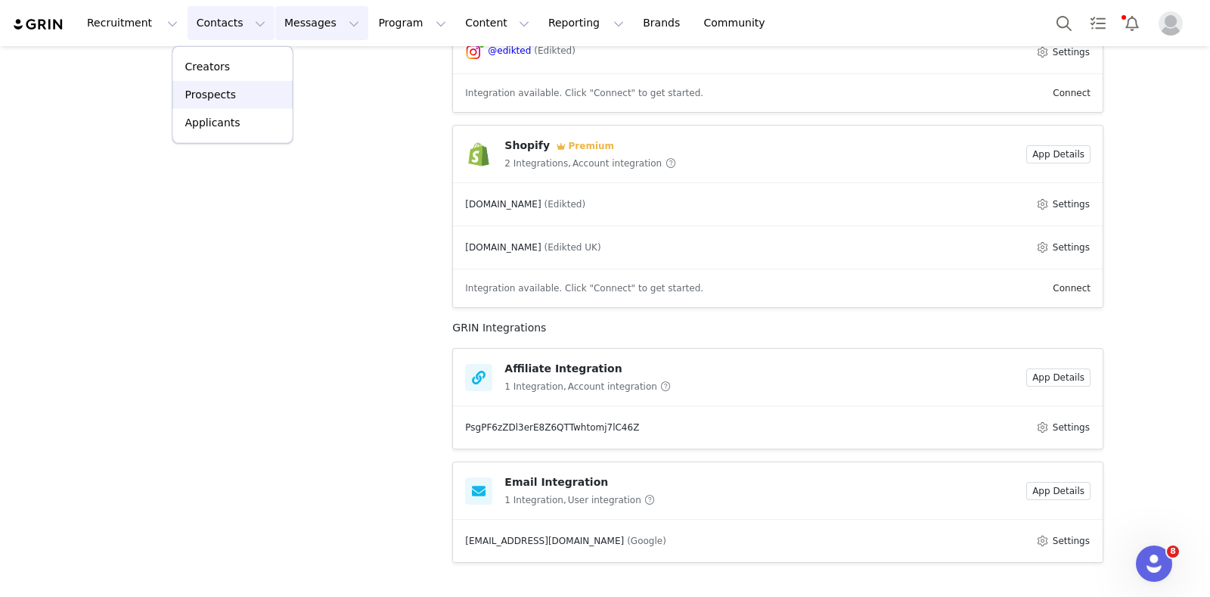
click at [241, 100] on div "Prospects" at bounding box center [232, 95] width 101 height 16
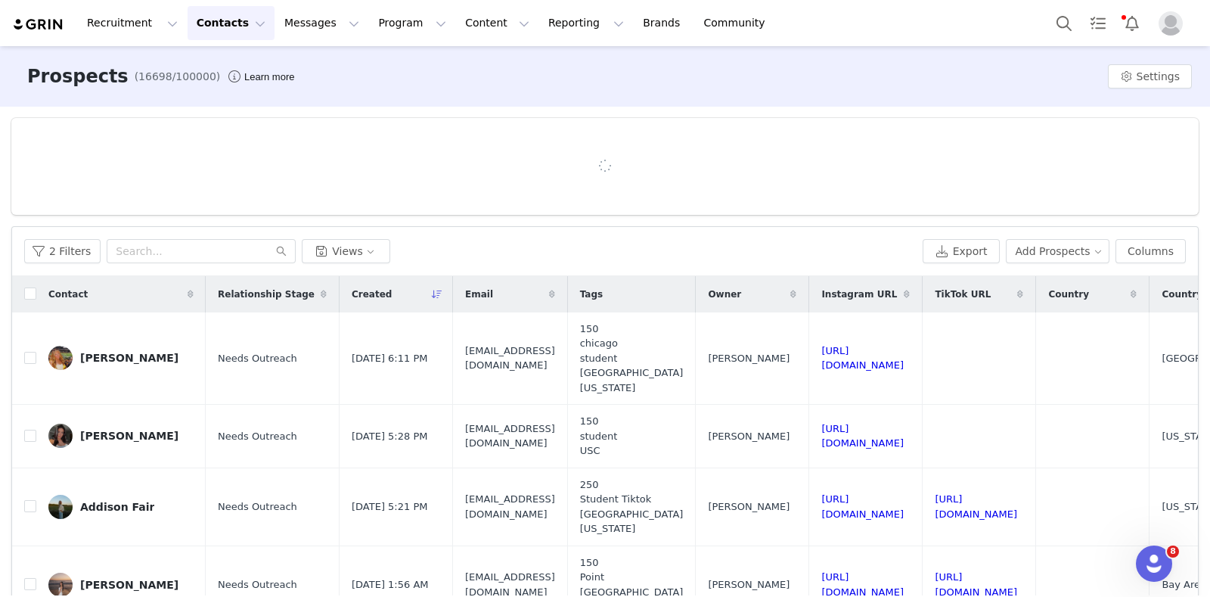
scroll to position [96, 0]
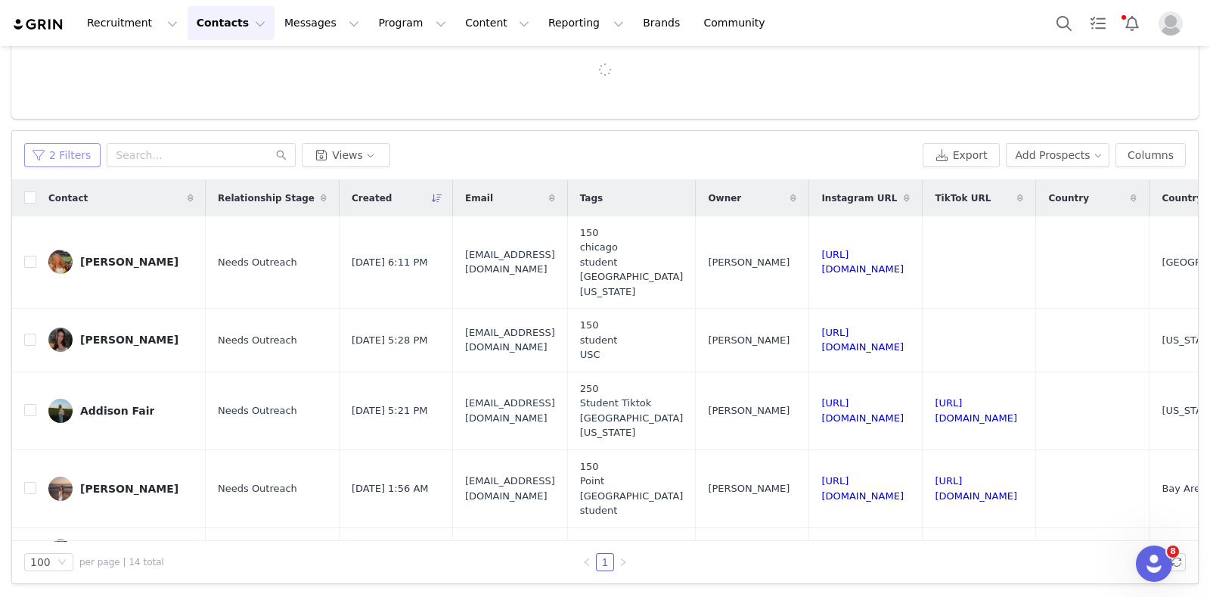
click at [65, 150] on button "2 Filters" at bounding box center [62, 155] width 76 height 24
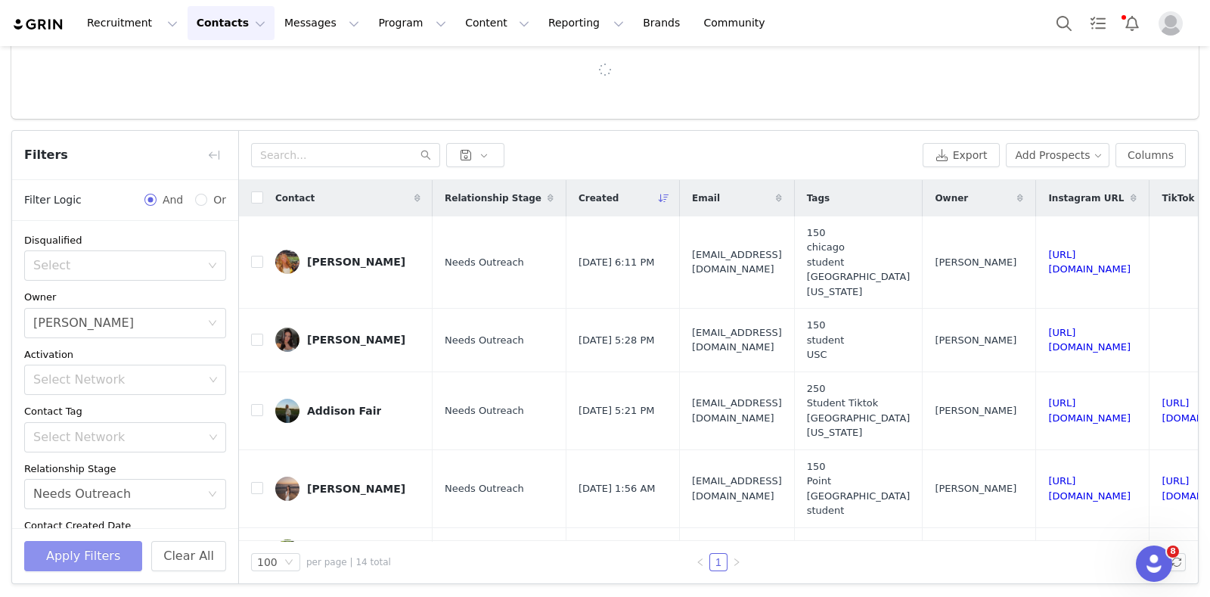
click at [109, 555] on button "Apply Filters" at bounding box center [83, 556] width 118 height 30
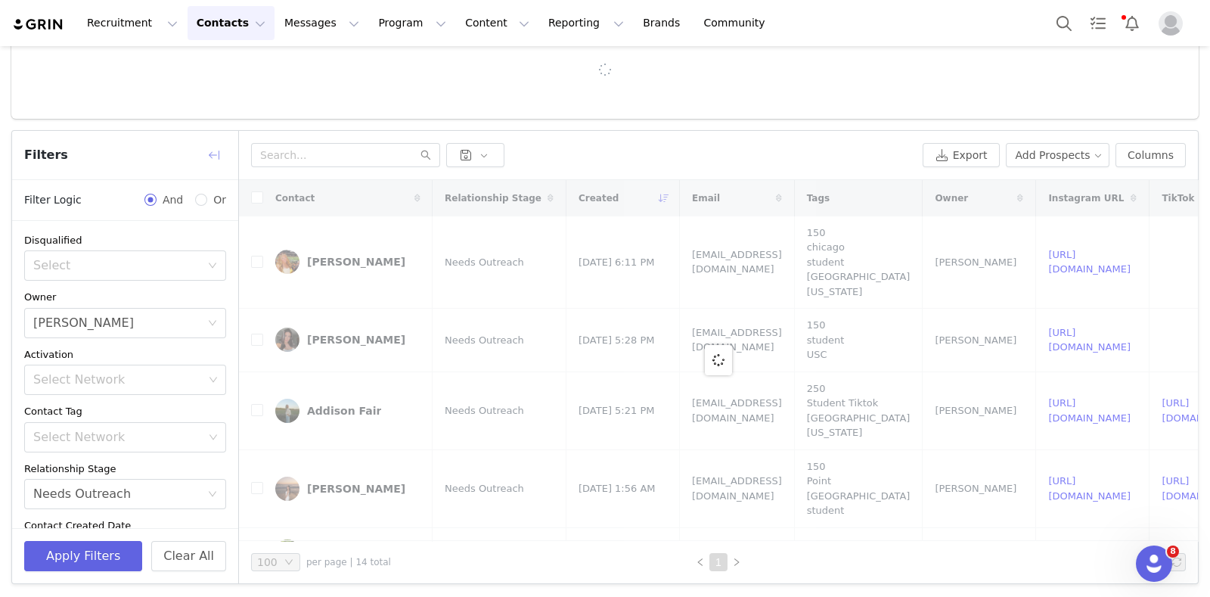
click at [216, 143] on button "button" at bounding box center [214, 155] width 24 height 24
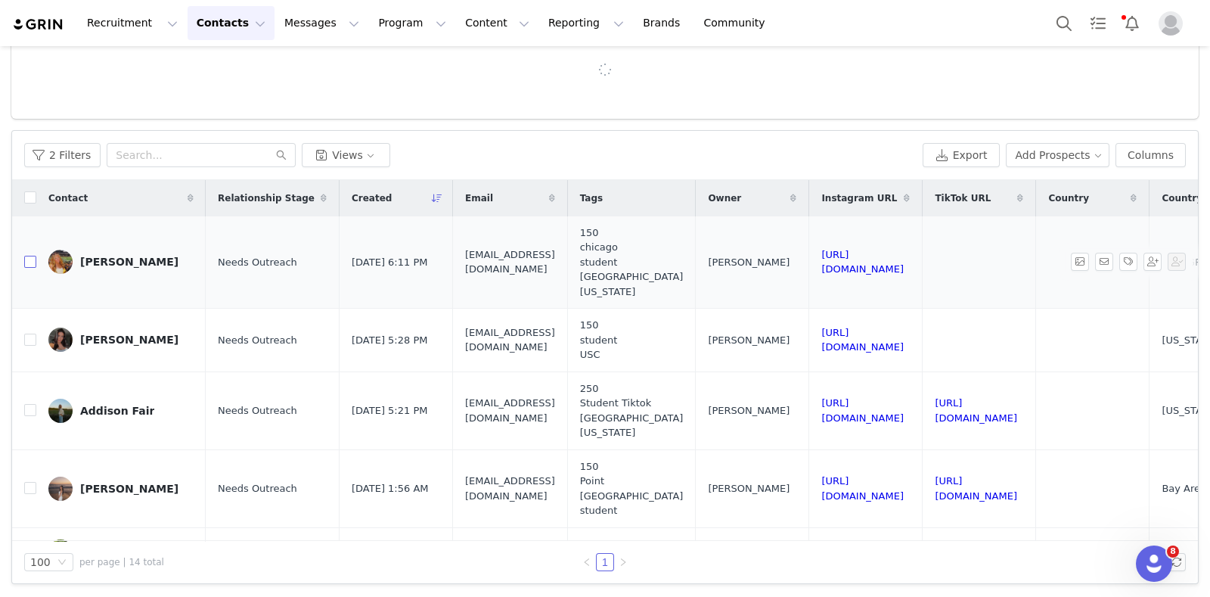
click at [24, 263] on input "checkbox" at bounding box center [30, 262] width 12 height 12
checkbox input "true"
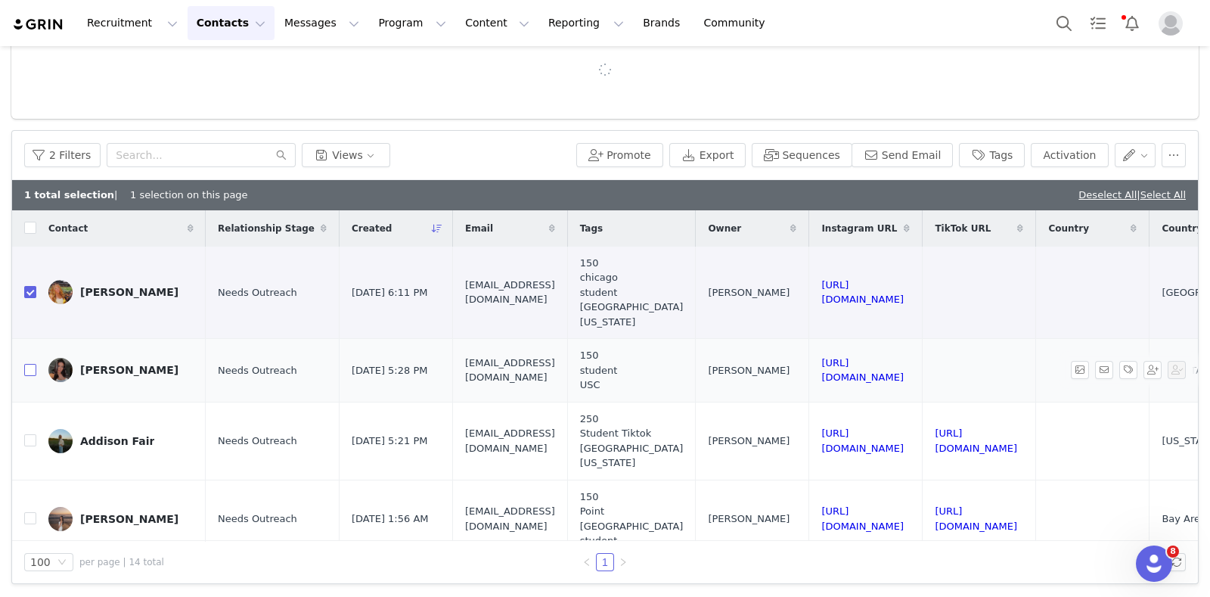
click at [26, 368] on input "checkbox" at bounding box center [30, 370] width 12 height 12
checkbox input "true"
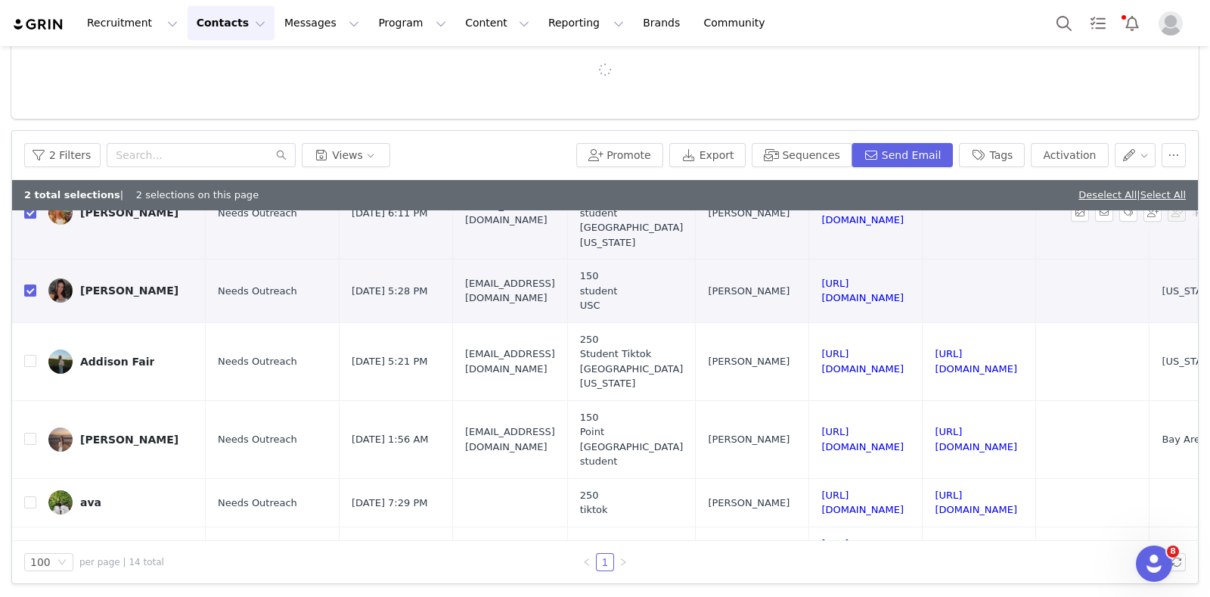
scroll to position [126, 0]
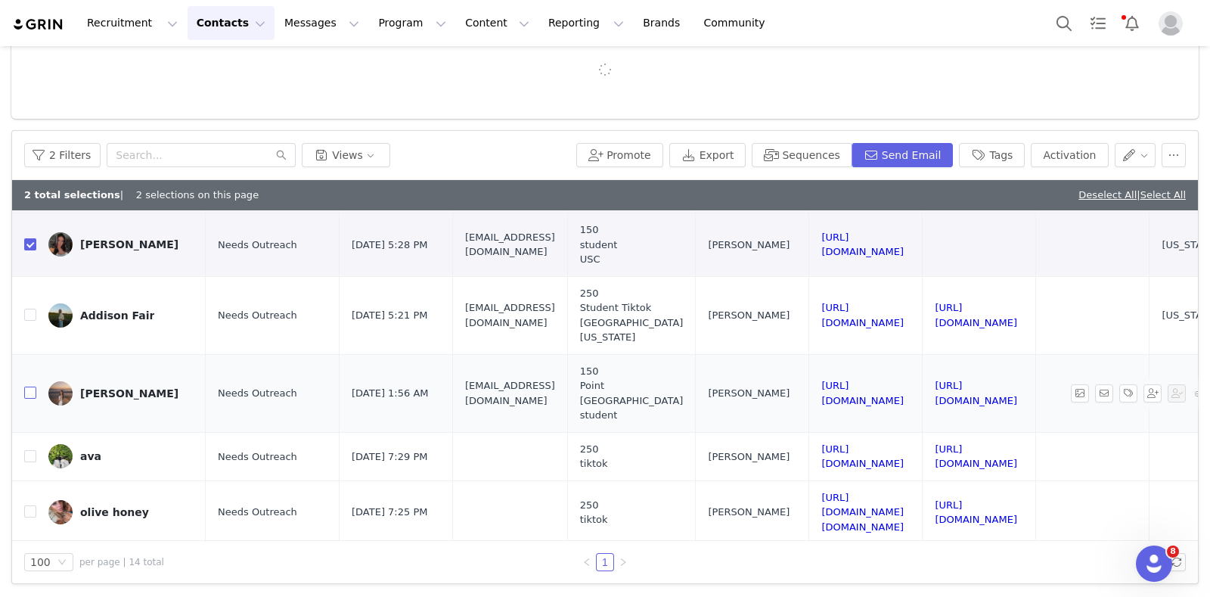
click at [26, 387] on input "checkbox" at bounding box center [30, 393] width 12 height 12
checkbox input "true"
click at [903, 148] on button "Send Email" at bounding box center [903, 155] width 102 height 24
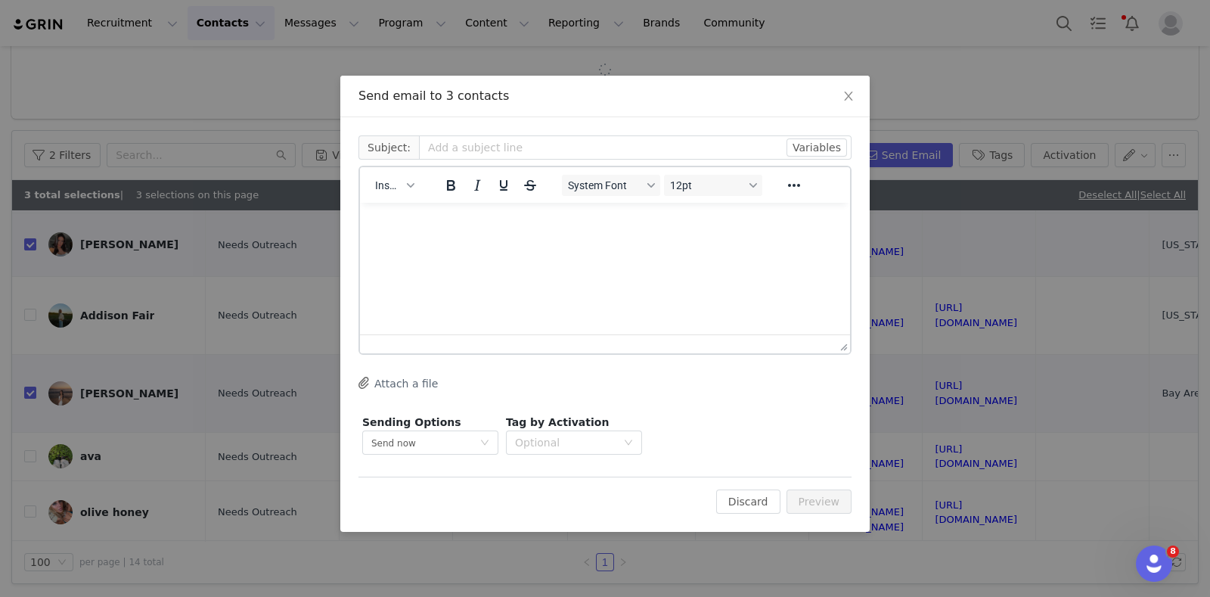
scroll to position [0, 0]
click at [417, 191] on button "Insert" at bounding box center [394, 185] width 51 height 21
click at [426, 207] on div "Insert Template" at bounding box center [450, 211] width 136 height 18
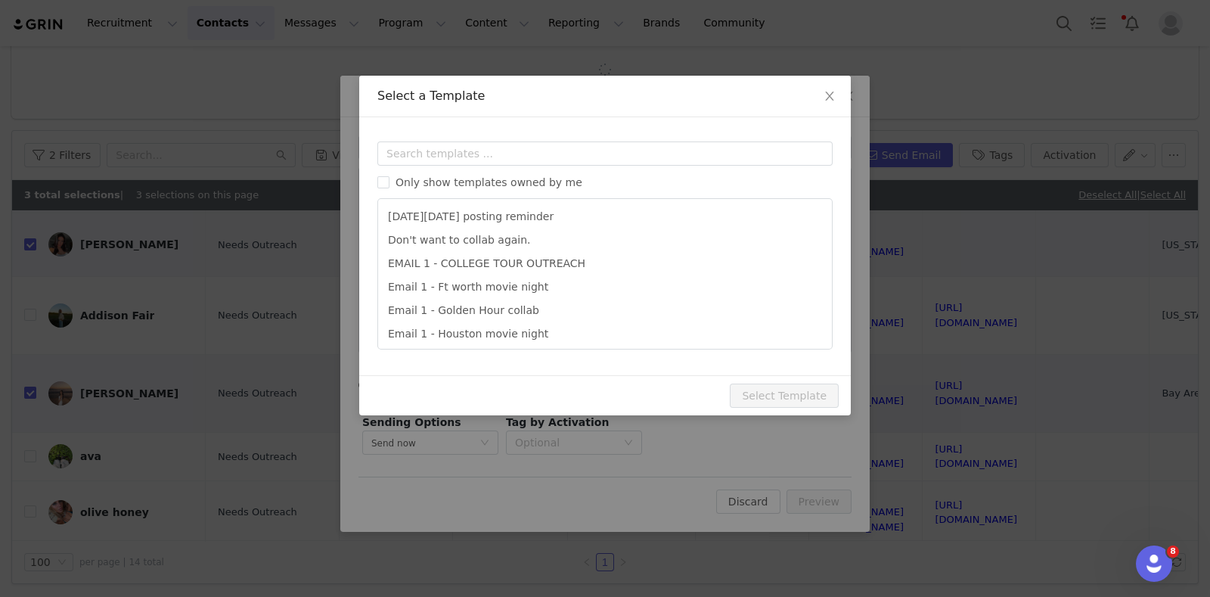
click at [438, 136] on div "Templates Only show templates owned by me Black Friday posting reminder Don't w…" at bounding box center [605, 246] width 492 height 258
click at [446, 140] on div "Templates Only show templates owned by me Black Friday posting reminder Don't w…" at bounding box center [605, 246] width 492 height 258
click at [448, 142] on input "text" at bounding box center [604, 153] width 455 height 24
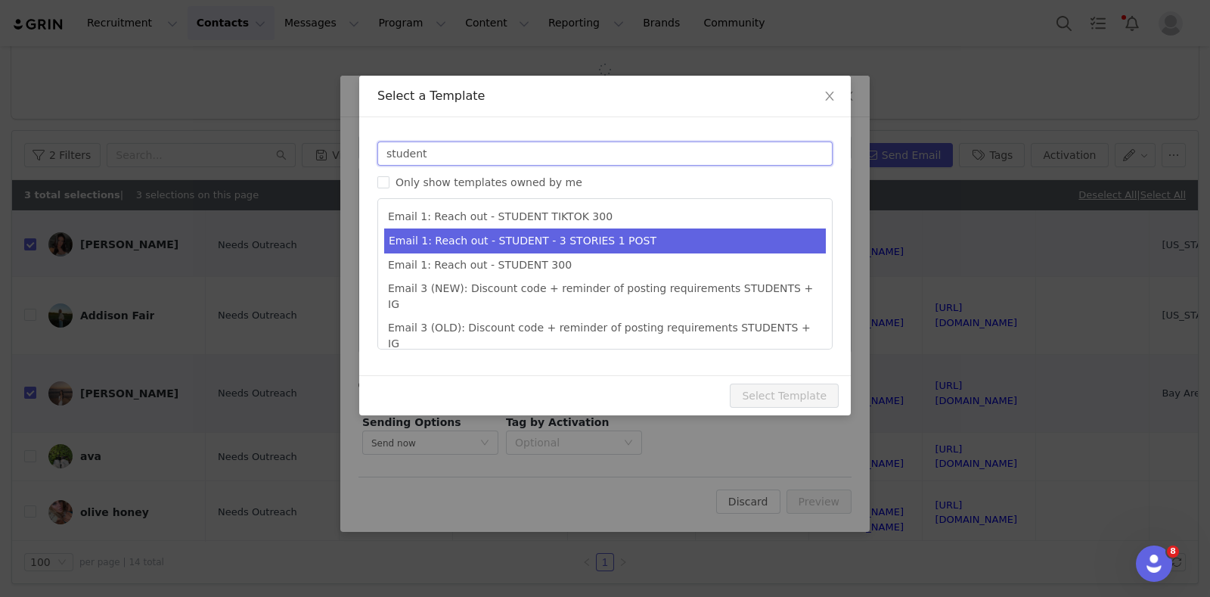
type input "student"
click at [617, 241] on li "Email 1: Reach out - STUDENT - 3 STORIES 1 POST" at bounding box center [605, 240] width 442 height 25
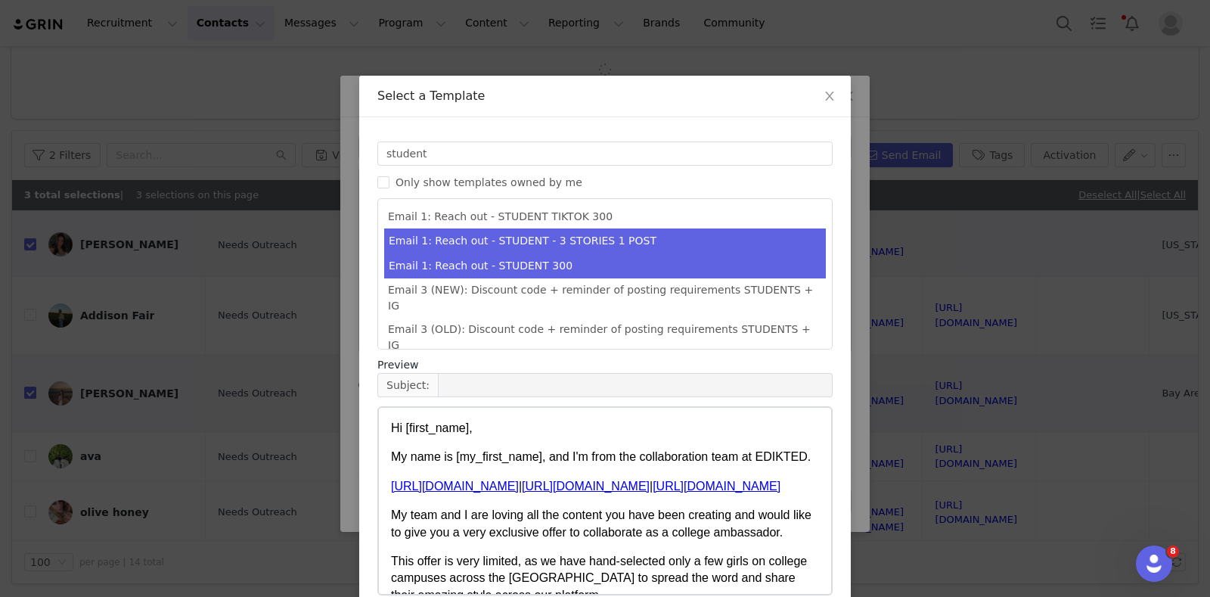
type input "Collab with Edikted"
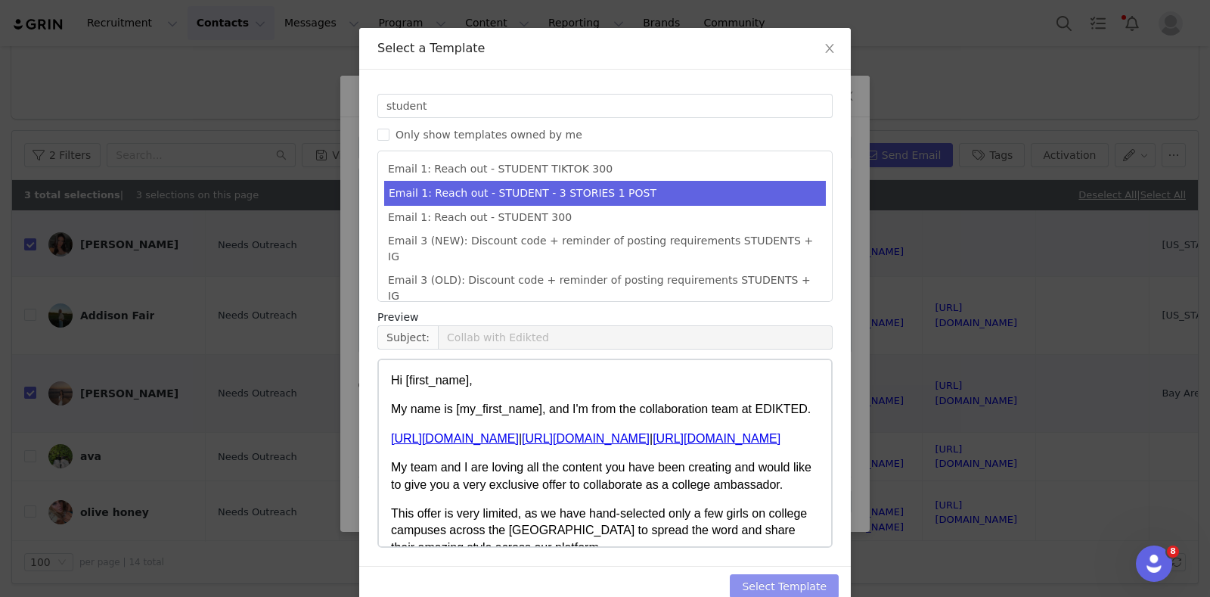
scroll to position [74, 0]
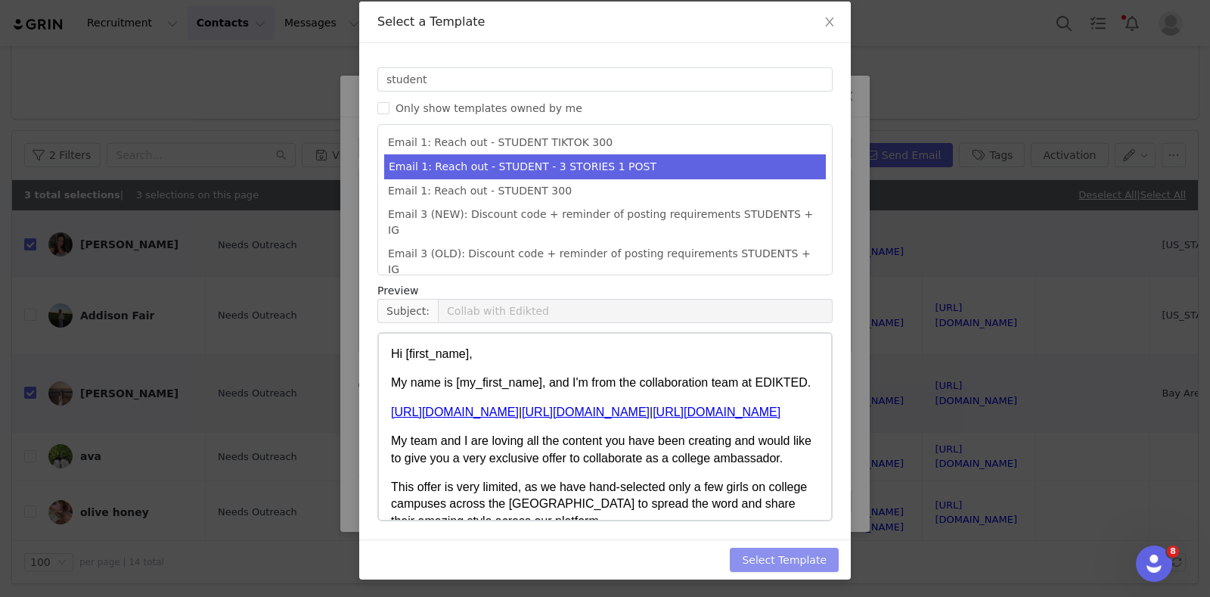
click at [817, 558] on button "Select Template" at bounding box center [784, 560] width 109 height 24
type input "Collab with Edikted"
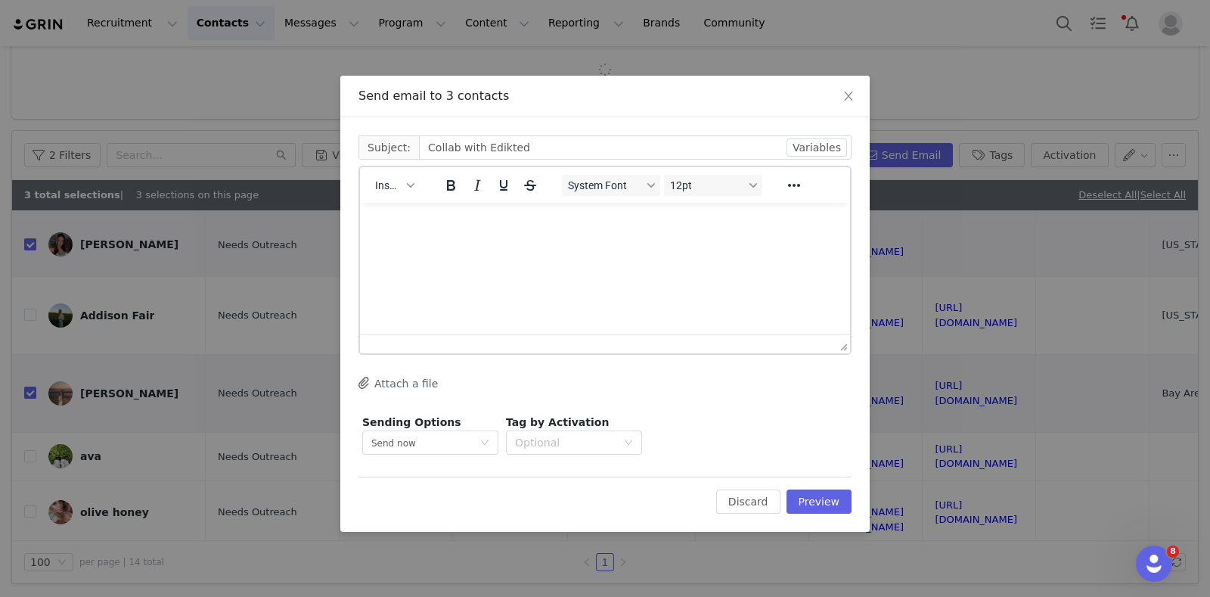
scroll to position [0, 0]
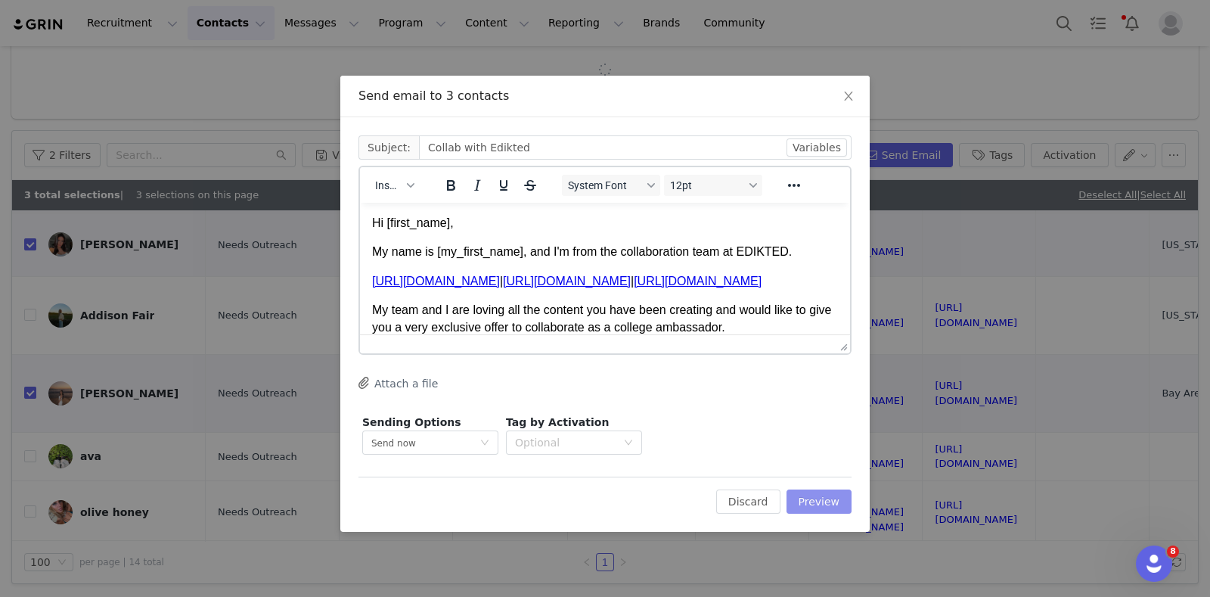
click at [831, 508] on button "Preview" at bounding box center [820, 501] width 66 height 24
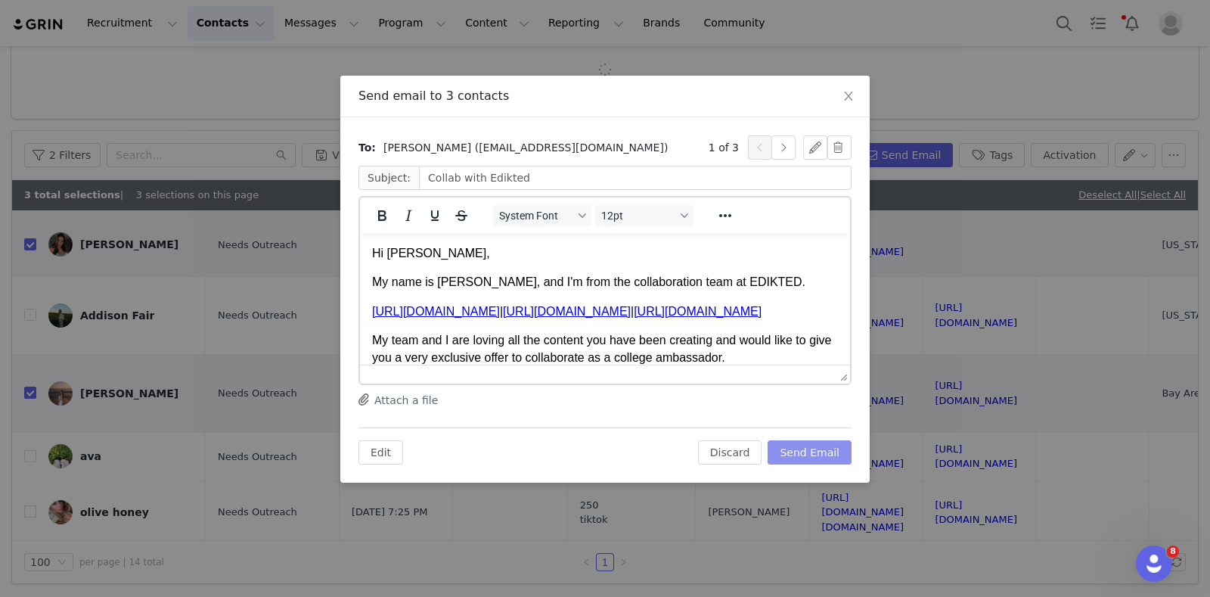
click at [838, 458] on button "Send Email" at bounding box center [810, 452] width 84 height 24
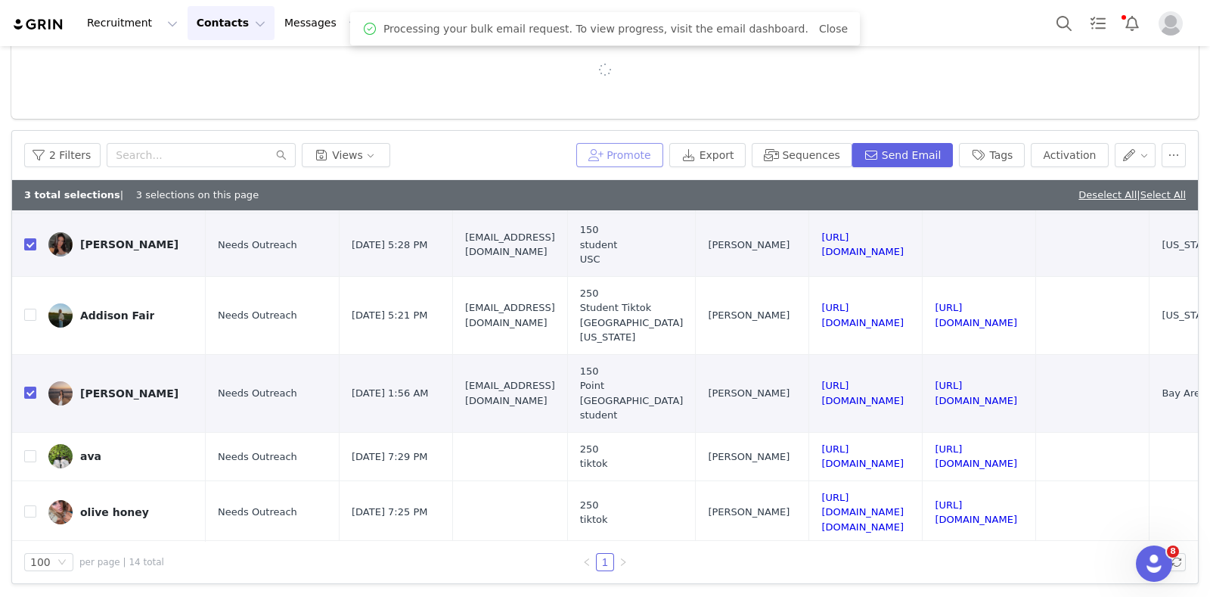
click at [647, 148] on button "Promote" at bounding box center [619, 155] width 87 height 24
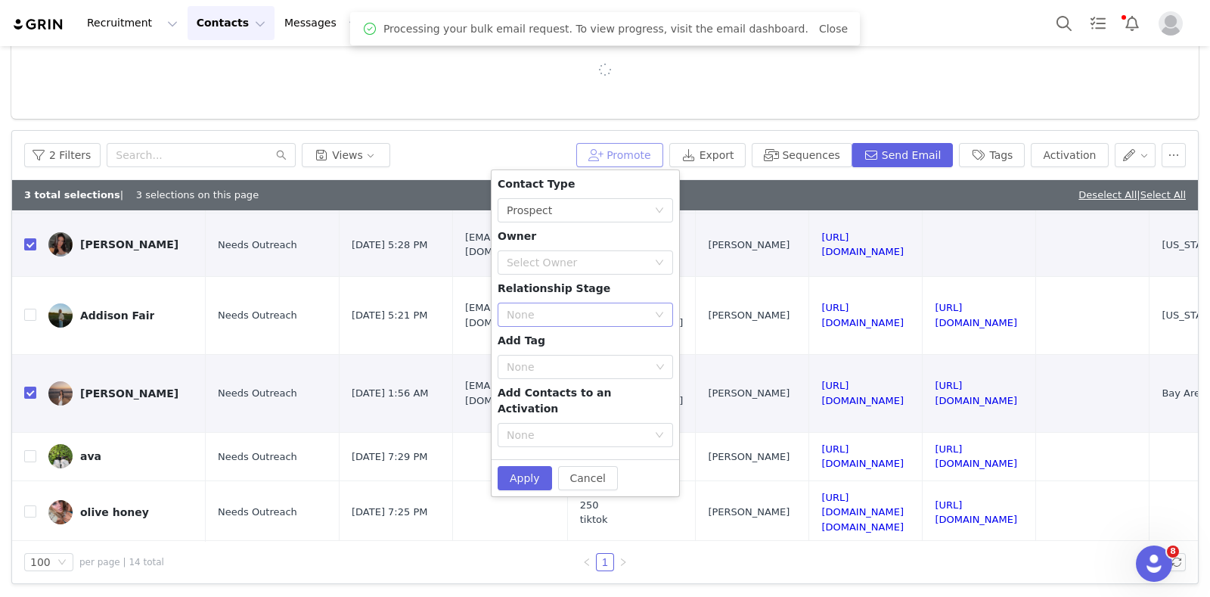
click at [567, 310] on div "None" at bounding box center [577, 314] width 141 height 15
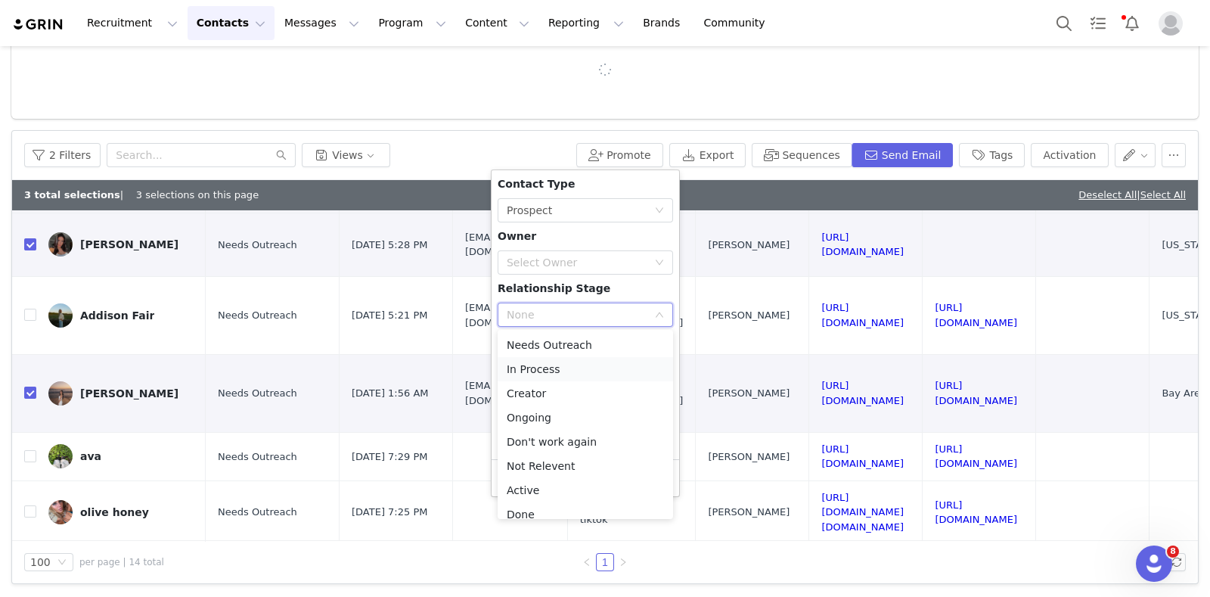
click at [546, 374] on li "In Process" at bounding box center [586, 369] width 176 height 24
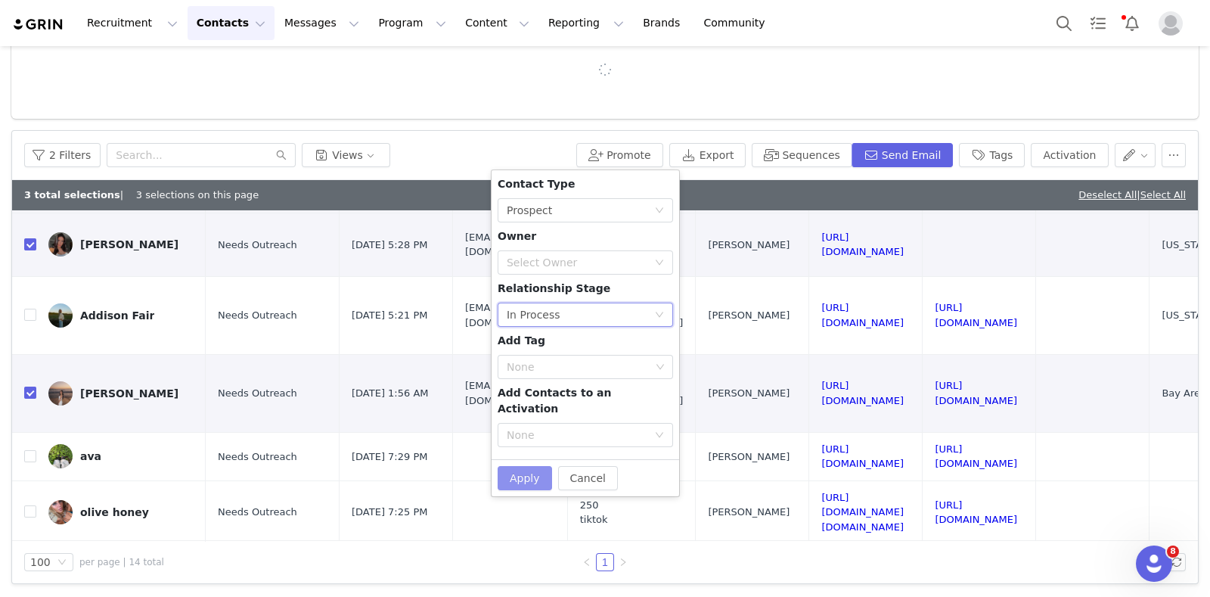
click at [524, 466] on button "Apply" at bounding box center [525, 478] width 54 height 24
checkbox input "false"
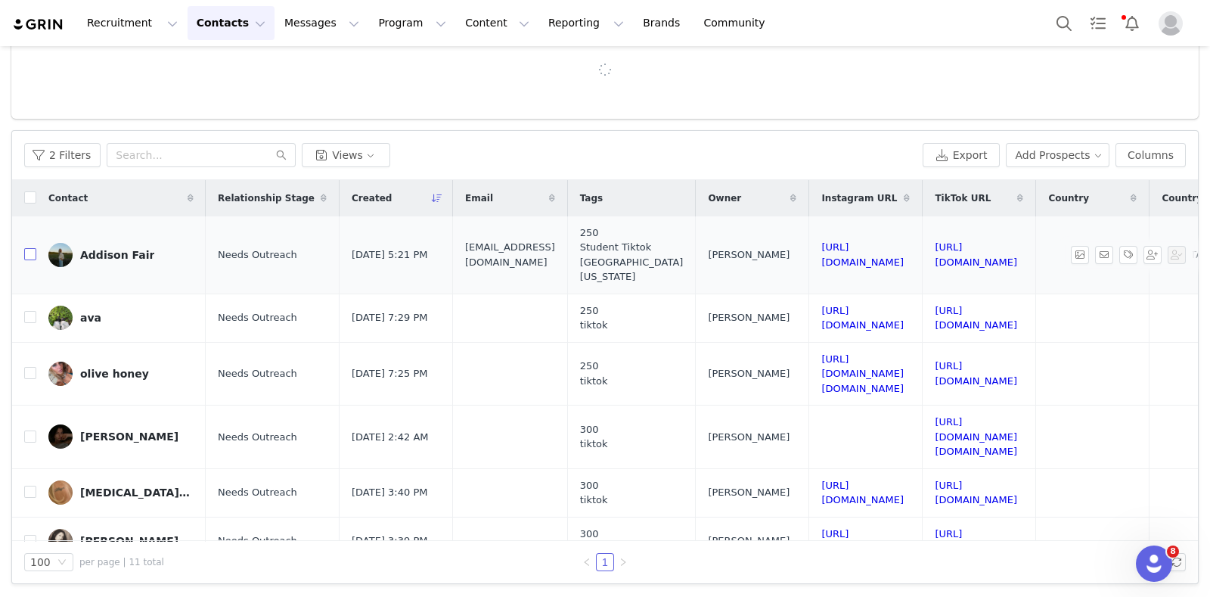
click at [26, 248] on input "checkbox" at bounding box center [30, 254] width 12 height 12
checkbox input "true"
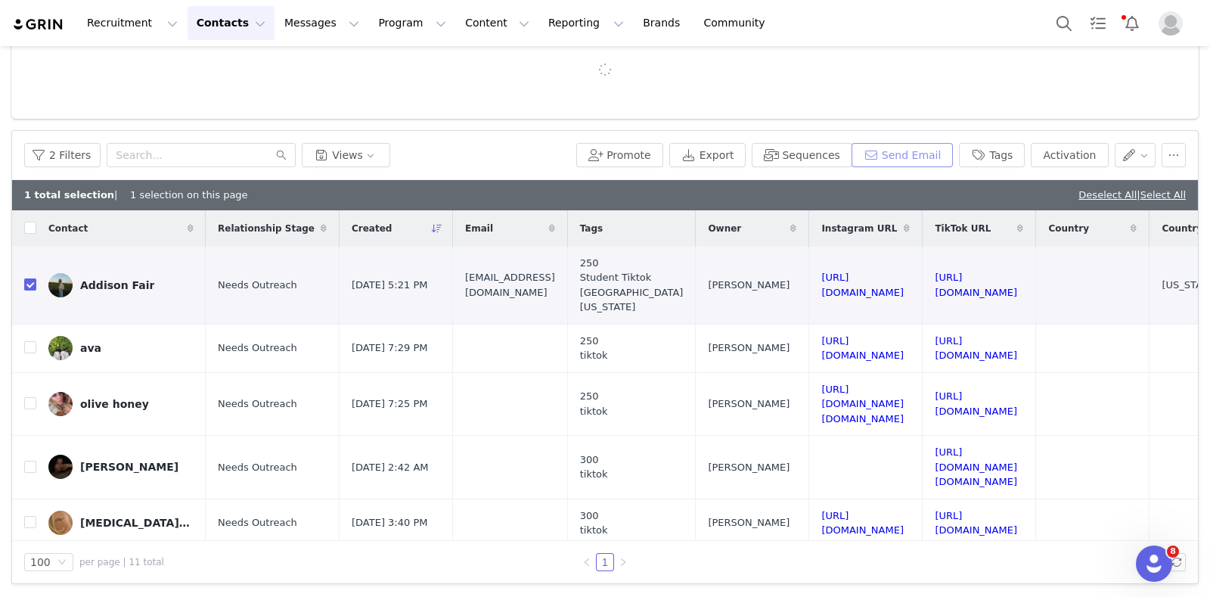
click at [878, 152] on button "Send Email" at bounding box center [903, 155] width 102 height 24
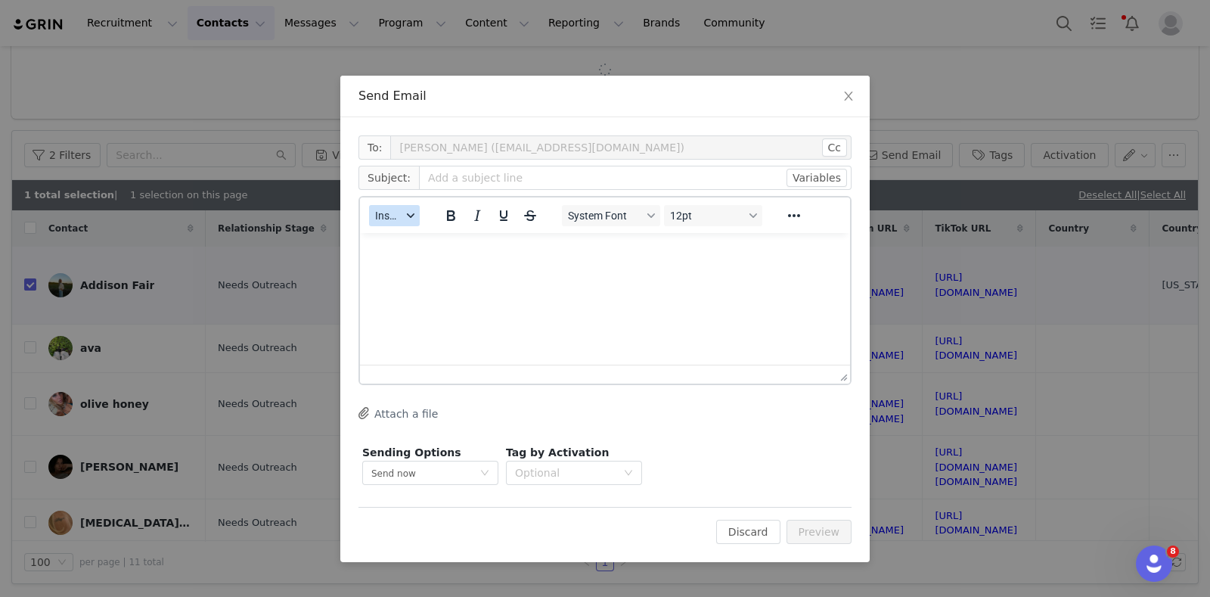
click at [405, 212] on div "button" at bounding box center [411, 216] width 12 height 8
click at [408, 235] on div "Insert Template" at bounding box center [450, 241] width 136 height 18
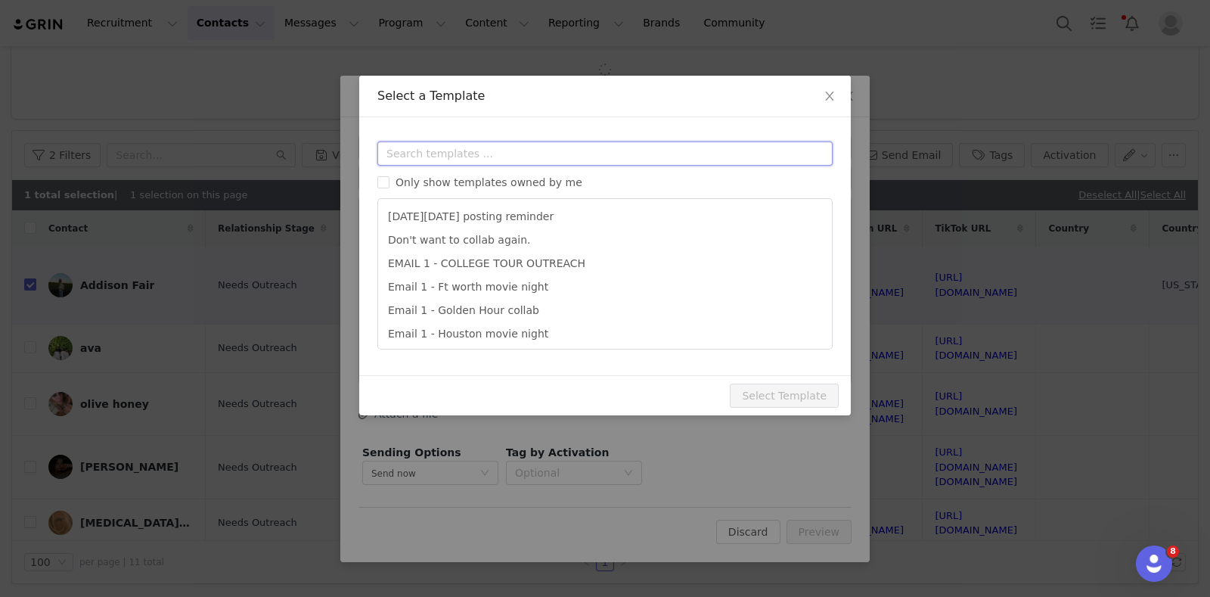
click at [458, 142] on input "text" at bounding box center [604, 153] width 455 height 24
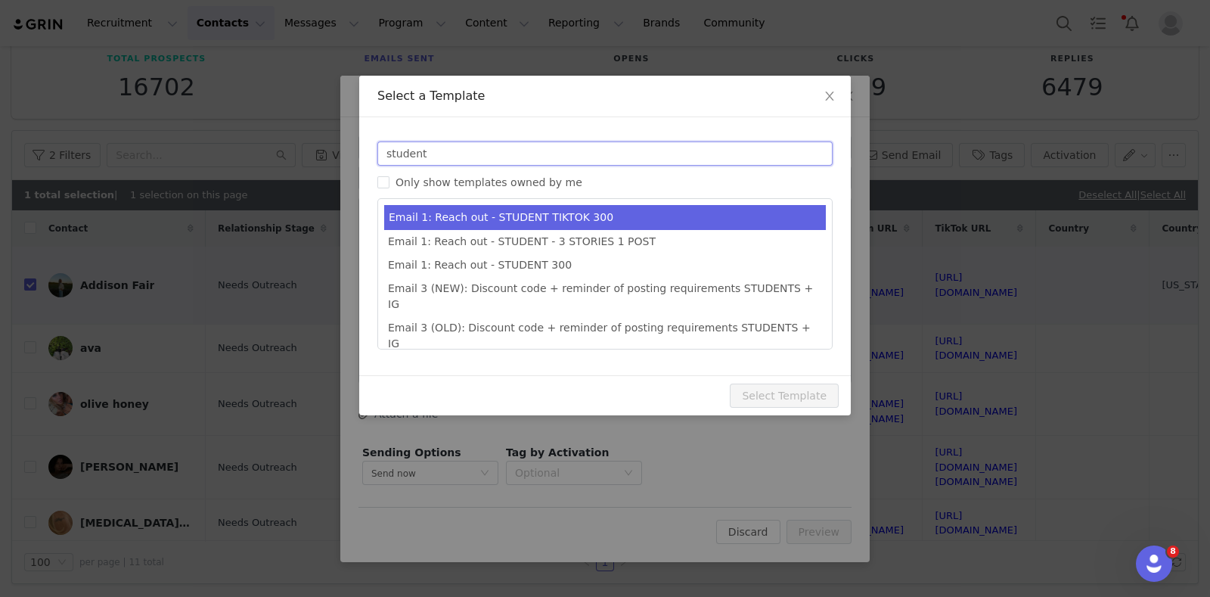
type input "student"
type input "Collab with Edikted"
click at [617, 226] on li "Email 1: Reach out - STUDENT TIKTOK 300" at bounding box center [605, 217] width 442 height 25
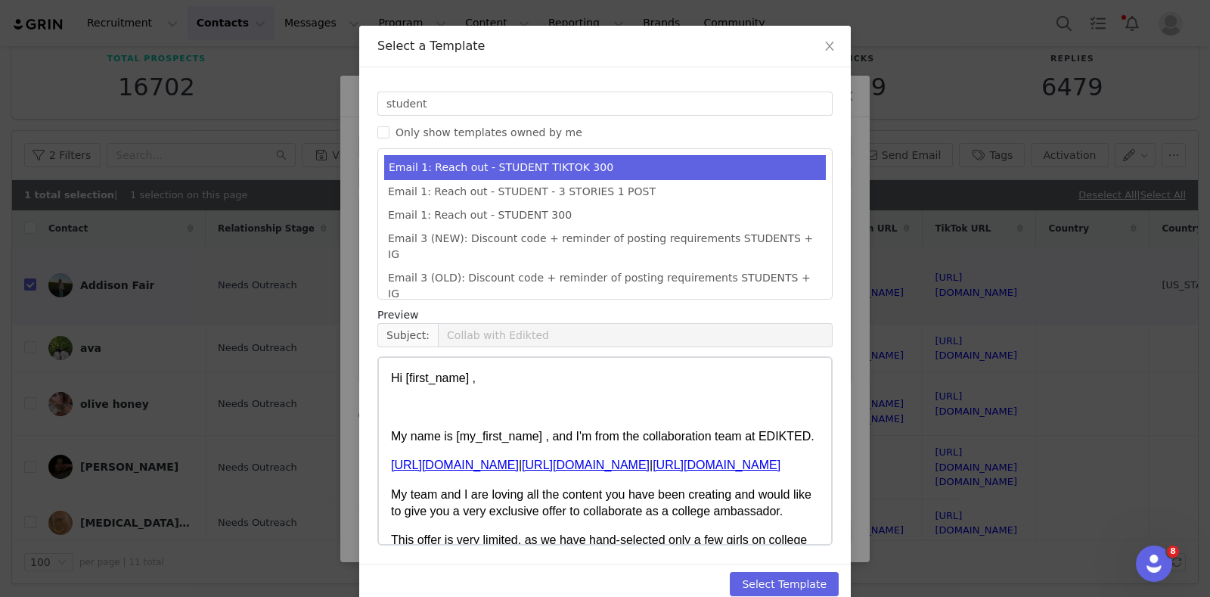
scroll to position [74, 0]
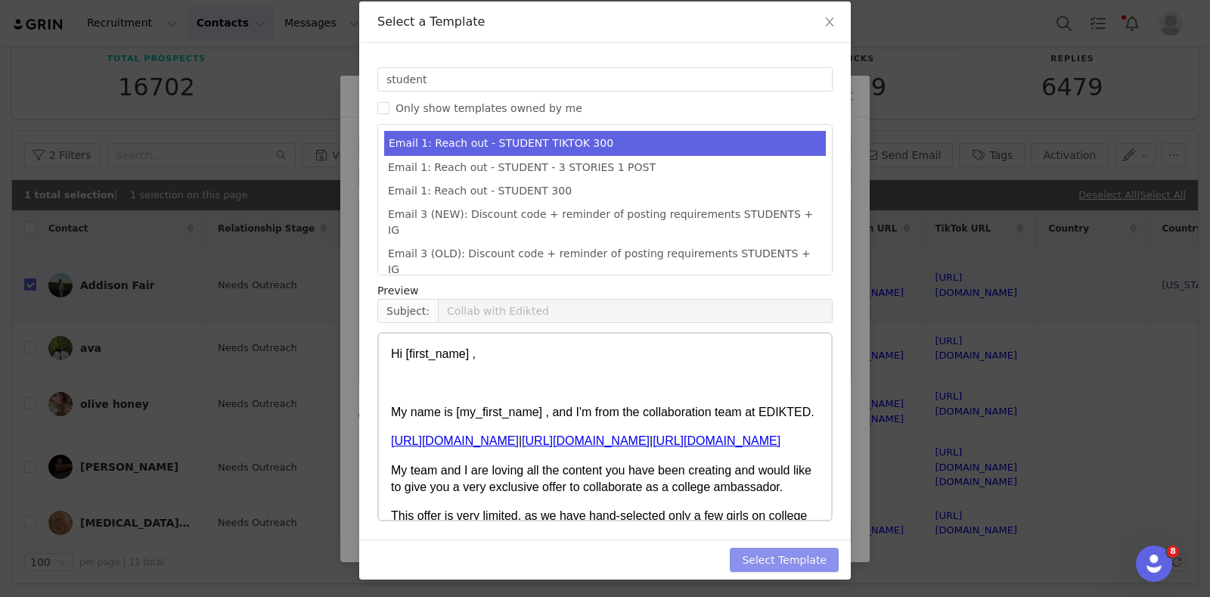
click at [817, 558] on button "Select Template" at bounding box center [784, 560] width 109 height 24
type input "Collab with Edikted"
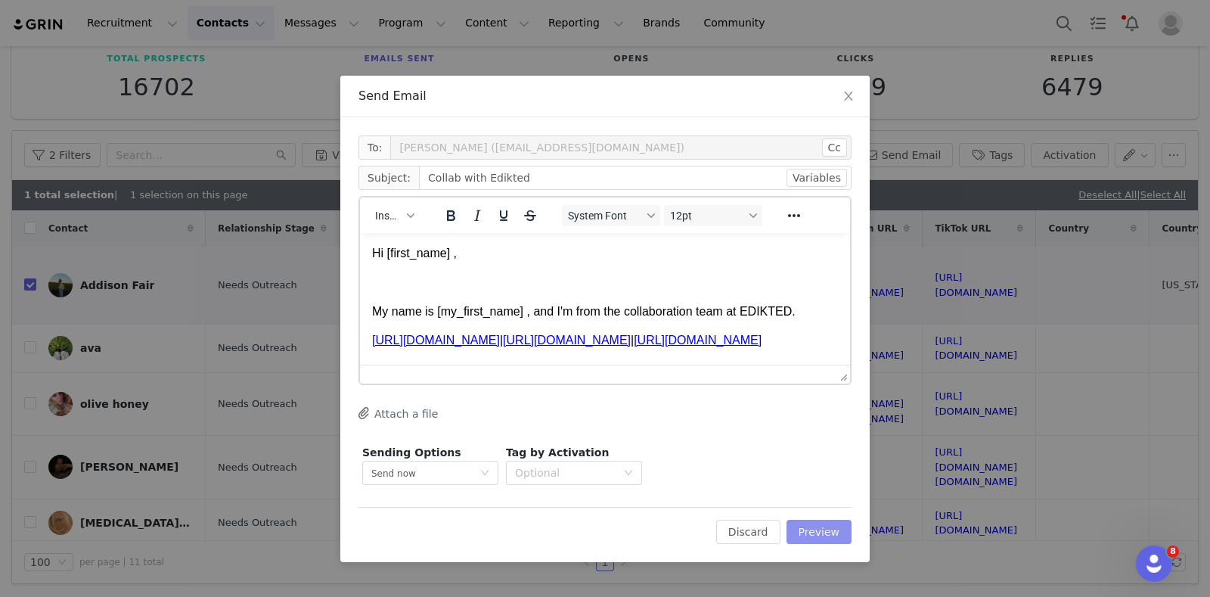
click at [834, 539] on button "Preview" at bounding box center [820, 532] width 66 height 24
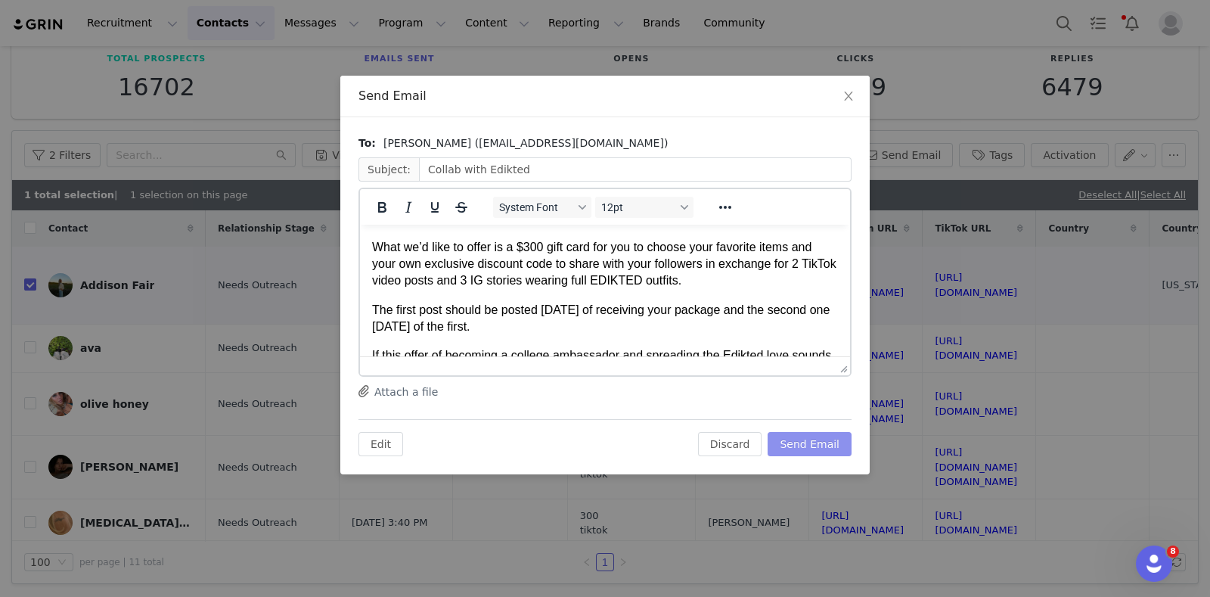
scroll to position [252, 0]
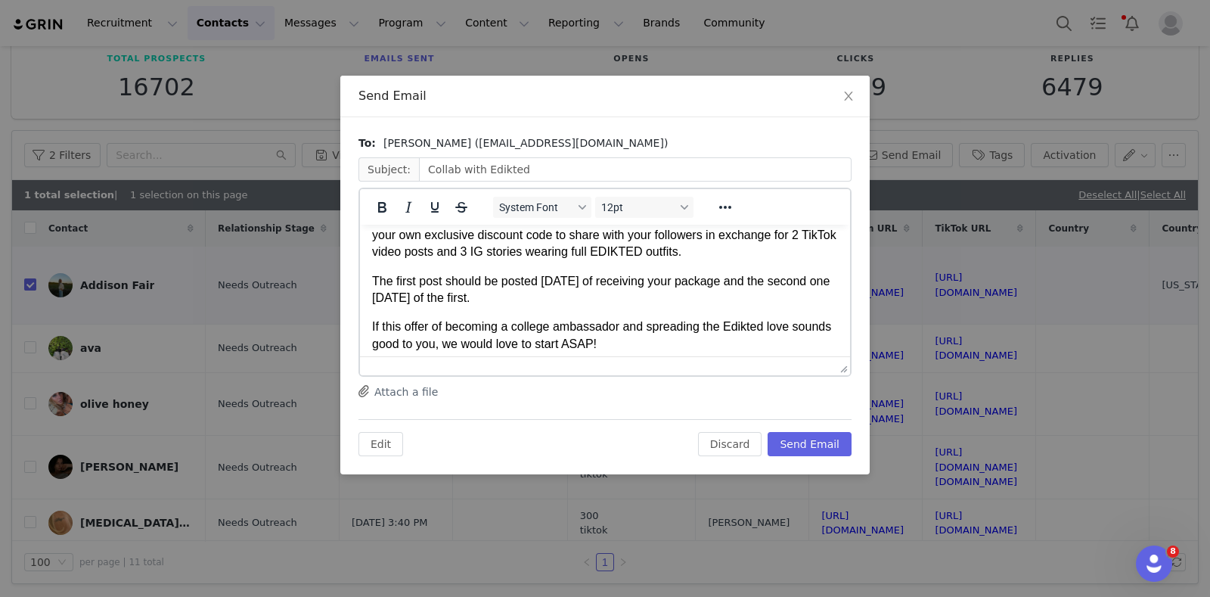
click at [531, 233] on p "What we’d like to offer is a $300 gift card for you to choose your favorite ite…" at bounding box center [605, 235] width 466 height 51
click at [832, 444] on button "Send Email" at bounding box center [810, 444] width 84 height 24
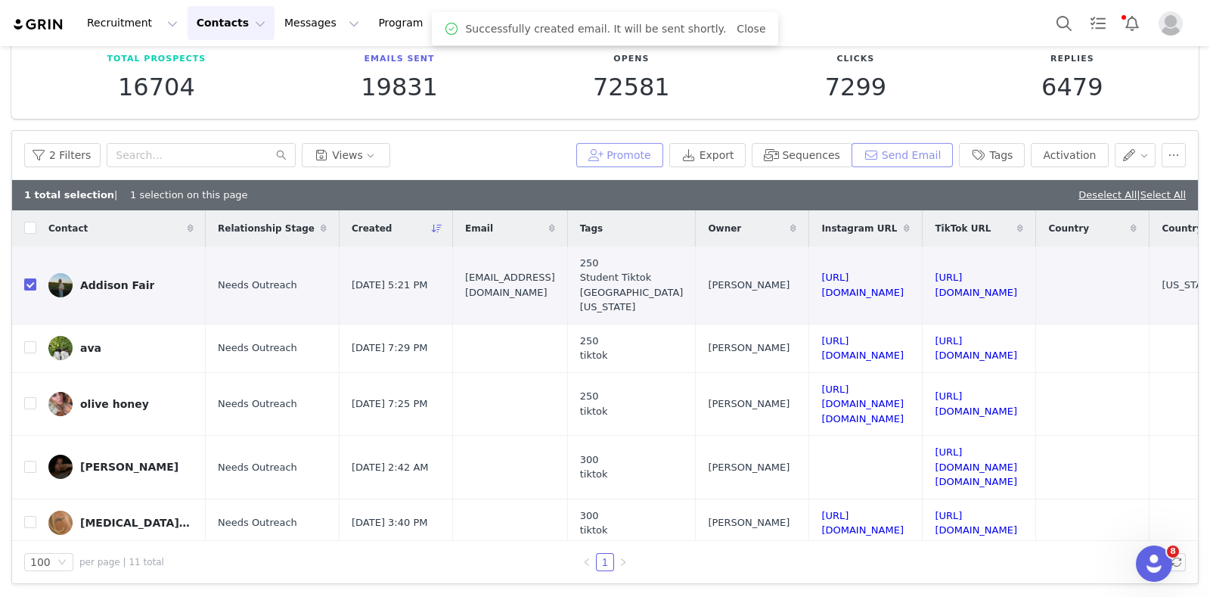
scroll to position [0, 0]
click at [651, 163] on button "Promote" at bounding box center [619, 155] width 87 height 24
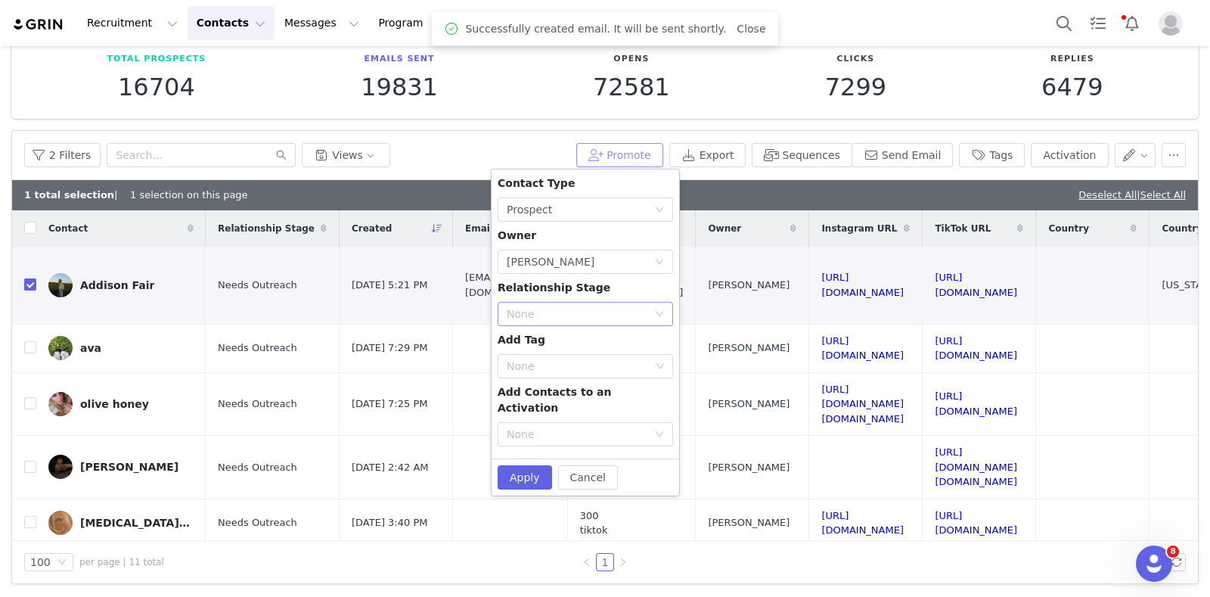
click at [558, 317] on div "None" at bounding box center [577, 313] width 141 height 15
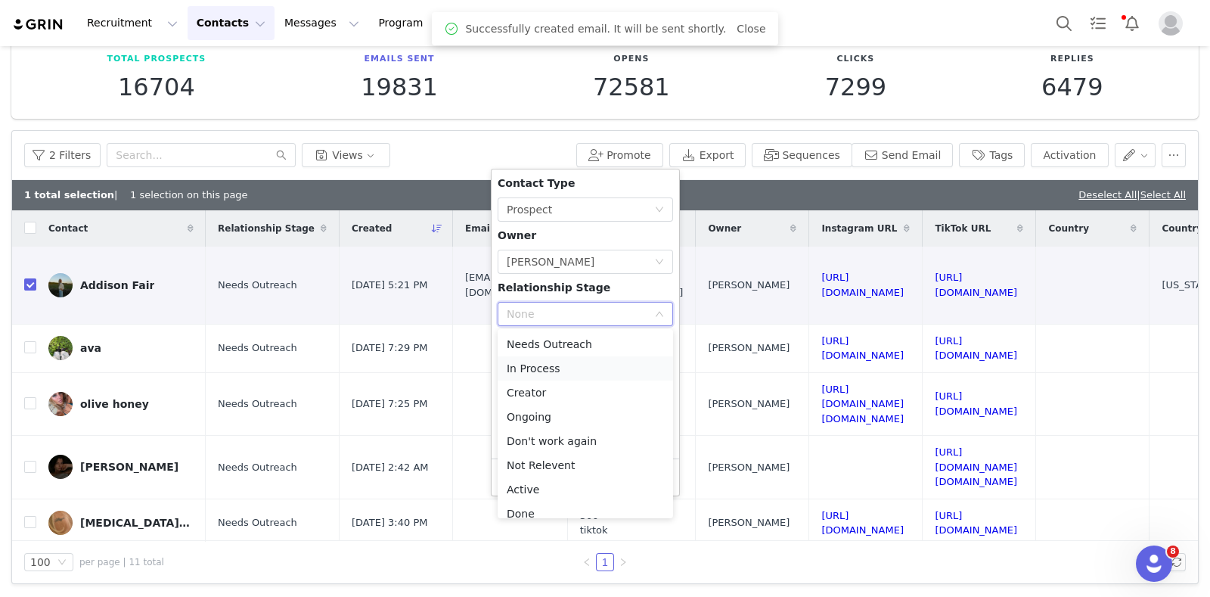
click at [552, 364] on li "In Process" at bounding box center [586, 368] width 176 height 24
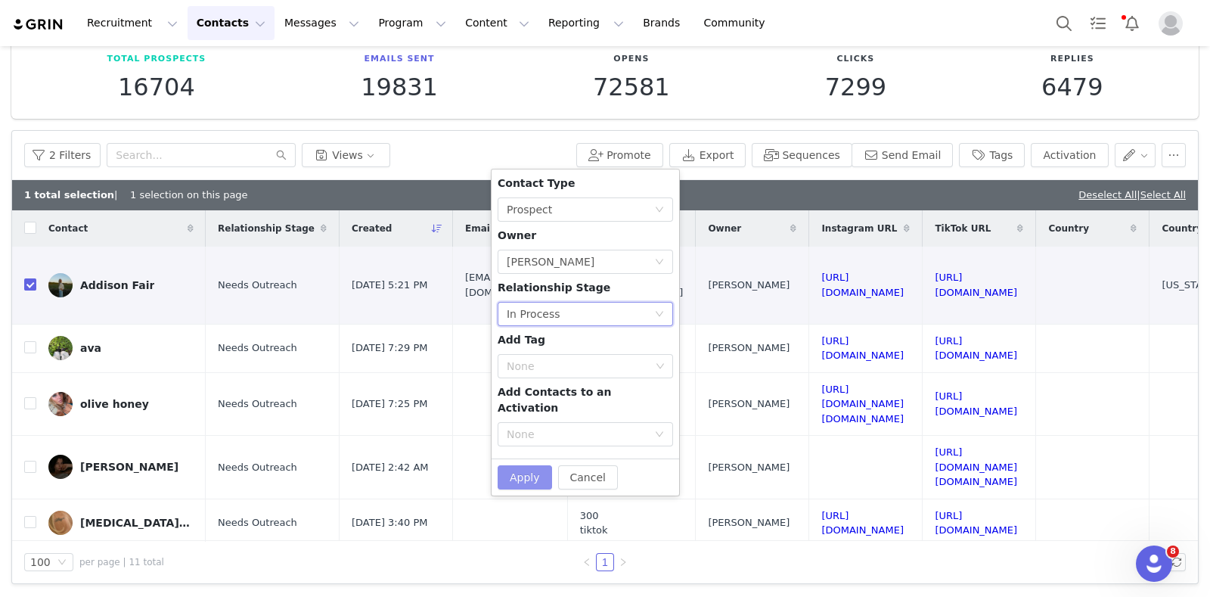
click at [533, 468] on button "Apply" at bounding box center [525, 477] width 54 height 24
checkbox input "false"
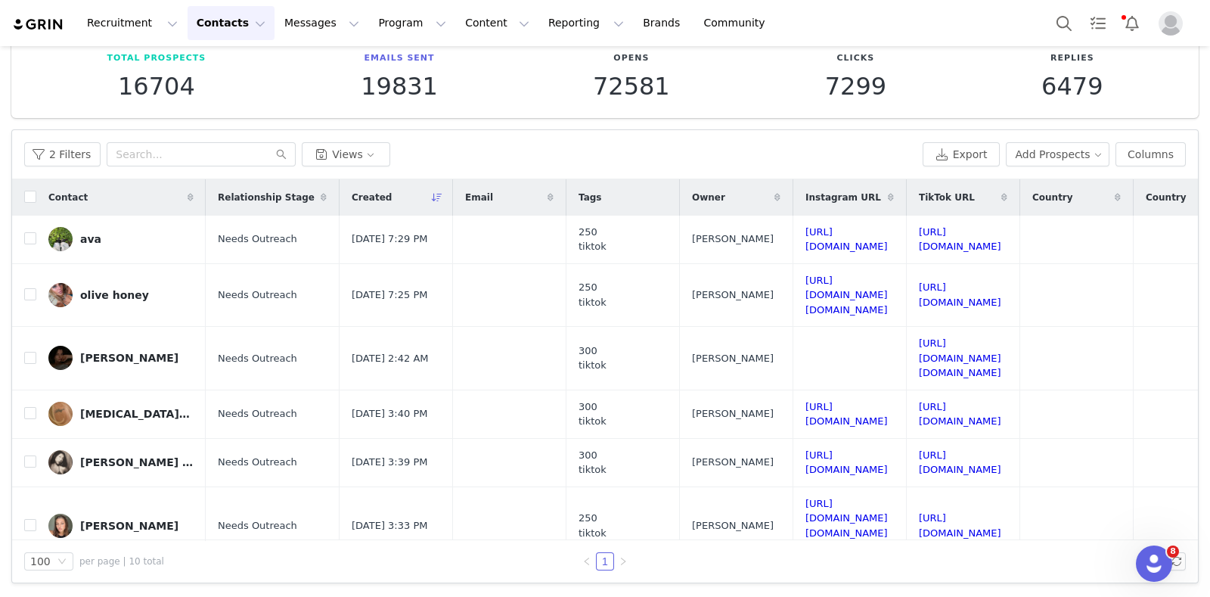
scroll to position [83, 0]
click at [1070, 24] on button "Search" at bounding box center [1064, 23] width 33 height 34
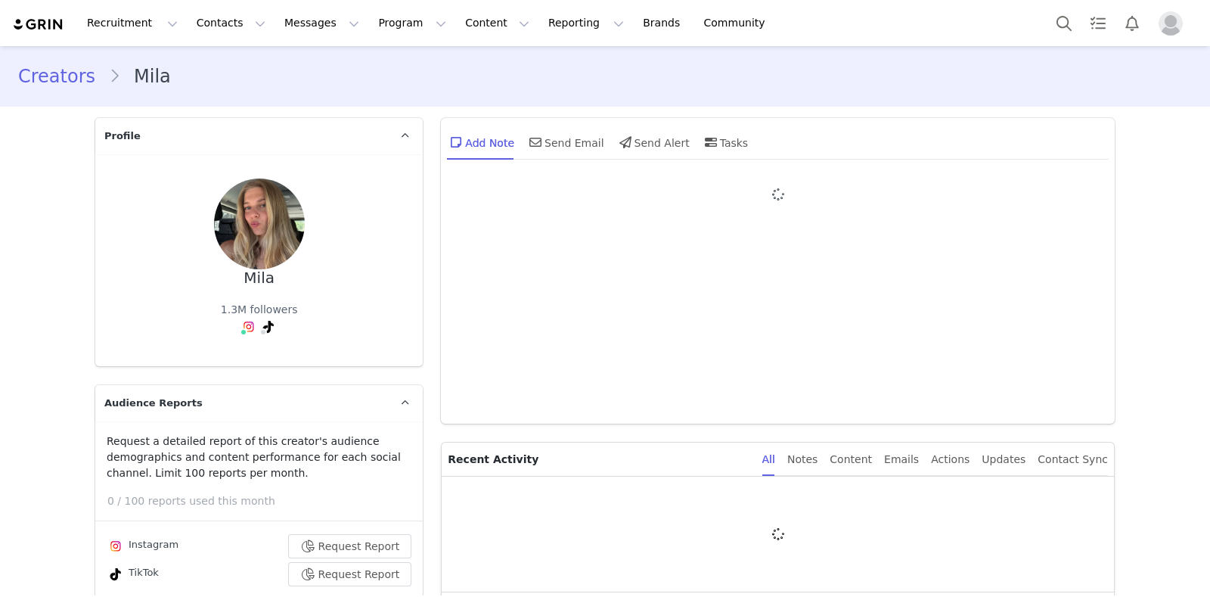
type input "+1 ([GEOGRAPHIC_DATA])"
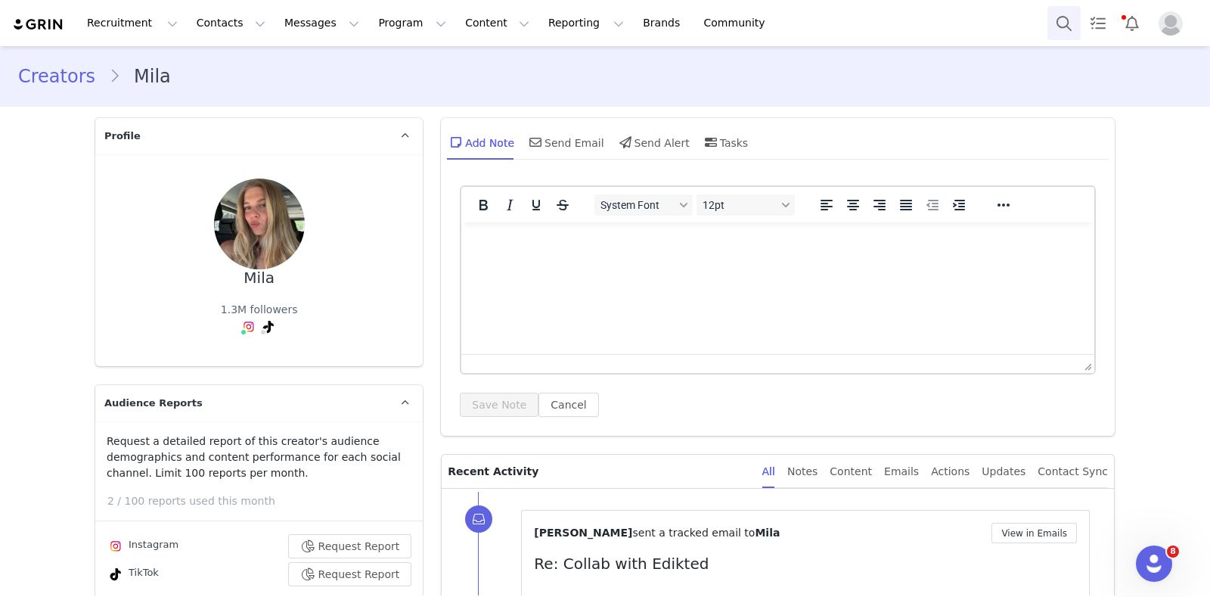
click at [1067, 28] on button "Search" at bounding box center [1064, 23] width 33 height 34
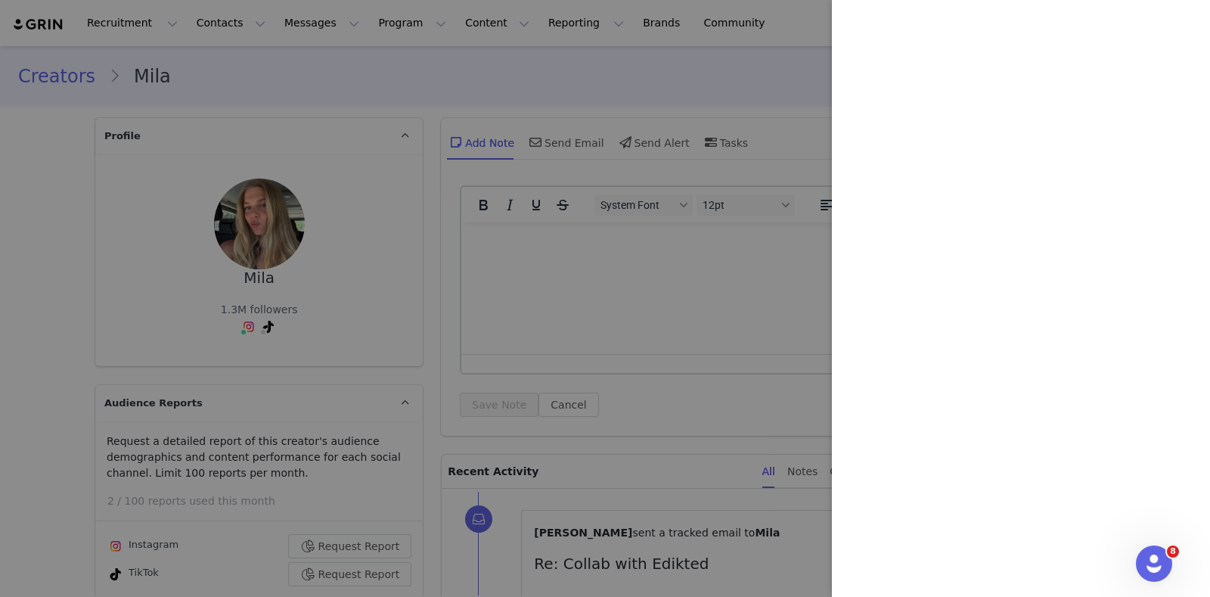
click at [736, 55] on div at bounding box center [605, 298] width 1210 height 597
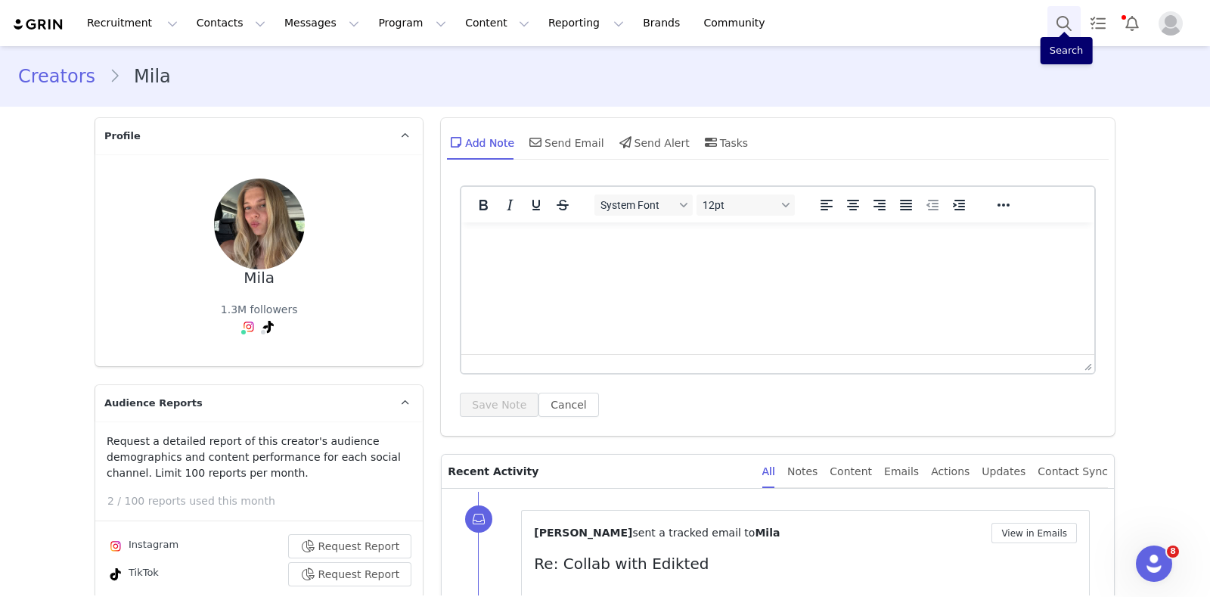
click at [1072, 20] on button "Search" at bounding box center [1064, 23] width 33 height 34
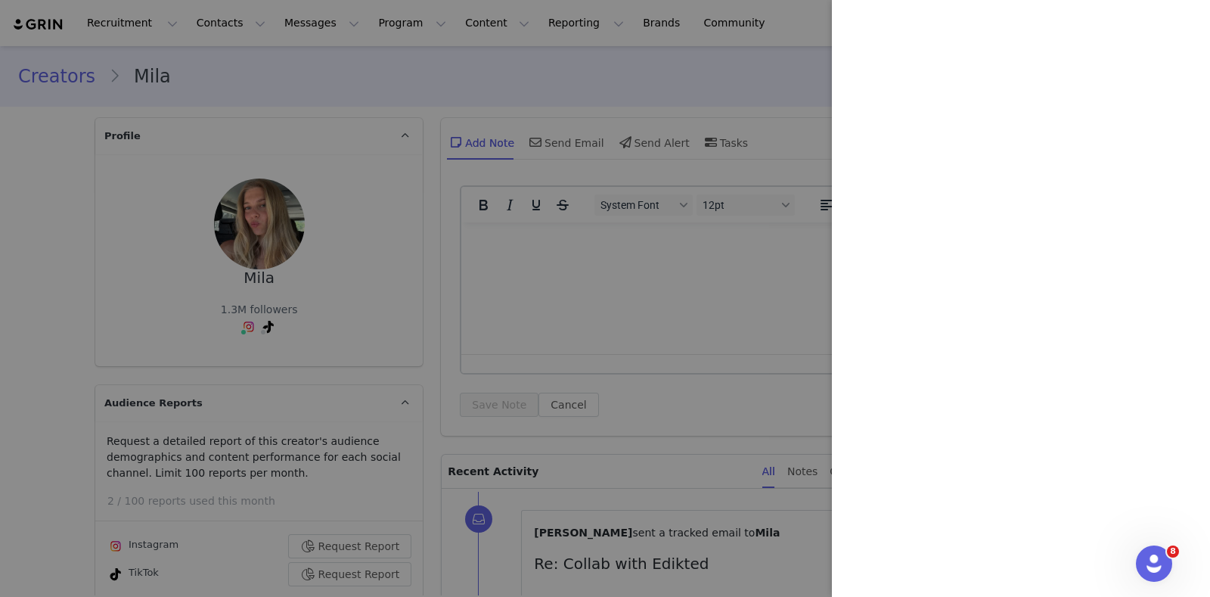
click at [448, 213] on div at bounding box center [605, 298] width 1210 height 597
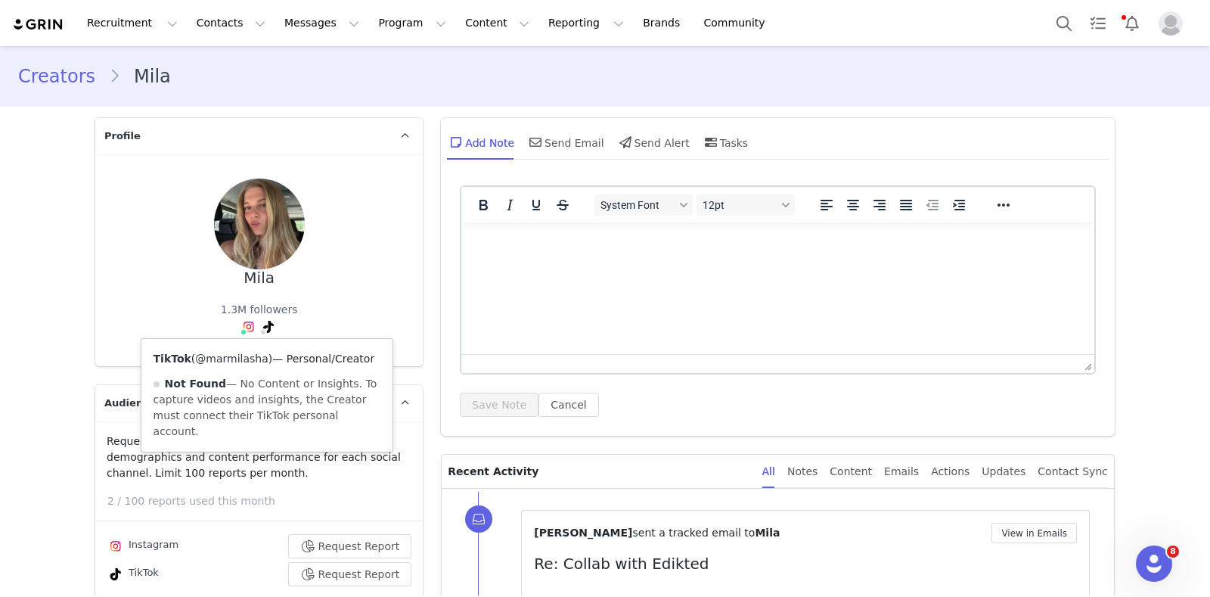
click at [248, 363] on link "@marmilasha" at bounding box center [231, 359] width 73 height 12
